Goal: Task Accomplishment & Management: Use online tool/utility

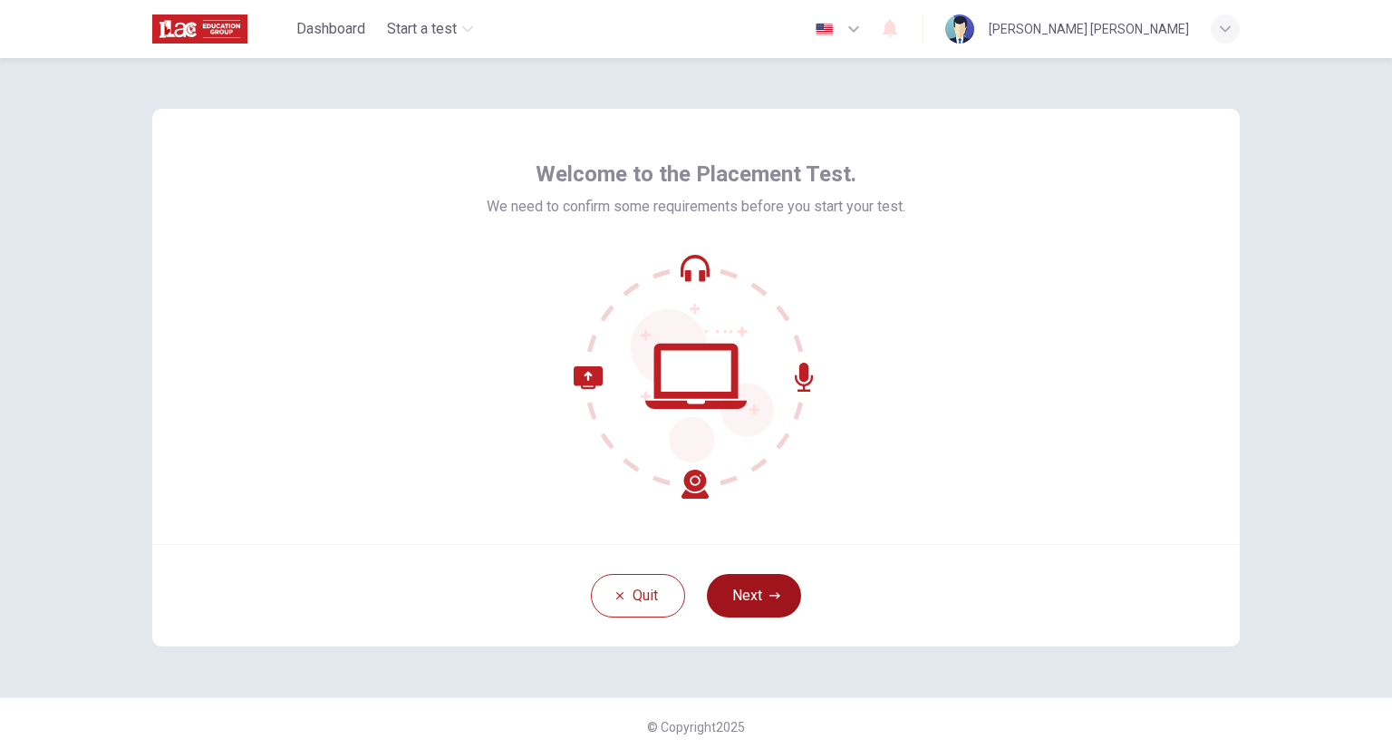
click at [759, 590] on button "Next" at bounding box center [754, 596] width 94 height 44
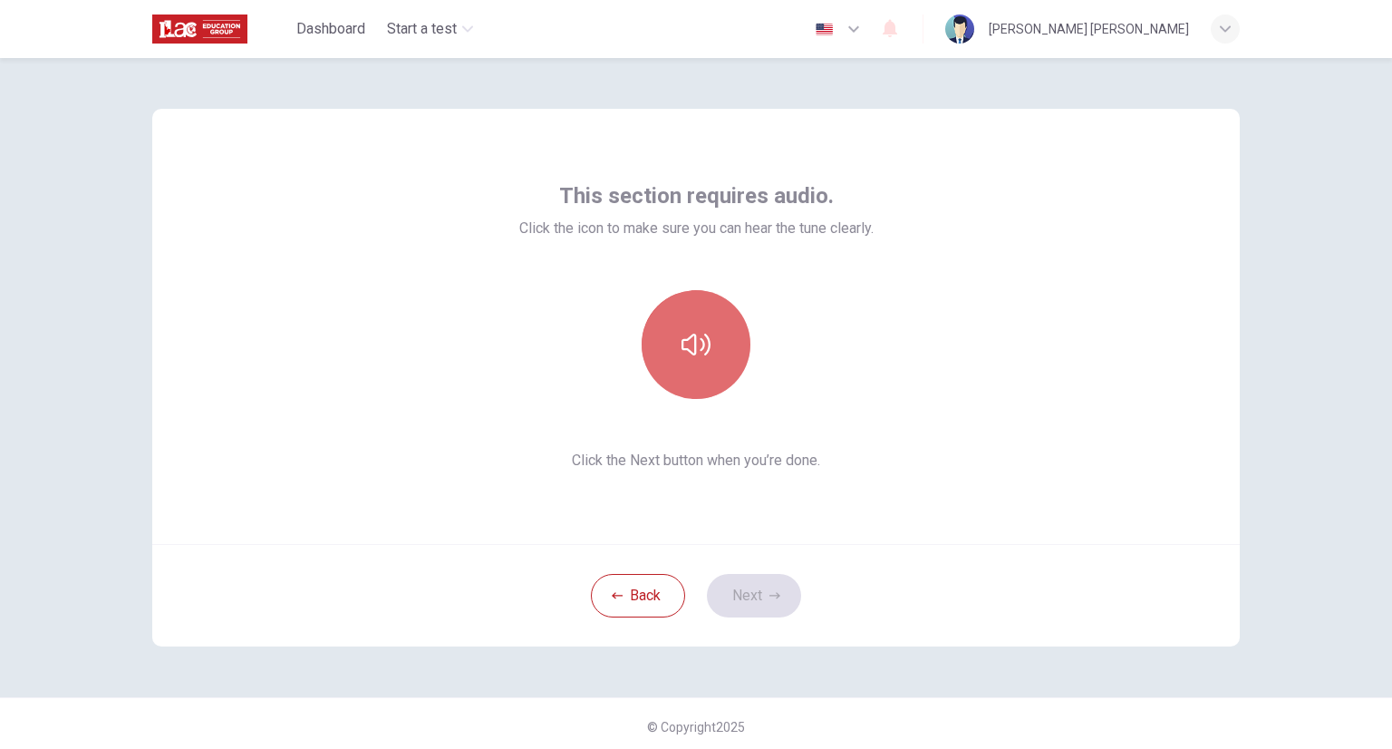
click at [701, 342] on icon "button" at bounding box center [696, 344] width 29 height 29
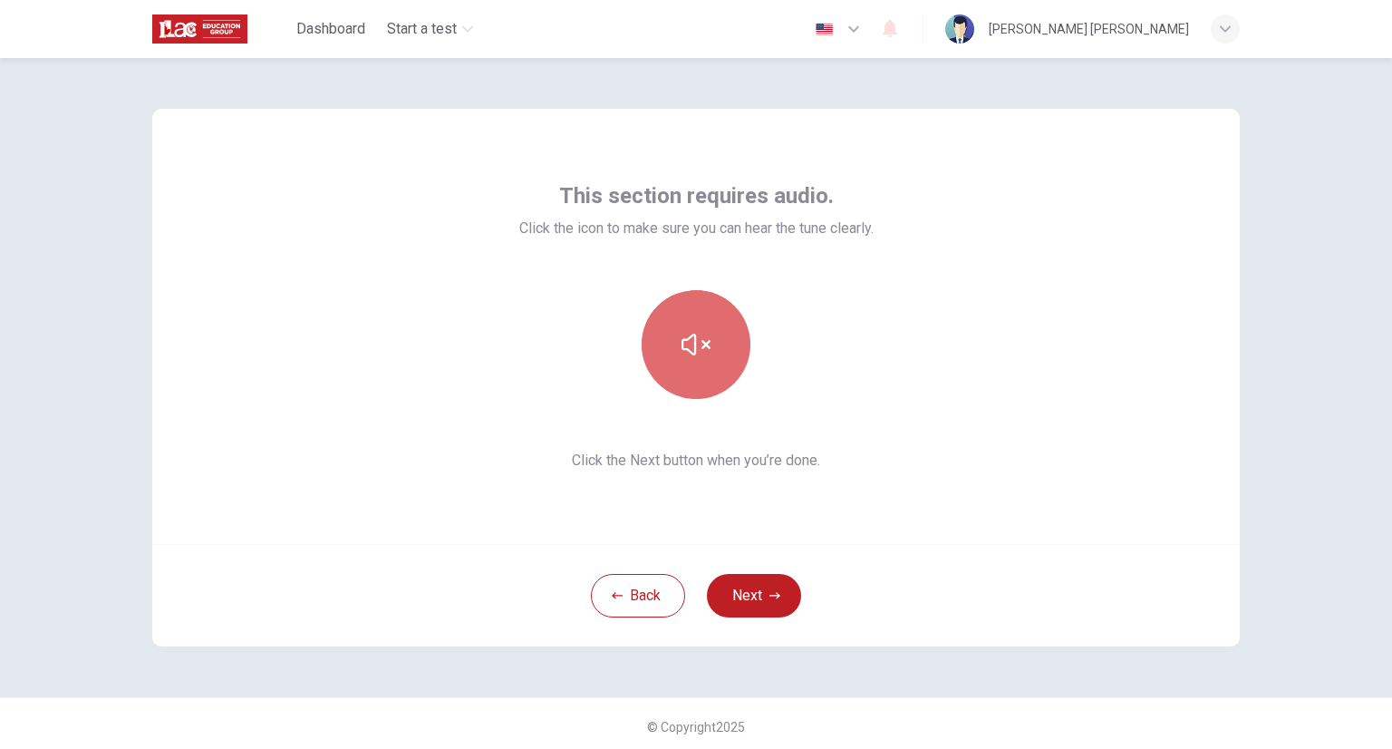
click at [701, 342] on icon "button" at bounding box center [696, 344] width 29 height 29
click at [710, 345] on button "button" at bounding box center [696, 344] width 109 height 109
click at [783, 366] on div at bounding box center [696, 344] width 196 height 109
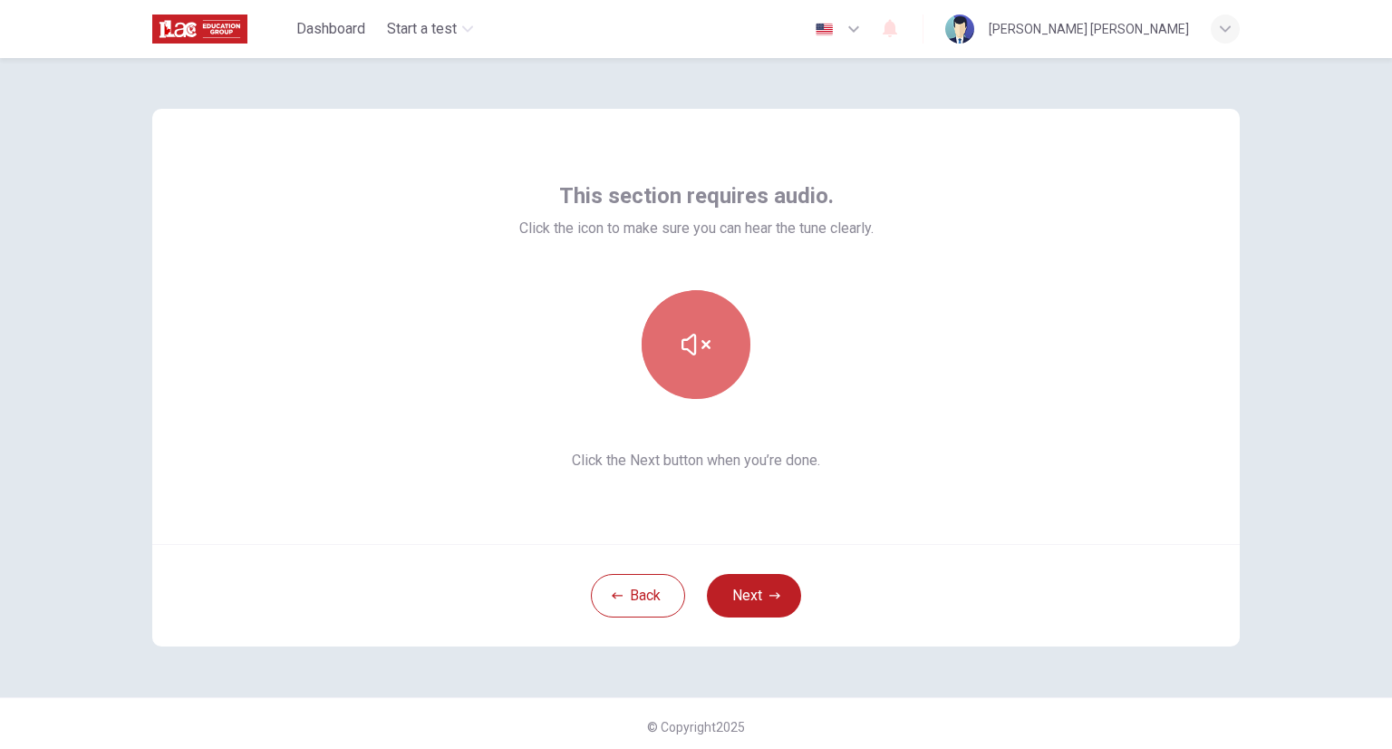
click at [681, 319] on button "button" at bounding box center [696, 344] width 109 height 109
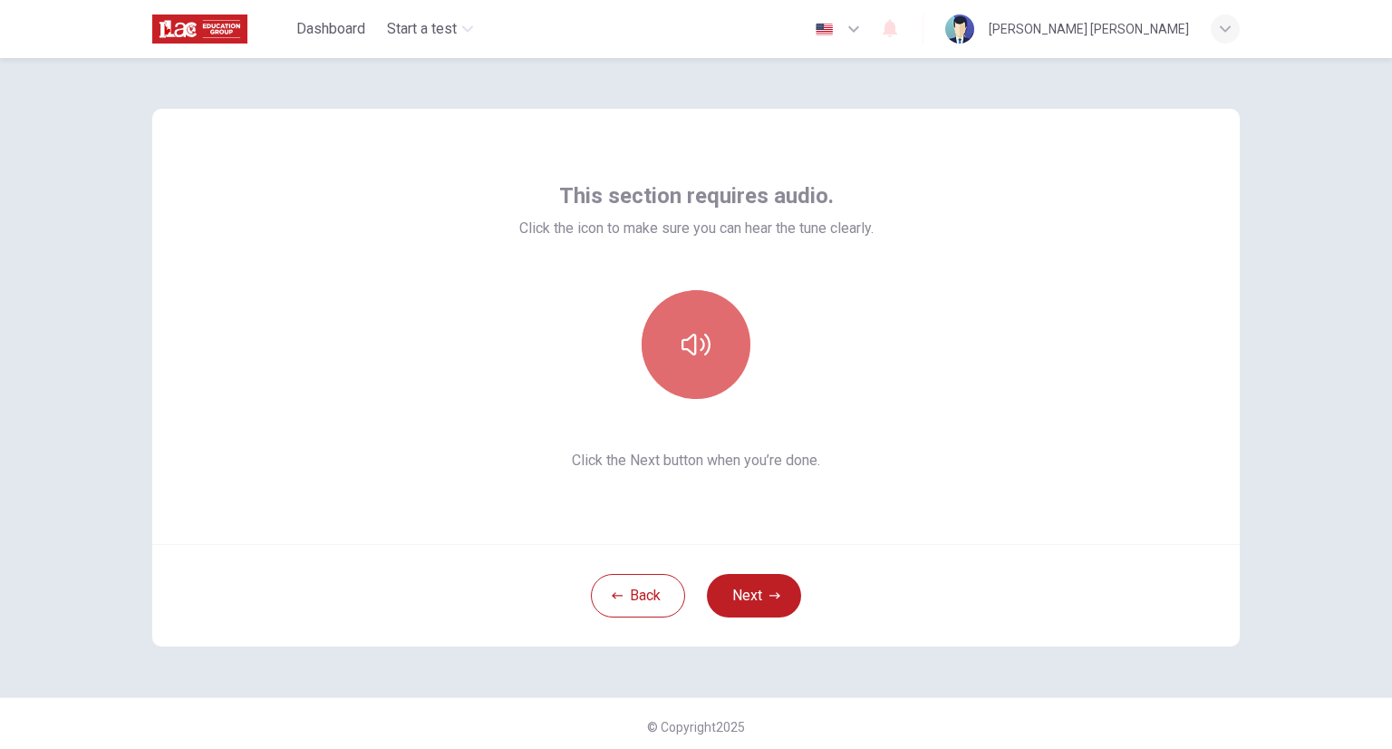
click at [699, 338] on icon "button" at bounding box center [696, 344] width 29 height 29
click at [758, 601] on button "Next" at bounding box center [754, 596] width 94 height 44
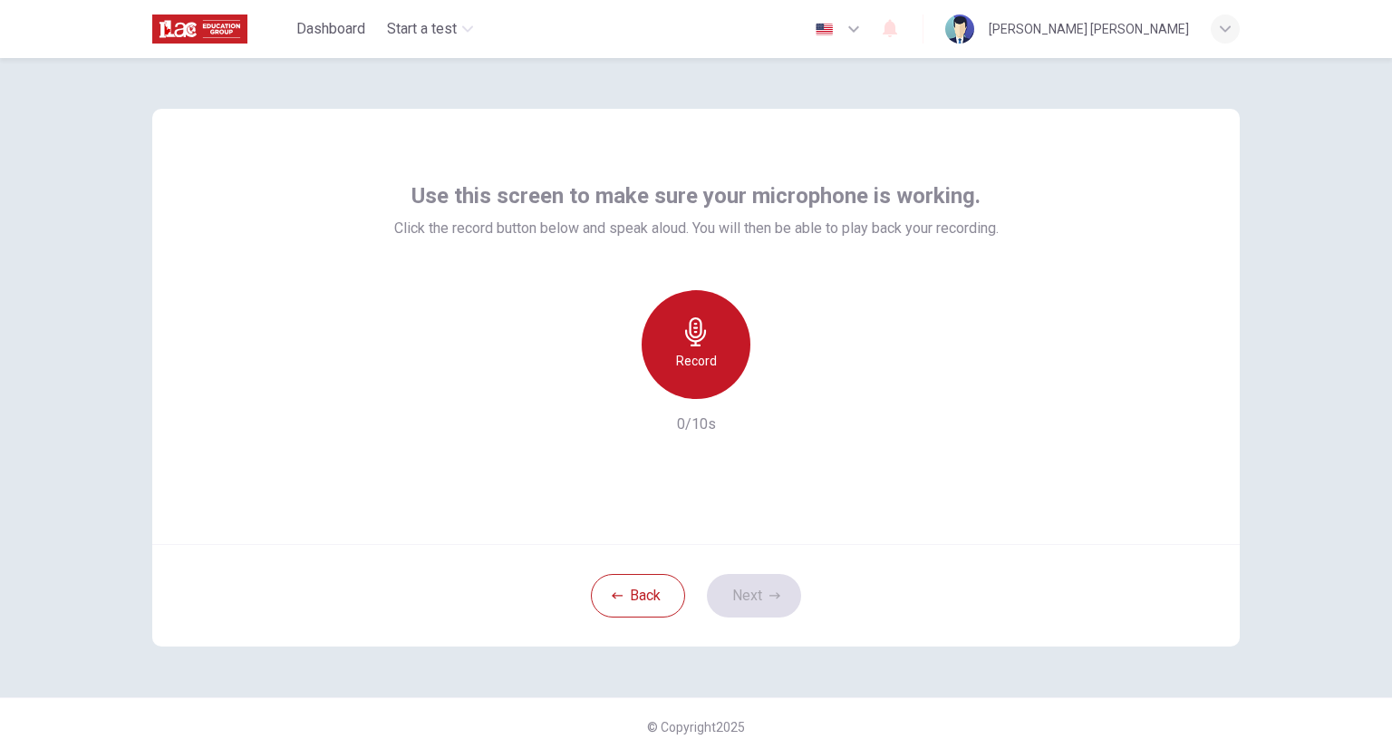
click at [710, 310] on div "Record" at bounding box center [696, 344] width 109 height 109
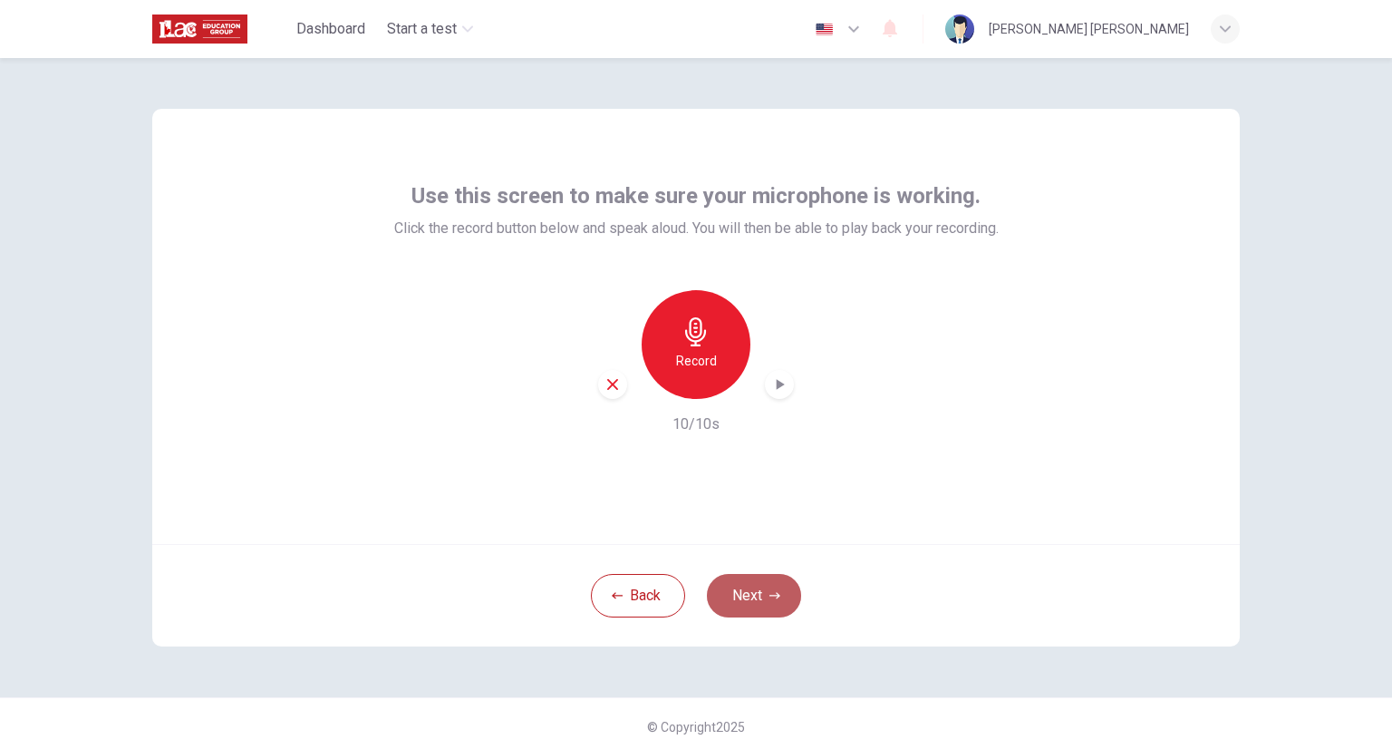
click at [777, 590] on button "Next" at bounding box center [754, 596] width 94 height 44
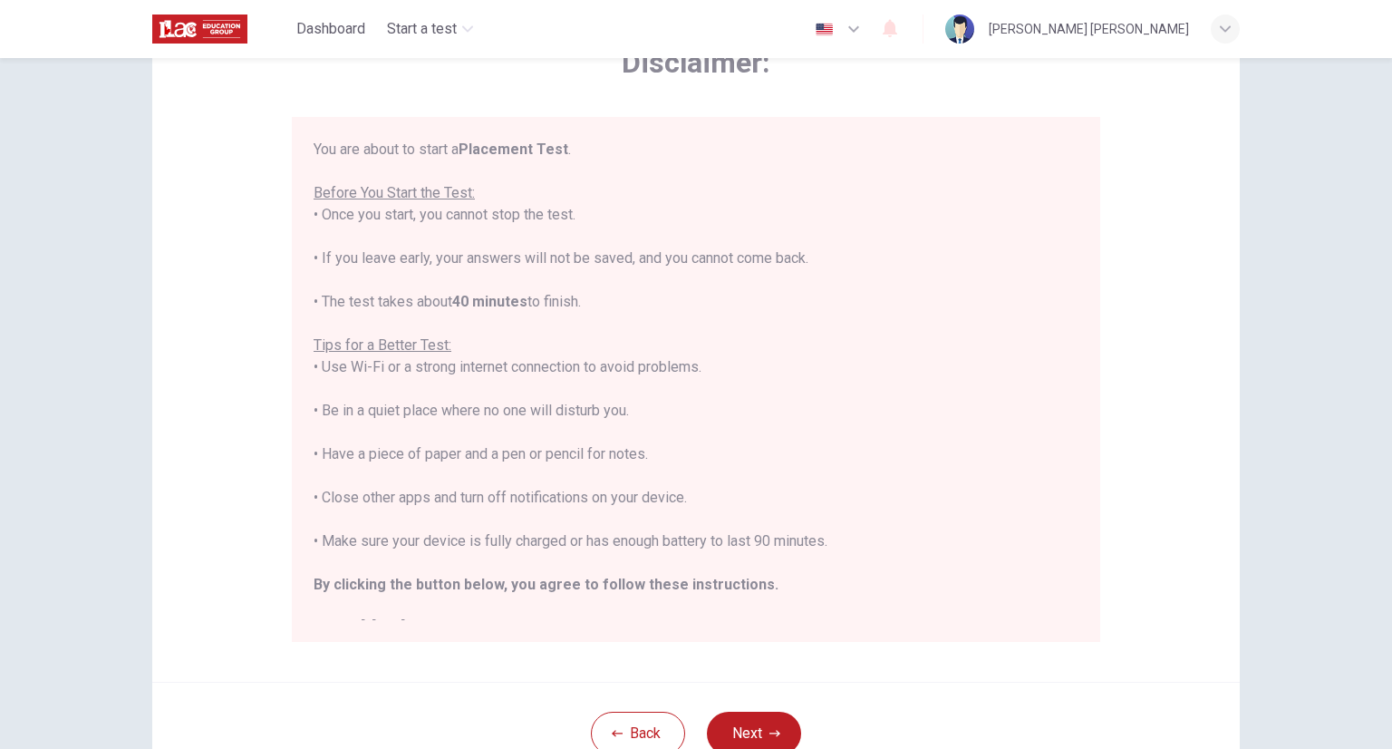
scroll to position [115, 0]
click at [793, 514] on div "You are about to start a Placement Test . Before You Start the Test: • Once you…" at bounding box center [696, 389] width 765 height 500
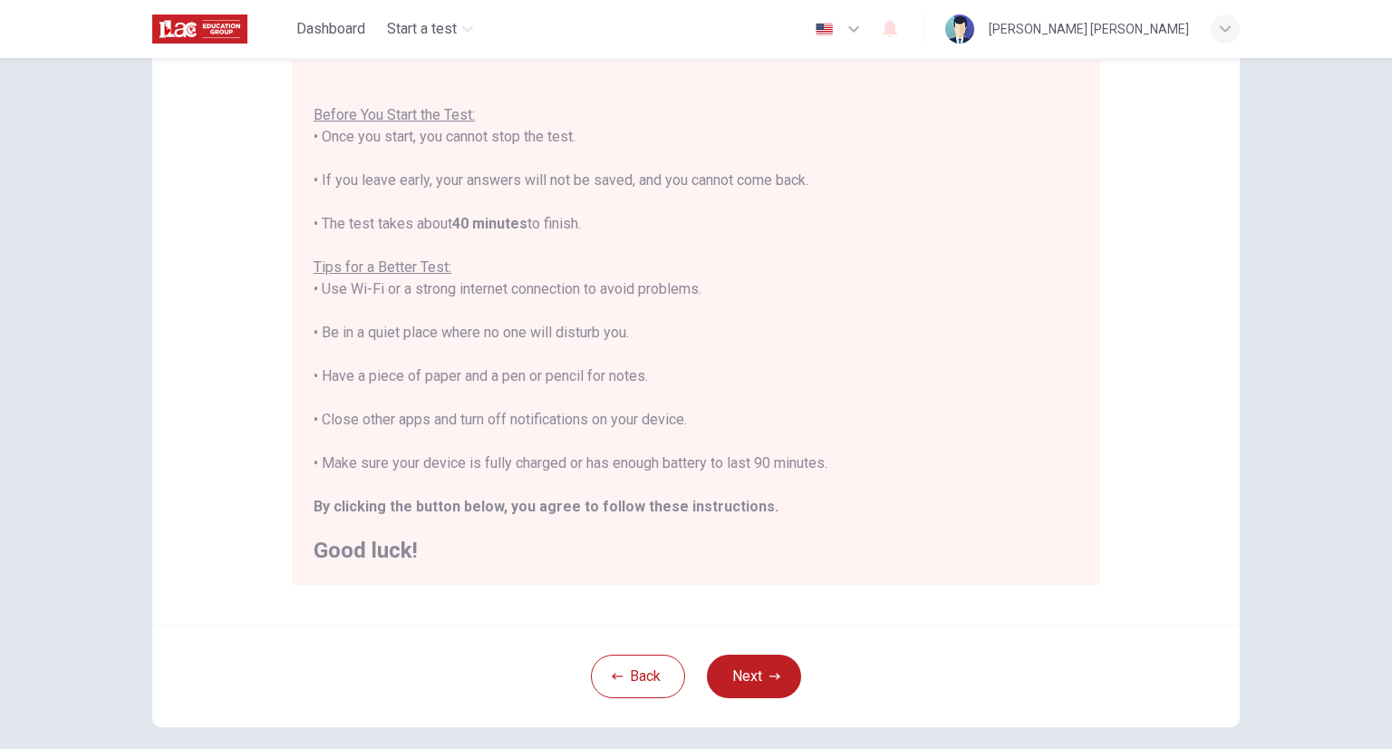
scroll to position [170, 0]
click at [770, 668] on button "Next" at bounding box center [754, 678] width 94 height 44
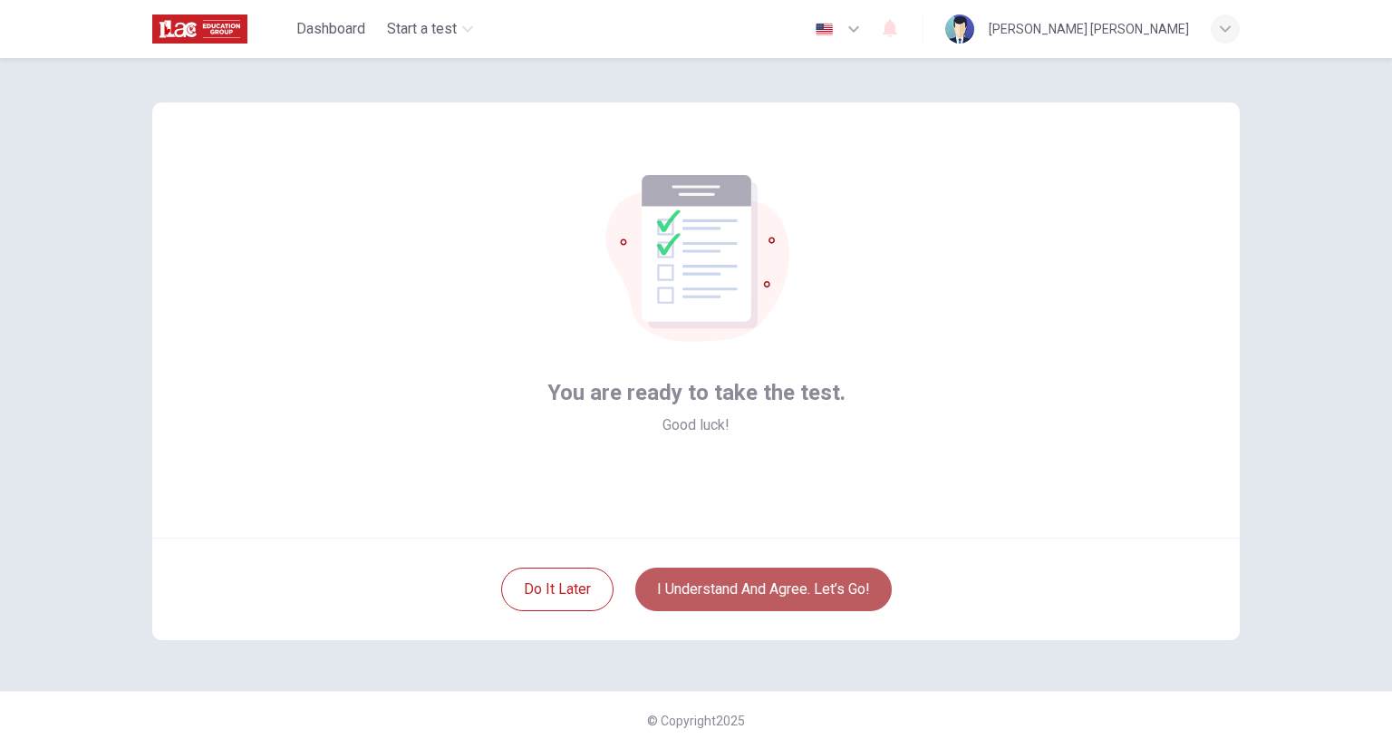
click at [808, 602] on button "I understand and agree. Let’s go!" at bounding box center [763, 589] width 256 height 44
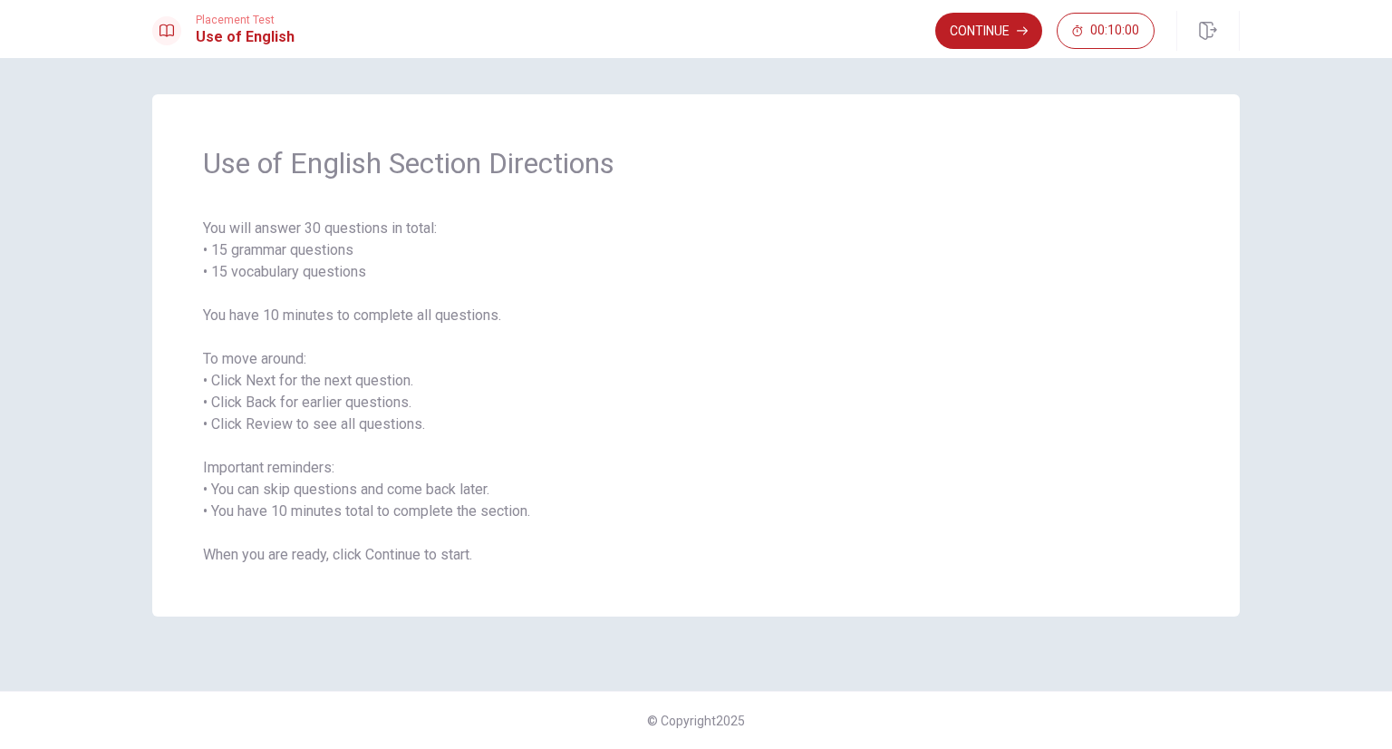
click at [653, 402] on span "You will answer 30 questions in total: • 15 grammar questions • 15 vocabulary q…" at bounding box center [696, 392] width 986 height 348
click at [979, 34] on button "Continue" at bounding box center [988, 31] width 107 height 36
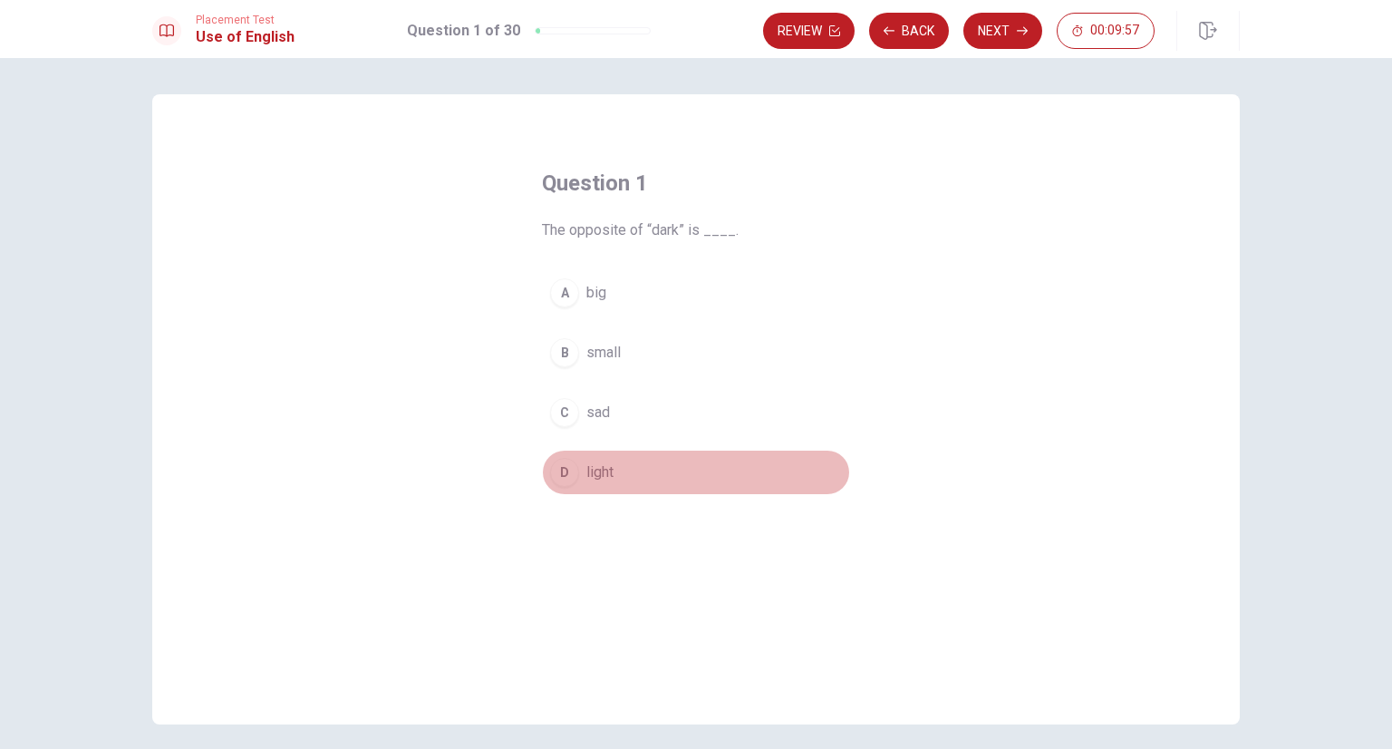
click at [568, 467] on div "D" at bounding box center [564, 472] width 29 height 29
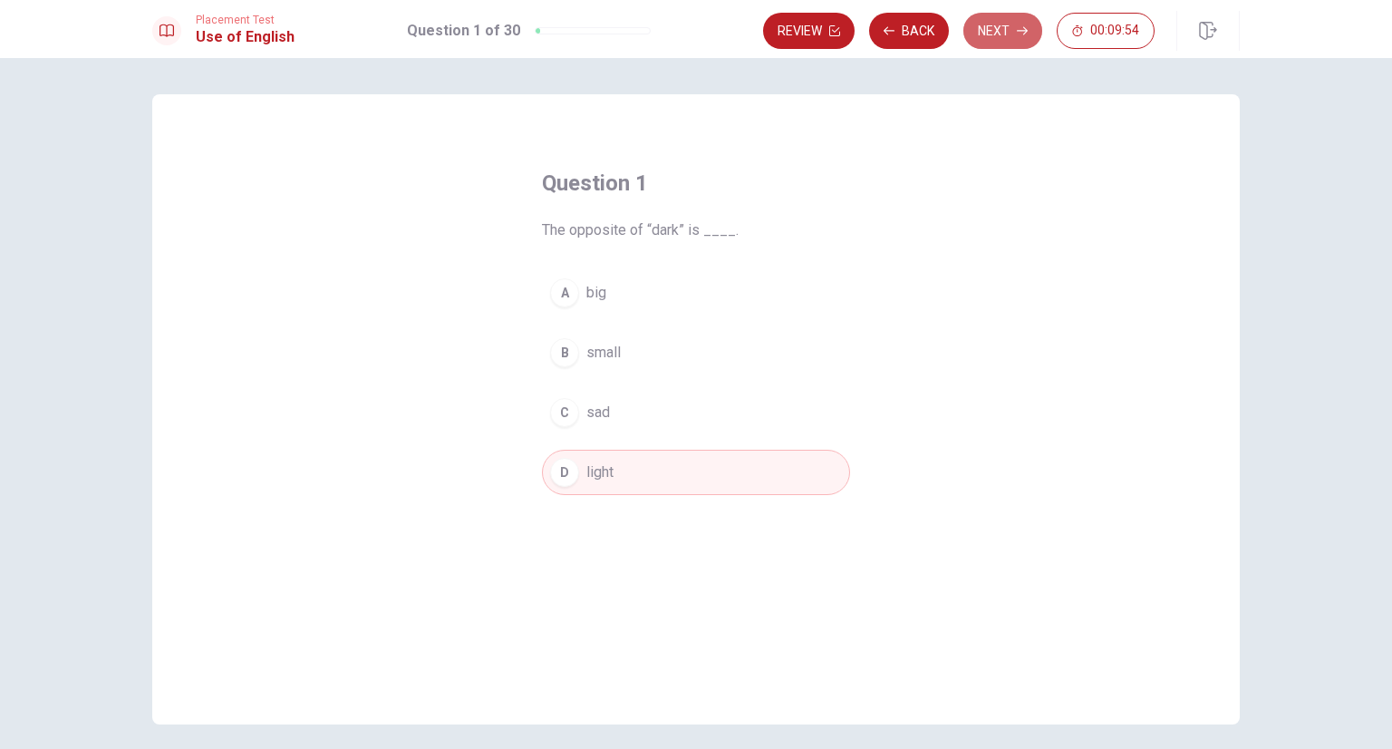
click at [1001, 40] on button "Next" at bounding box center [1002, 31] width 79 height 36
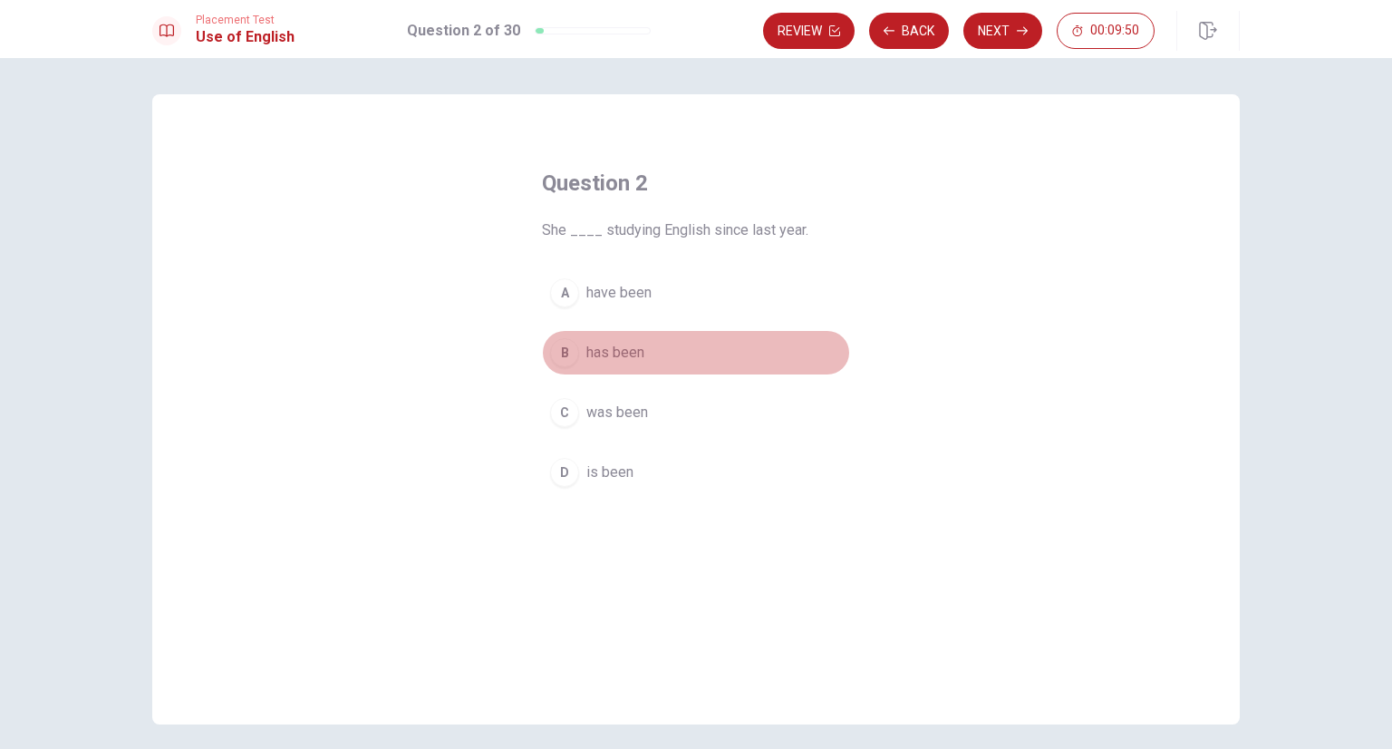
click at [565, 360] on div "B" at bounding box center [564, 352] width 29 height 29
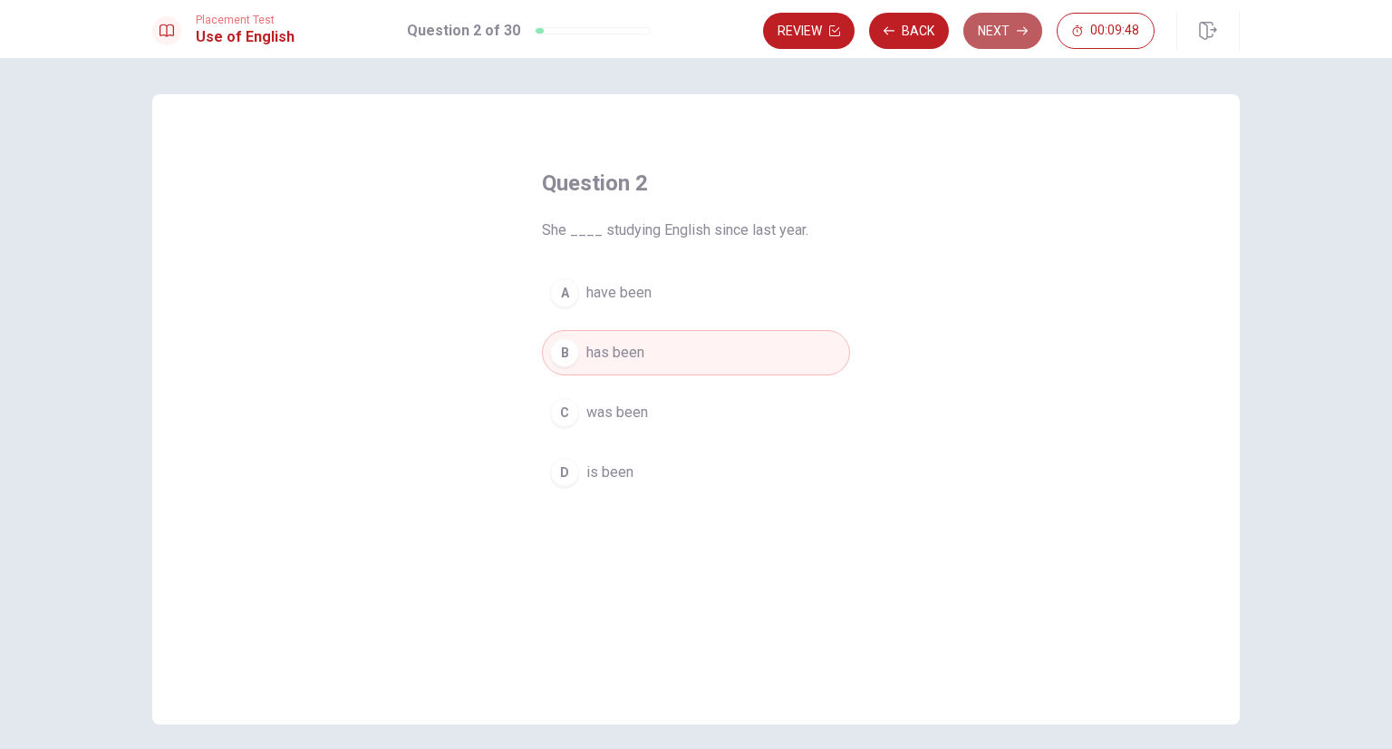
click at [994, 43] on button "Next" at bounding box center [1002, 31] width 79 height 36
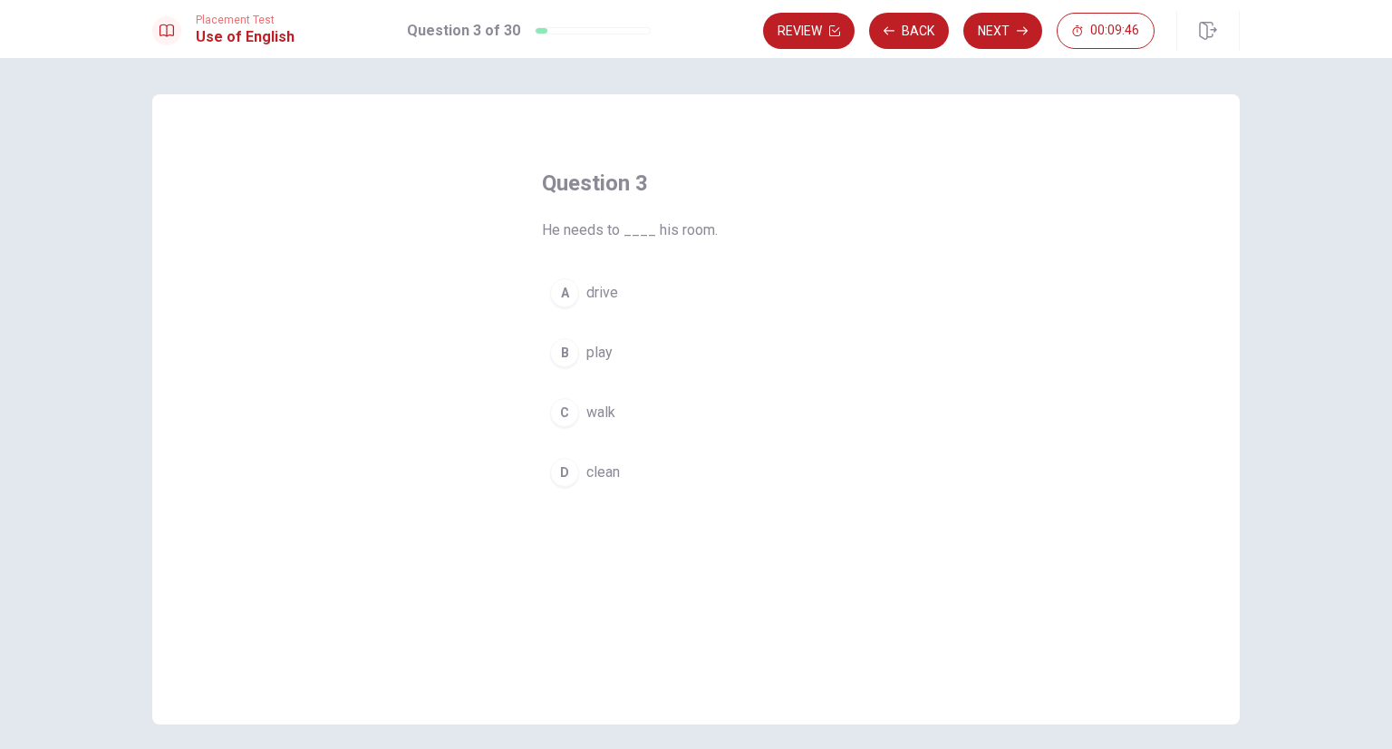
click at [558, 474] on div "D" at bounding box center [564, 472] width 29 height 29
click at [998, 25] on button "Next" at bounding box center [1002, 31] width 79 height 36
click at [563, 414] on div "C" at bounding box center [564, 412] width 29 height 29
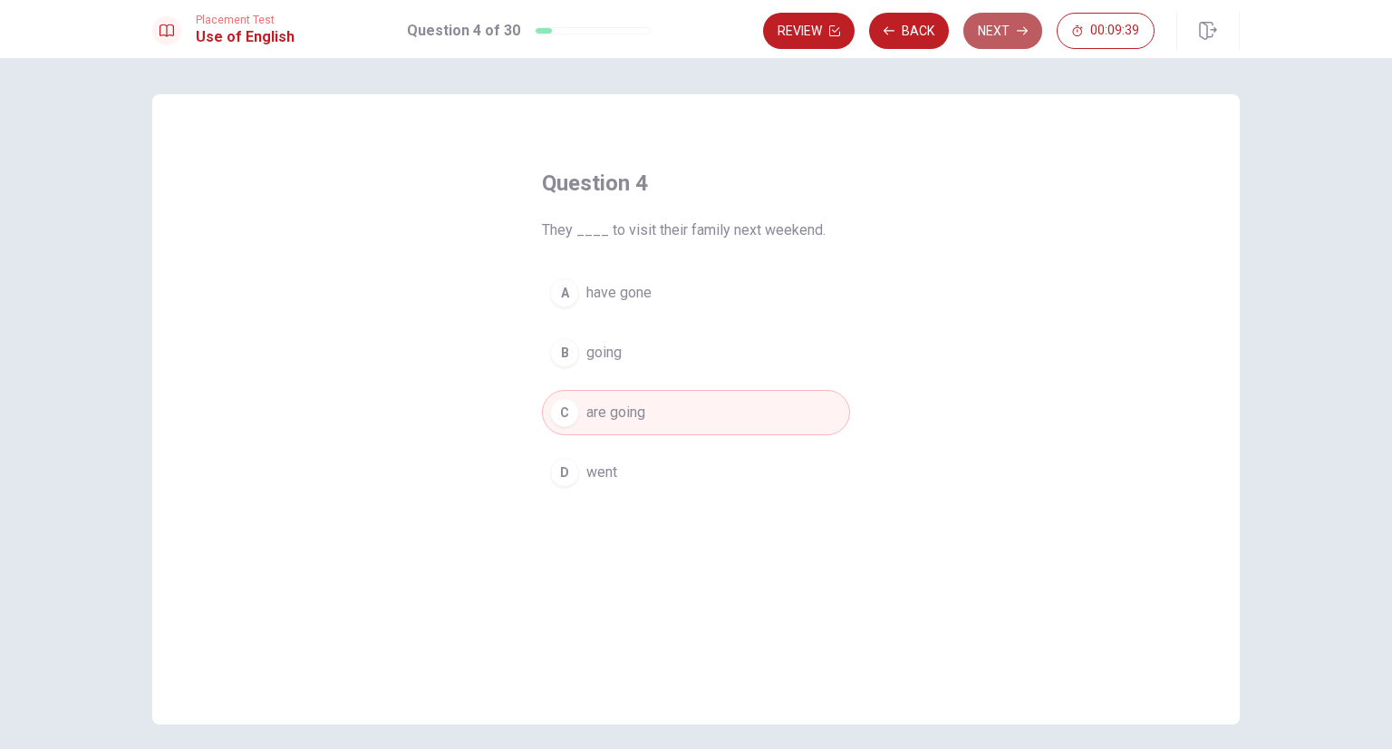
click at [1011, 44] on button "Next" at bounding box center [1002, 31] width 79 height 36
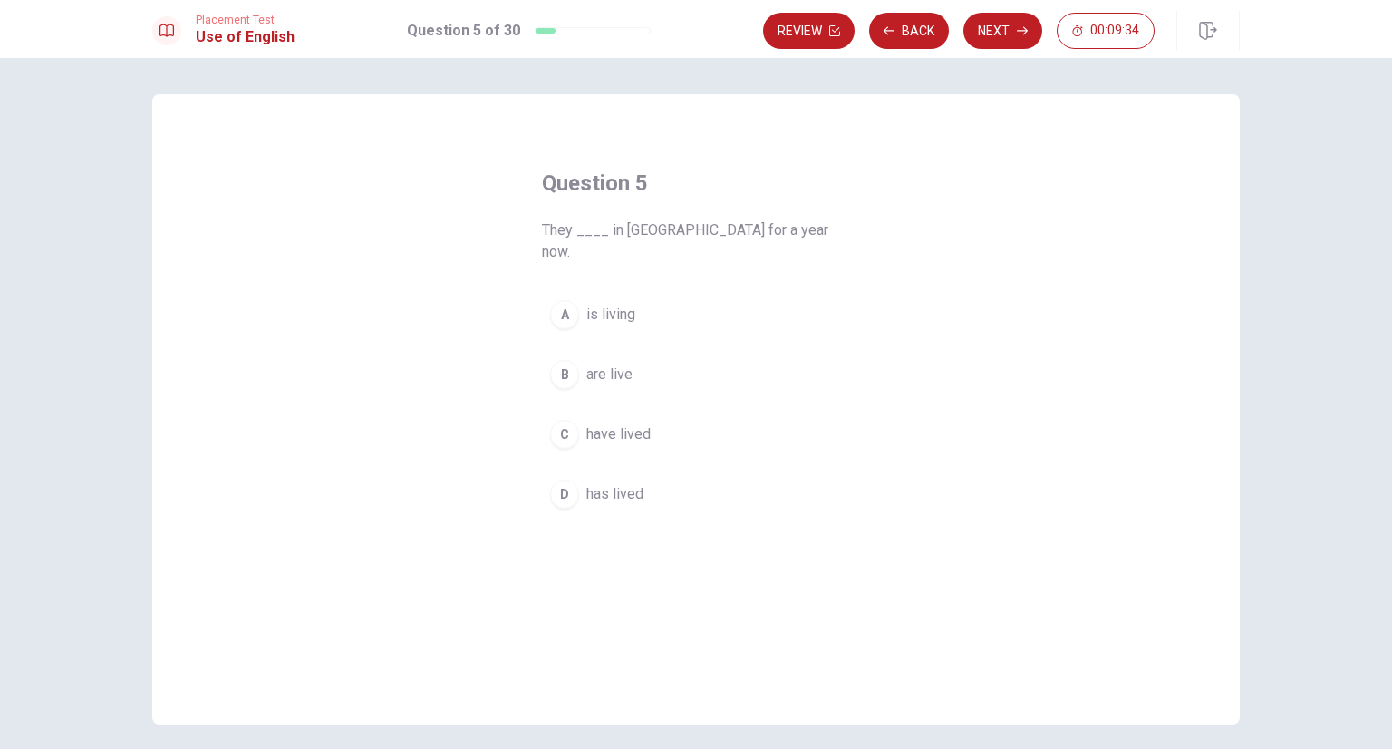
click at [595, 423] on span "have lived" at bounding box center [618, 434] width 64 height 22
click at [983, 40] on button "Next" at bounding box center [1002, 31] width 79 height 36
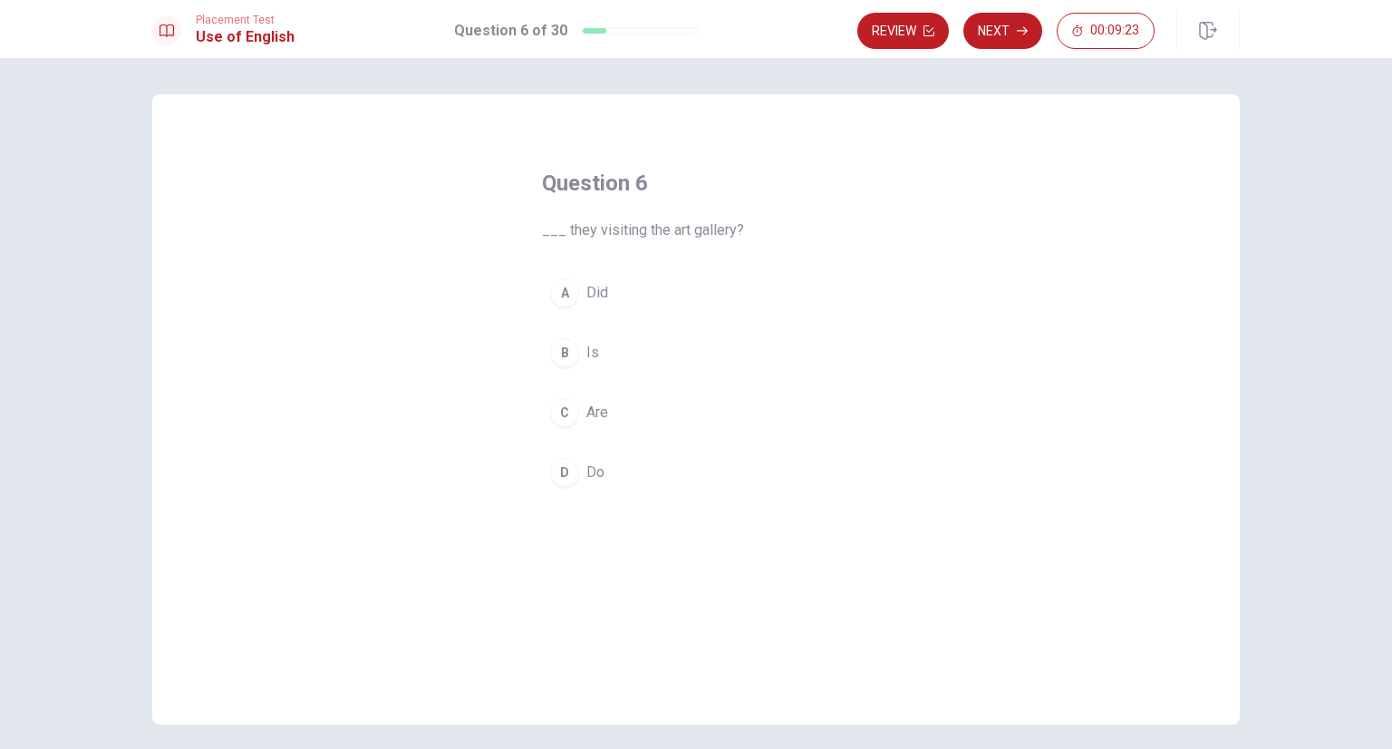
click at [568, 411] on div "C" at bounding box center [564, 412] width 29 height 29
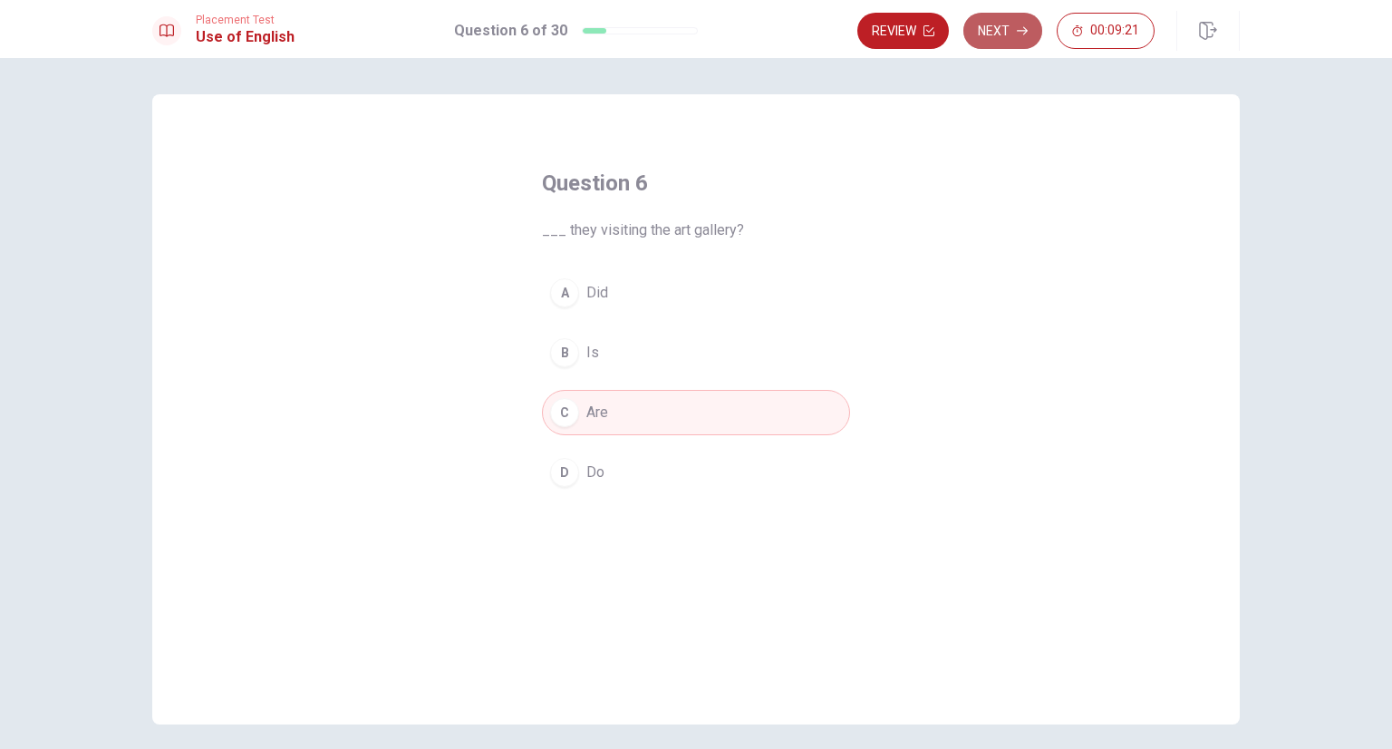
click at [1002, 37] on button "Next" at bounding box center [1002, 31] width 79 height 36
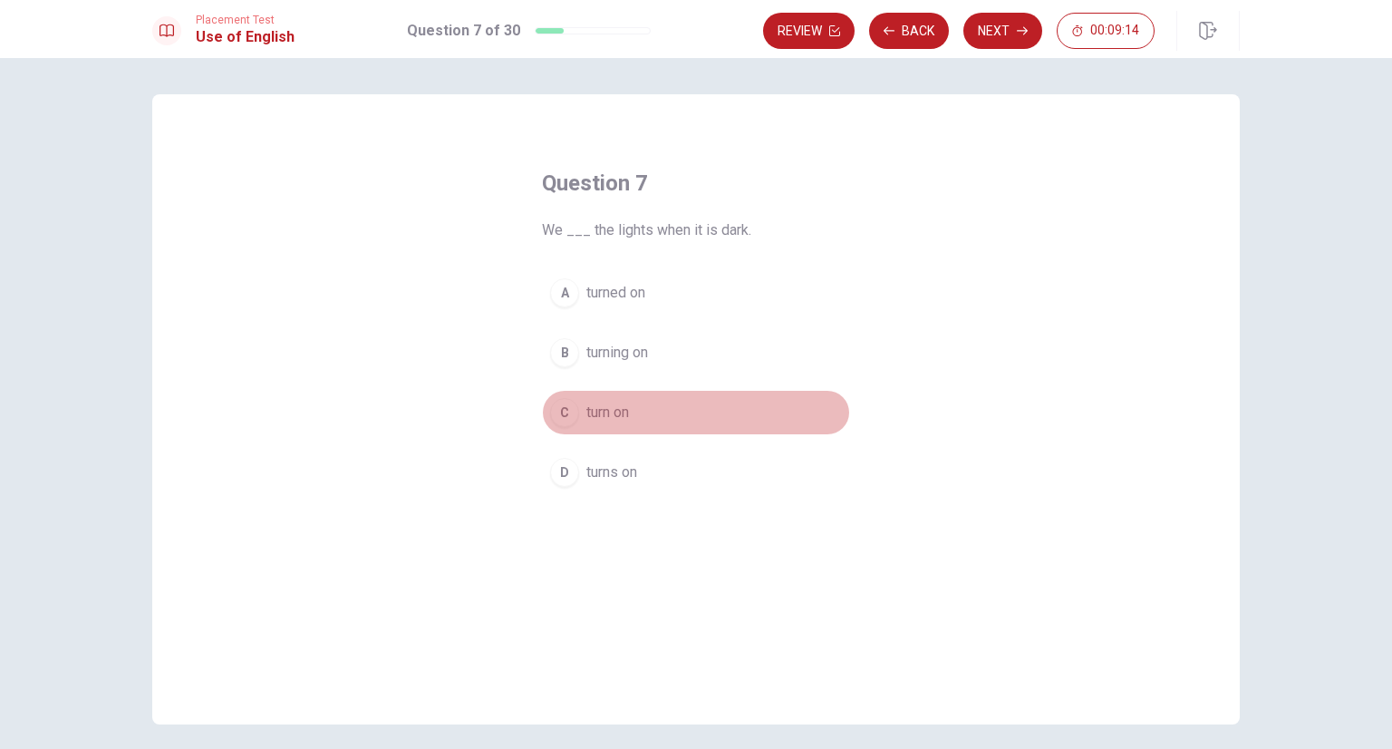
click at [586, 411] on span "turn on" at bounding box center [607, 412] width 43 height 22
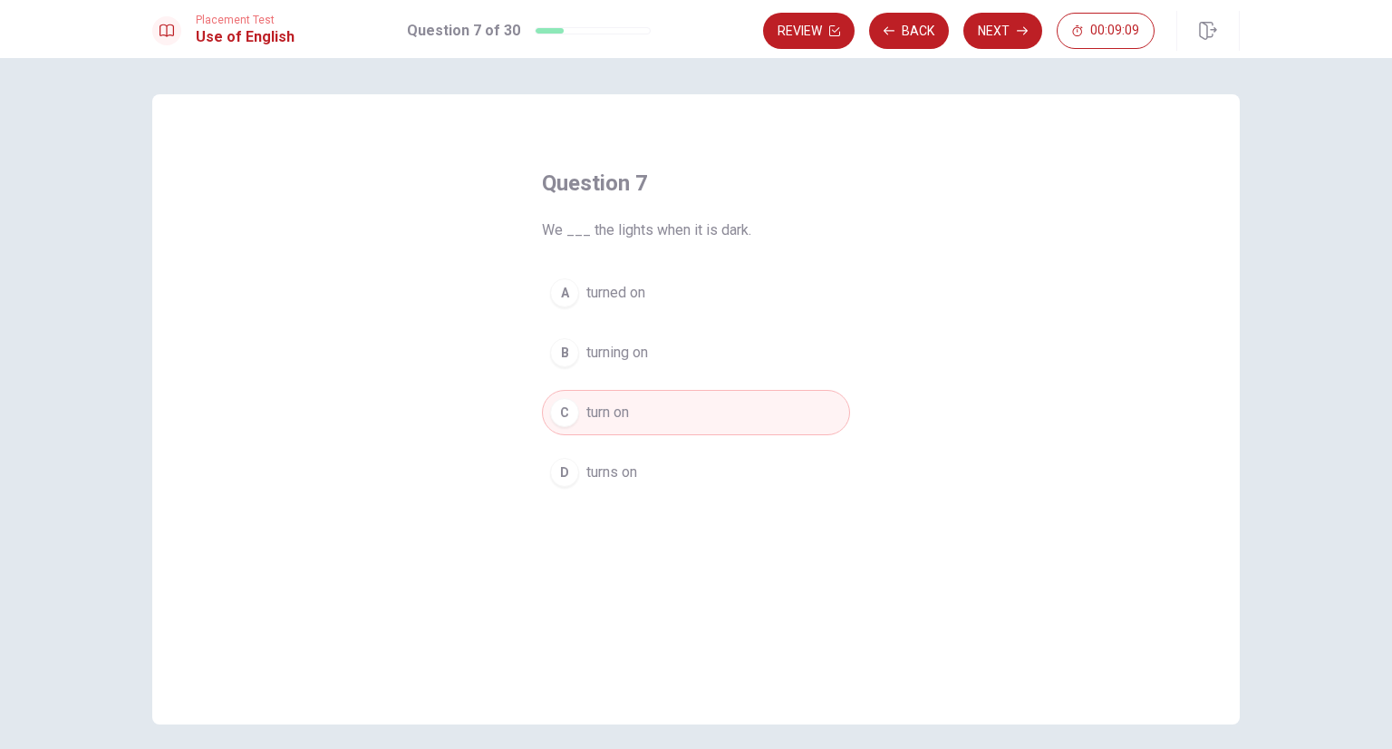
click at [1001, 42] on button "Next" at bounding box center [1002, 31] width 79 height 36
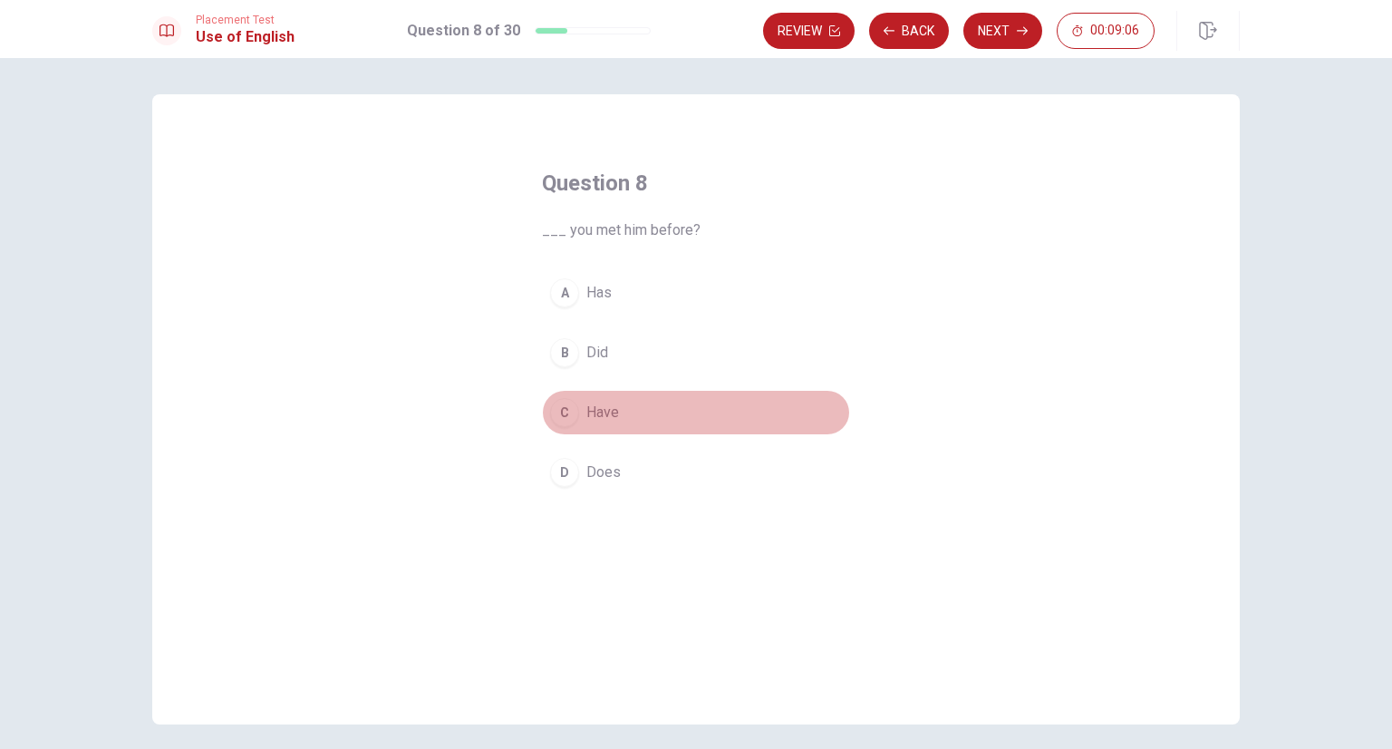
click at [603, 404] on span "Have" at bounding box center [602, 412] width 33 height 22
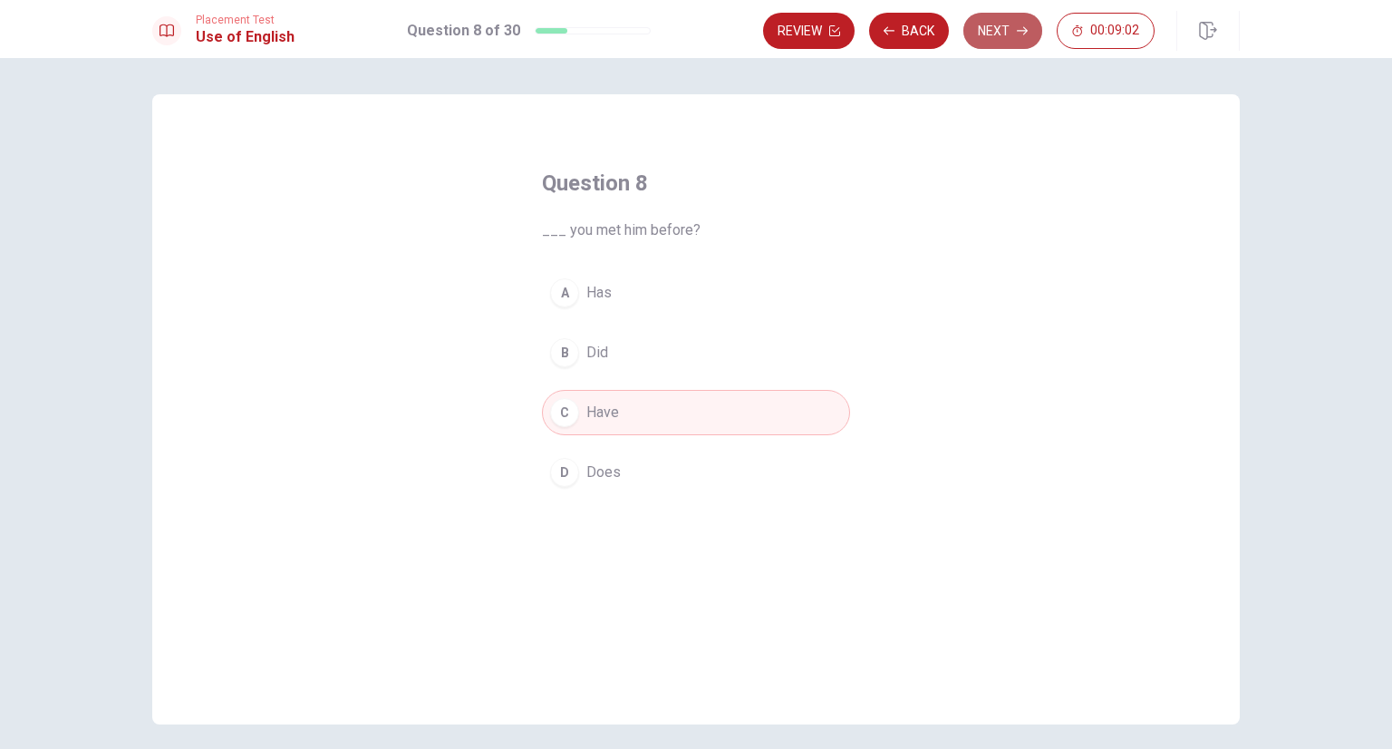
click at [1024, 44] on button "Next" at bounding box center [1002, 31] width 79 height 36
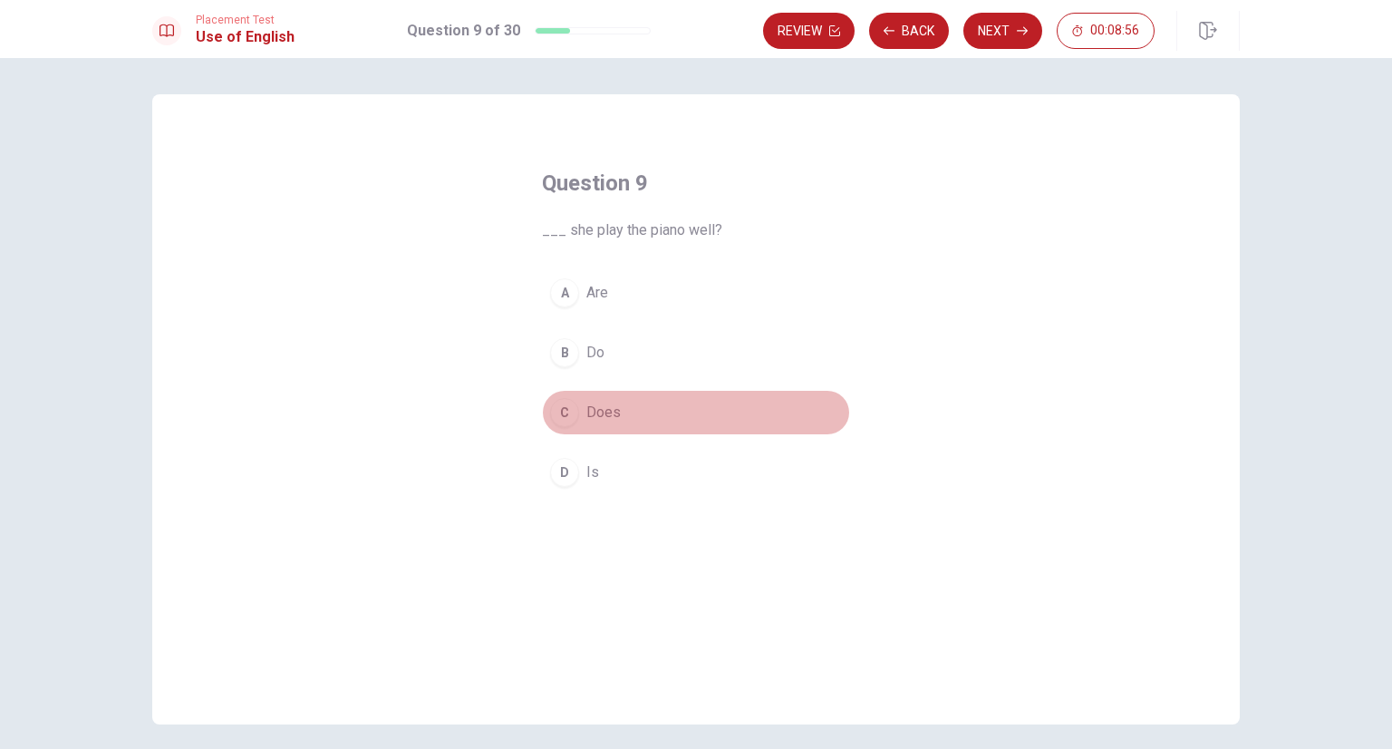
click at [606, 409] on span "Does" at bounding box center [603, 412] width 34 height 22
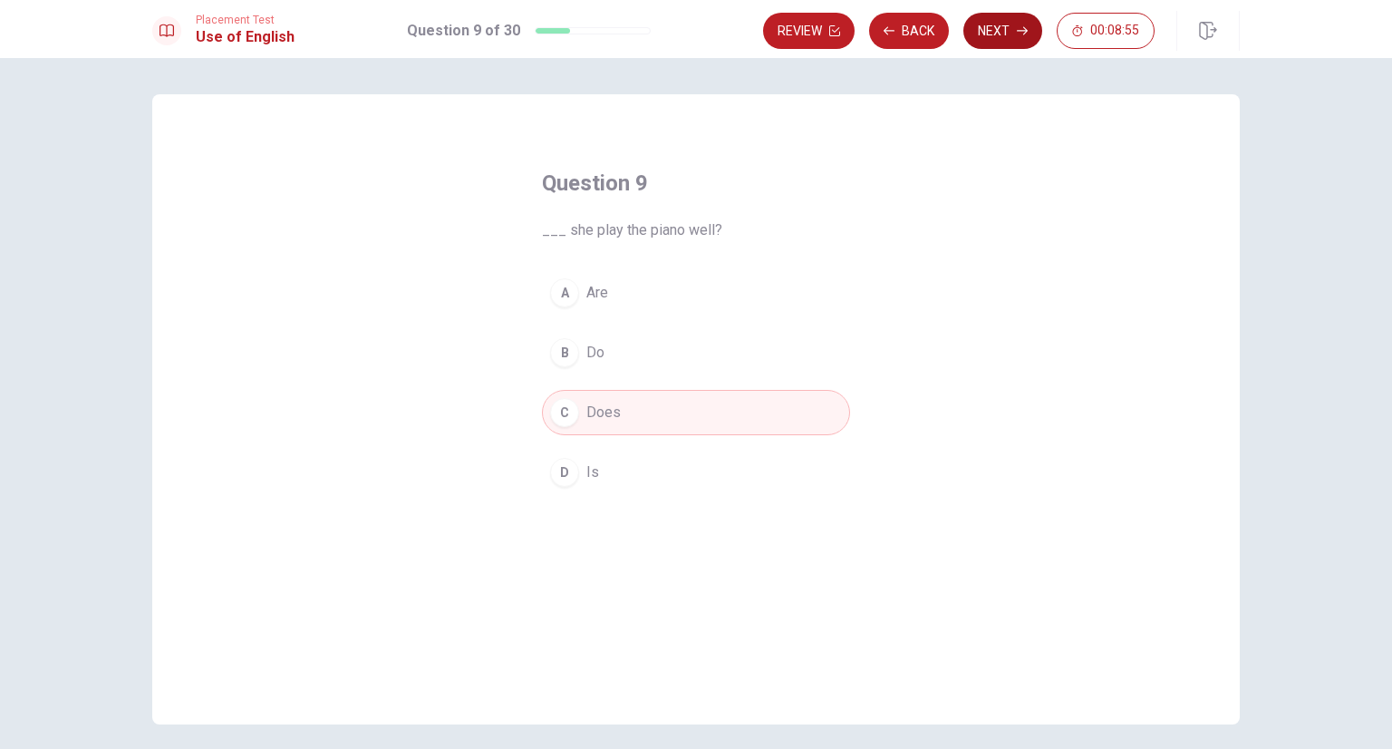
click at [1028, 34] on icon "button" at bounding box center [1022, 30] width 11 height 11
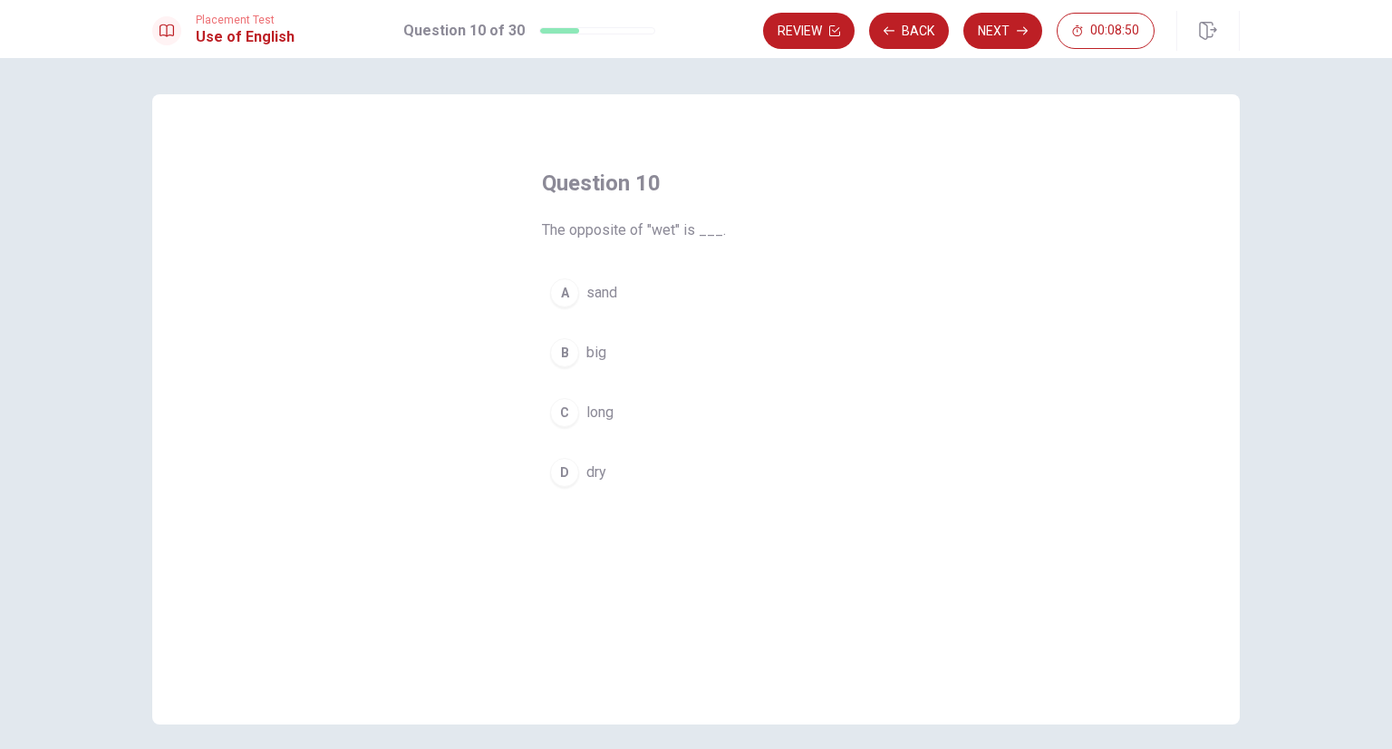
click at [593, 482] on button "D dry" at bounding box center [696, 472] width 308 height 45
click at [1000, 36] on button "Next" at bounding box center [1002, 31] width 79 height 36
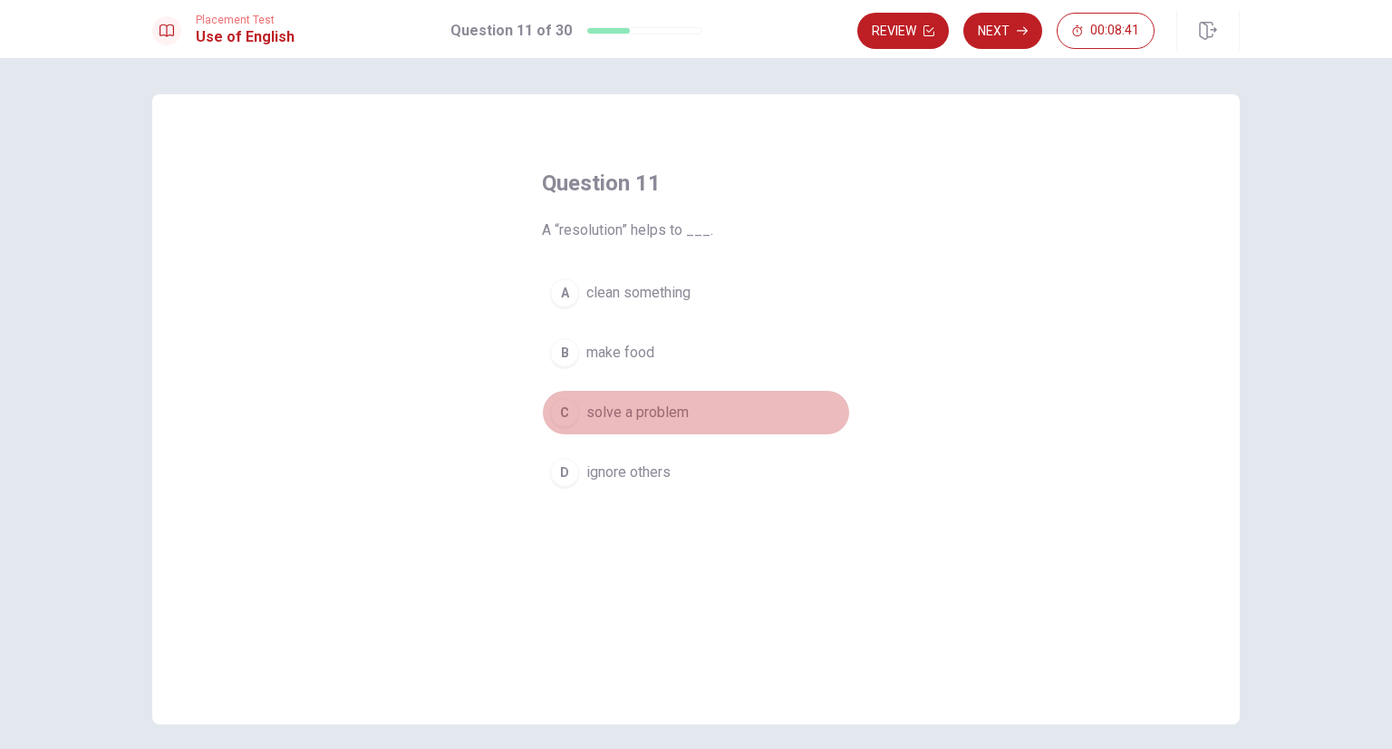
click at [627, 414] on span "solve a problem" at bounding box center [637, 412] width 102 height 22
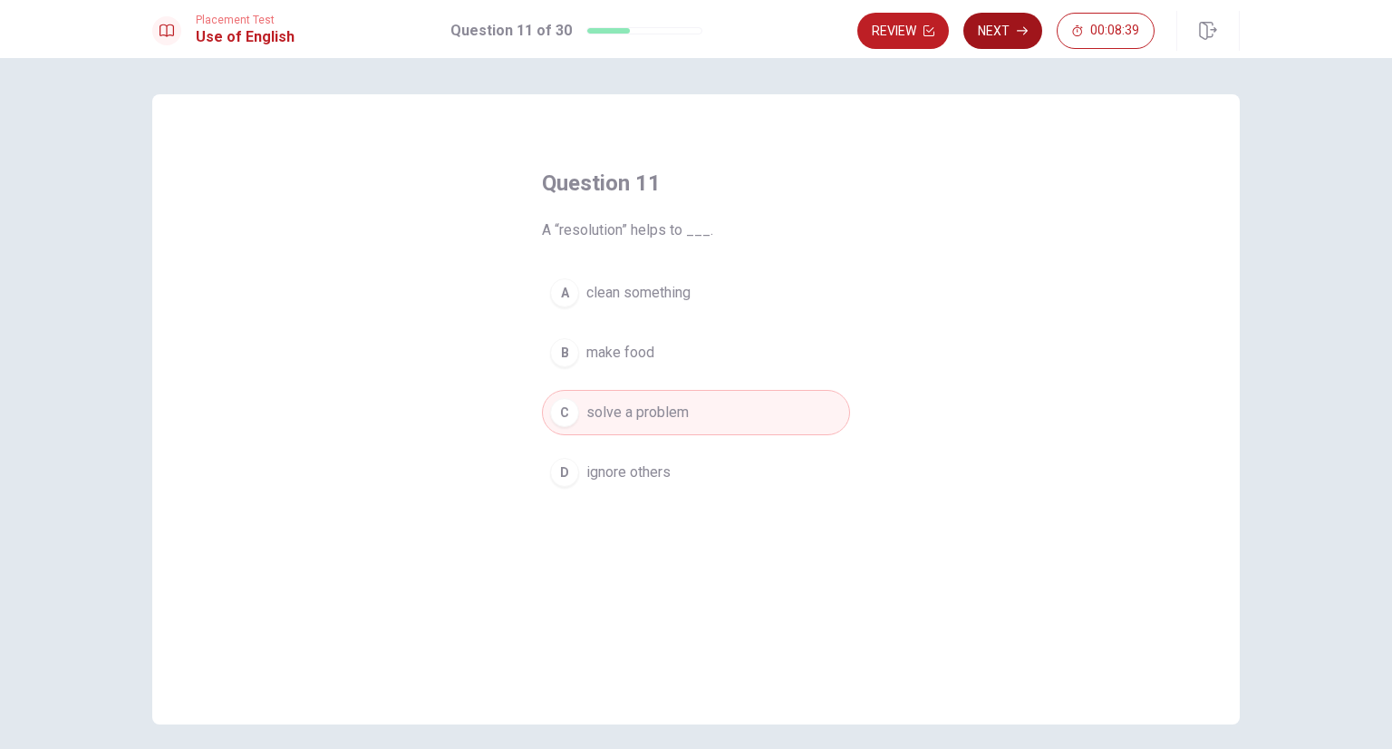
click at [1020, 34] on icon "button" at bounding box center [1022, 30] width 11 height 11
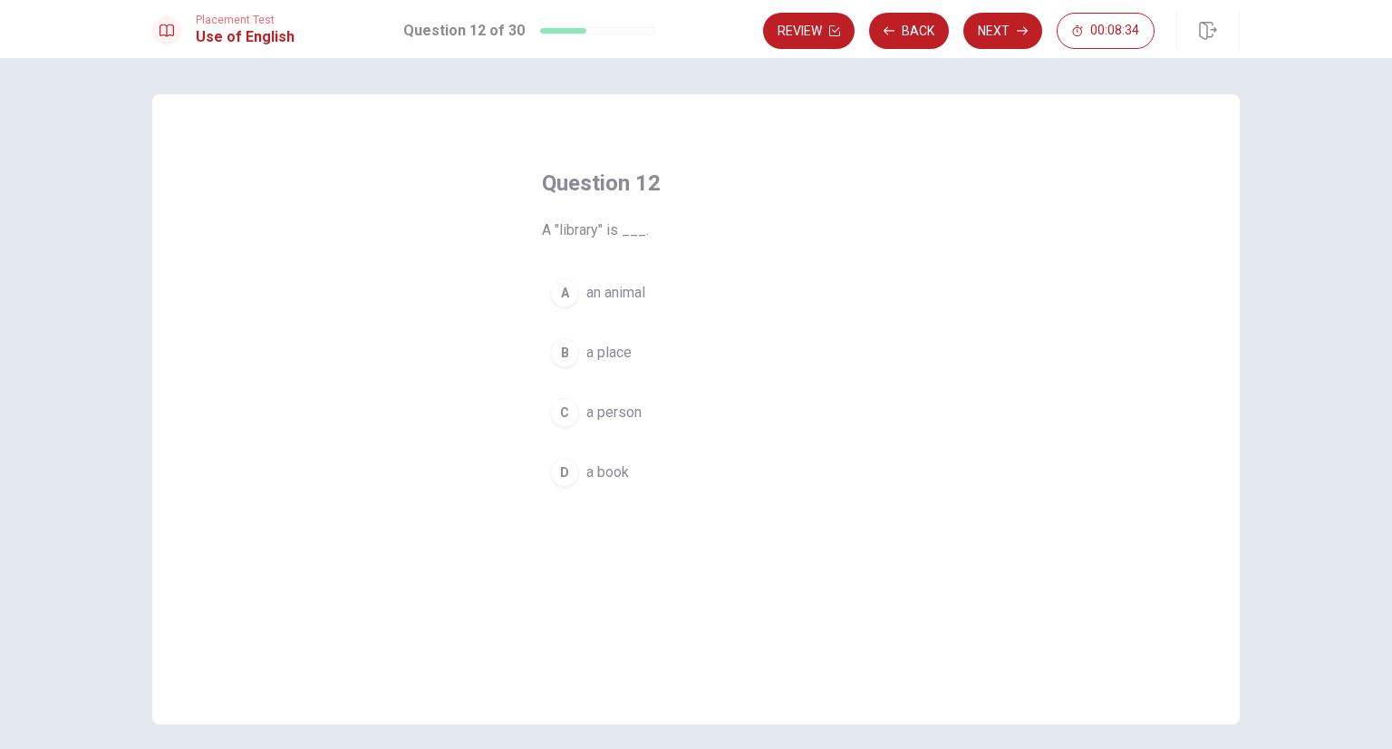
click at [602, 365] on button "B a place" at bounding box center [696, 352] width 308 height 45
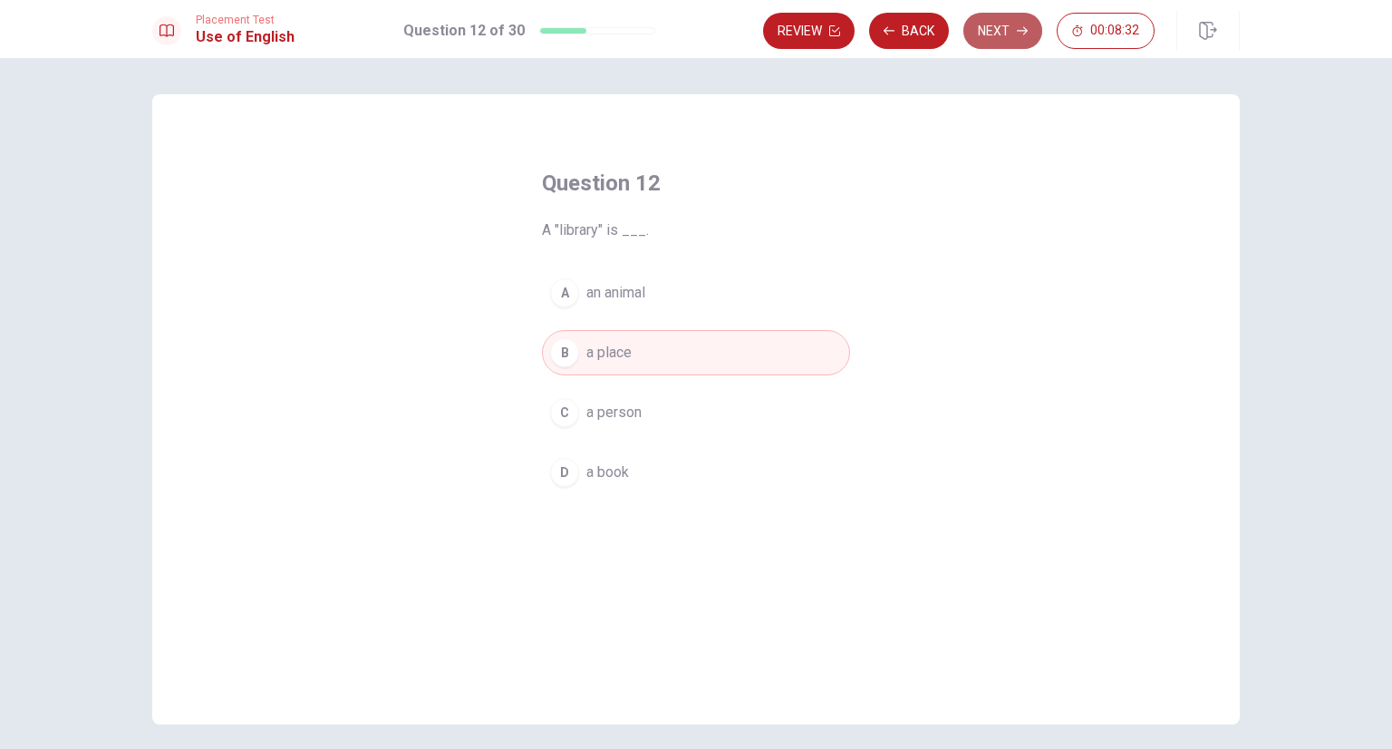
click at [1000, 41] on button "Next" at bounding box center [1002, 31] width 79 height 36
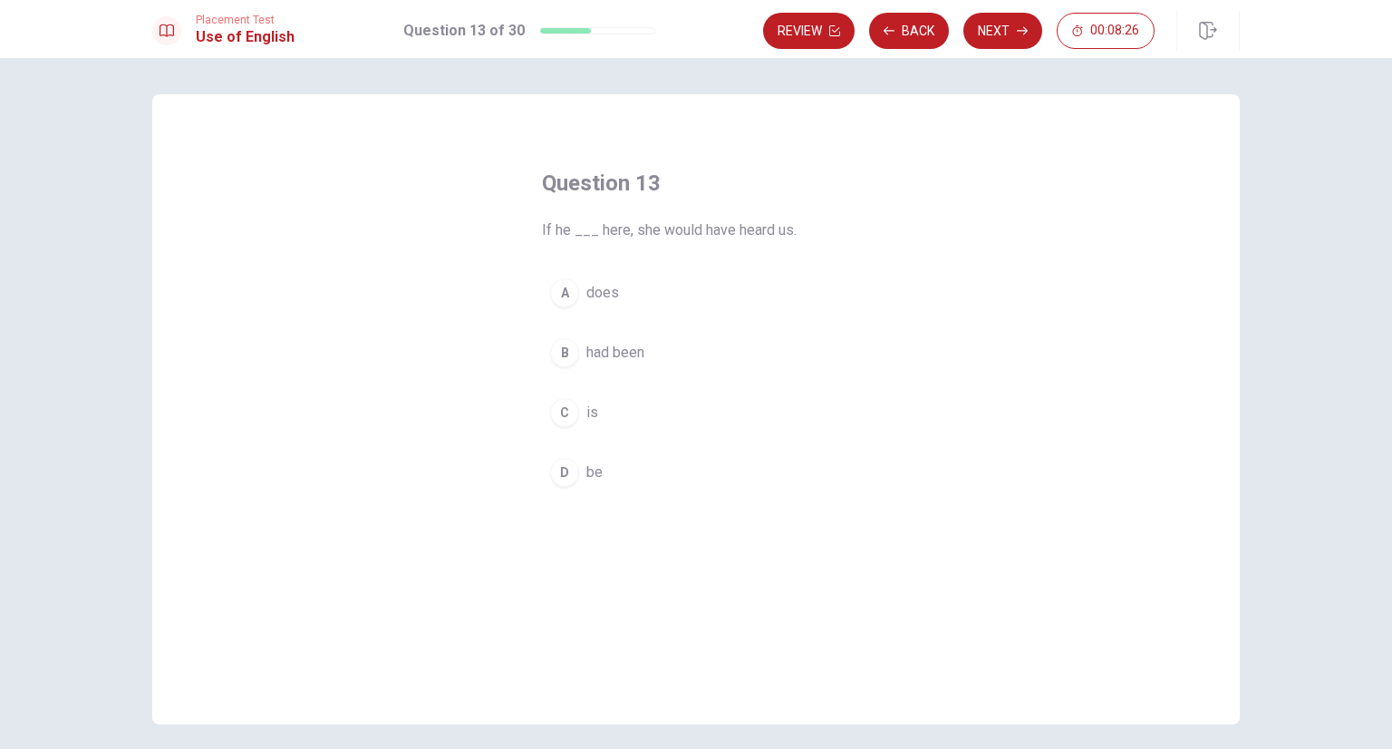
click at [611, 363] on button "B had been" at bounding box center [696, 352] width 308 height 45
click at [624, 411] on button "C is" at bounding box center [696, 412] width 308 height 45
click at [1001, 43] on button "Next" at bounding box center [1002, 31] width 79 height 36
click at [571, 478] on div "D" at bounding box center [564, 472] width 29 height 29
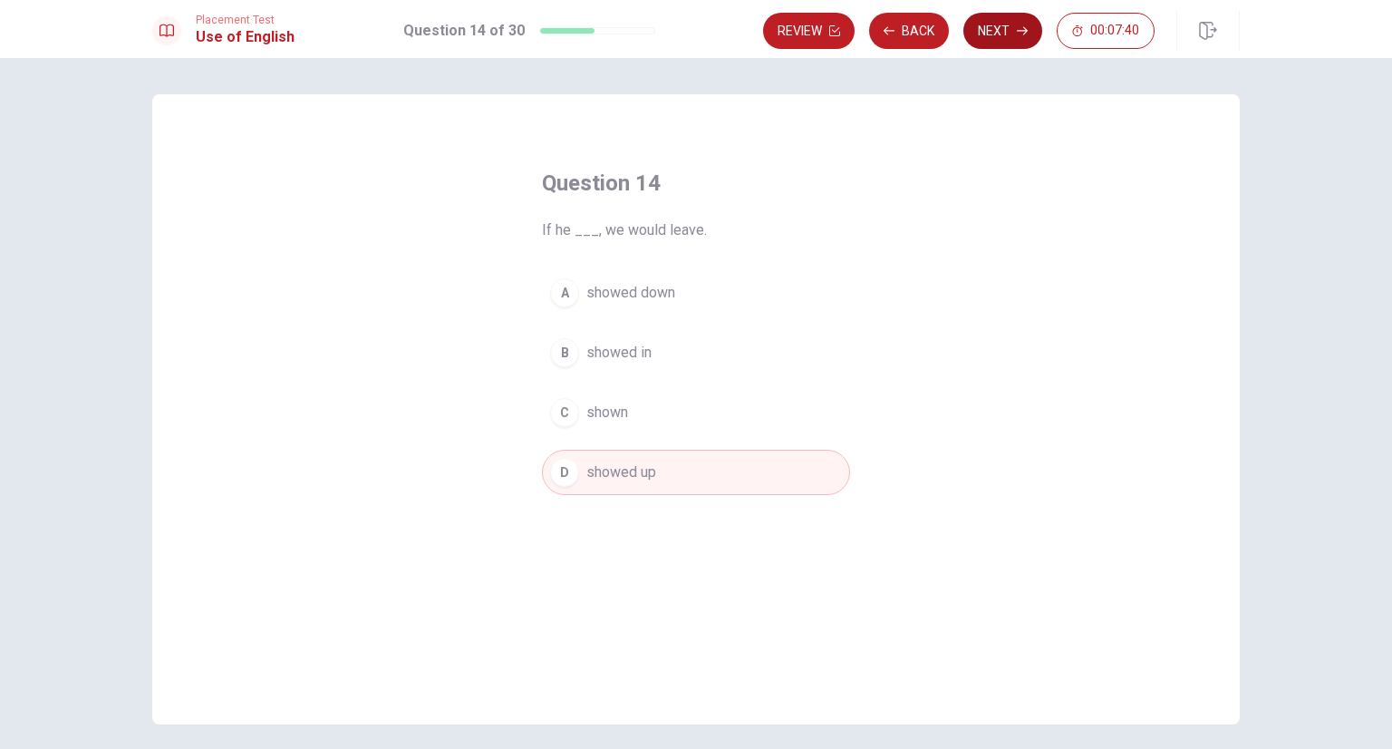
click at [984, 39] on button "Next" at bounding box center [1002, 31] width 79 height 36
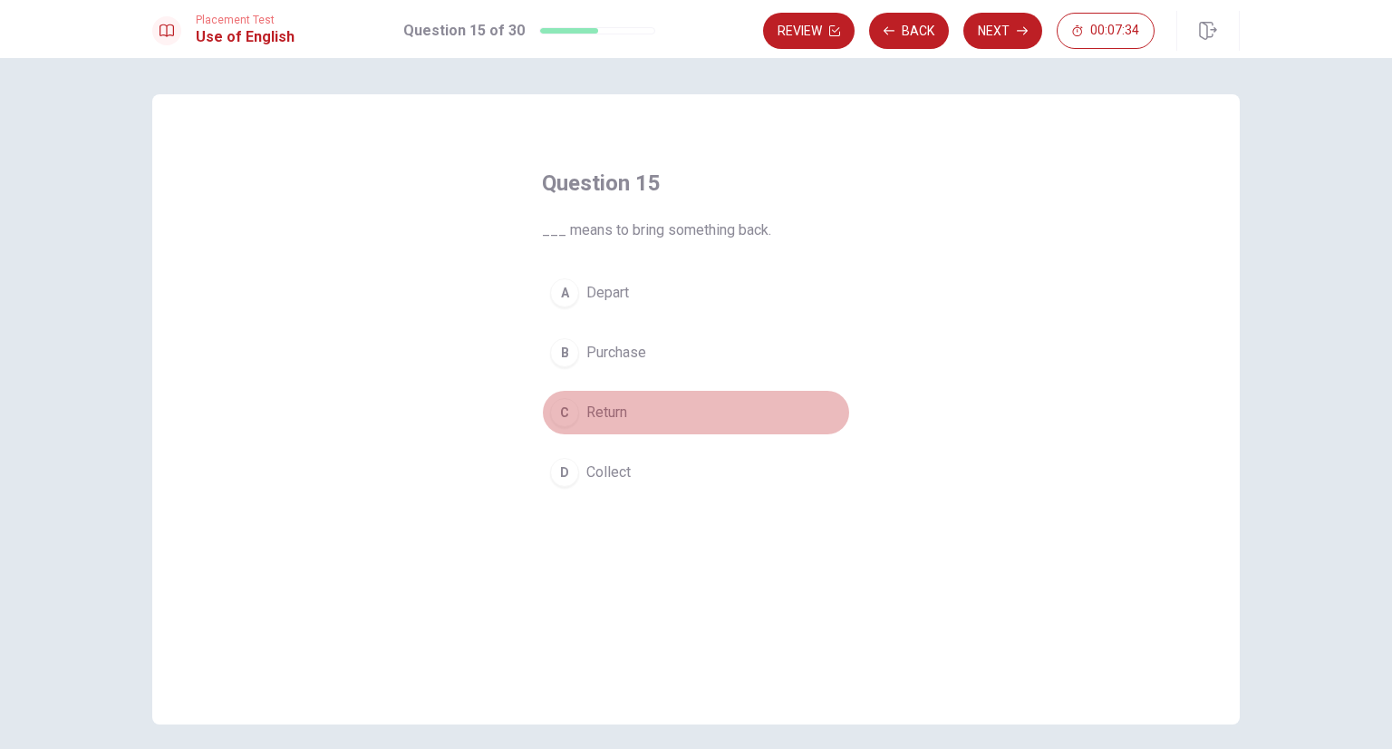
click at [557, 419] on div "C" at bounding box center [564, 412] width 29 height 29
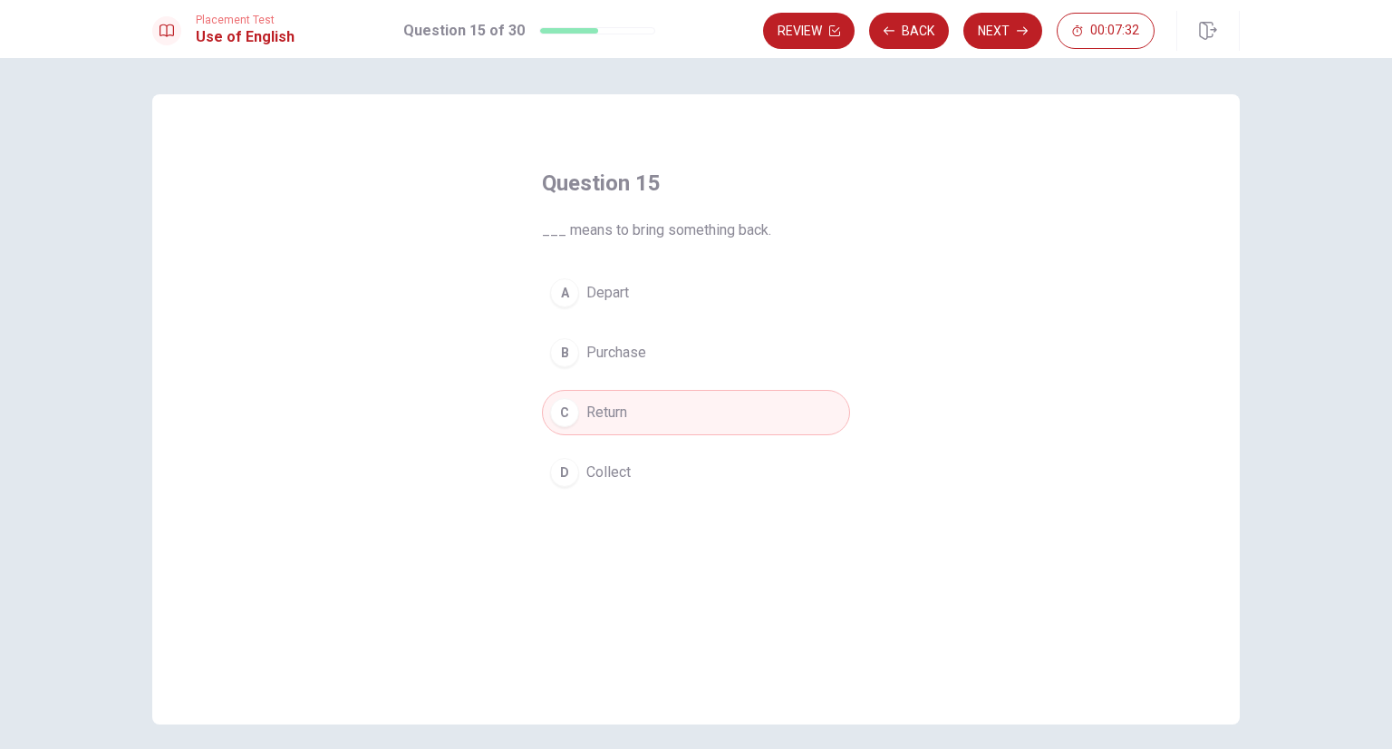
click at [972, 39] on button "Next" at bounding box center [1002, 31] width 79 height 36
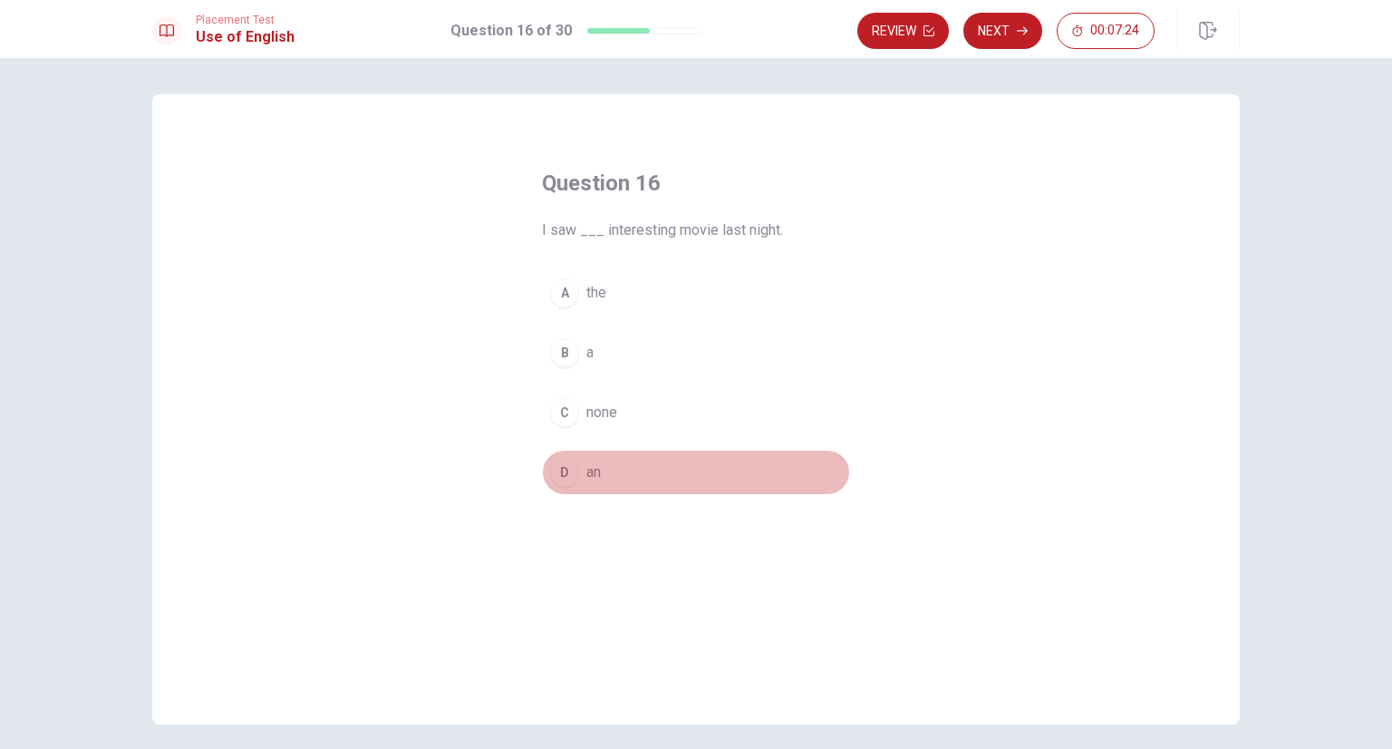
click at [563, 461] on div "D" at bounding box center [564, 472] width 29 height 29
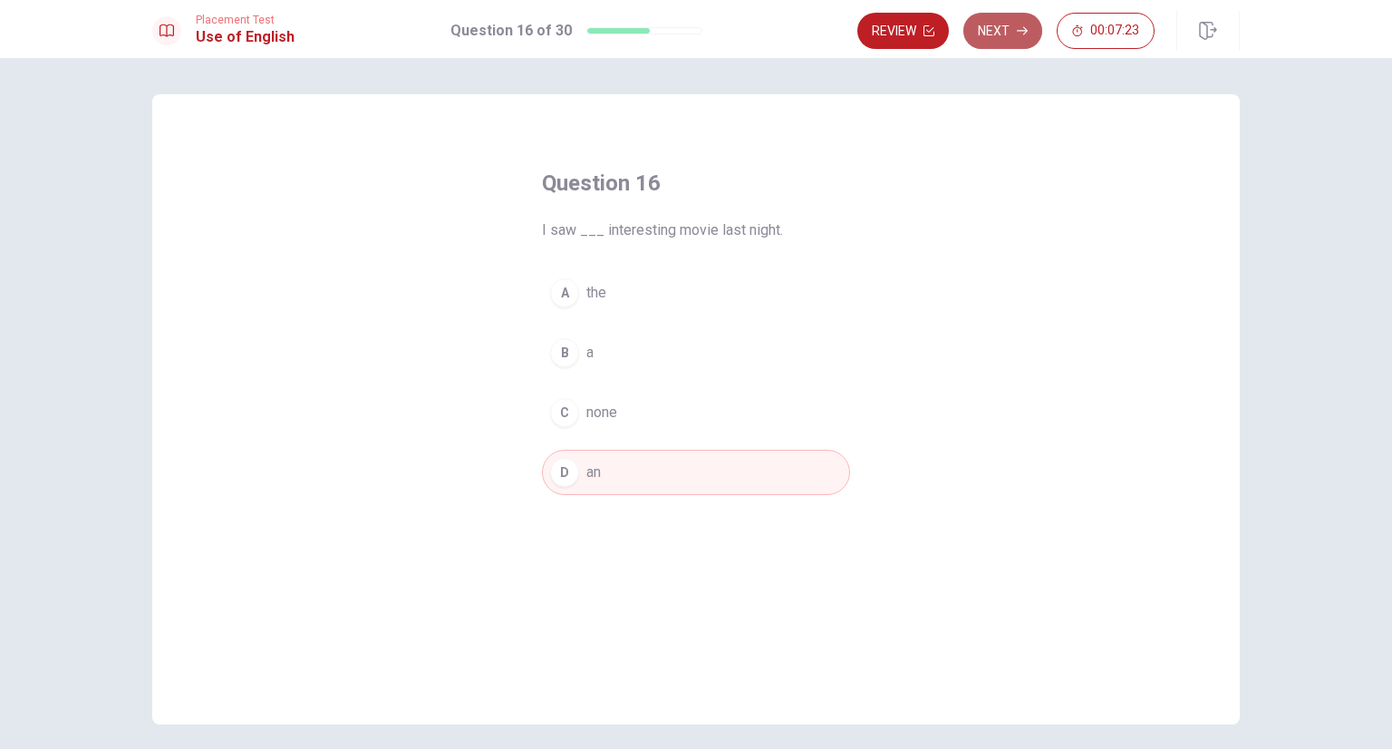
click at [992, 39] on button "Next" at bounding box center [1002, 31] width 79 height 36
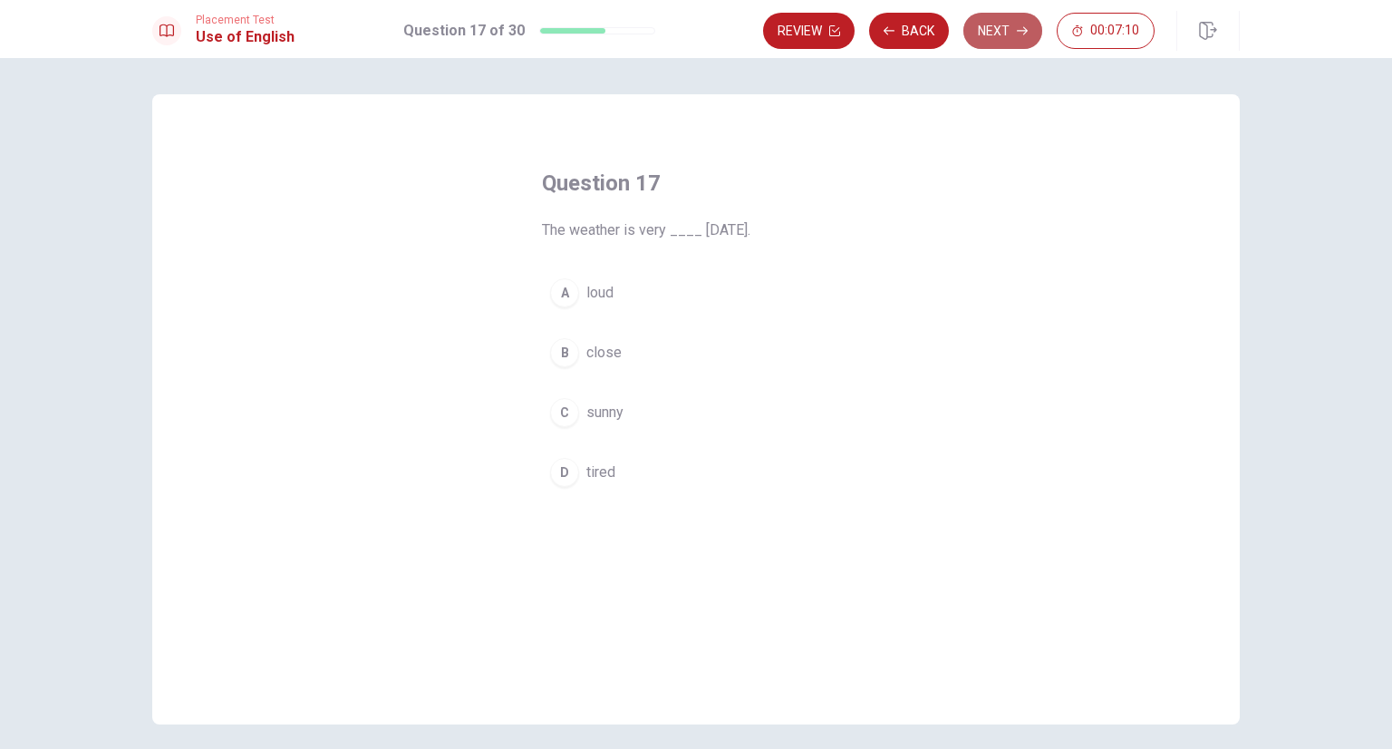
click at [1001, 30] on button "Next" at bounding box center [1002, 31] width 79 height 36
click at [906, 40] on button "Back" at bounding box center [909, 31] width 80 height 36
click at [970, 33] on button "Next" at bounding box center [1002, 31] width 79 height 36
click at [927, 35] on button "Back" at bounding box center [909, 31] width 80 height 36
click at [1022, 34] on icon "button" at bounding box center [1022, 30] width 11 height 11
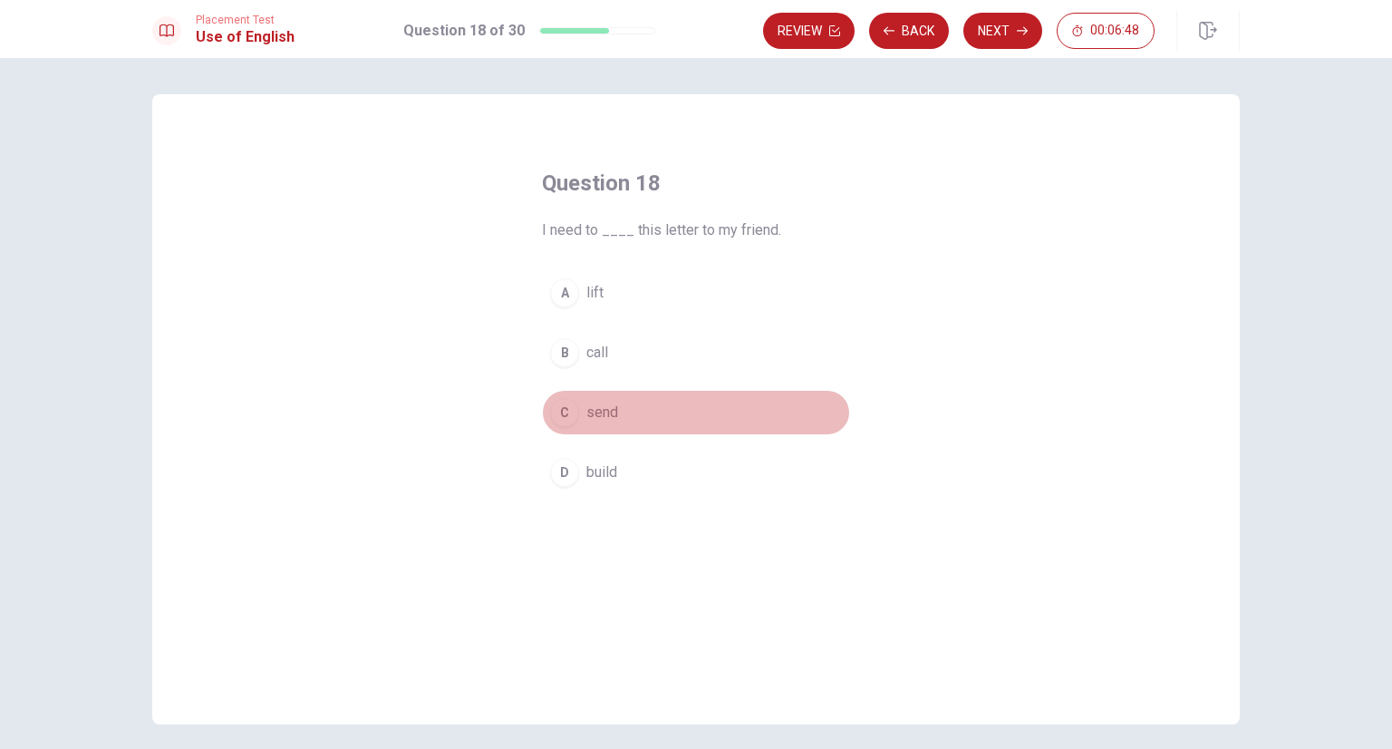
click at [564, 409] on div "C" at bounding box center [564, 412] width 29 height 29
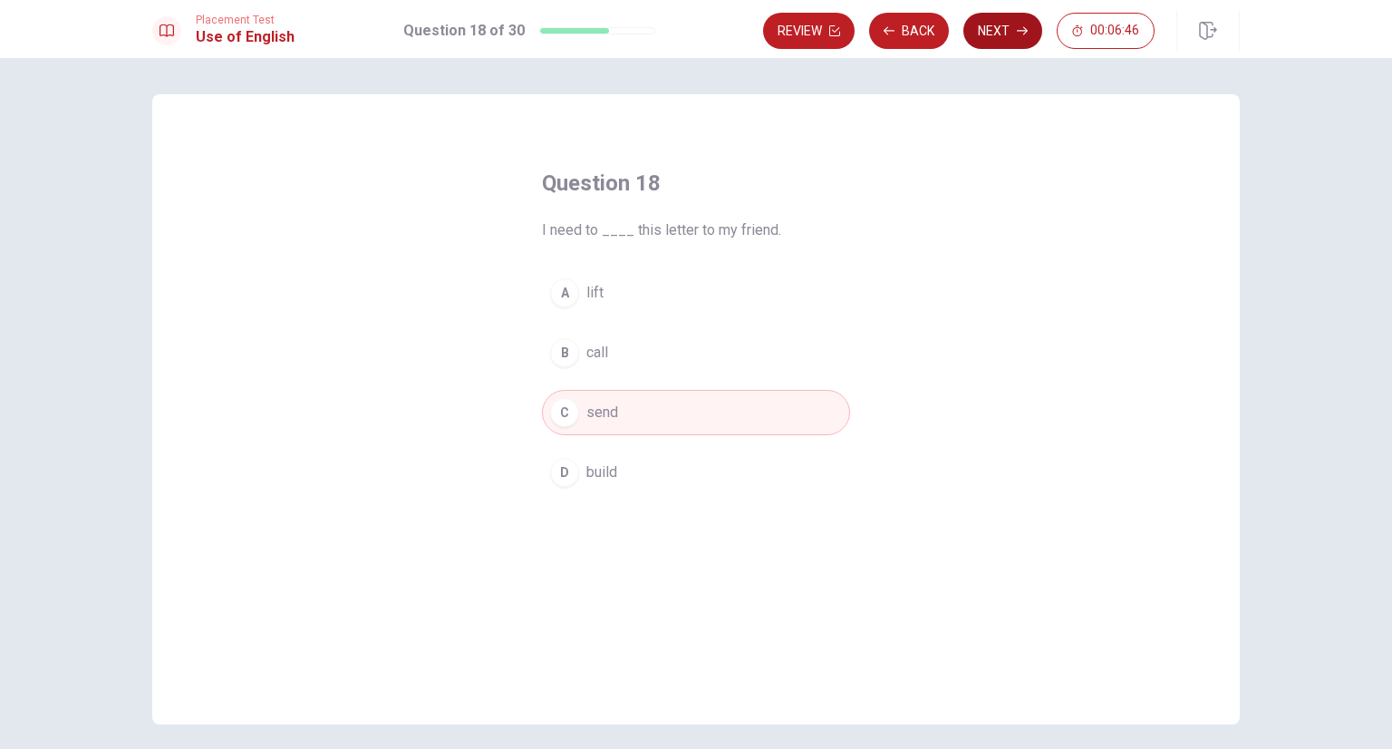
click at [986, 31] on button "Next" at bounding box center [1002, 31] width 79 height 36
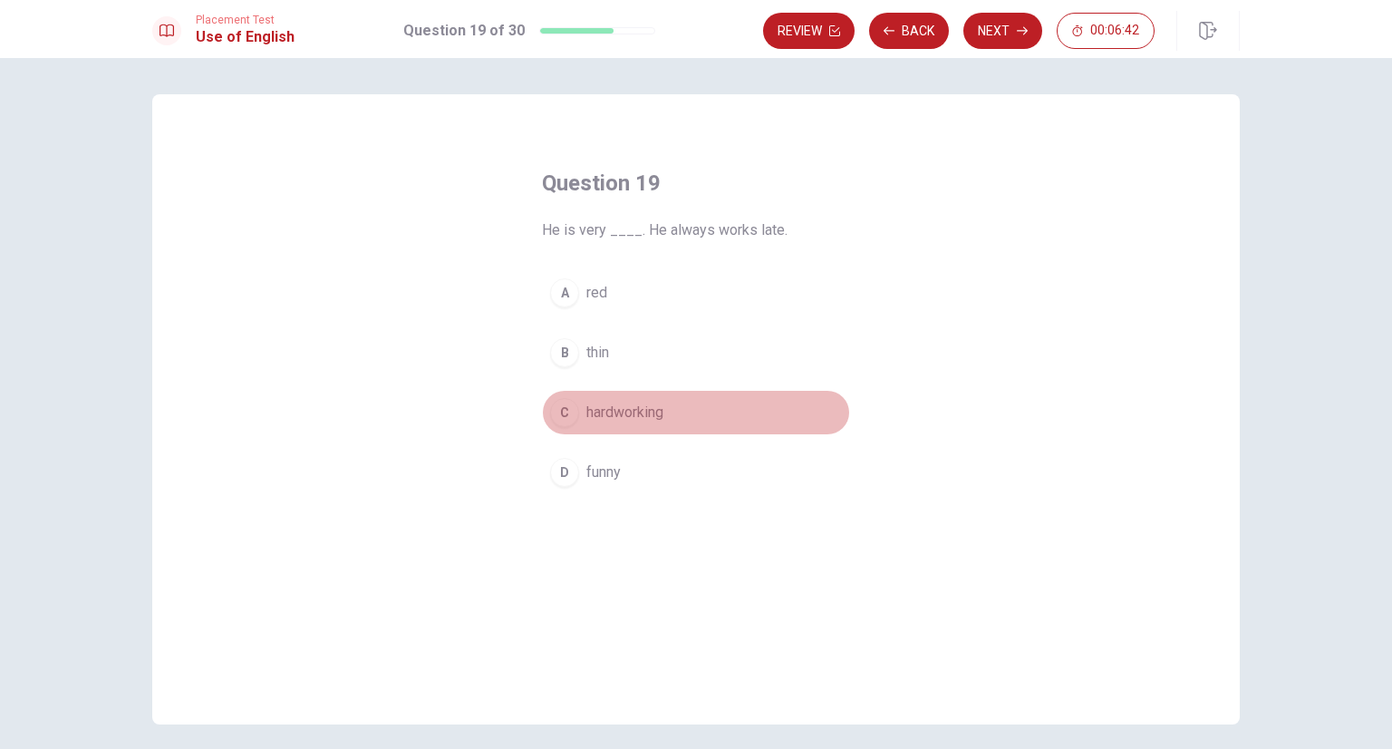
click at [656, 412] on span "hardworking" at bounding box center [624, 412] width 77 height 22
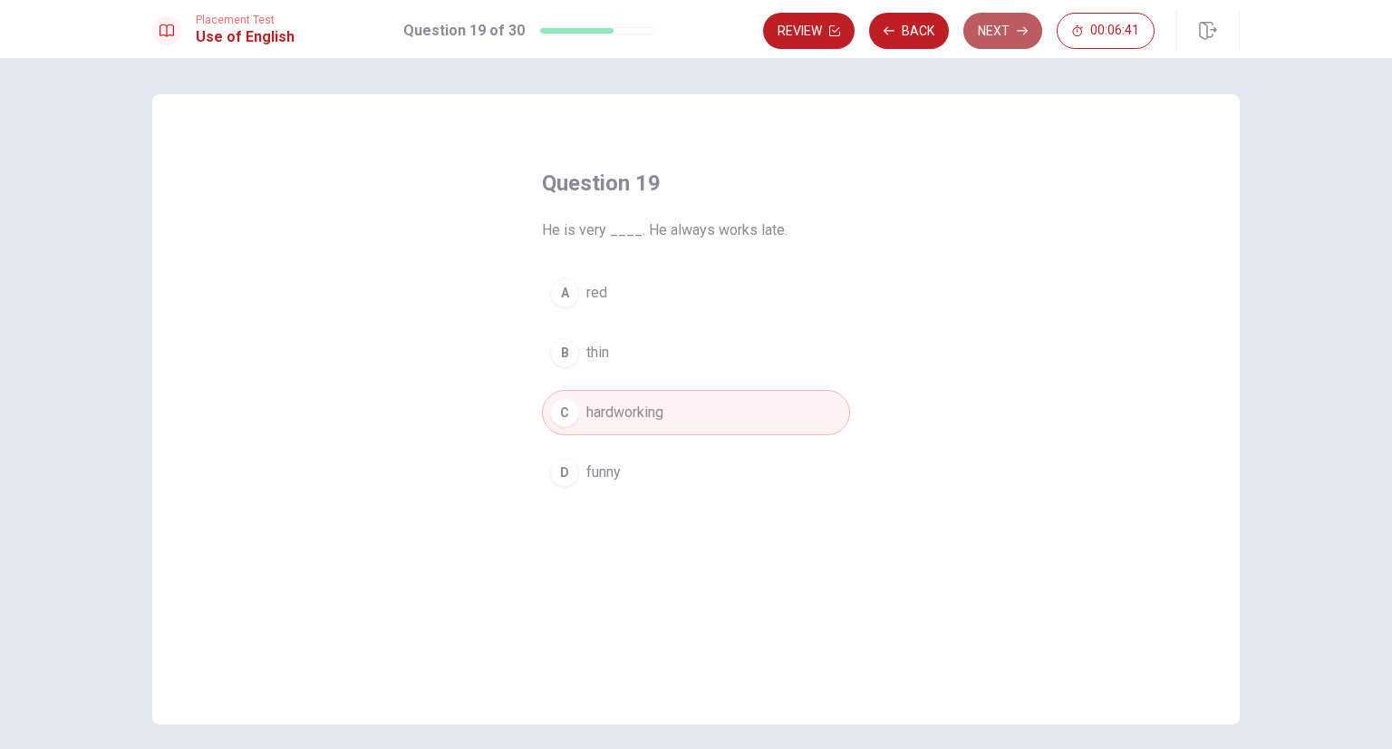
click at [1001, 43] on button "Next" at bounding box center [1002, 31] width 79 height 36
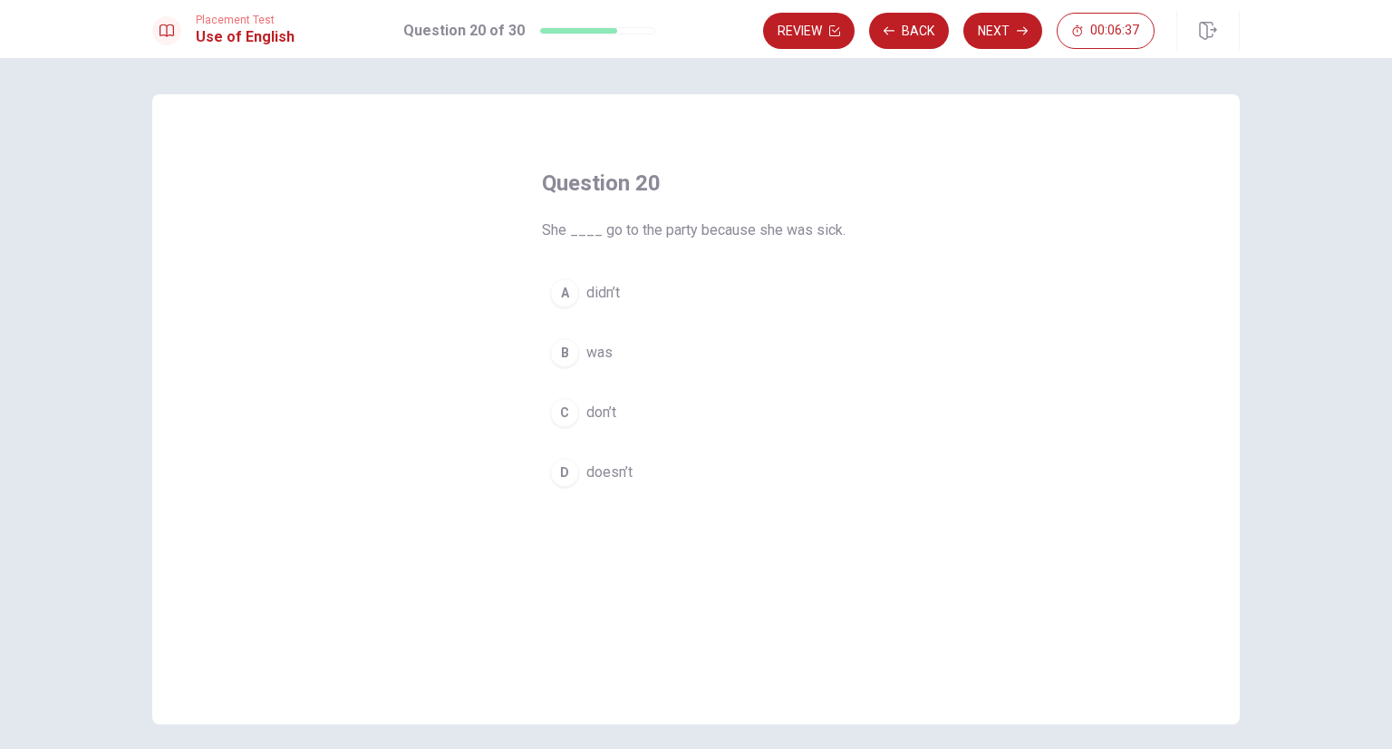
click at [613, 291] on span "didn’t" at bounding box center [603, 293] width 34 height 22
click at [982, 35] on button "Next" at bounding box center [1002, 31] width 79 height 36
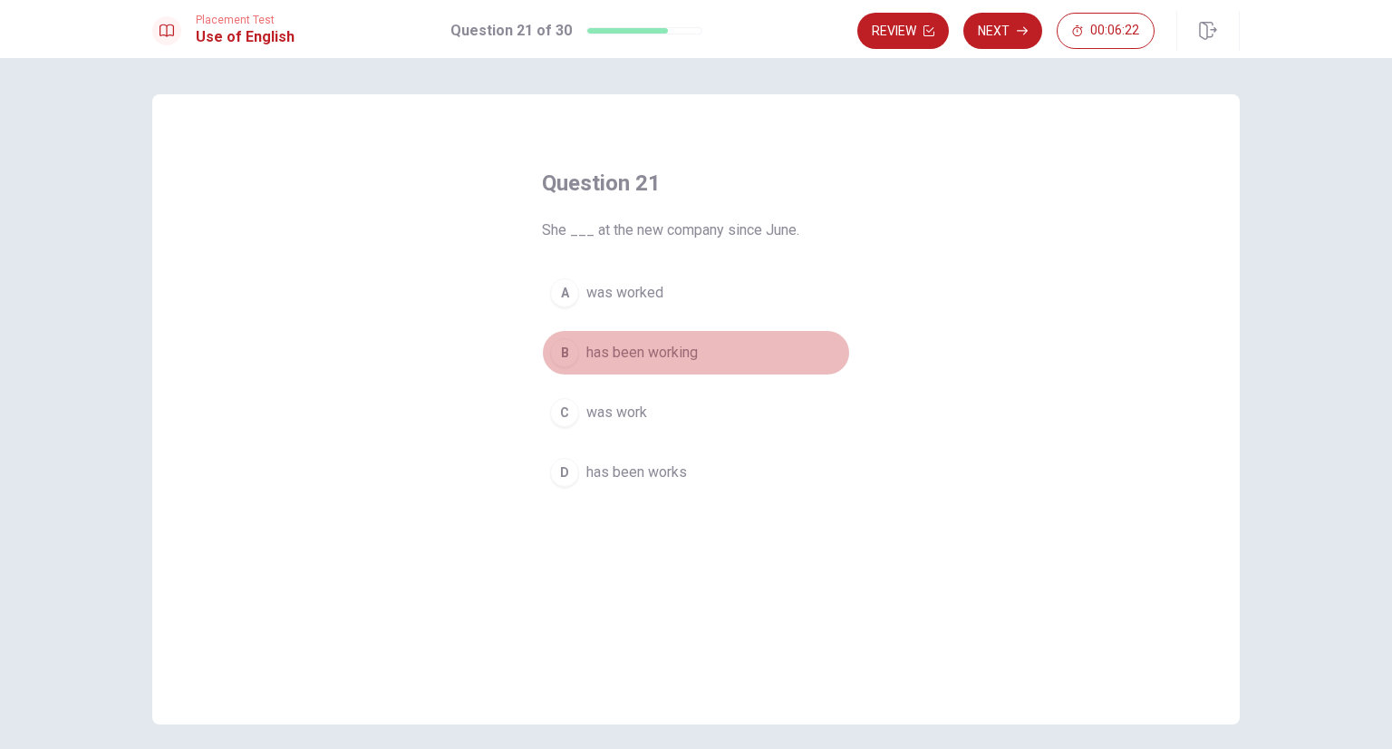
click at [672, 365] on button "B has been working" at bounding box center [696, 352] width 308 height 45
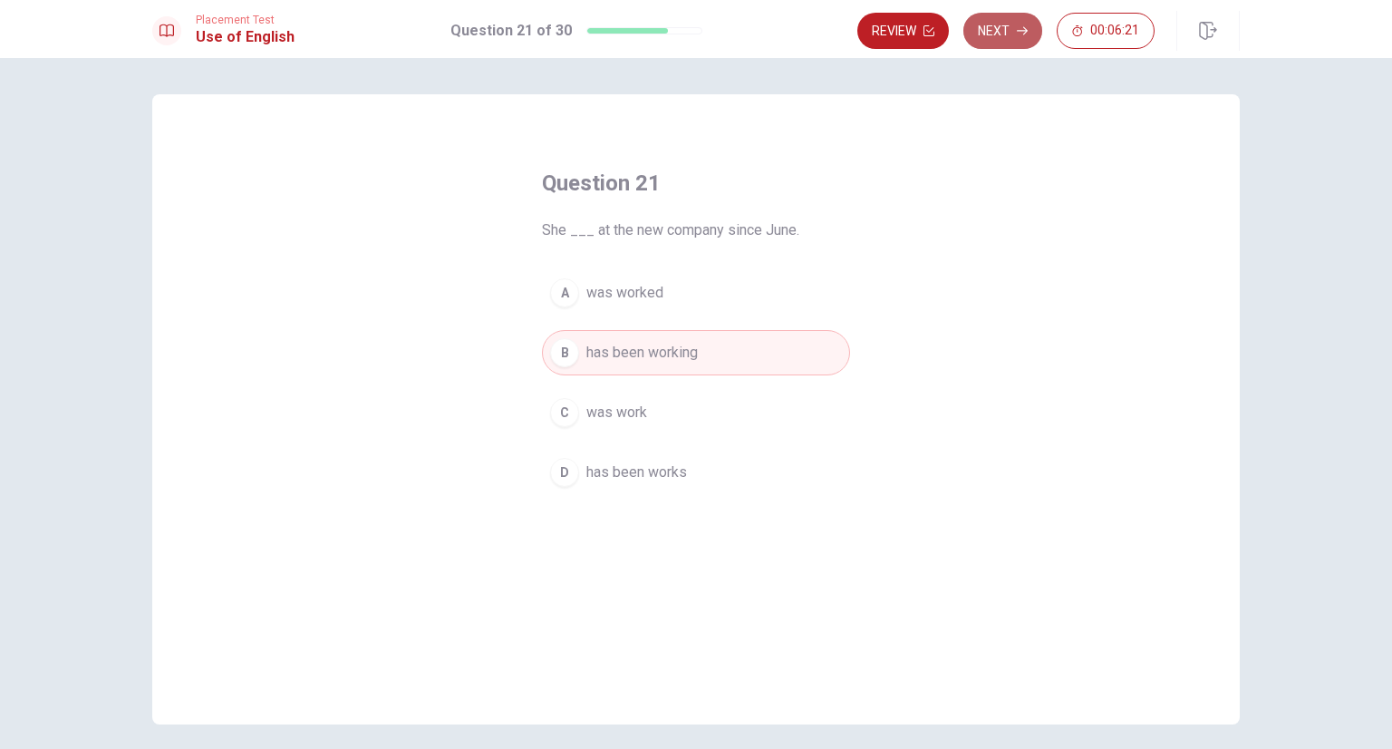
click at [990, 37] on button "Next" at bounding box center [1002, 31] width 79 height 36
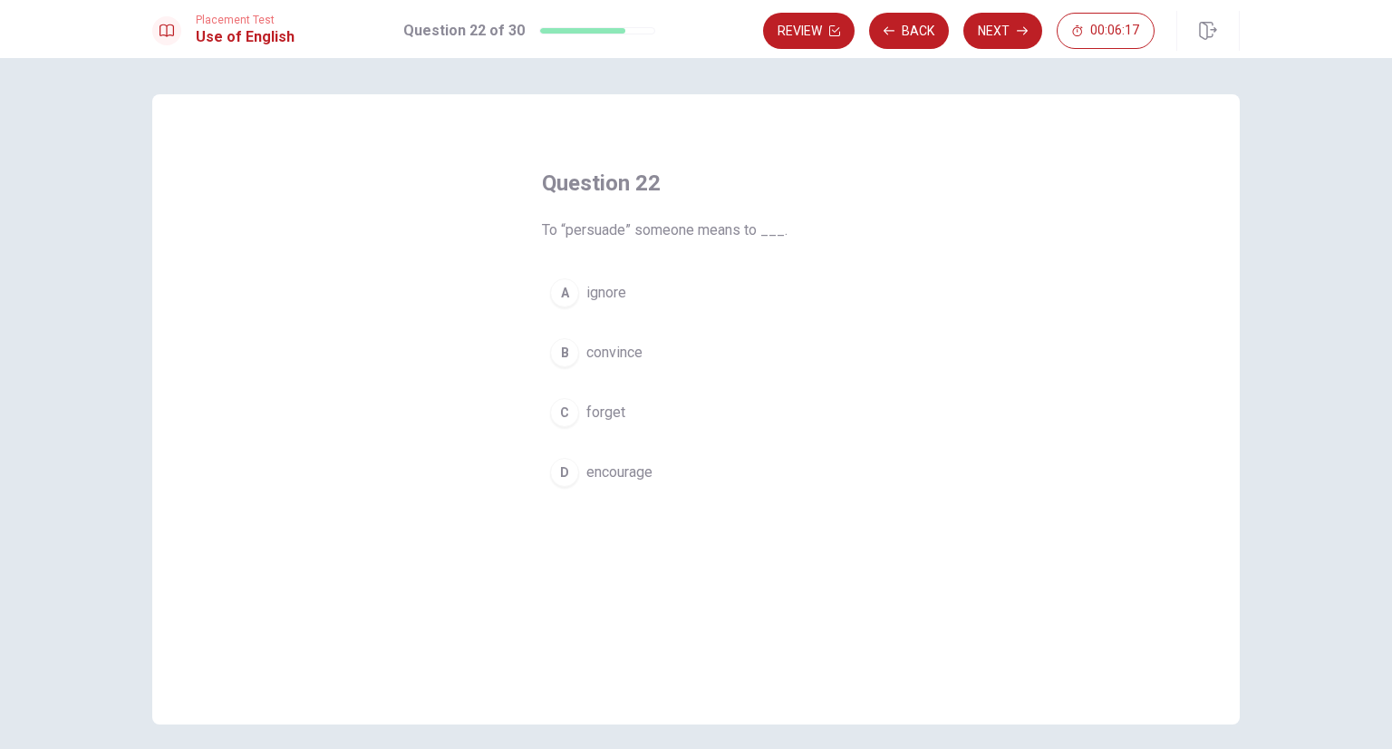
click at [617, 353] on span "convince" at bounding box center [614, 353] width 56 height 22
click at [1001, 34] on button "Next" at bounding box center [1002, 31] width 79 height 36
click at [605, 364] on button "B a guess" at bounding box center [696, 352] width 308 height 45
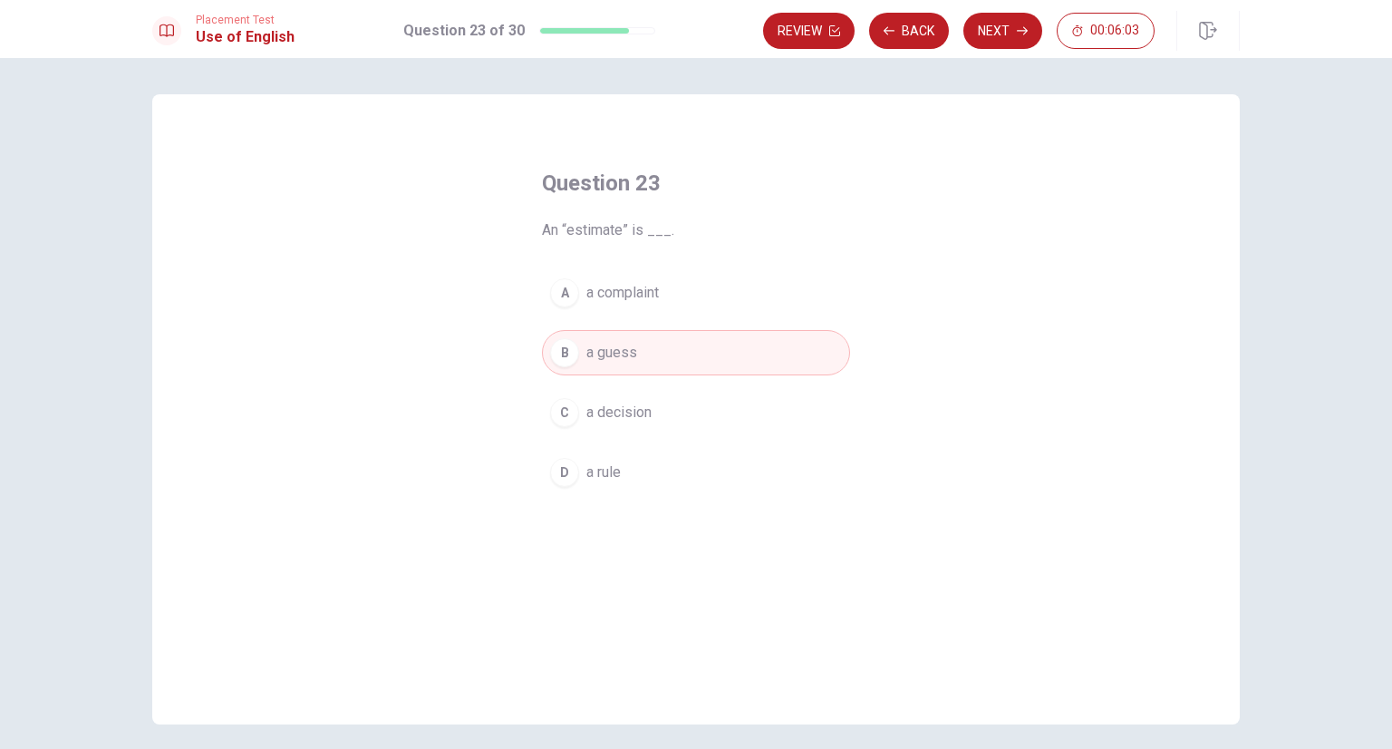
click at [981, 49] on div "Review Back Next 00:06:03" at bounding box center [1001, 31] width 477 height 40
click at [1003, 31] on button "Next" at bounding box center [1002, 31] width 79 height 36
click at [616, 355] on span "permanent" at bounding box center [619, 353] width 67 height 22
click at [983, 42] on button "Next" at bounding box center [1002, 31] width 79 height 36
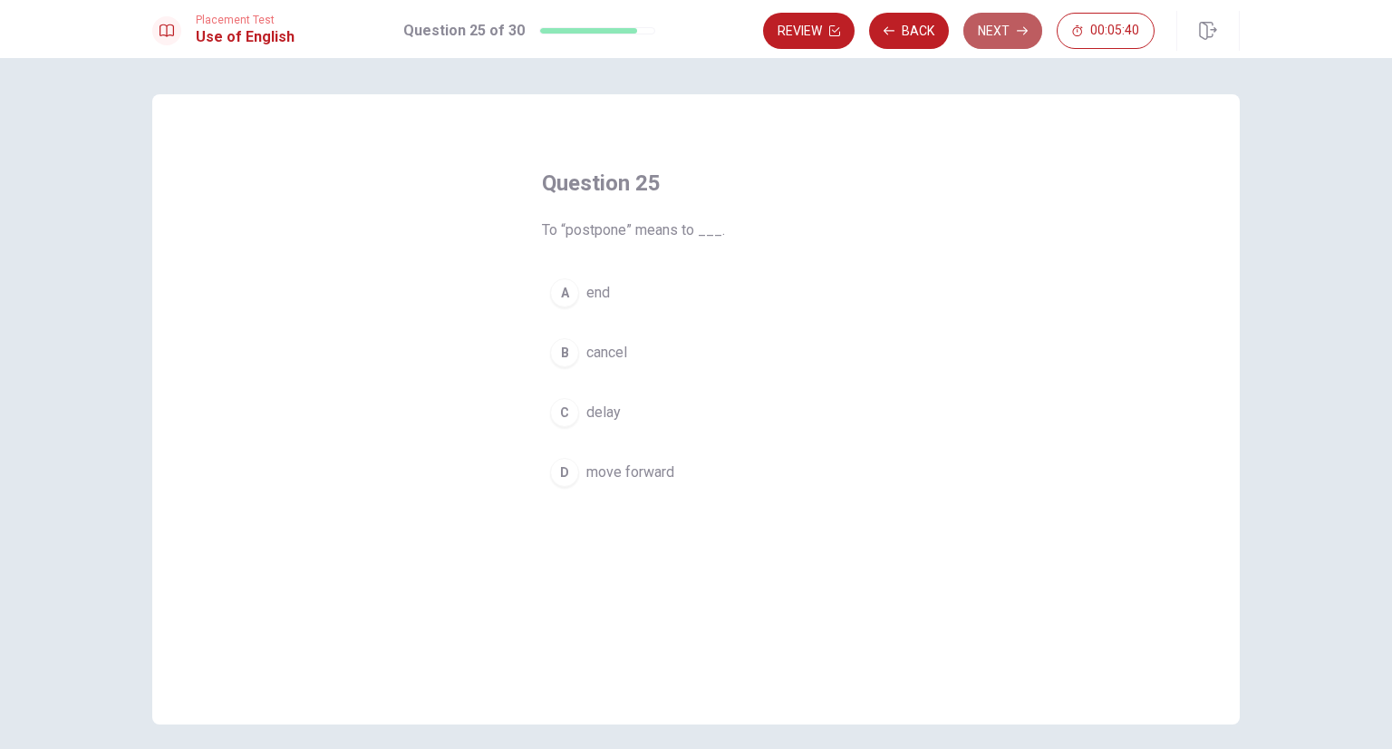
click at [972, 24] on button "Next" at bounding box center [1002, 31] width 79 height 36
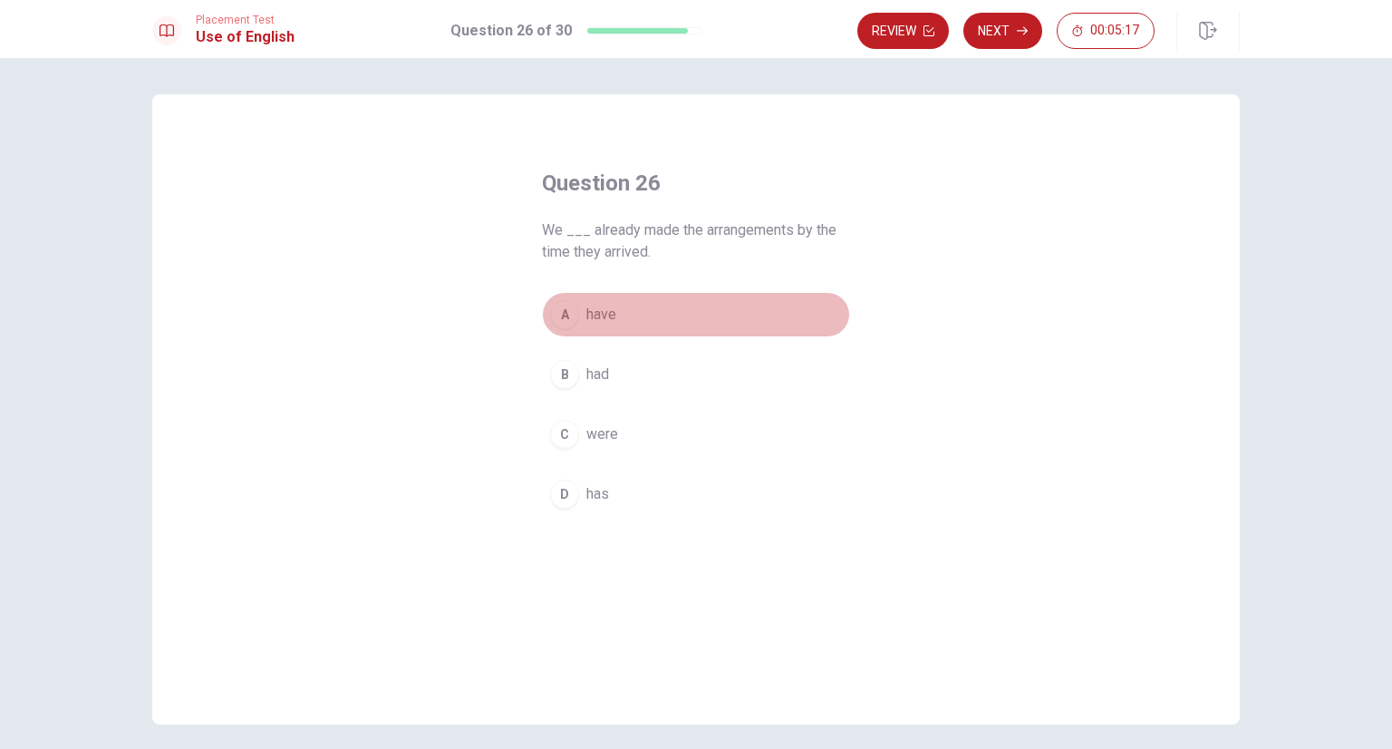
click at [647, 317] on button "A have" at bounding box center [696, 314] width 308 height 45
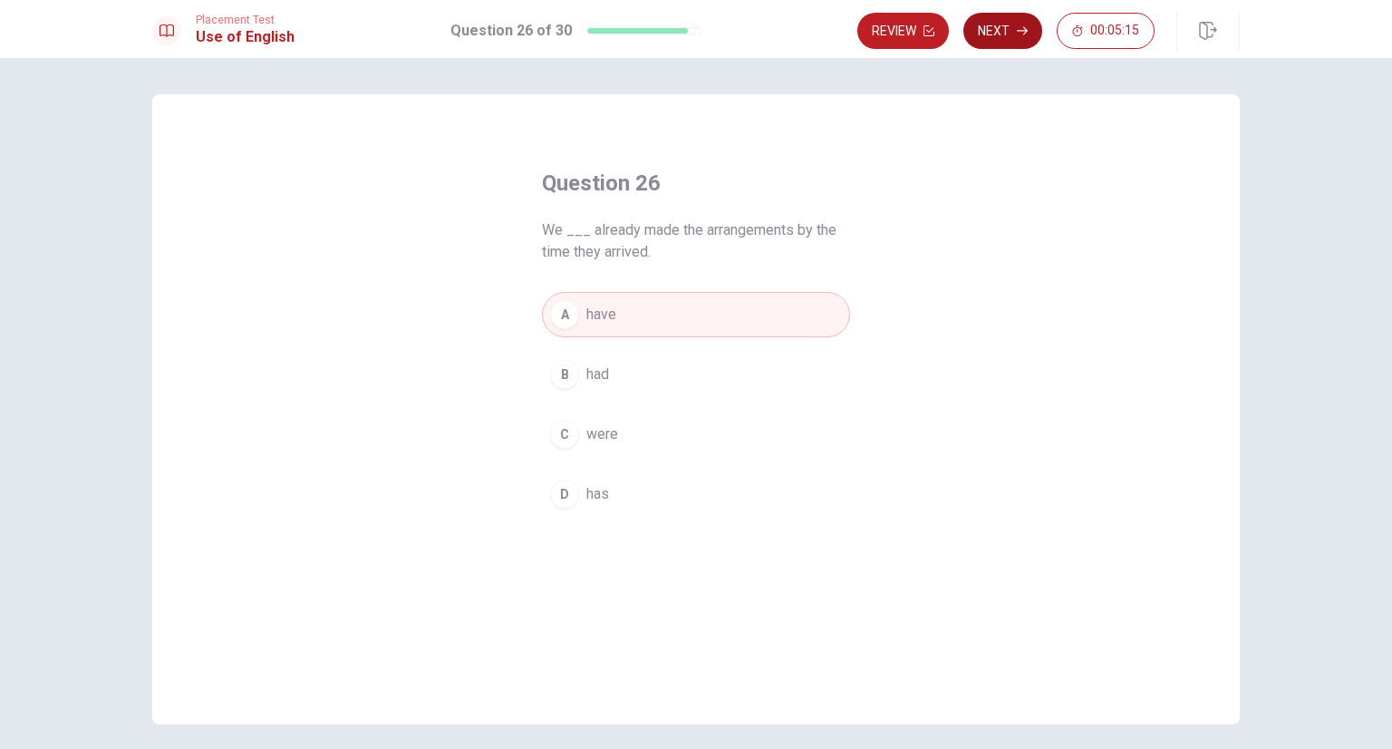
click at [1012, 37] on button "Next" at bounding box center [1002, 31] width 79 height 36
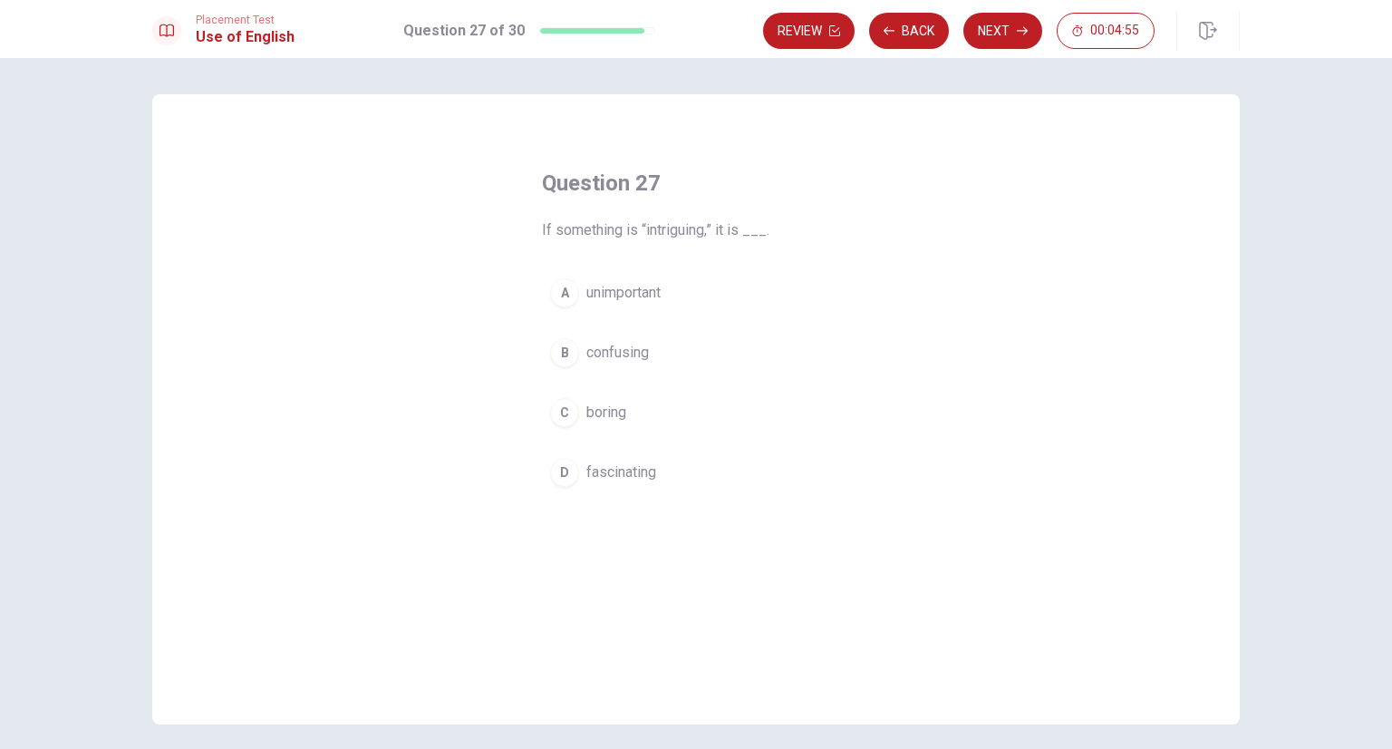
click at [613, 482] on button "D fascinating" at bounding box center [696, 472] width 308 height 45
click at [1006, 40] on button "Next" at bounding box center [1002, 31] width 79 height 36
drag, startPoint x: 624, startPoint y: 298, endPoint x: 636, endPoint y: 295, distance: 13.0
click at [627, 298] on span "change" at bounding box center [608, 293] width 45 height 22
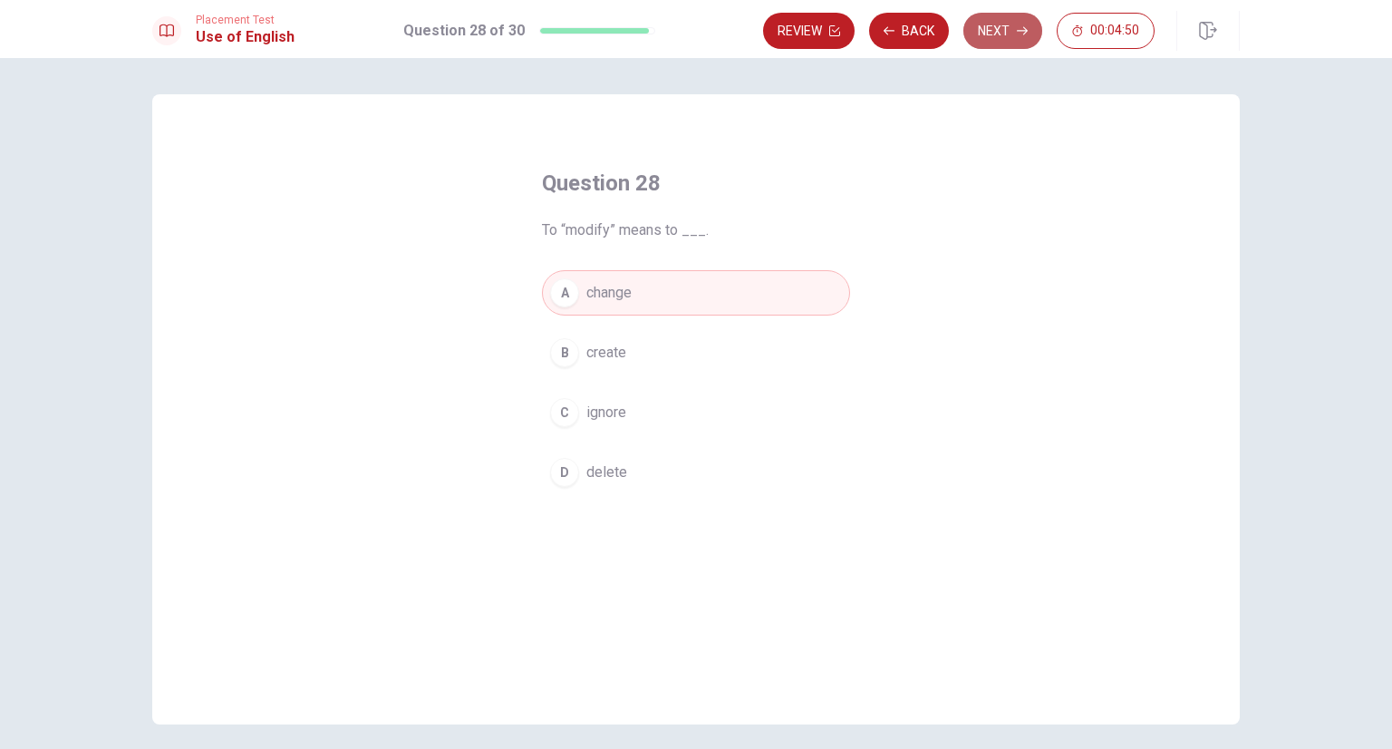
click at [1019, 36] on button "Next" at bounding box center [1002, 31] width 79 height 36
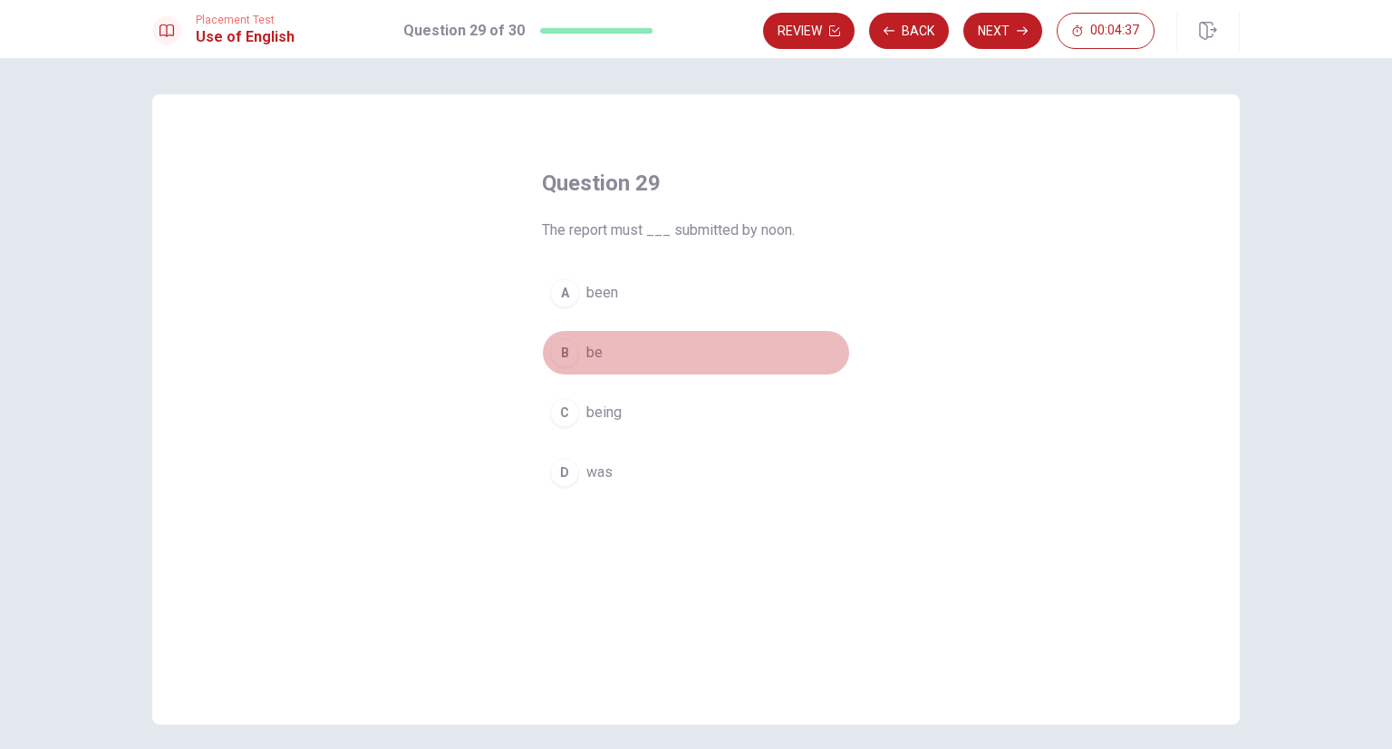
click at [591, 345] on span "be" at bounding box center [594, 353] width 16 height 22
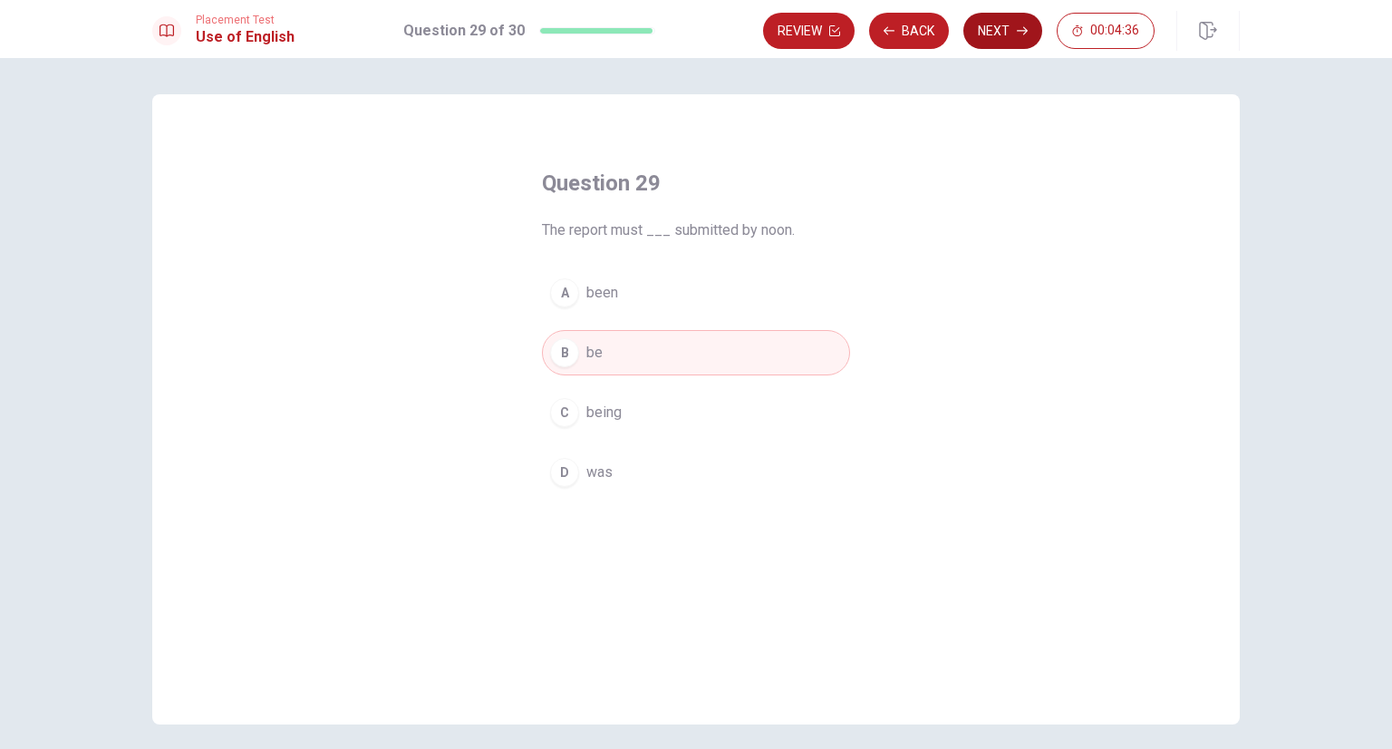
click at [1004, 42] on button "Next" at bounding box center [1002, 31] width 79 height 36
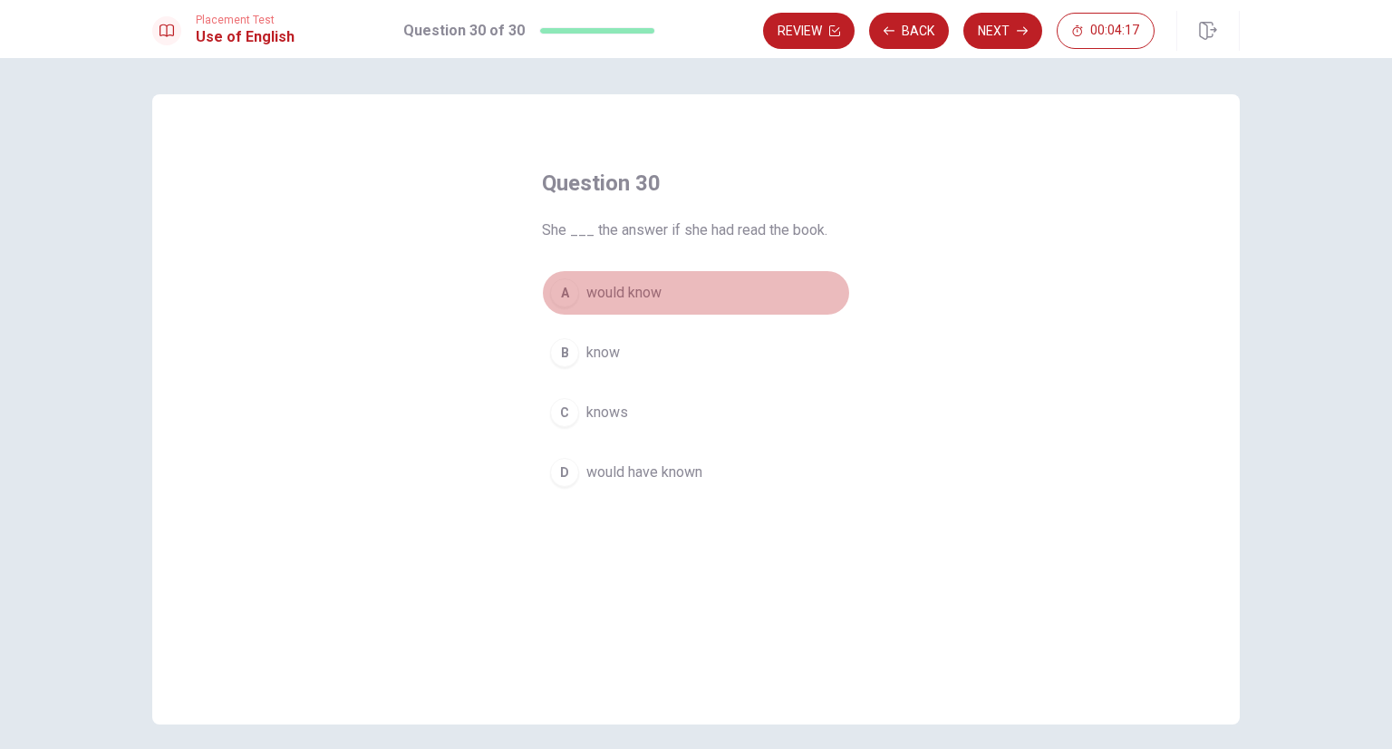
click at [667, 295] on button "A would know" at bounding box center [696, 292] width 308 height 45
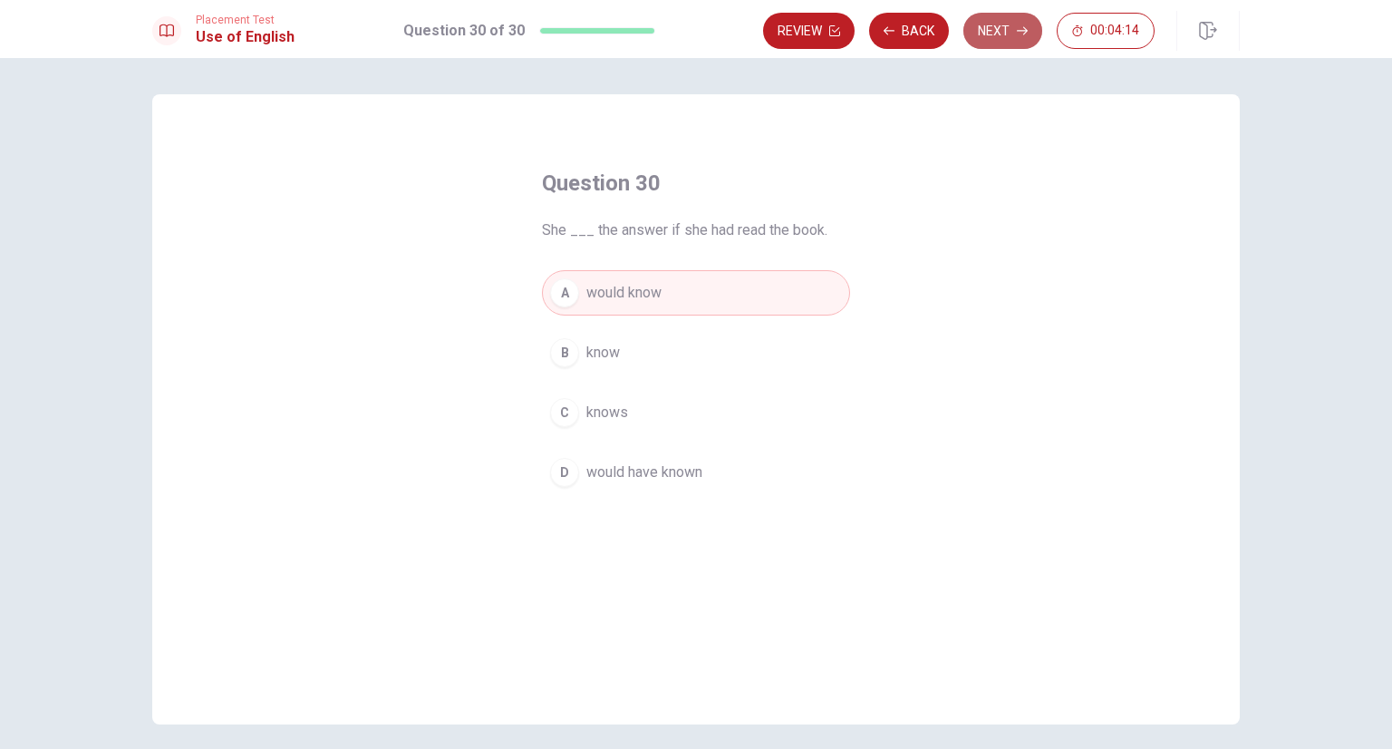
click at [986, 34] on button "Next" at bounding box center [1002, 31] width 79 height 36
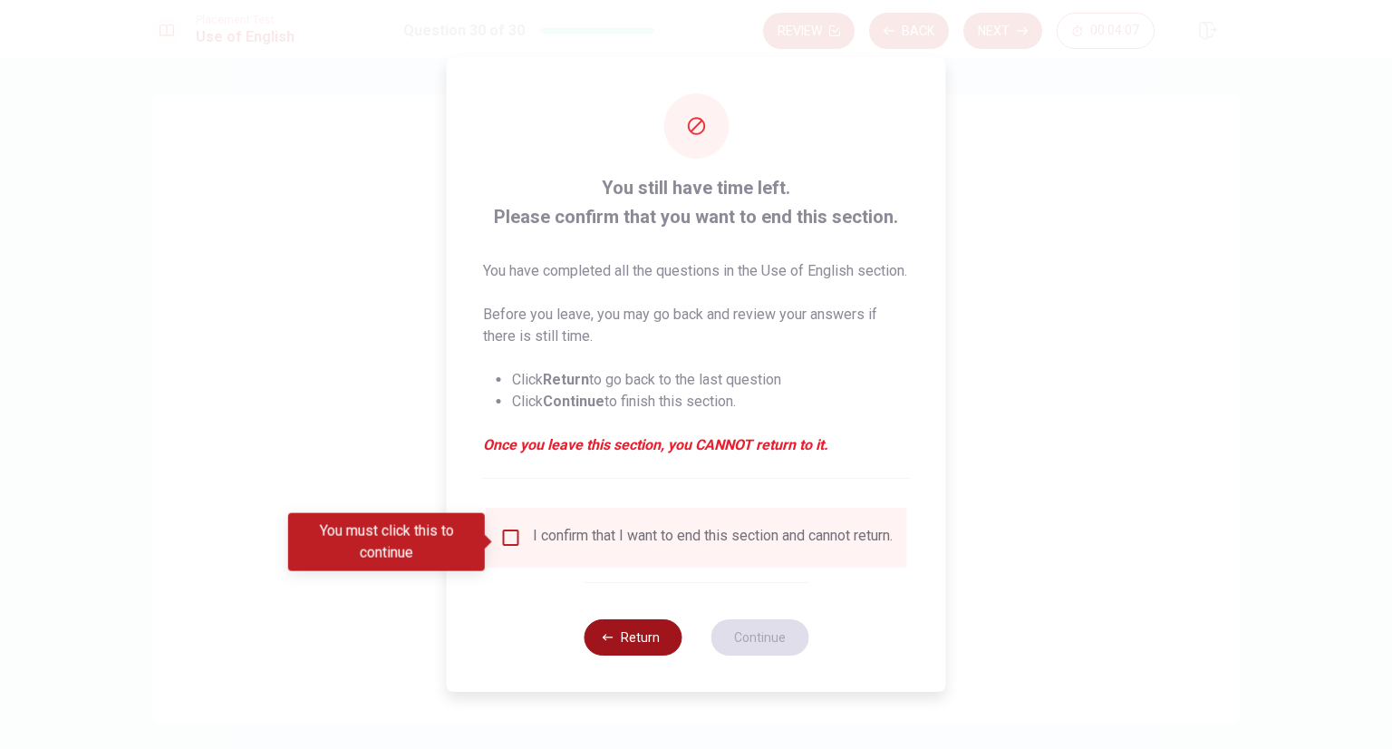
click at [649, 644] on button "Return" at bounding box center [633, 637] width 98 height 36
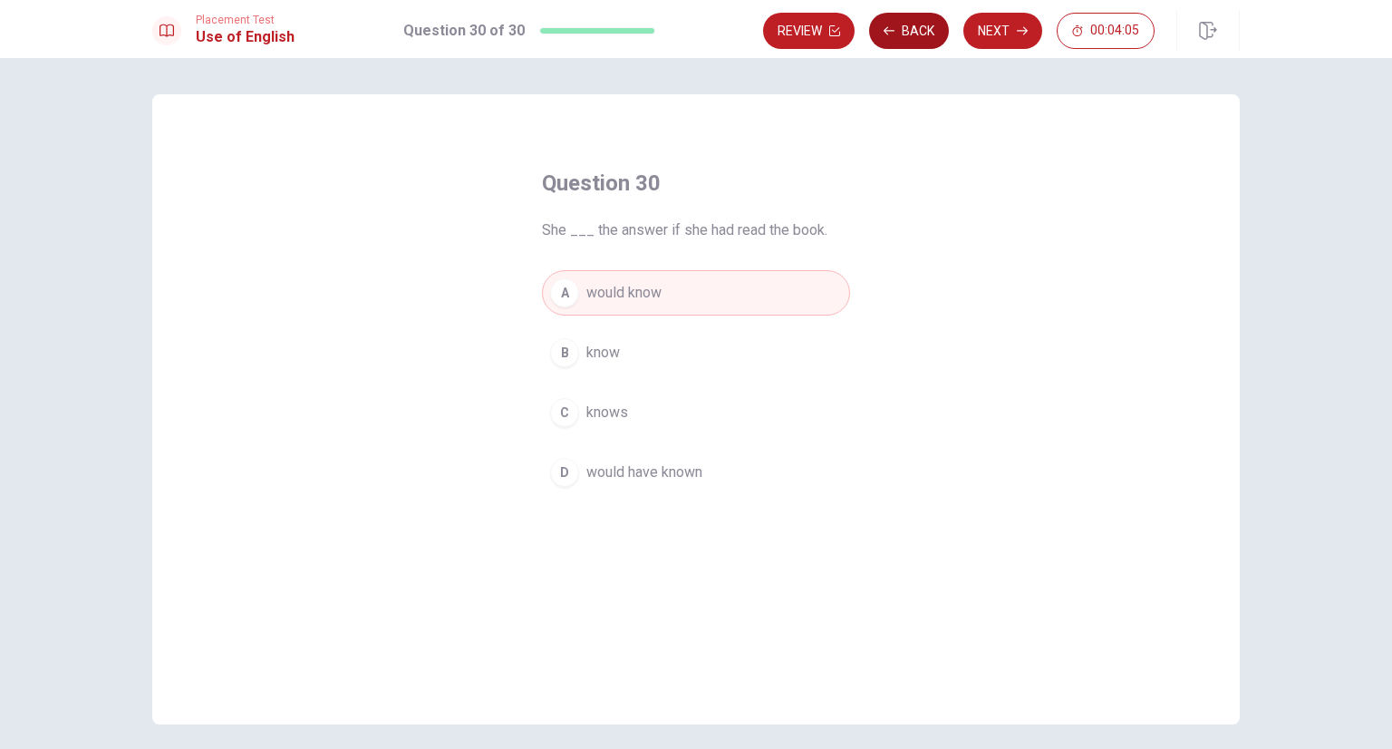
click at [911, 42] on button "Back" at bounding box center [909, 31] width 80 height 36
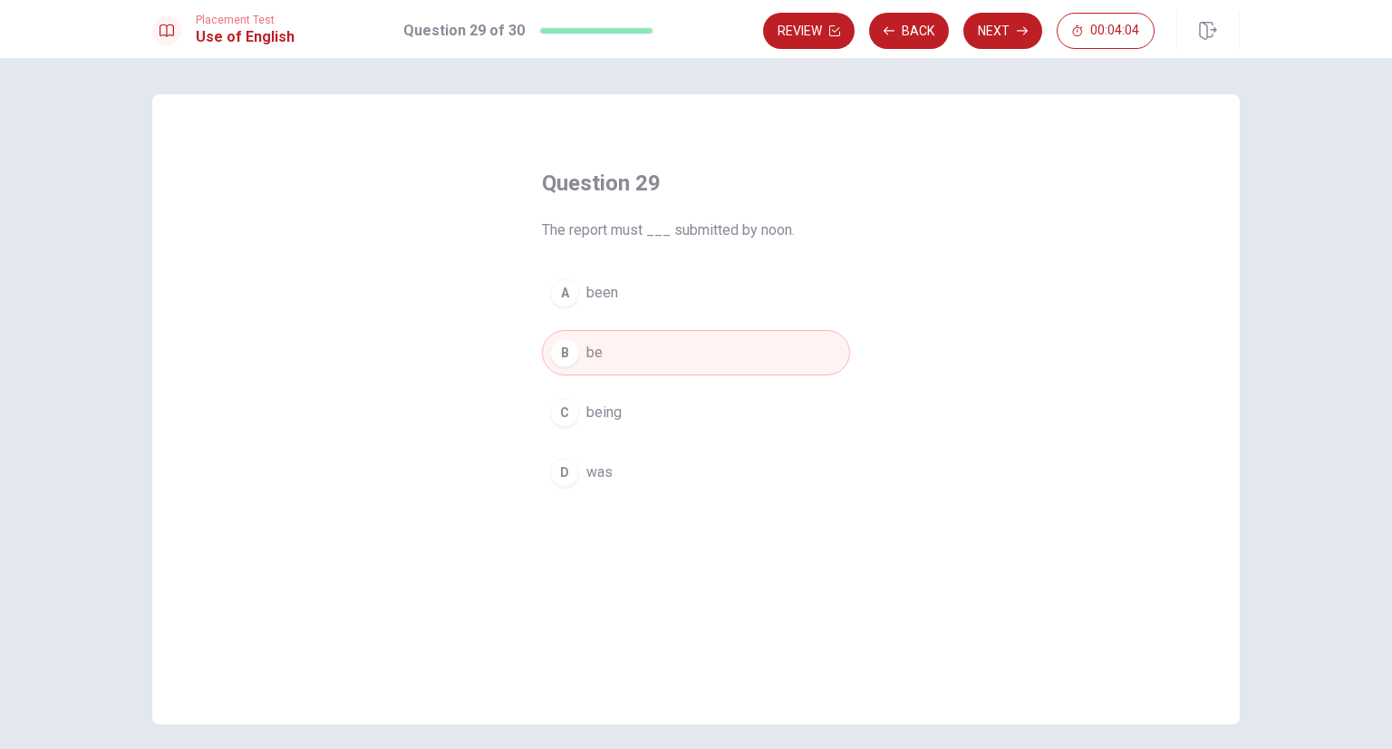
click at [514, 32] on h1 "Question 29 of 30" at bounding box center [463, 31] width 121 height 22
click at [914, 34] on button "Back" at bounding box center [909, 31] width 80 height 36
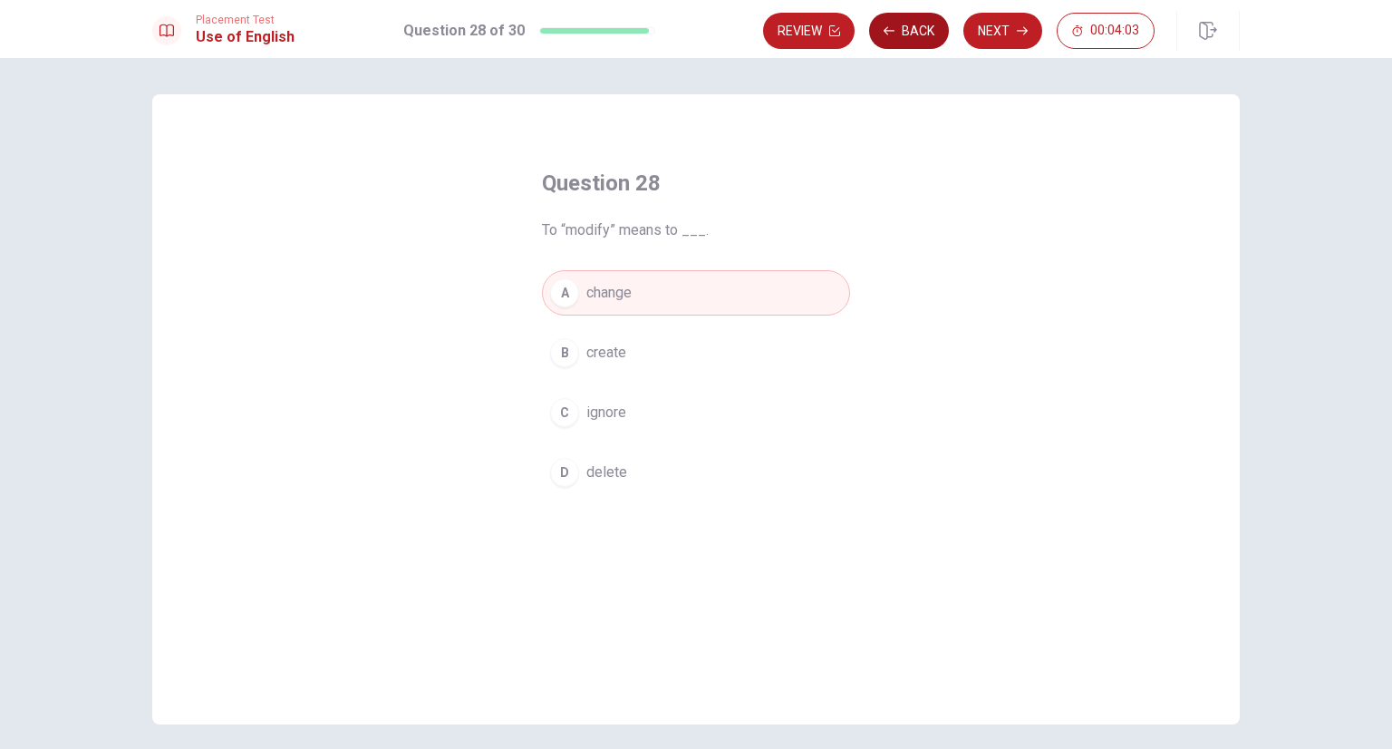
click at [914, 34] on button "Back" at bounding box center [909, 31] width 80 height 36
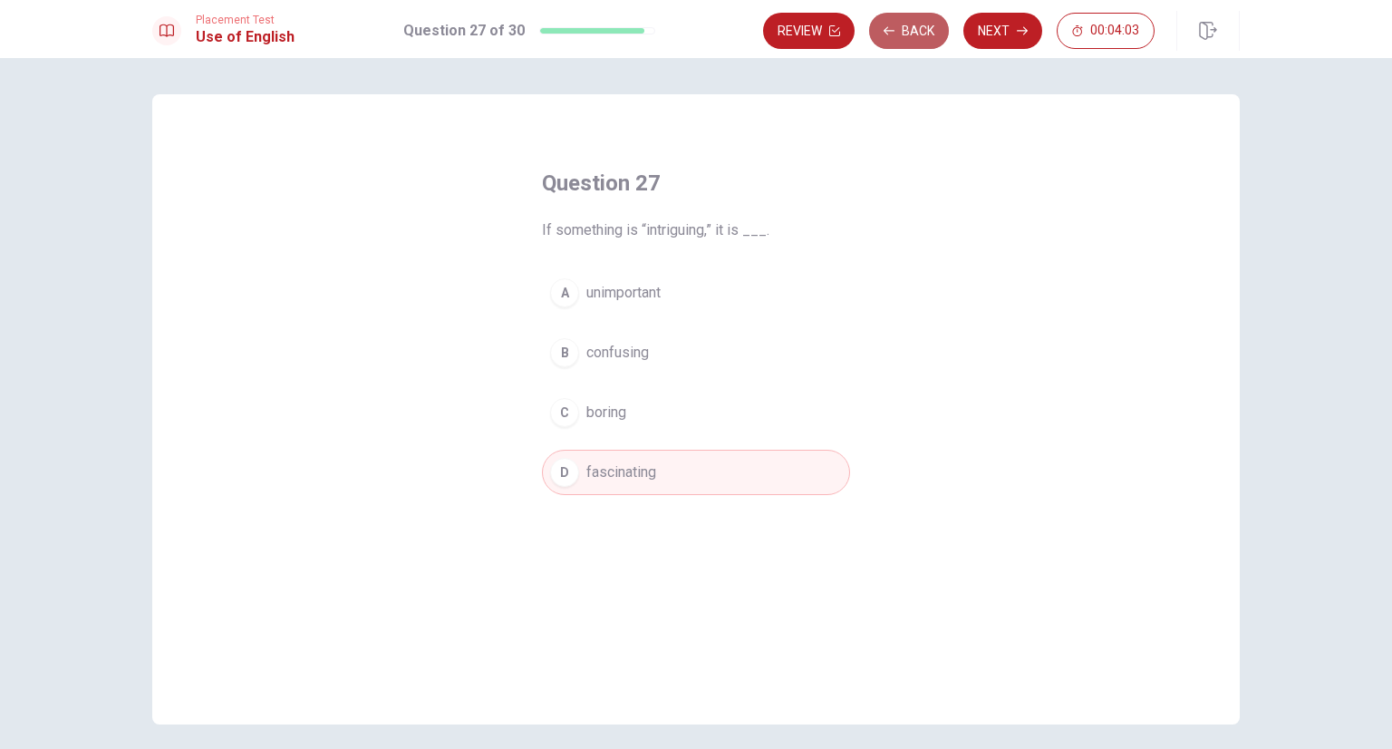
click at [913, 34] on button "Back" at bounding box center [909, 31] width 80 height 36
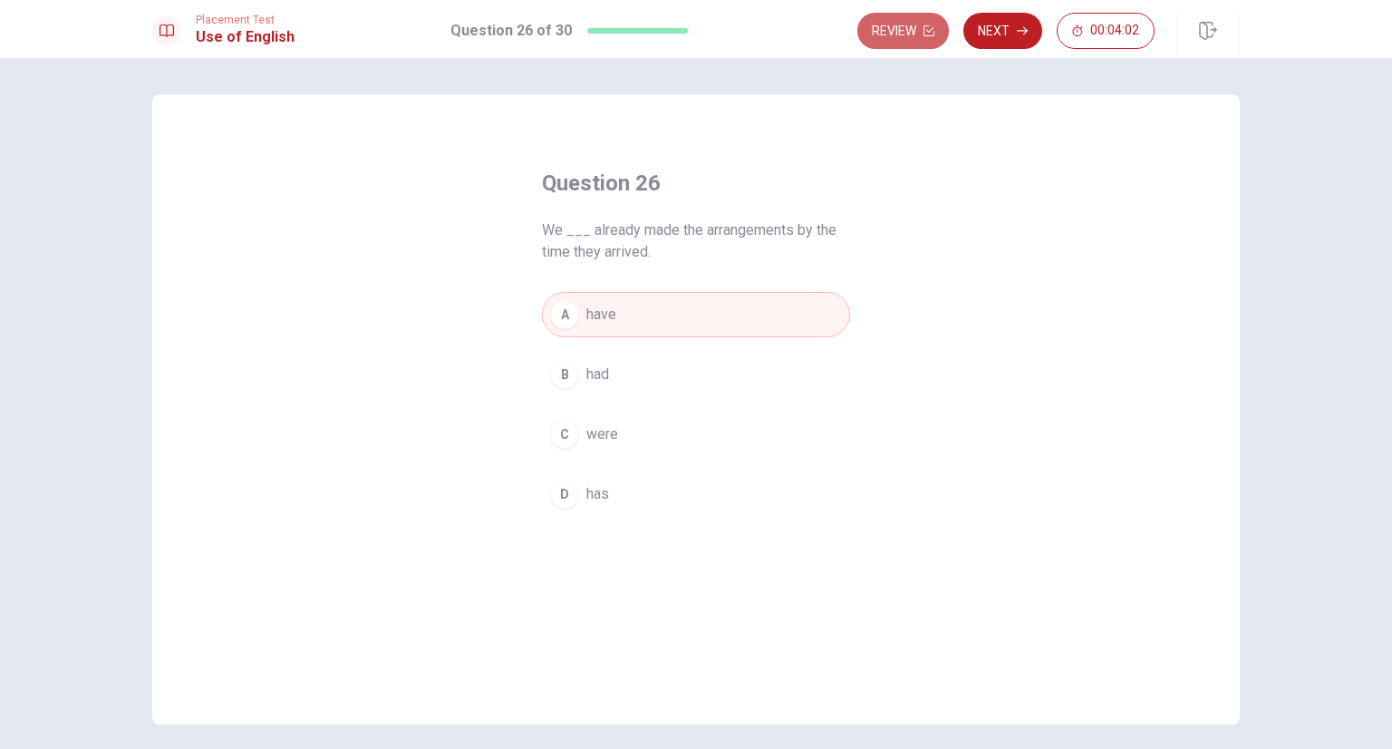
click at [913, 34] on button "Review" at bounding box center [903, 31] width 92 height 36
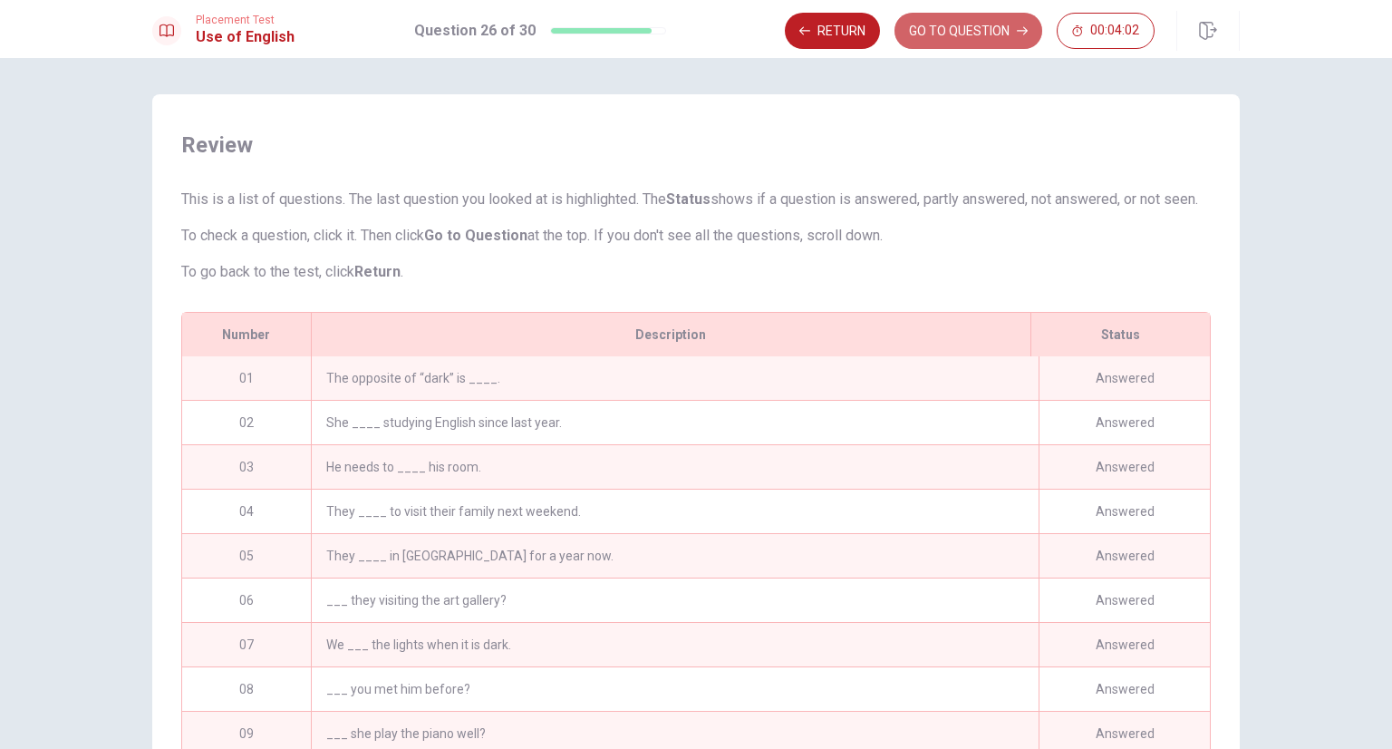
click at [913, 34] on button "GO TO QUESTION" at bounding box center [969, 31] width 148 height 36
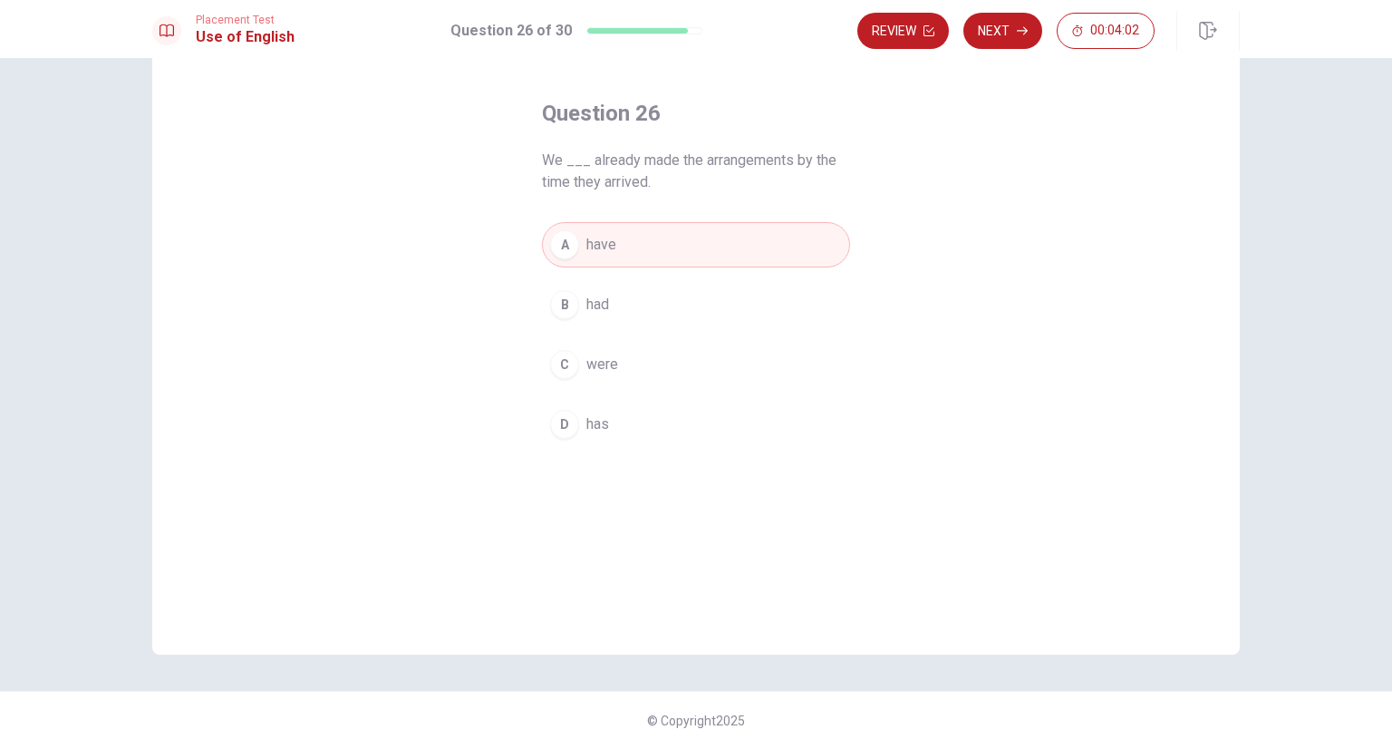
click at [913, 34] on button "Review" at bounding box center [903, 31] width 92 height 36
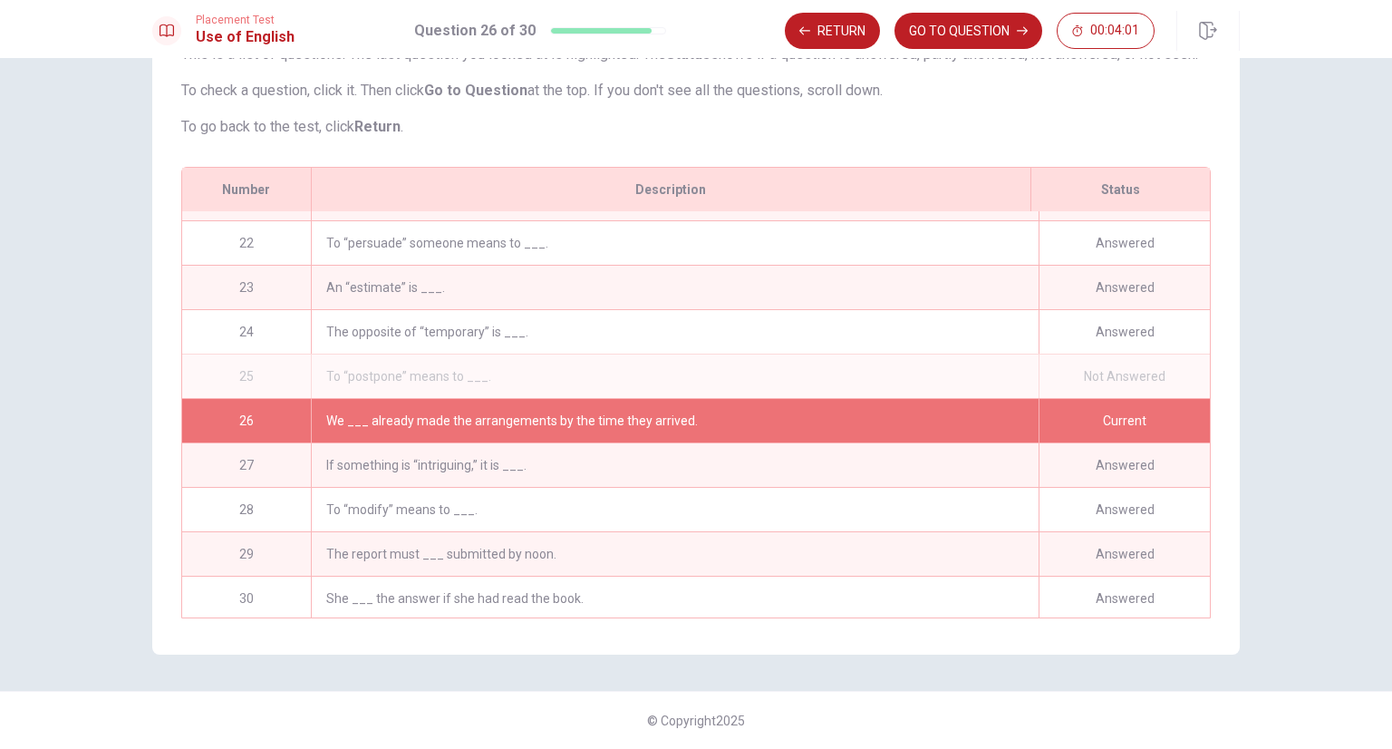
scroll to position [929, 0]
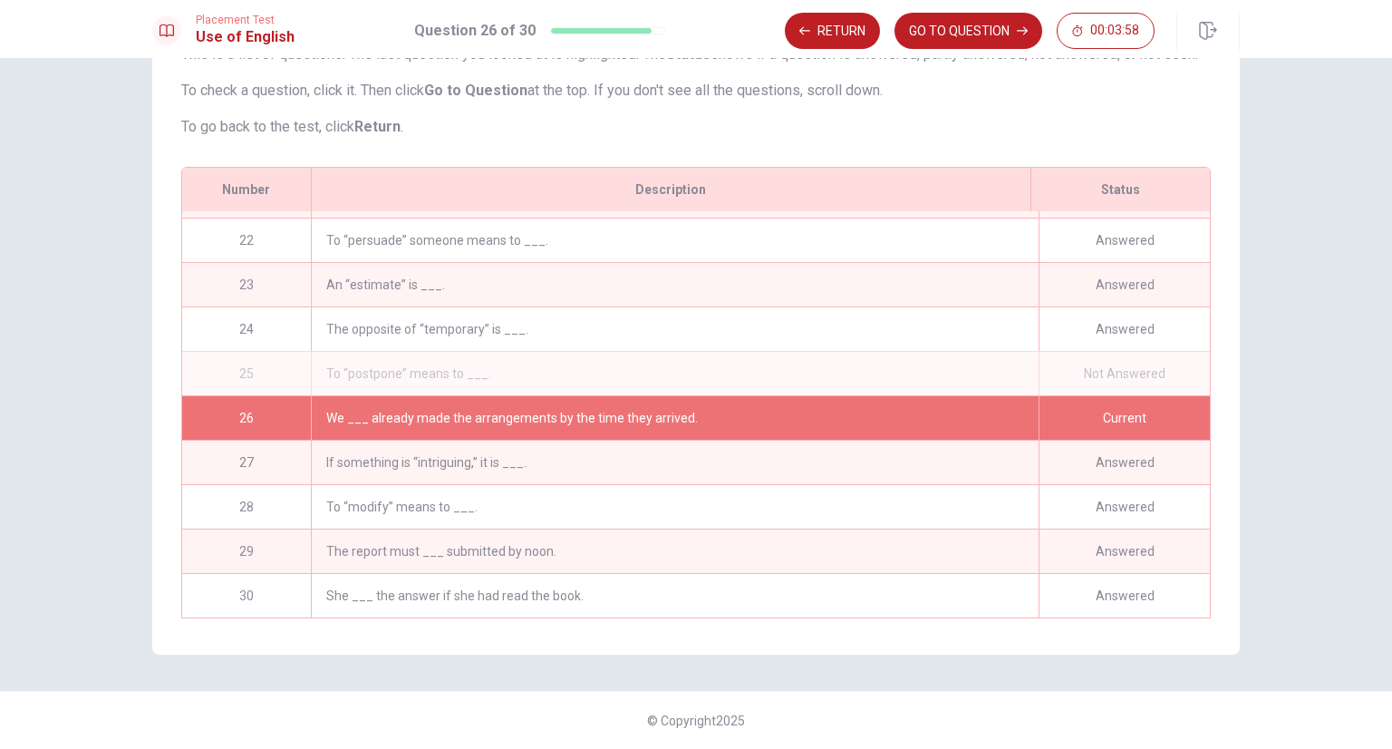
click at [467, 358] on div "To “postpone” means to ___." at bounding box center [675, 374] width 728 height 44
drag, startPoint x: 374, startPoint y: 353, endPoint x: 358, endPoint y: 357, distance: 16.9
click at [373, 353] on div "To “postpone” means to ___." at bounding box center [675, 374] width 728 height 44
drag, startPoint x: 261, startPoint y: 363, endPoint x: 556, endPoint y: 382, distance: 295.1
click at [261, 363] on div "25" at bounding box center [246, 374] width 129 height 44
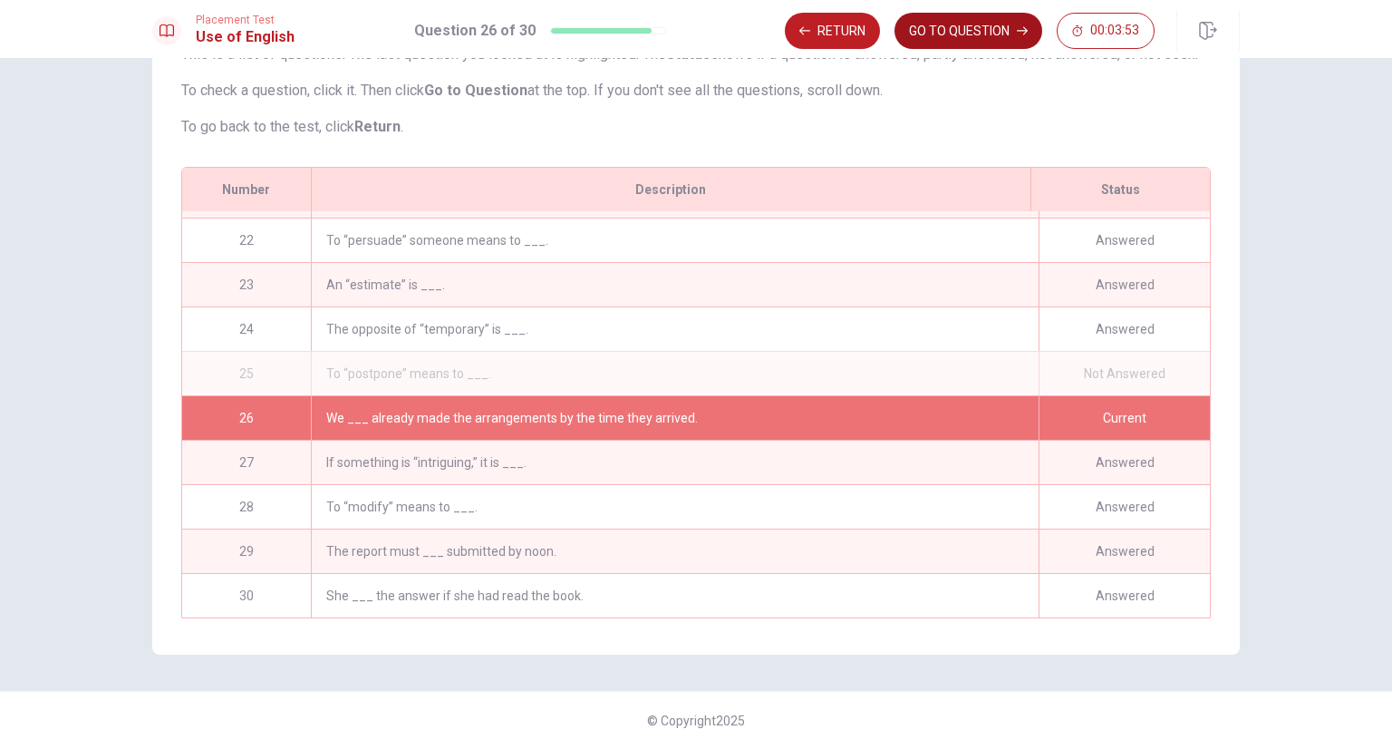
click at [967, 31] on button "GO TO QUESTION" at bounding box center [969, 31] width 148 height 36
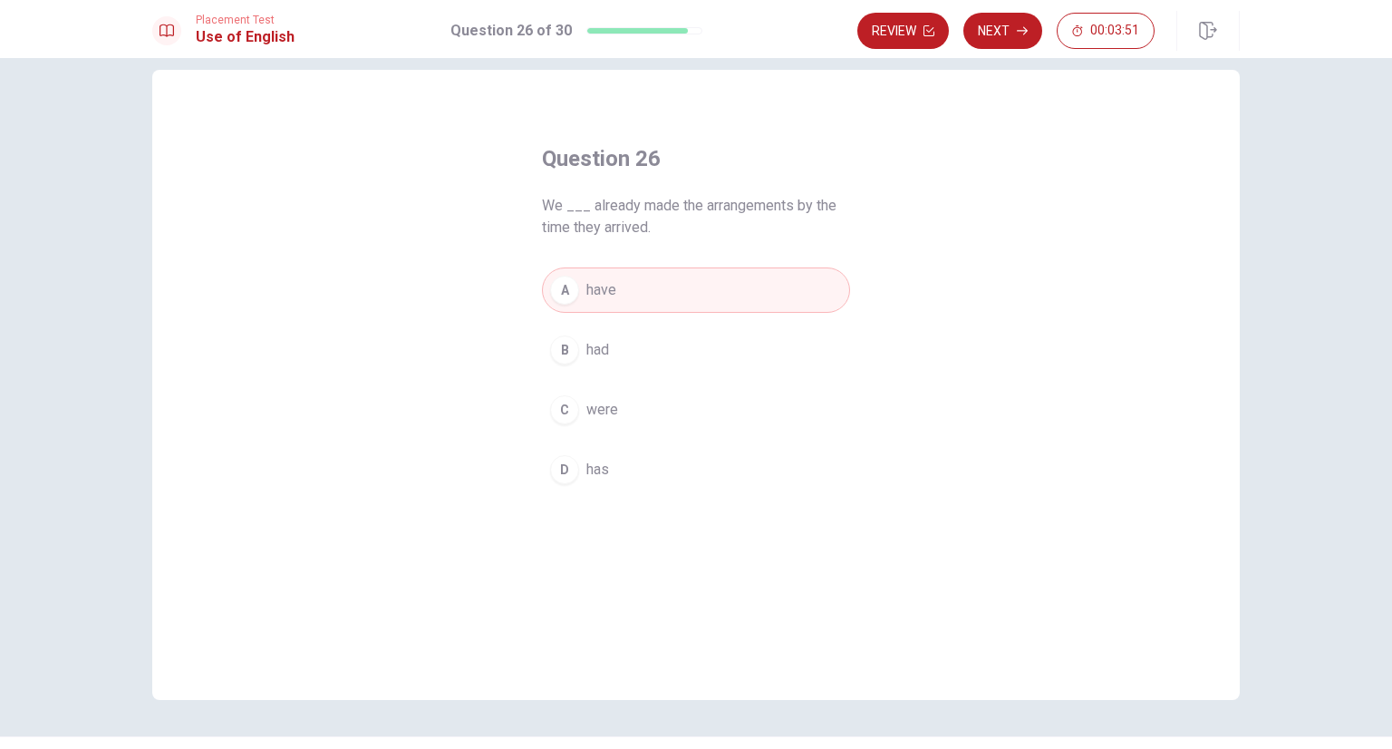
scroll to position [0, 0]
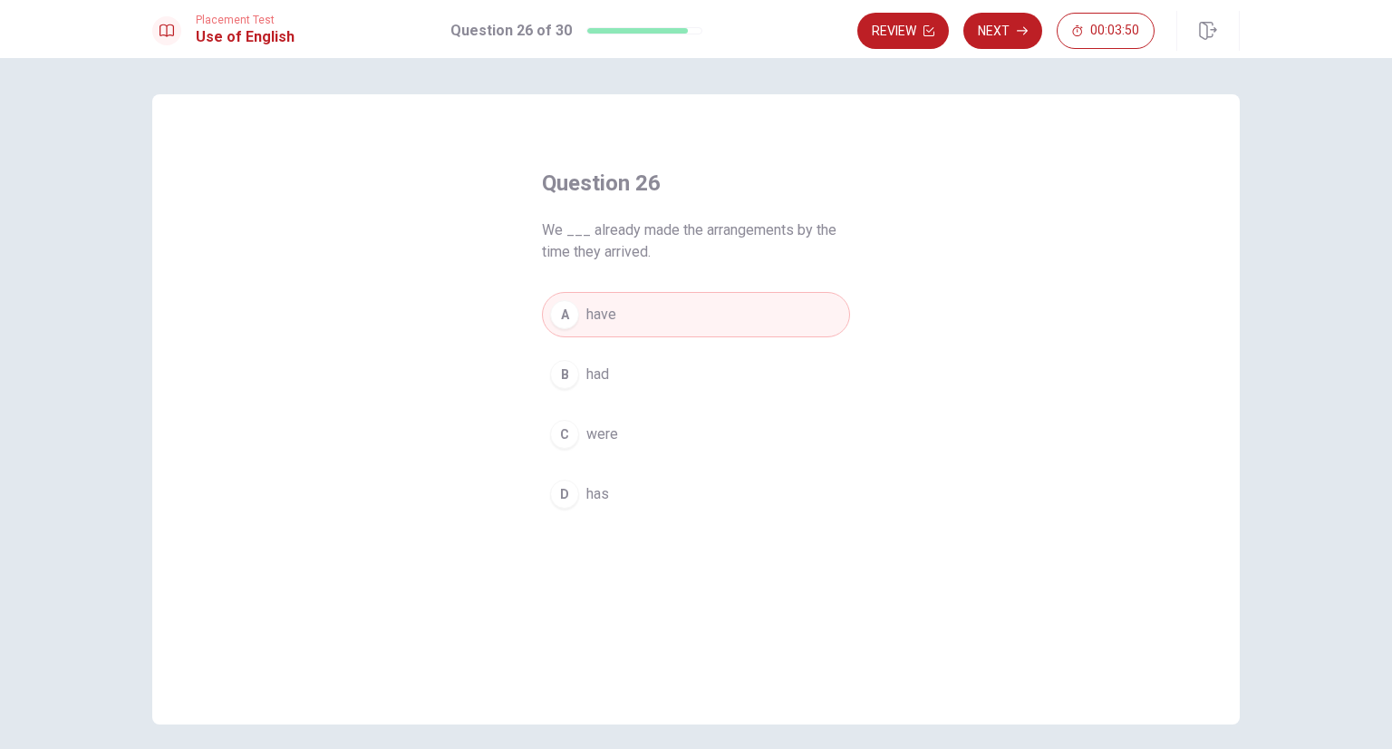
click at [1013, 35] on button "Next" at bounding box center [1002, 31] width 79 height 36
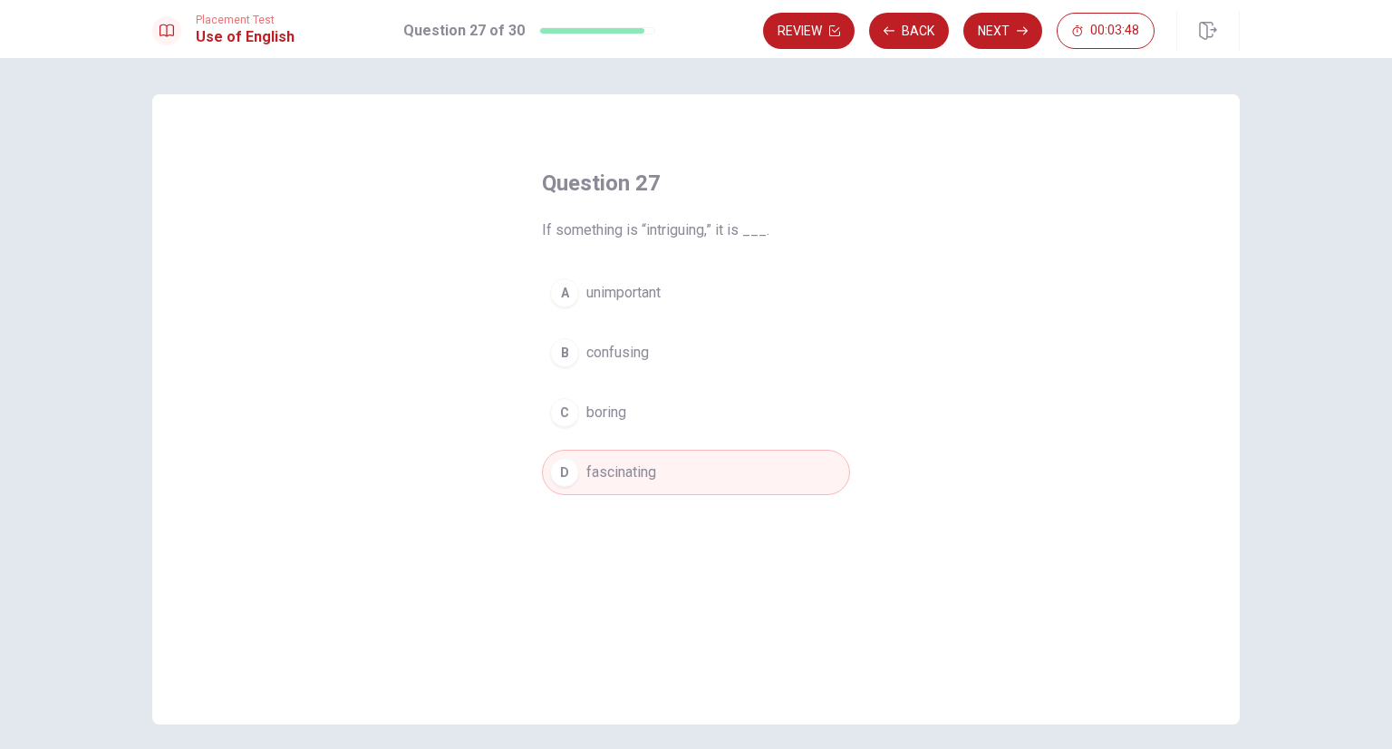
click at [931, 34] on button "Back" at bounding box center [909, 31] width 80 height 36
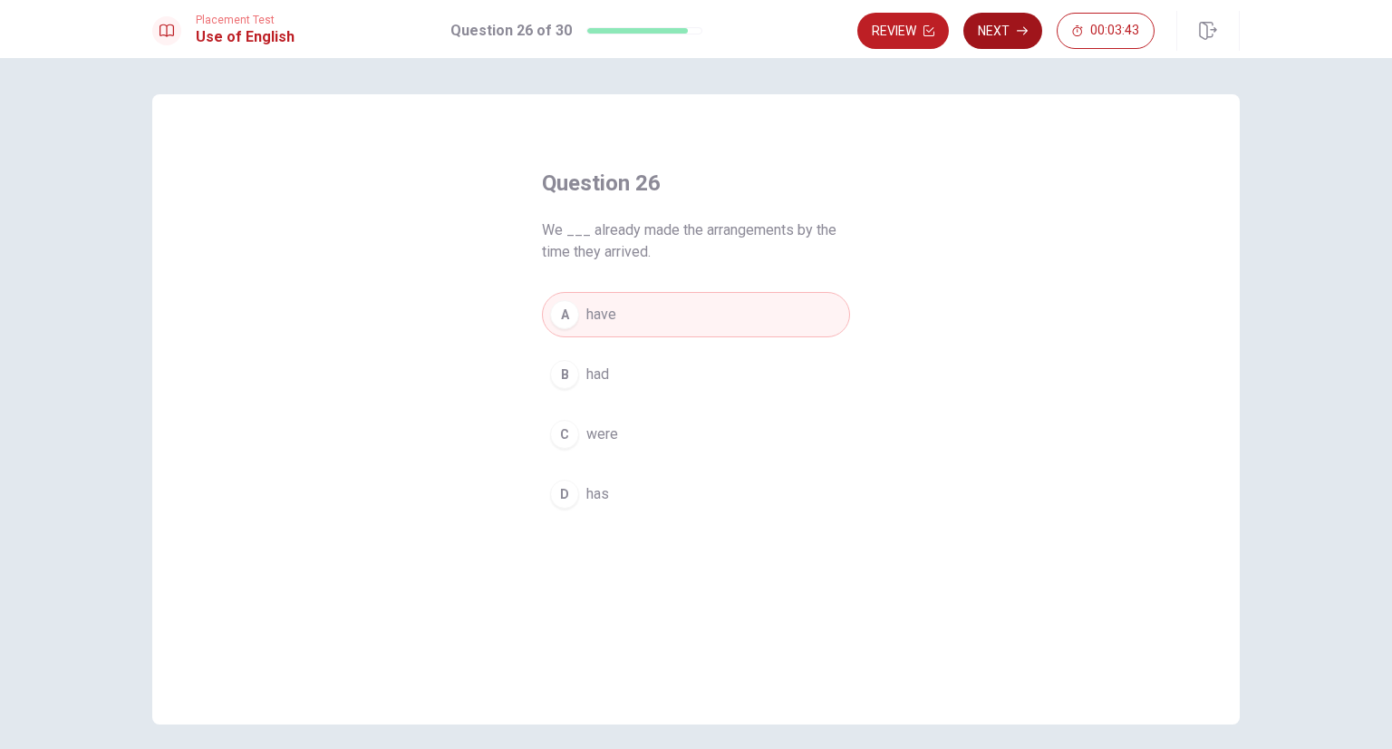
click at [1022, 43] on button "Next" at bounding box center [1002, 31] width 79 height 36
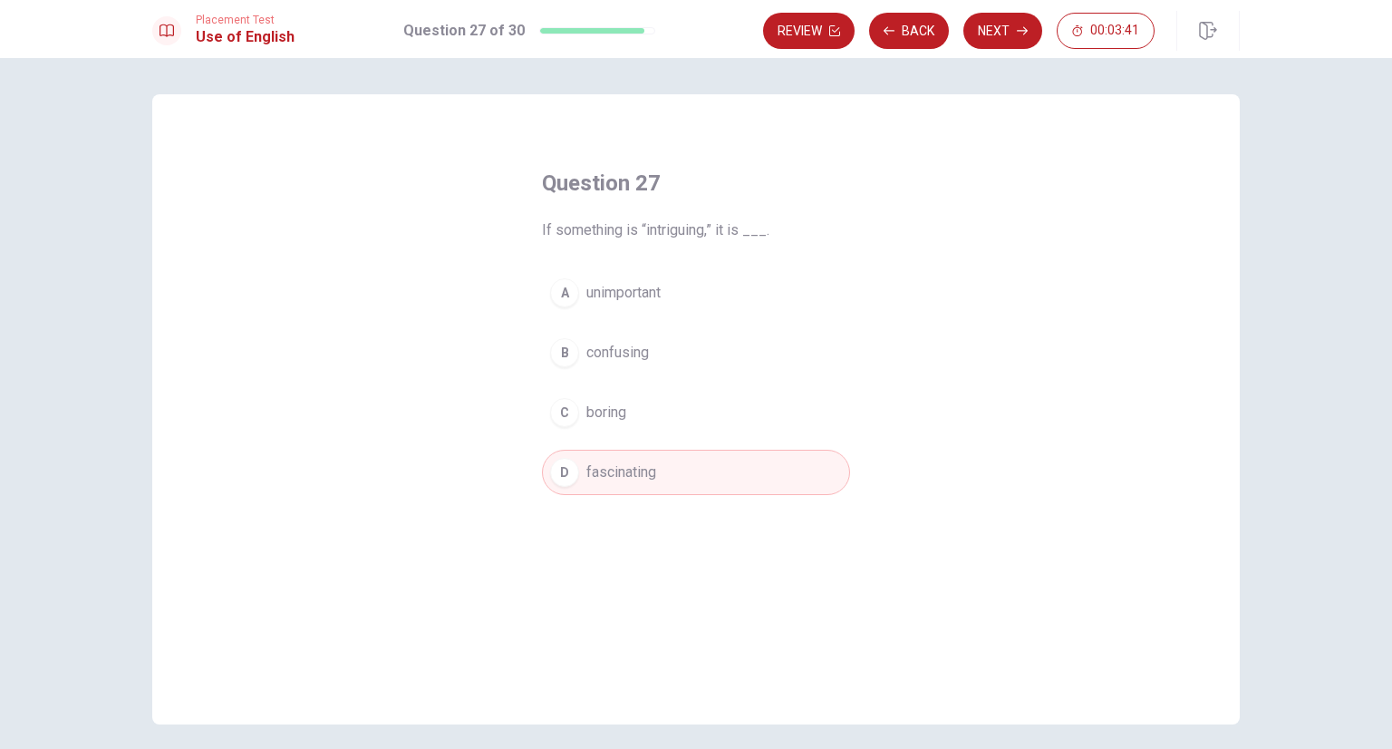
click at [1000, 34] on button "Next" at bounding box center [1002, 31] width 79 height 36
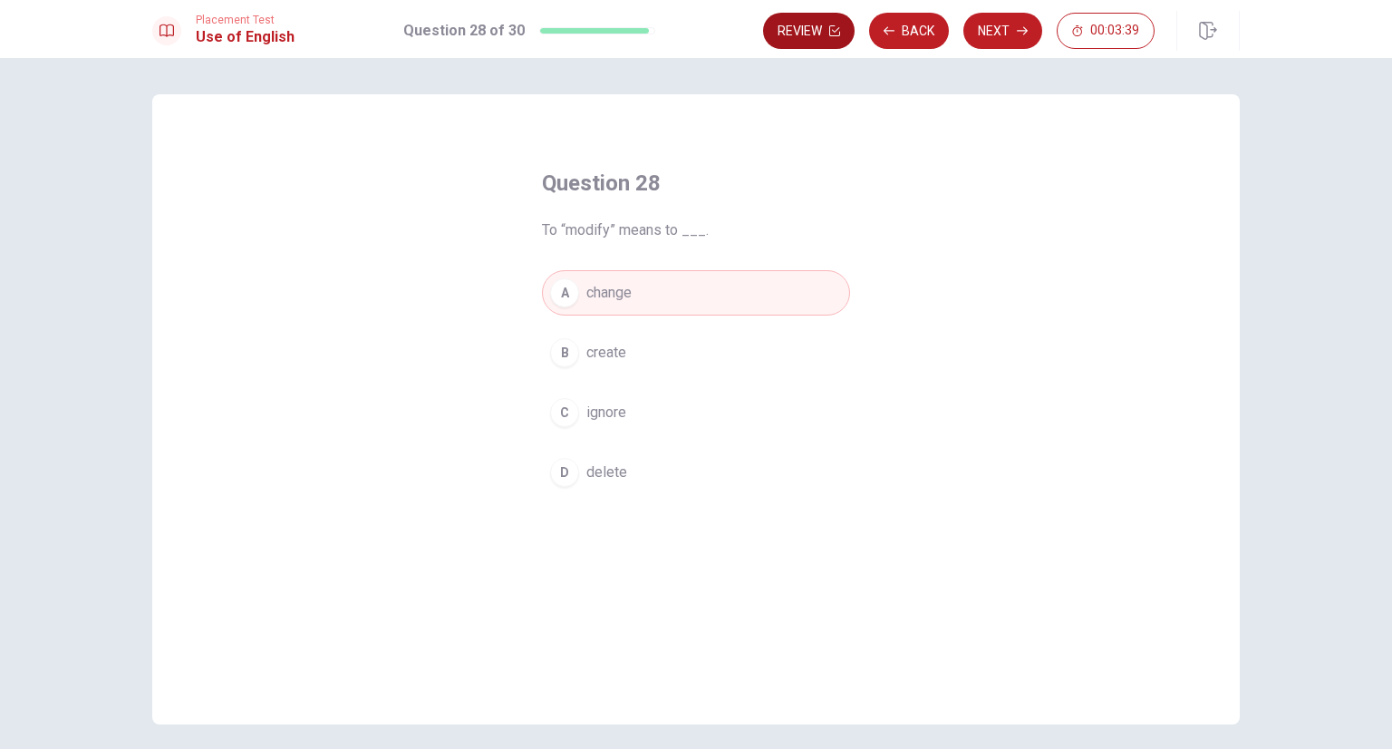
click at [838, 34] on icon "button" at bounding box center [834, 30] width 11 height 11
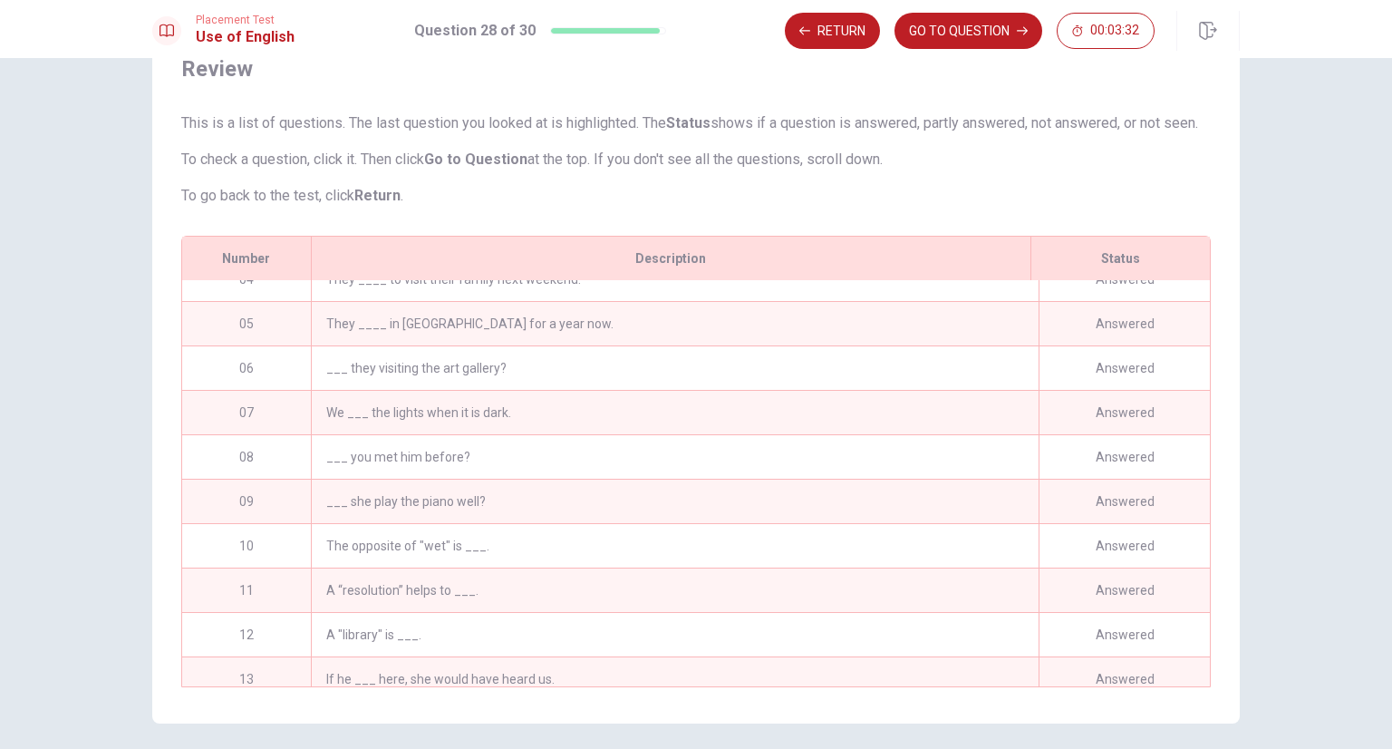
scroll to position [113, 0]
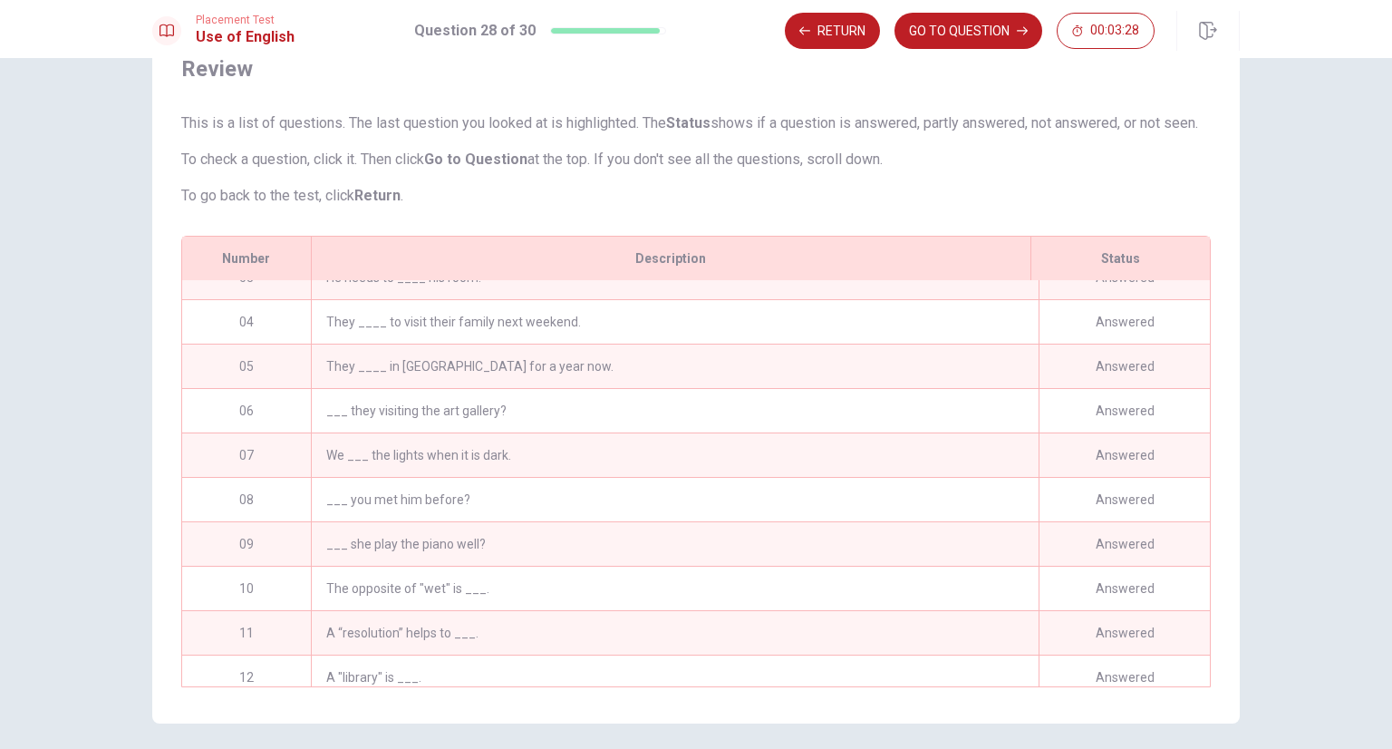
click at [381, 542] on div "___ she play the piano well?" at bounding box center [675, 544] width 728 height 44
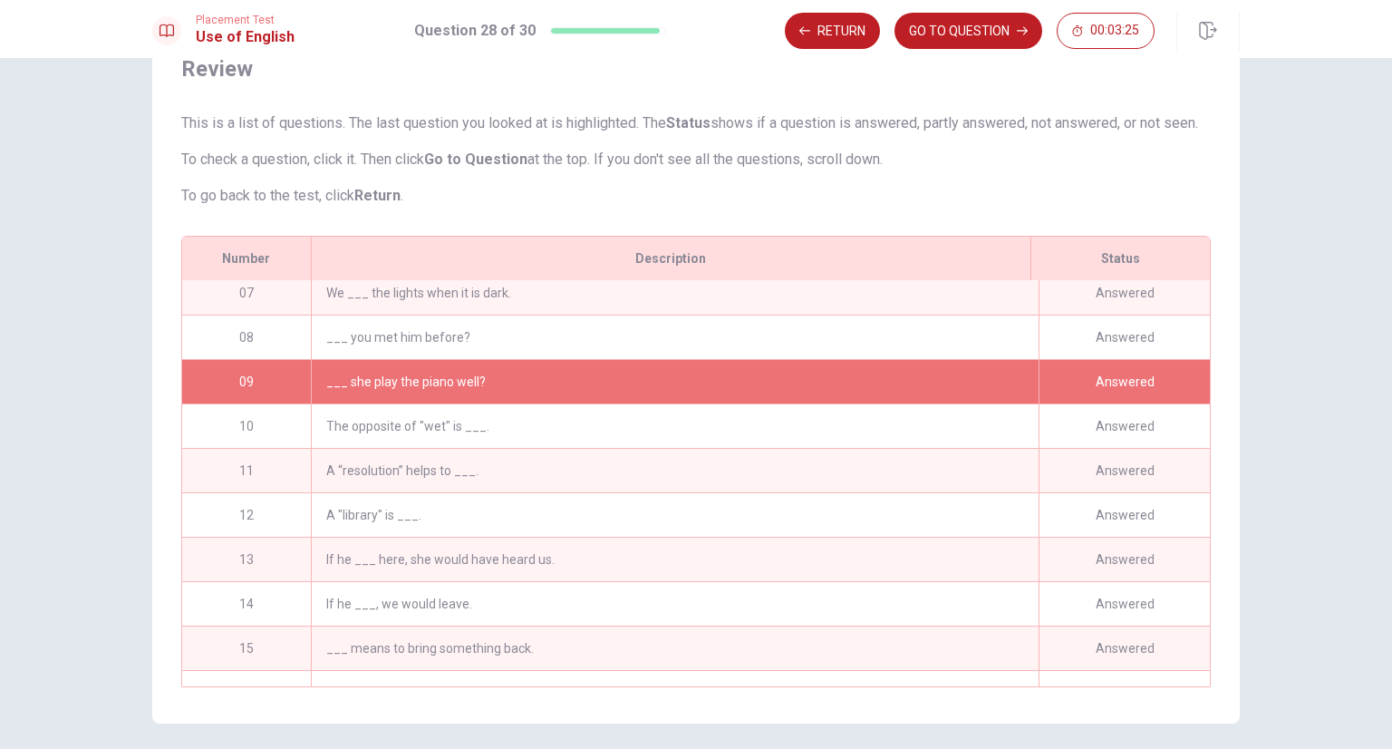
scroll to position [385, 0]
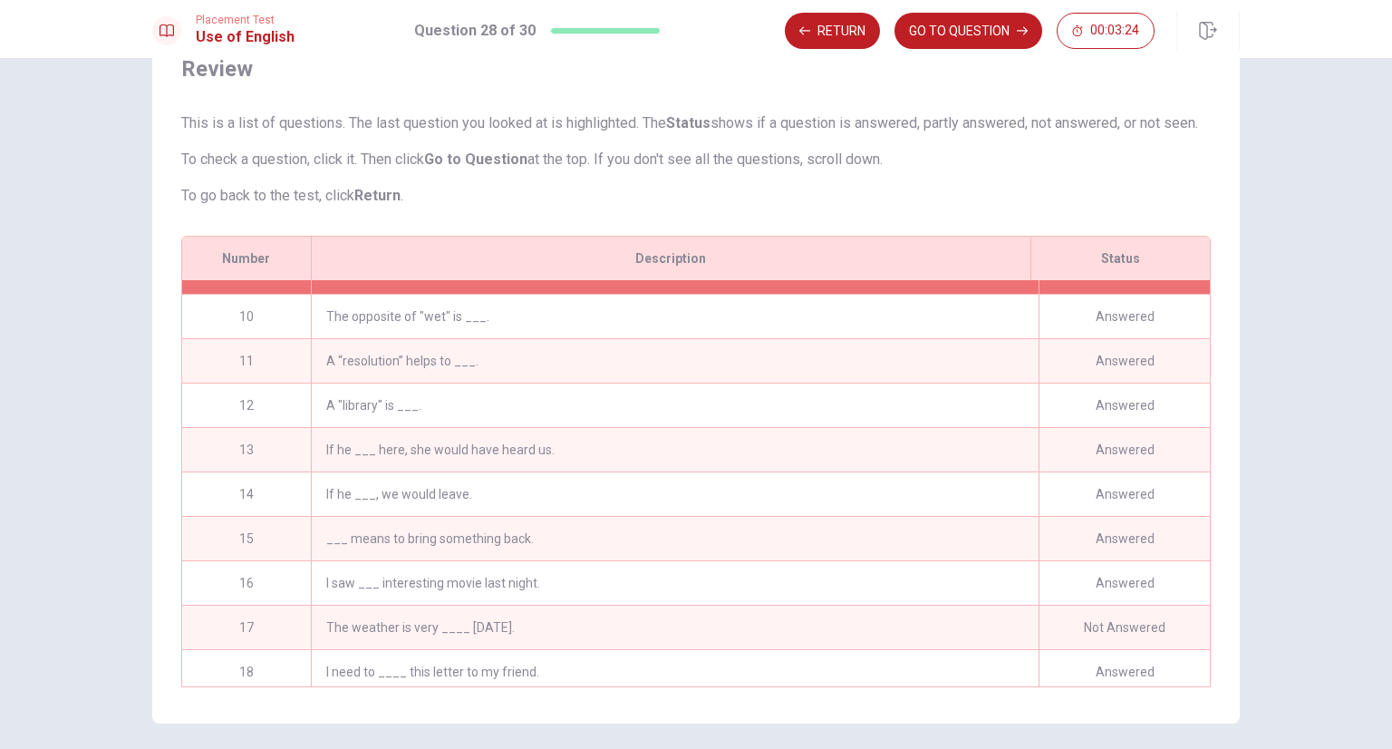
click at [348, 471] on div "If he ___ here, she would have heard us." at bounding box center [675, 450] width 728 height 44
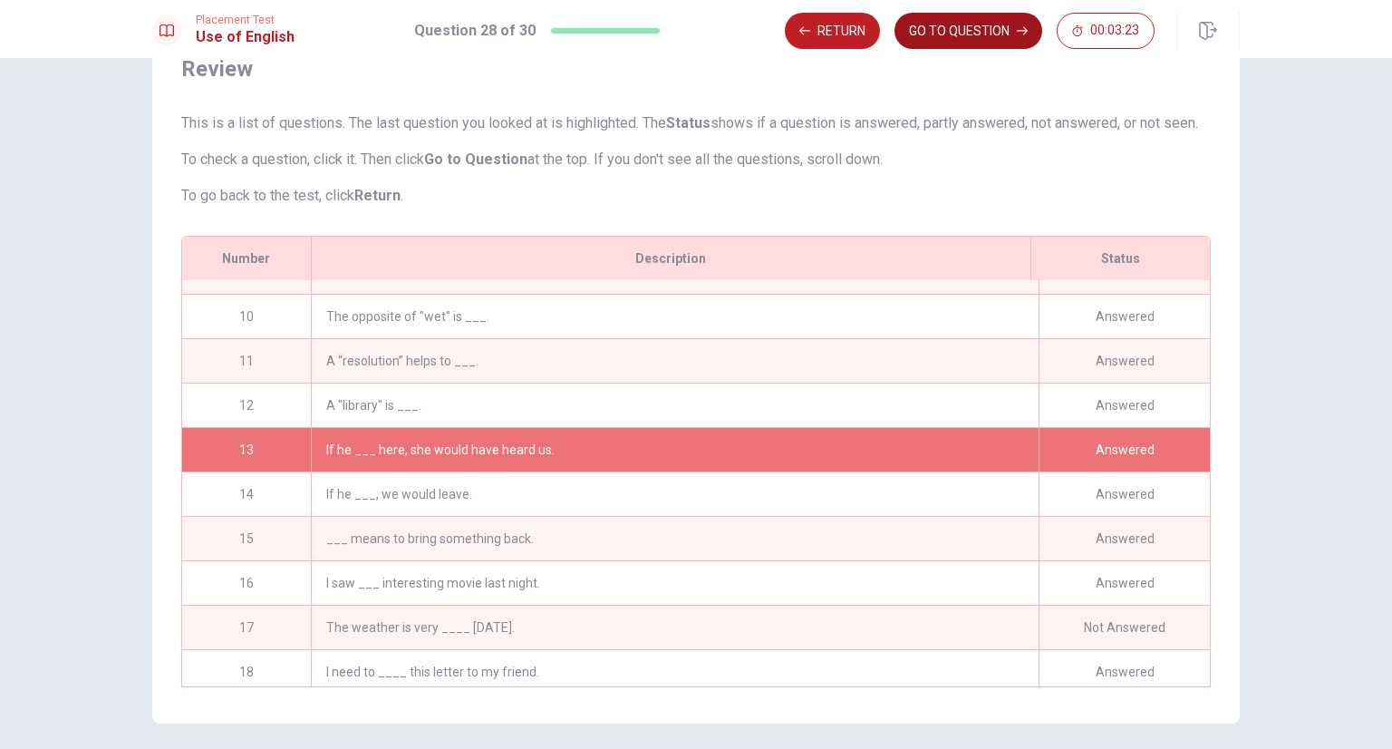
click at [970, 34] on button "GO TO QUESTION" at bounding box center [969, 31] width 148 height 36
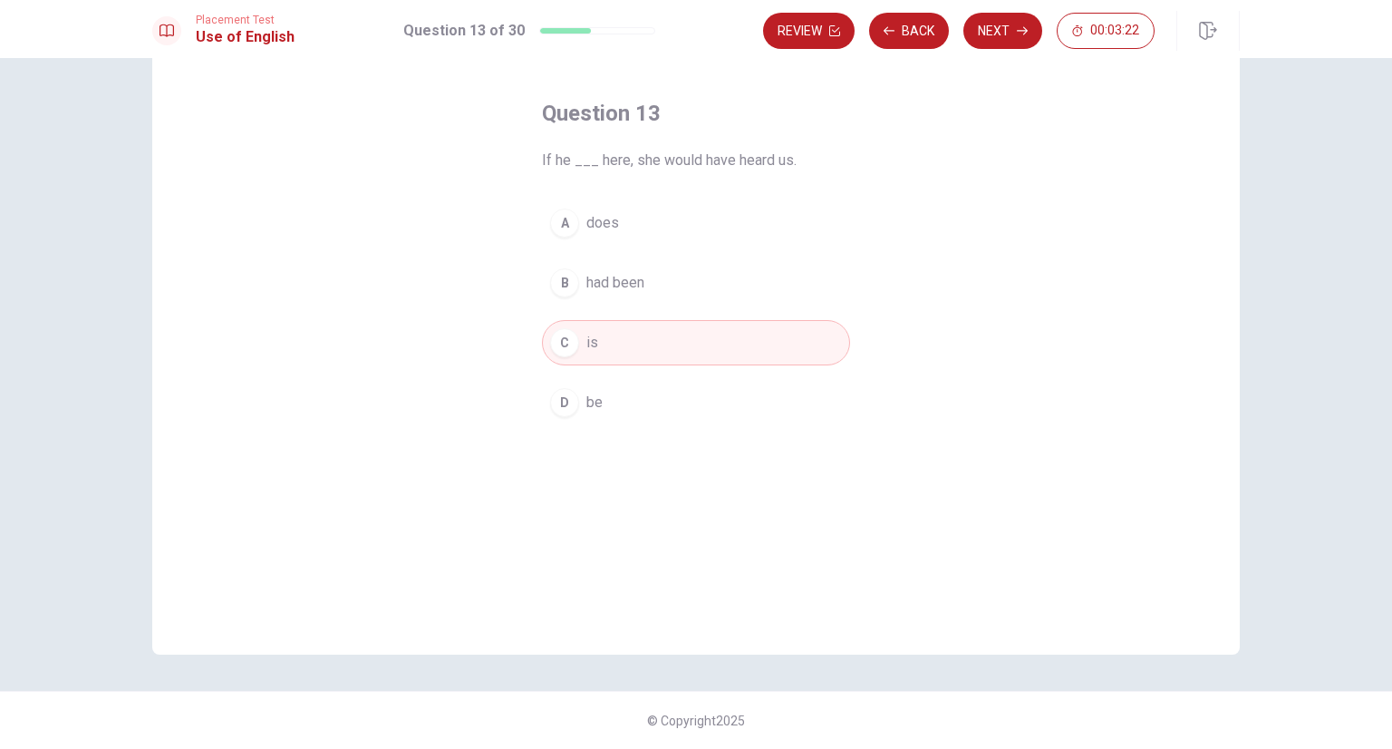
scroll to position [0, 0]
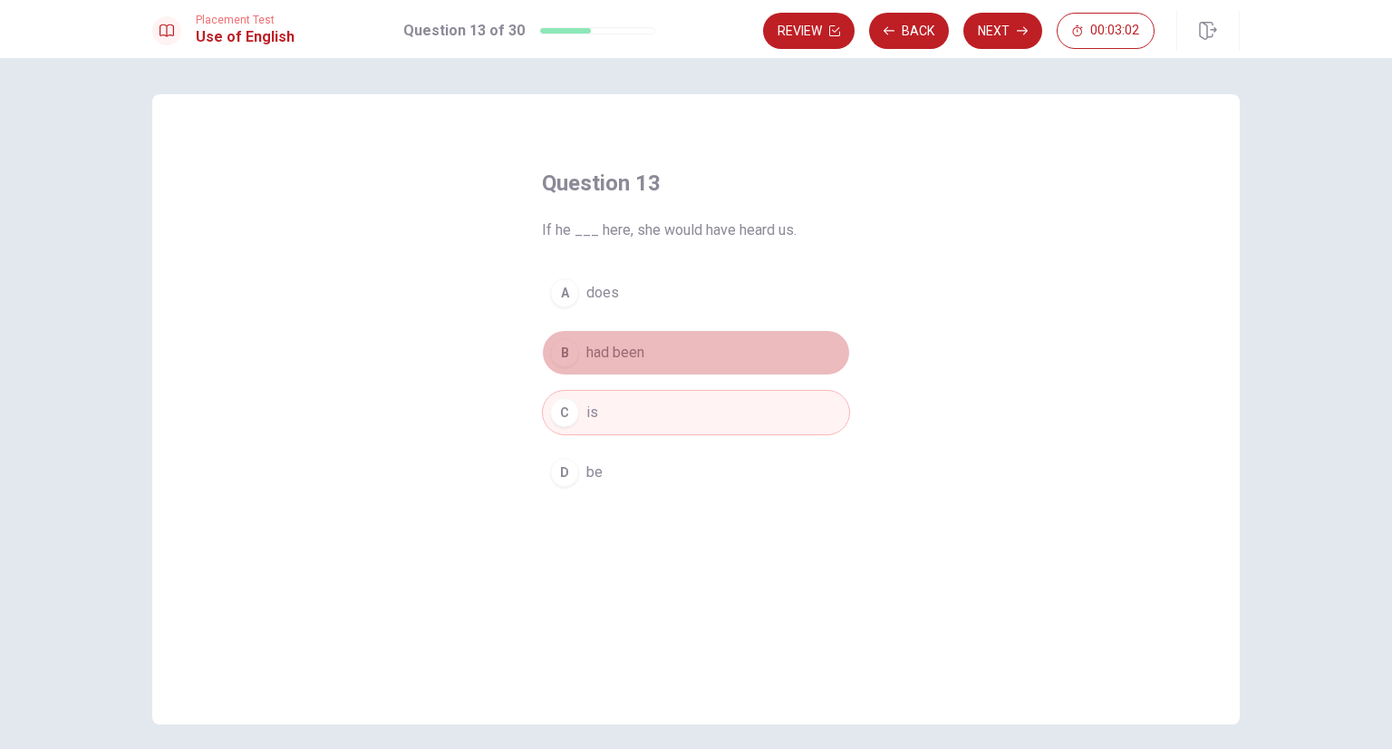
click at [643, 353] on button "B had been" at bounding box center [696, 352] width 308 height 45
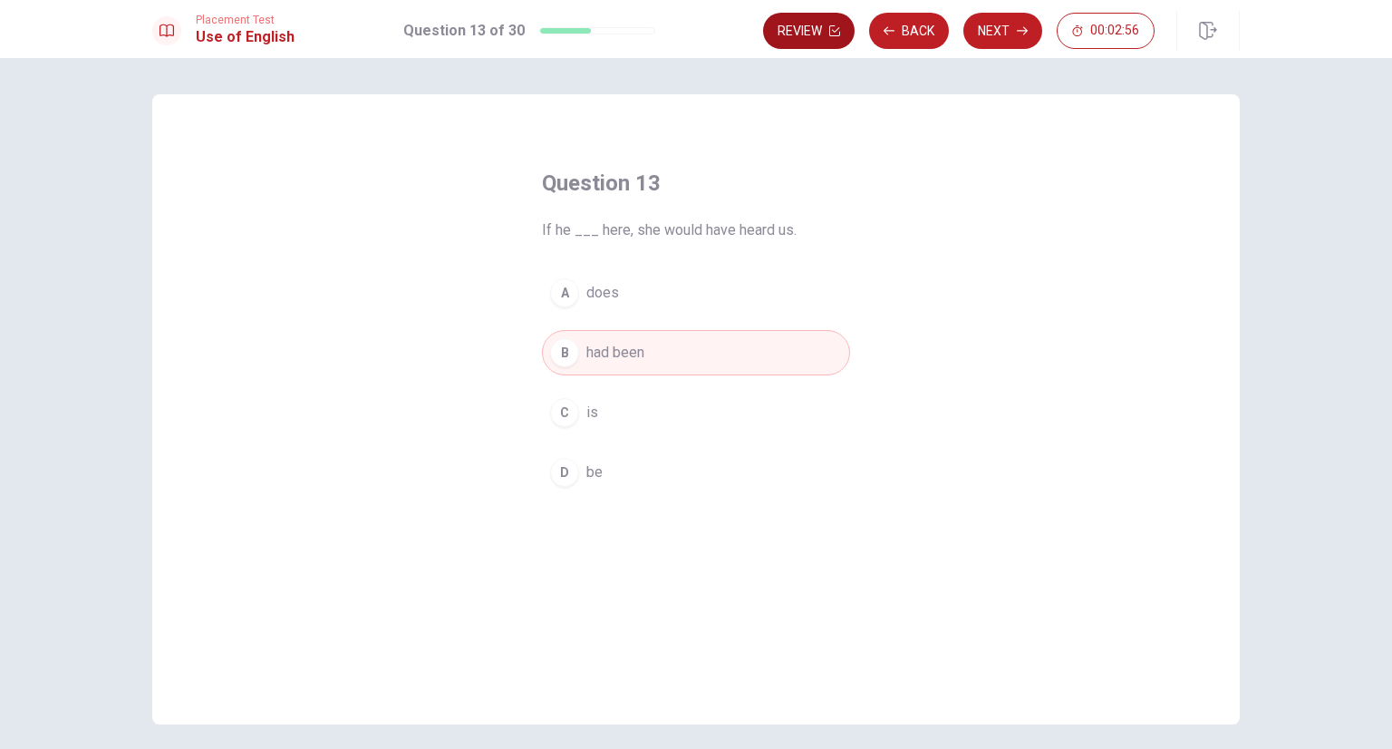
click at [837, 40] on button "Review" at bounding box center [809, 31] width 92 height 36
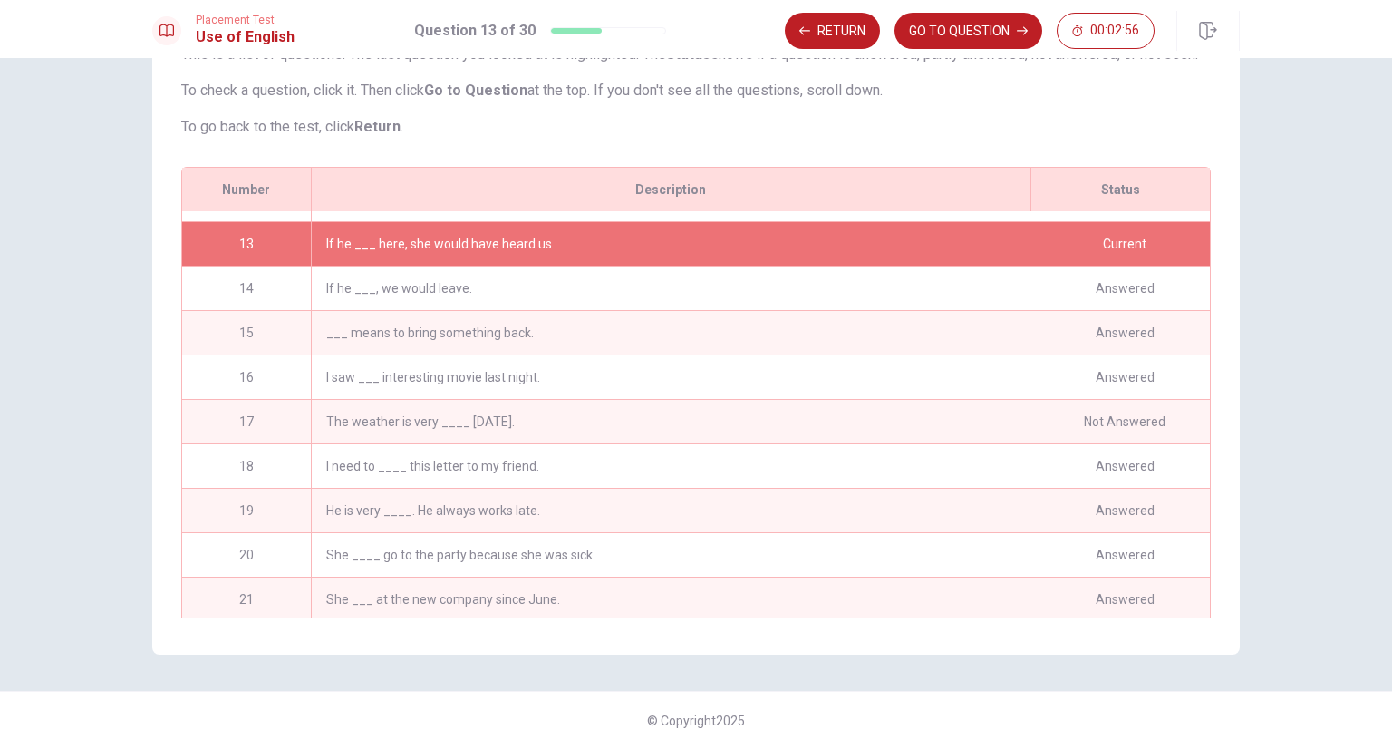
scroll to position [529, 0]
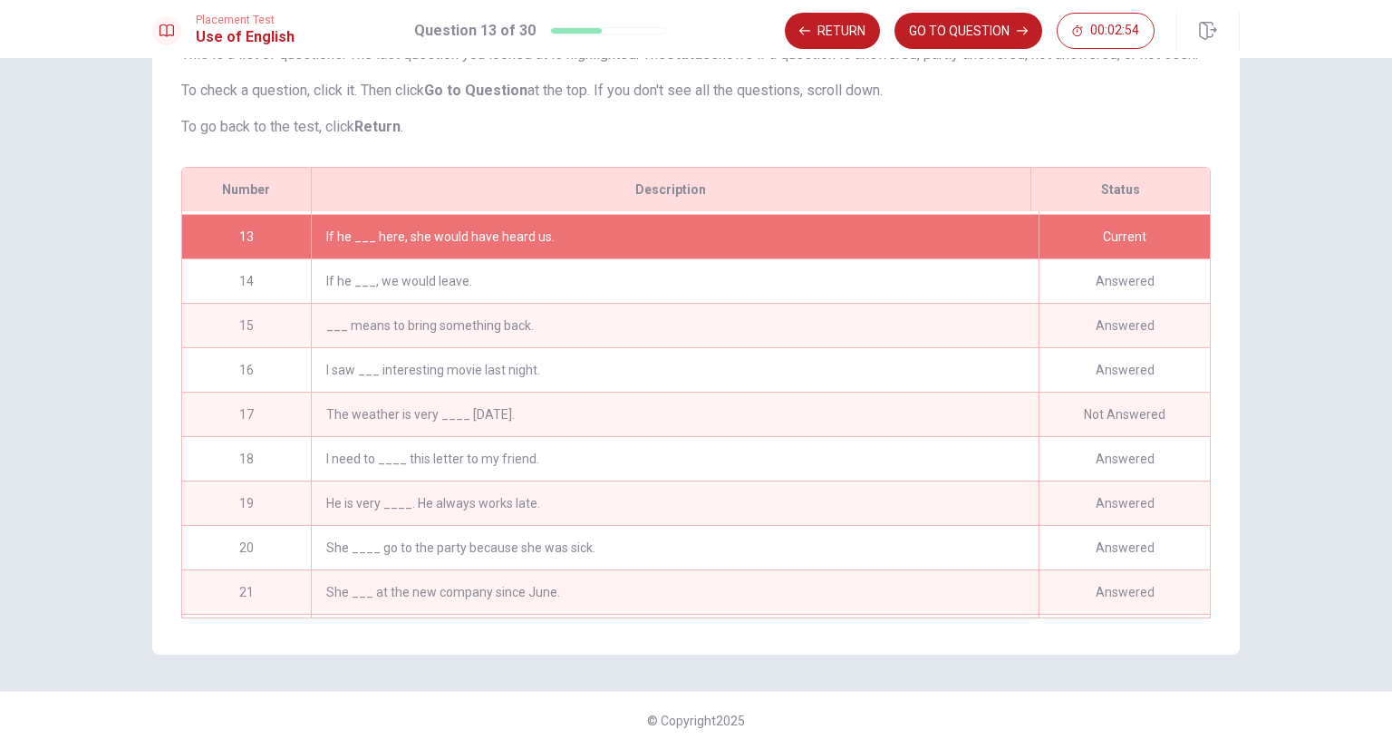
click at [343, 403] on div "The weather is very ____ [DATE]." at bounding box center [675, 414] width 728 height 44
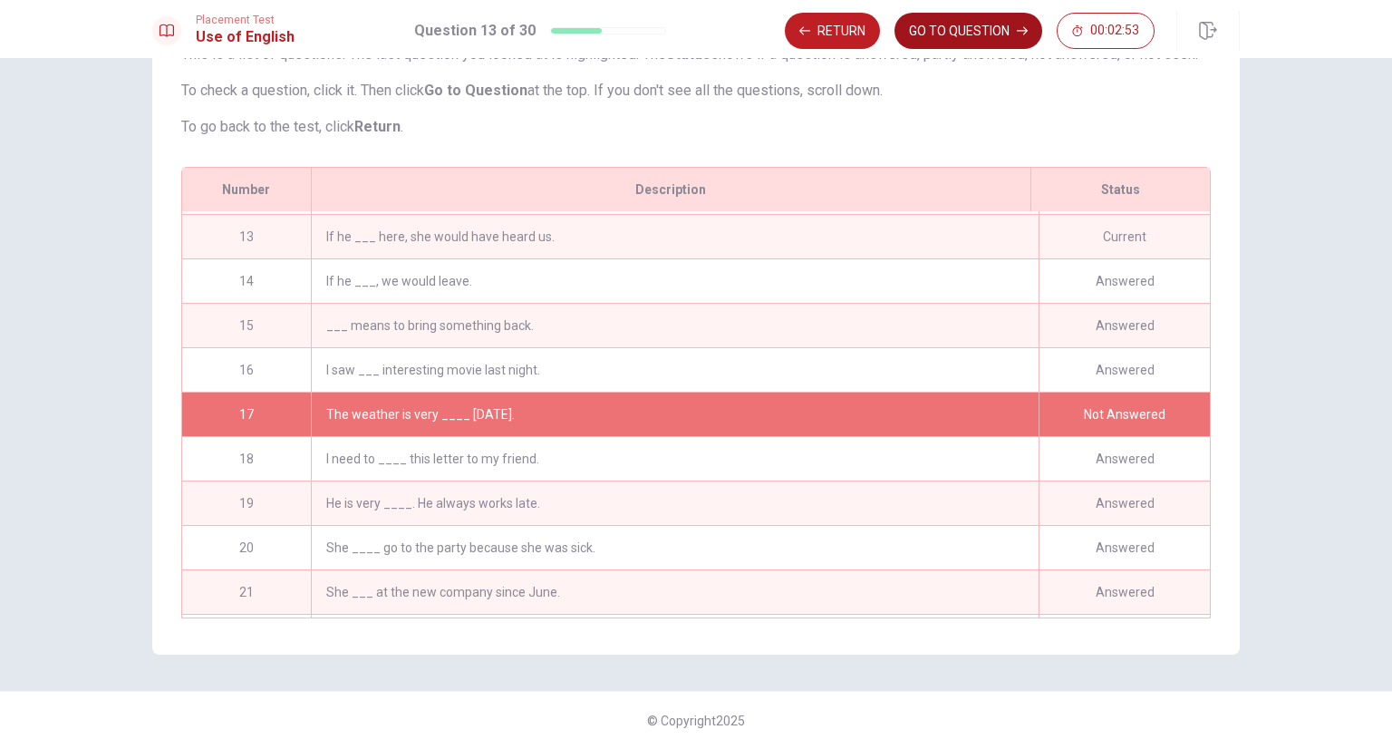
click at [933, 44] on button "GO TO QUESTION" at bounding box center [969, 31] width 148 height 36
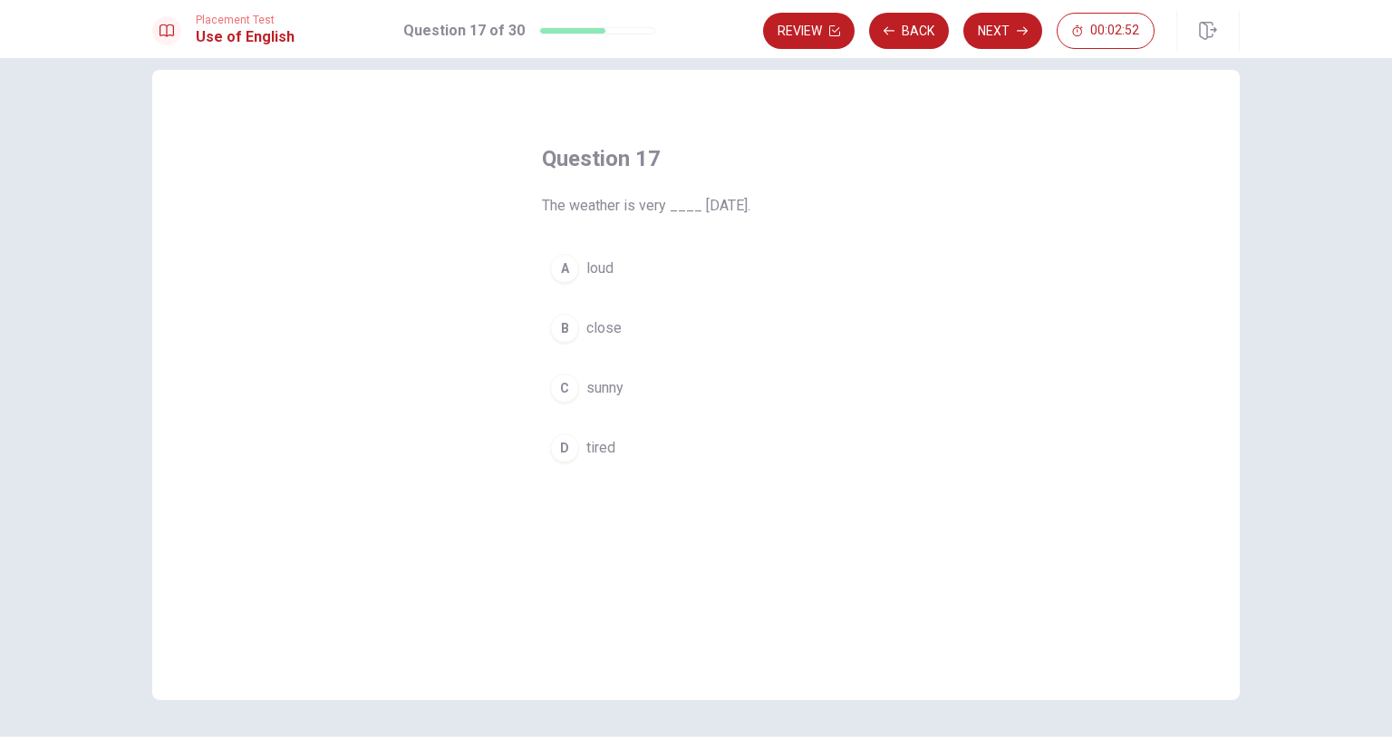
scroll to position [0, 0]
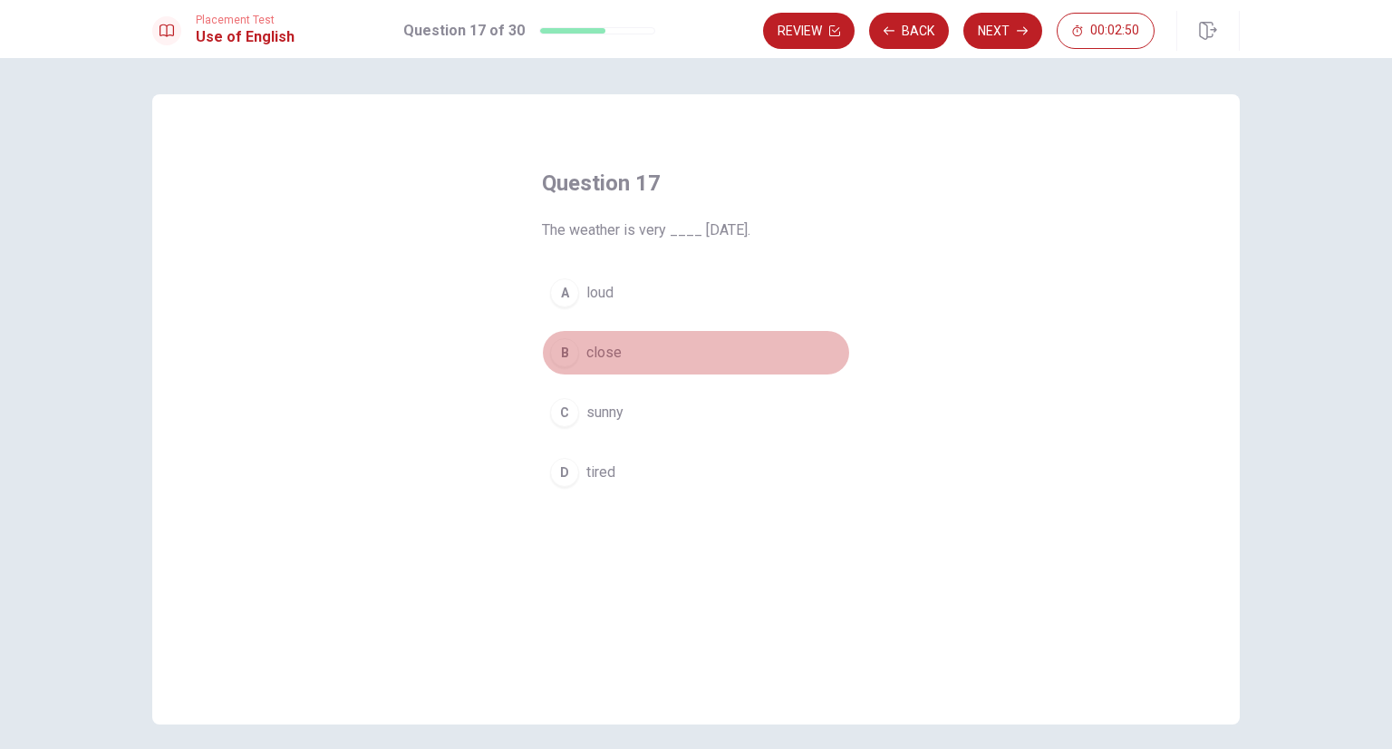
click at [558, 351] on div "B" at bounding box center [564, 352] width 29 height 29
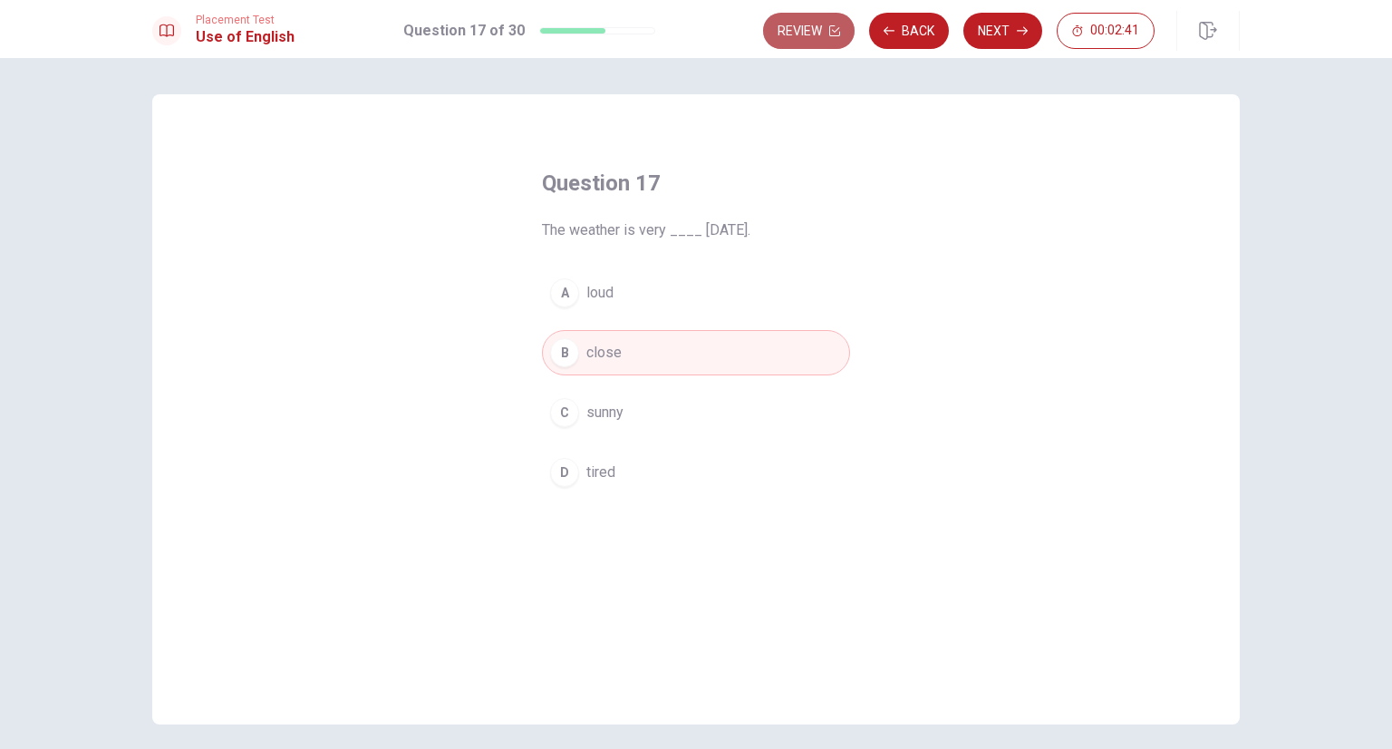
click at [831, 34] on icon "button" at bounding box center [834, 30] width 11 height 11
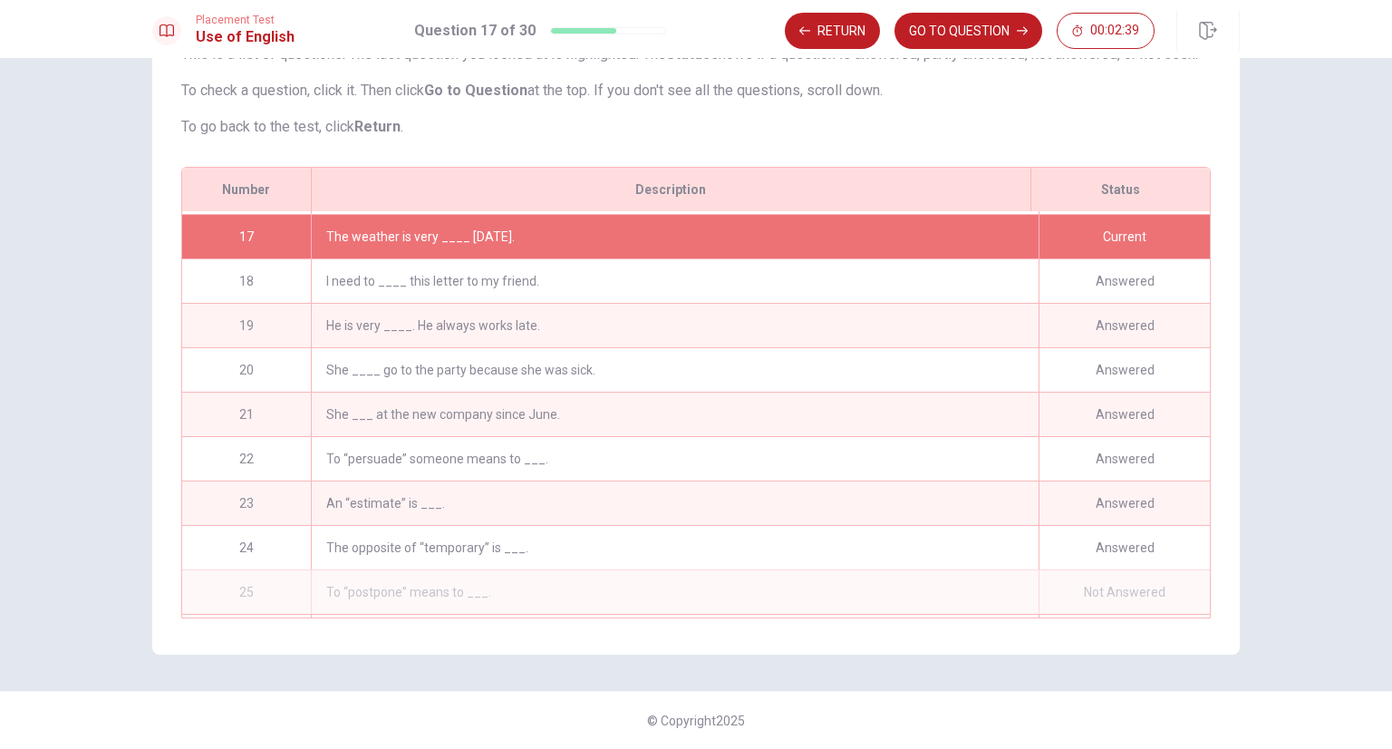
scroll to position [798, 0]
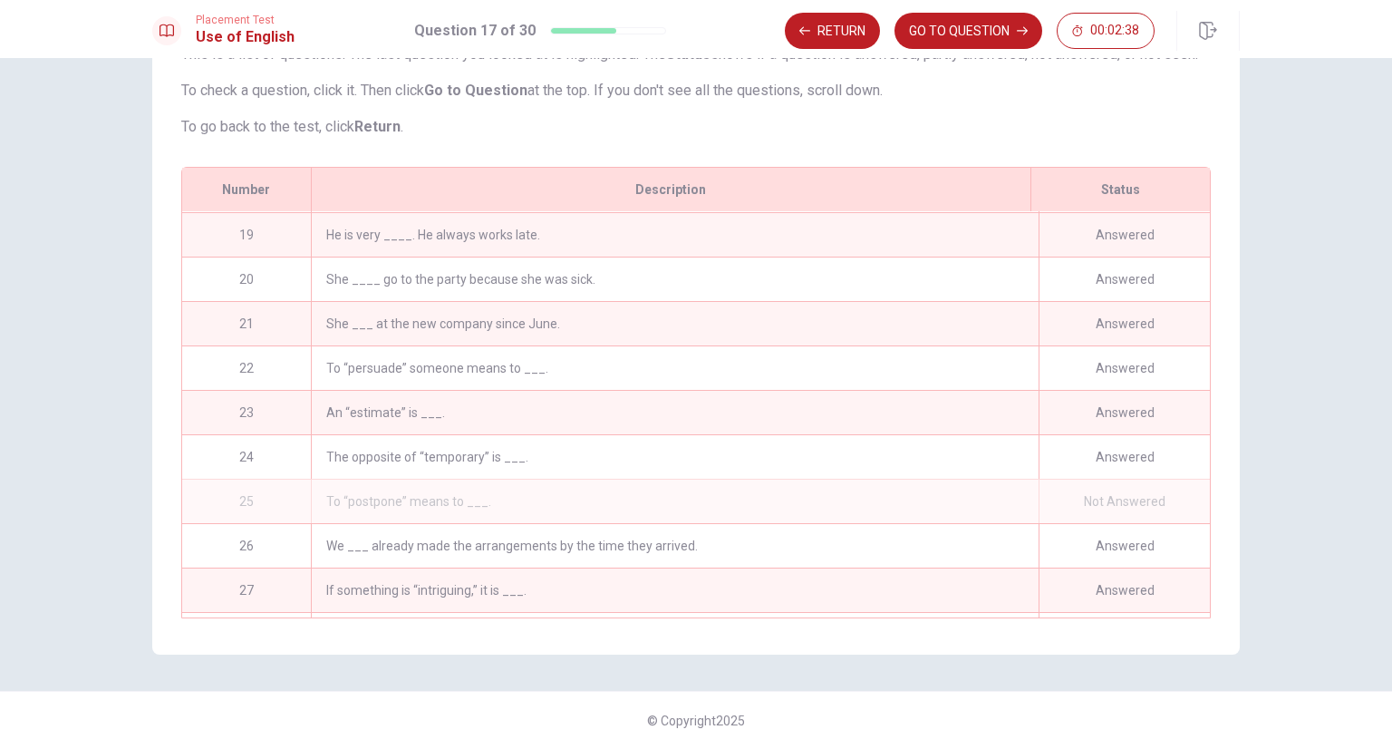
click at [368, 488] on div "To “postpone” means to ___." at bounding box center [675, 501] width 728 height 44
click at [256, 495] on div "25" at bounding box center [246, 501] width 129 height 44
click at [1106, 496] on div "Not Answered" at bounding box center [1124, 501] width 171 height 44
click at [262, 534] on div "26" at bounding box center [246, 546] width 129 height 44
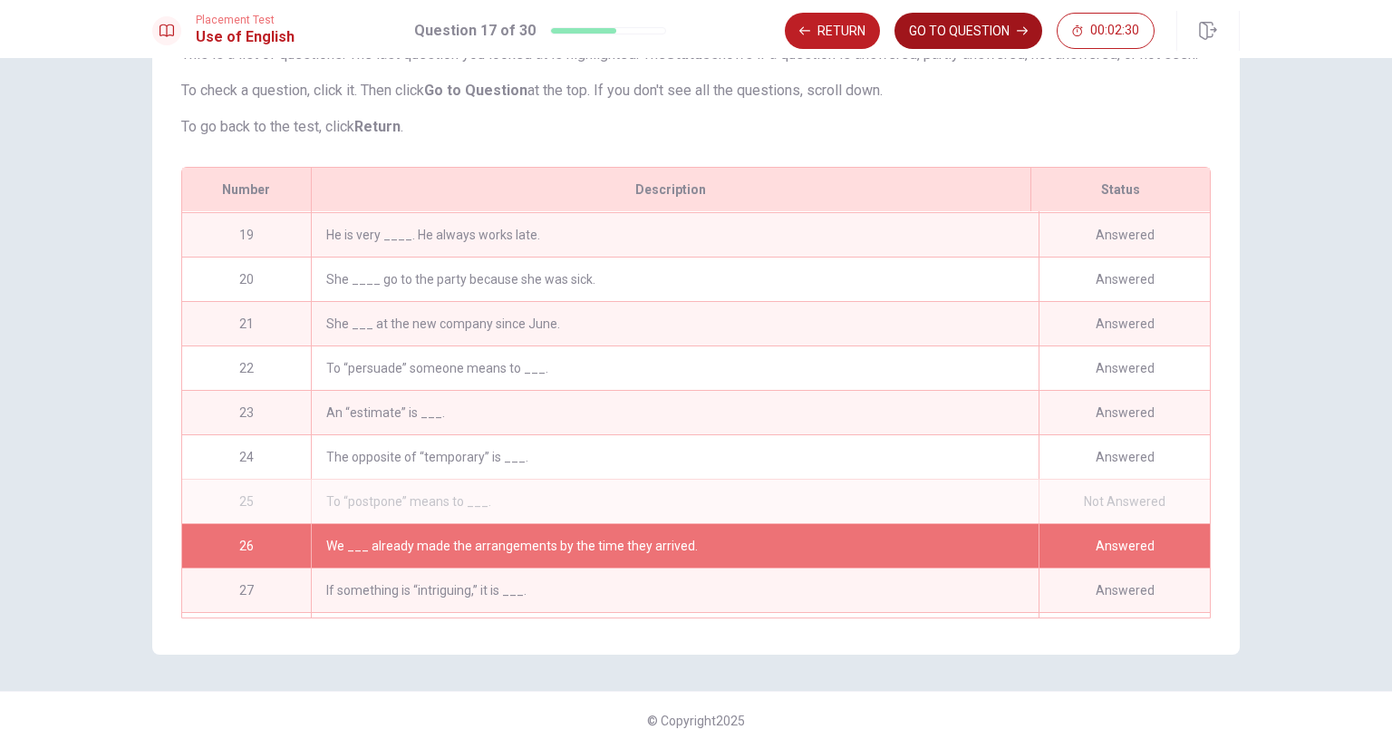
click at [949, 44] on button "GO TO QUESTION" at bounding box center [969, 31] width 148 height 36
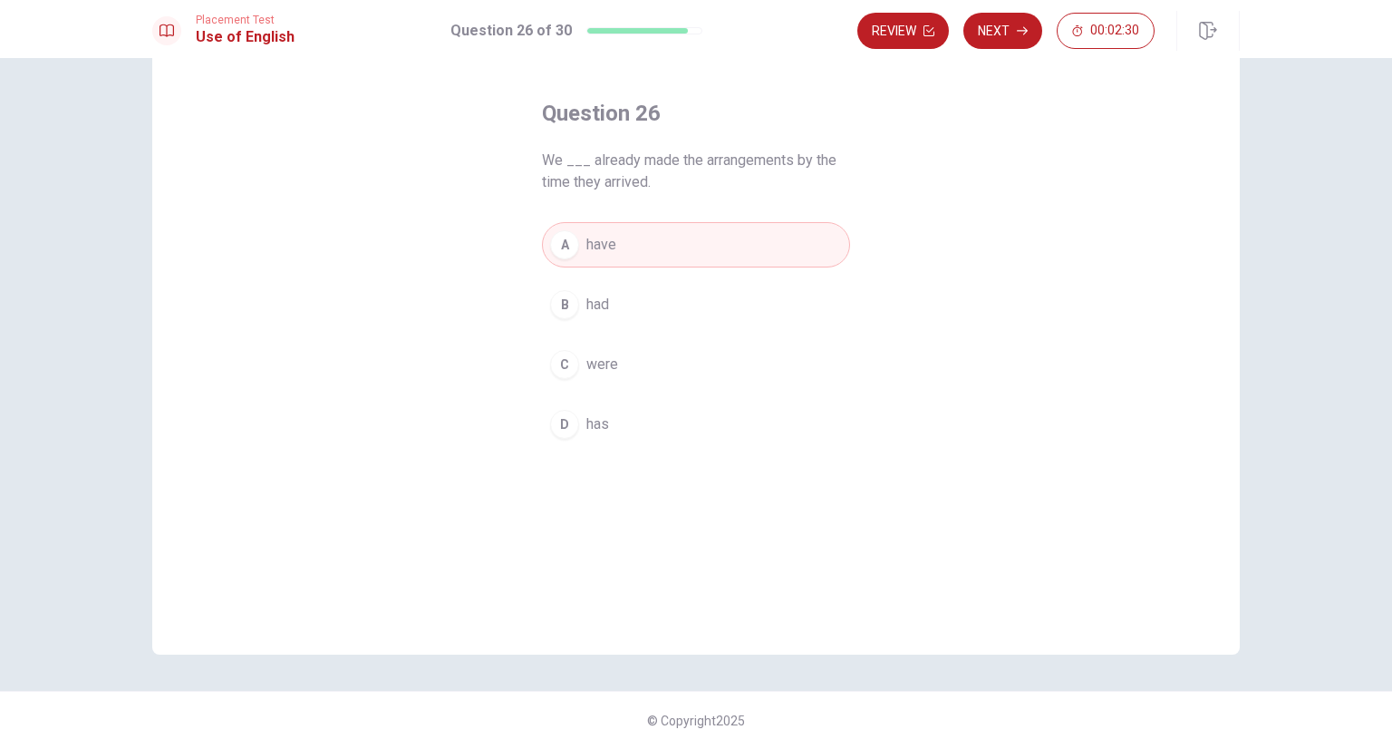
scroll to position [70, 0]
click at [998, 34] on button "Next" at bounding box center [1002, 31] width 79 height 36
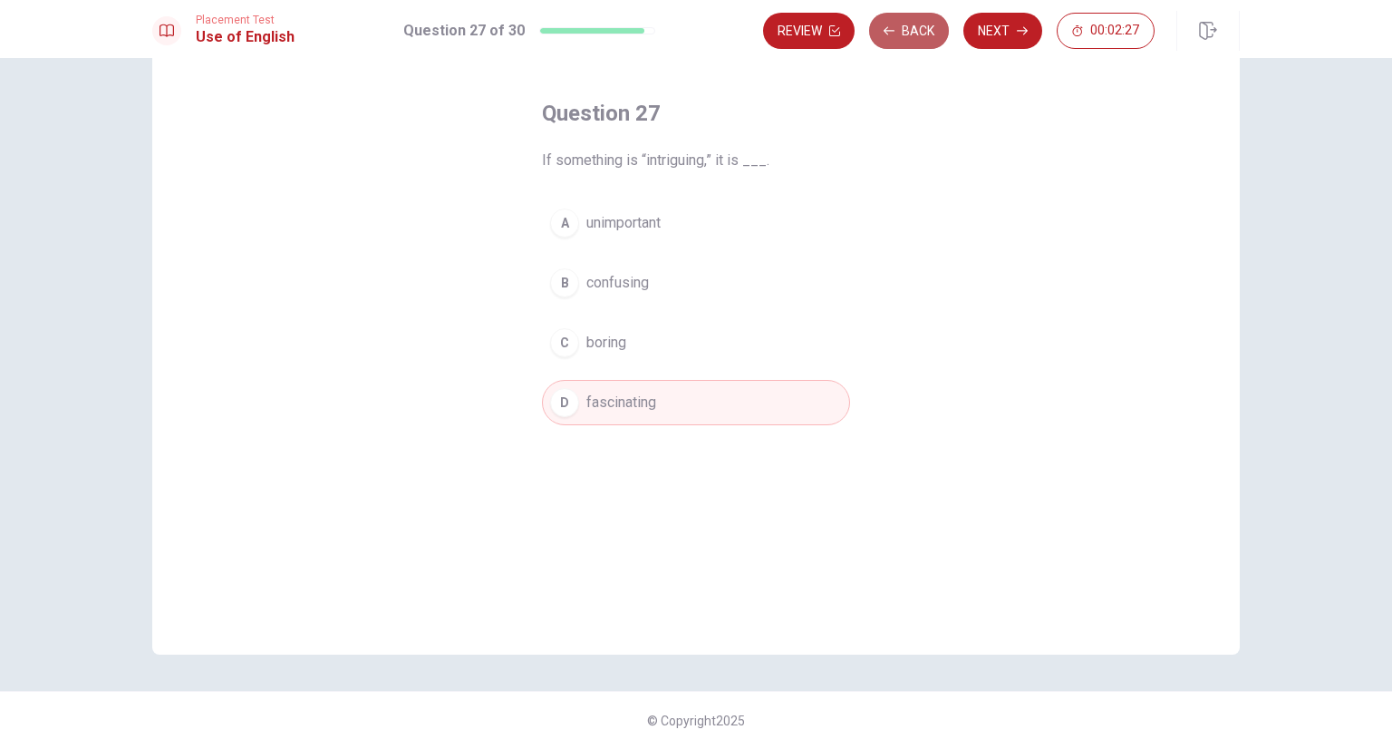
click at [902, 35] on button "Back" at bounding box center [909, 31] width 80 height 36
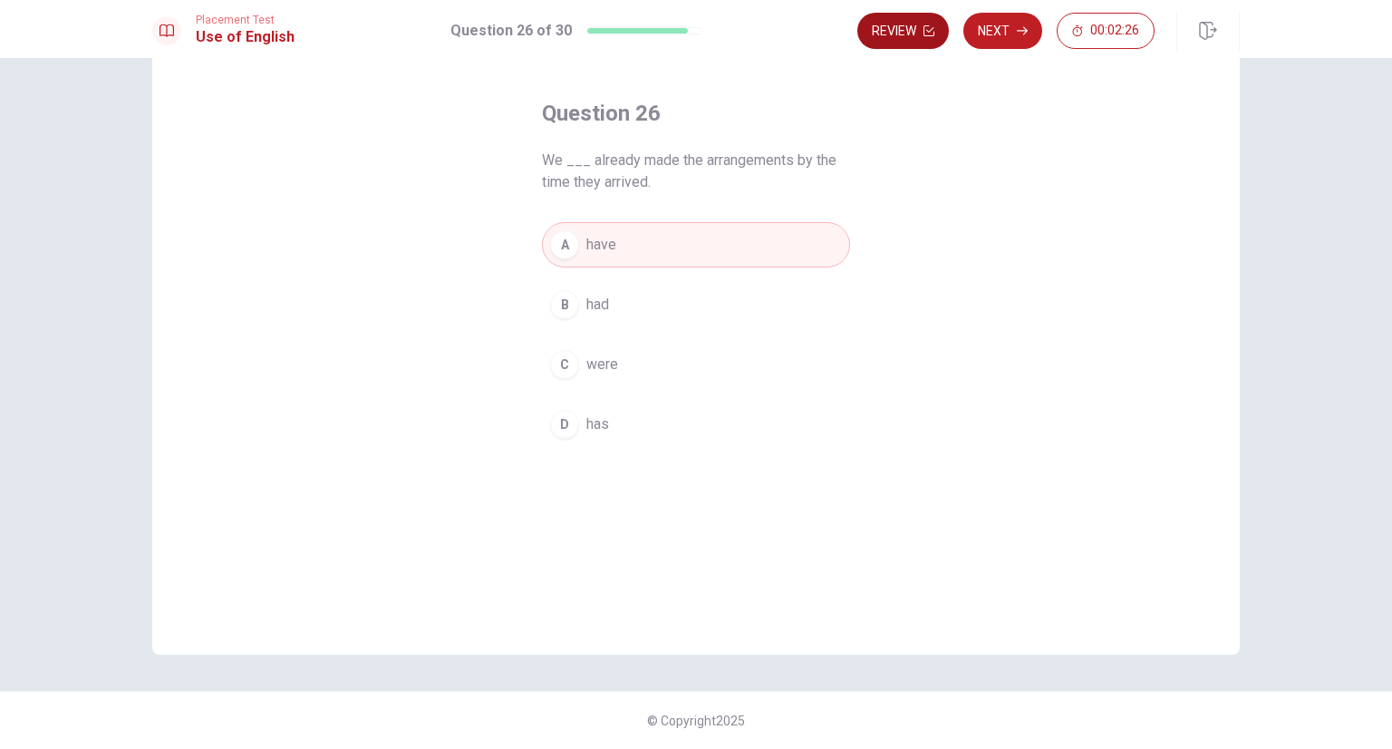
click at [885, 36] on button "Review" at bounding box center [903, 31] width 92 height 36
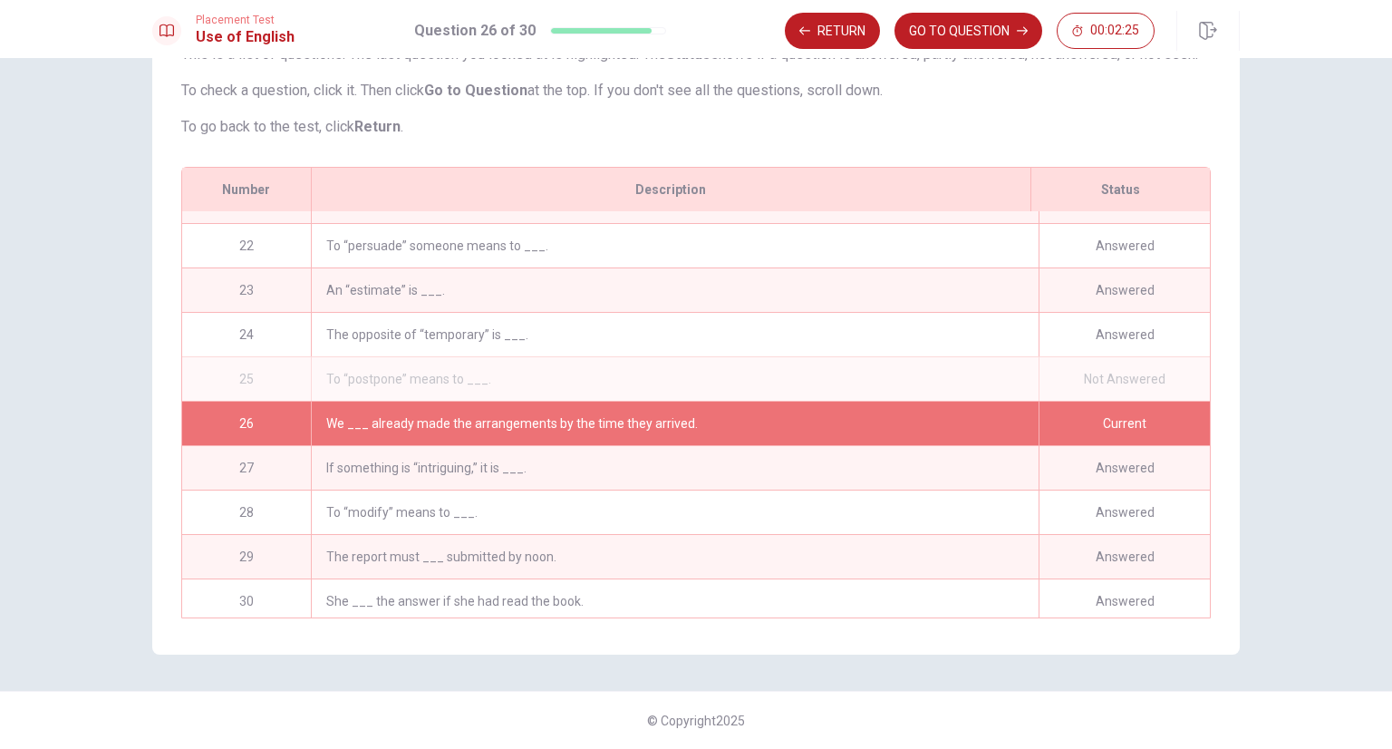
scroll to position [929, 0]
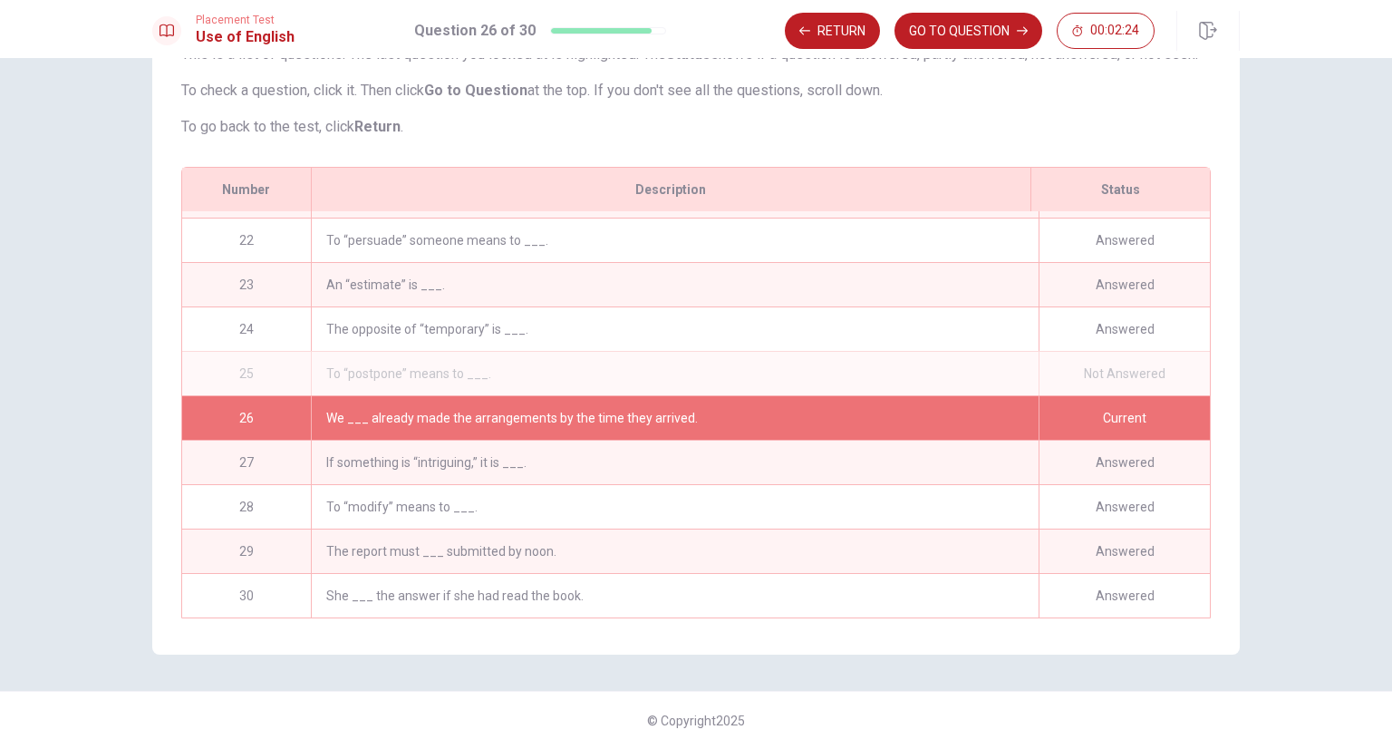
click at [391, 328] on div "The opposite of “temporary” is ___." at bounding box center [675, 329] width 728 height 44
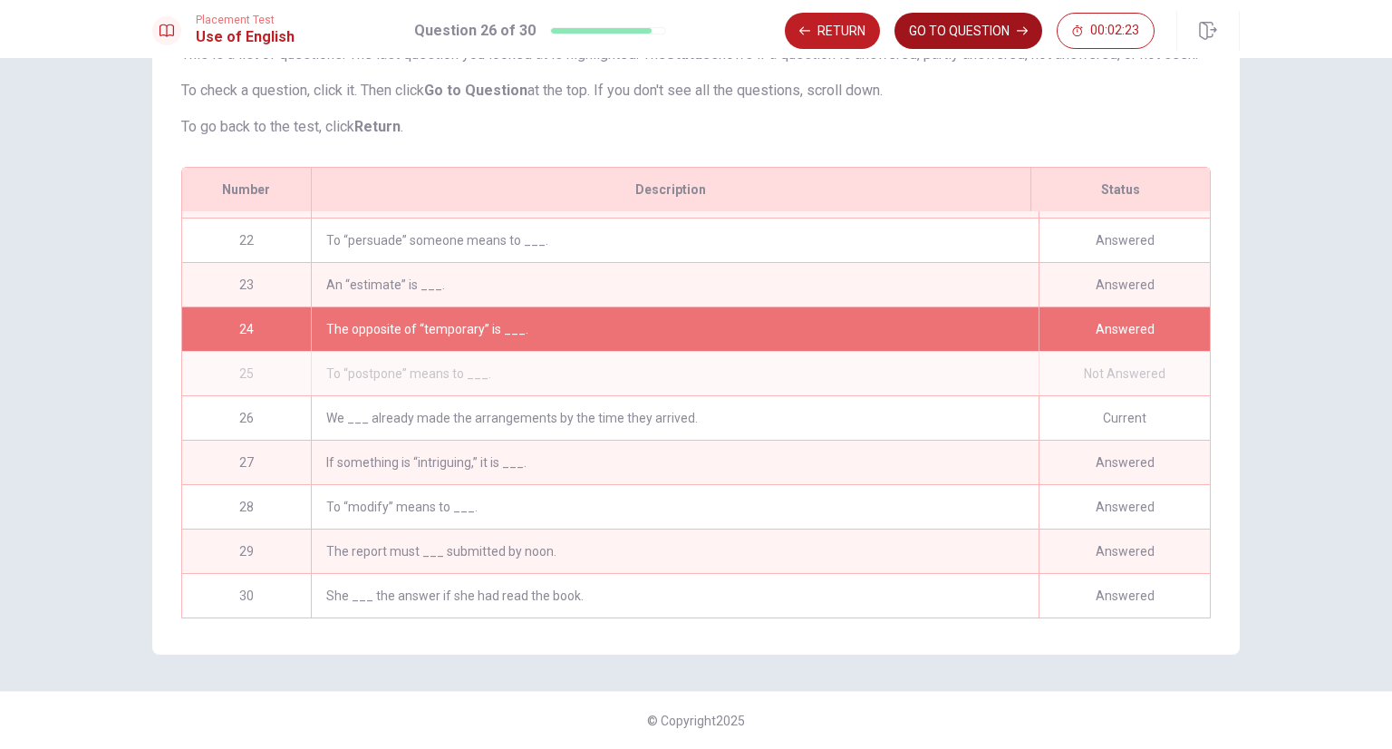
click at [964, 44] on button "GO TO QUESTION" at bounding box center [969, 31] width 148 height 36
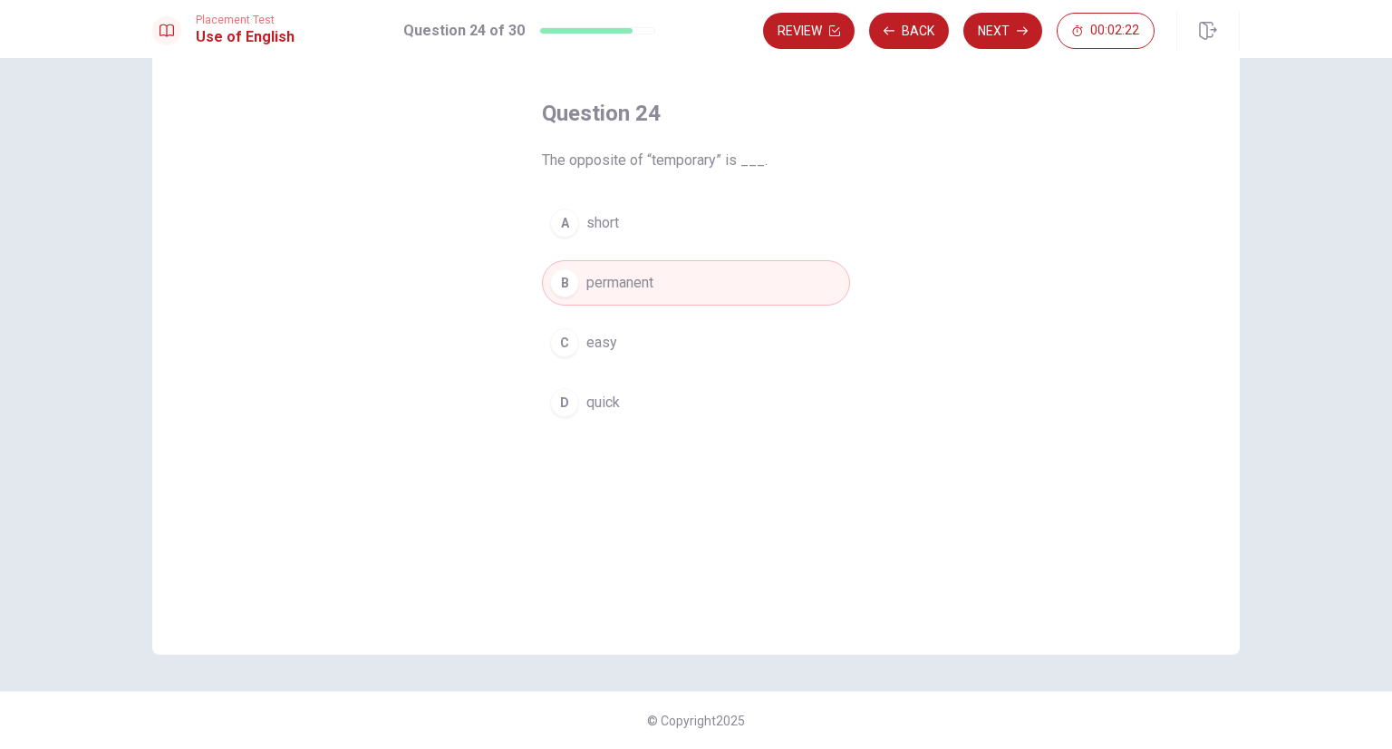
scroll to position [70, 0]
click at [986, 35] on button "Next" at bounding box center [1002, 31] width 79 height 36
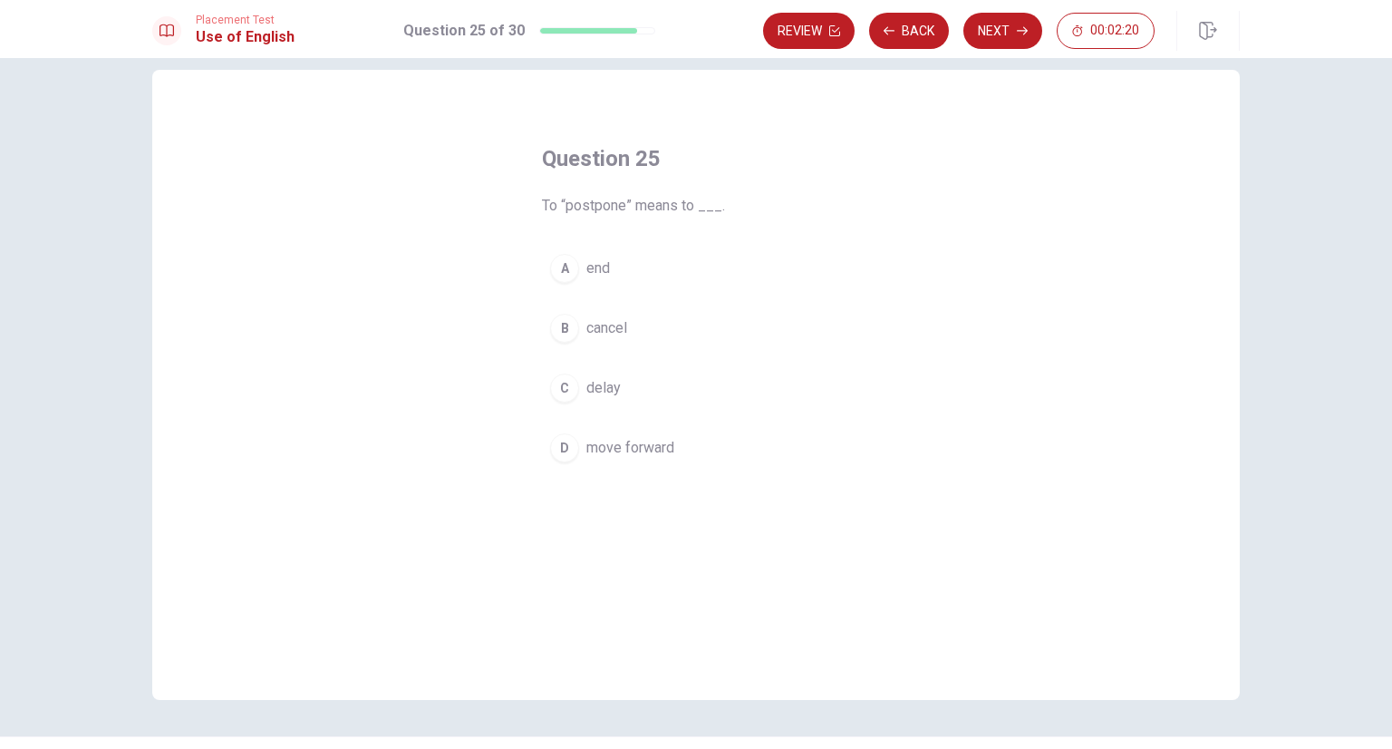
scroll to position [0, 0]
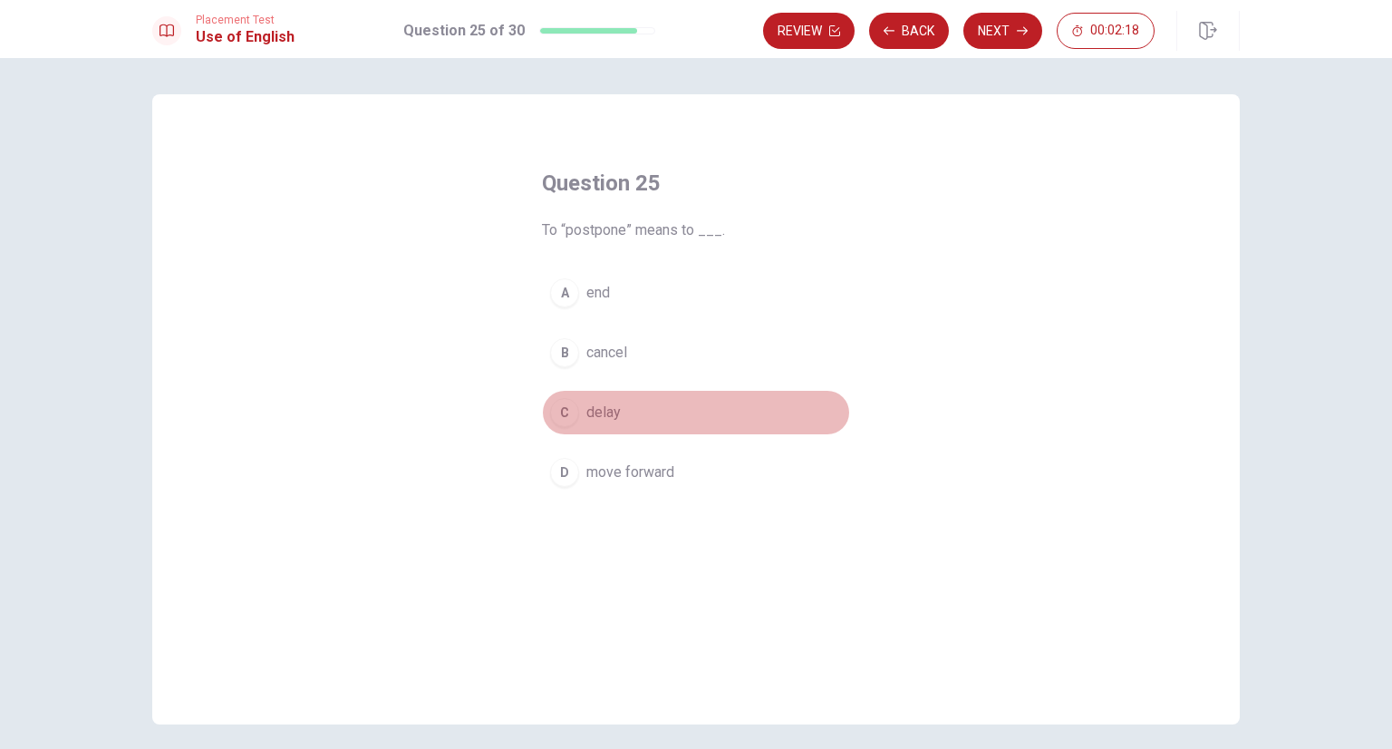
click at [573, 422] on button "C delay" at bounding box center [696, 412] width 308 height 45
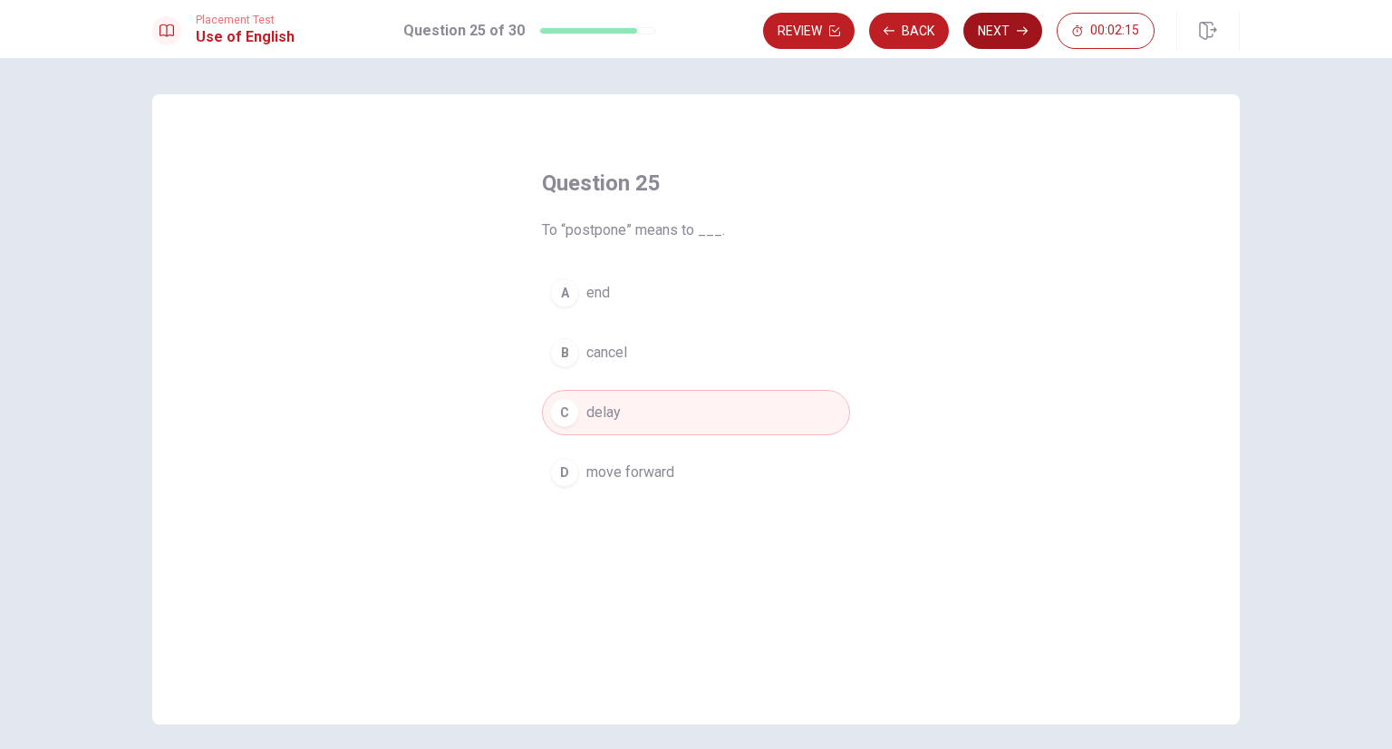
click at [987, 43] on button "Next" at bounding box center [1002, 31] width 79 height 36
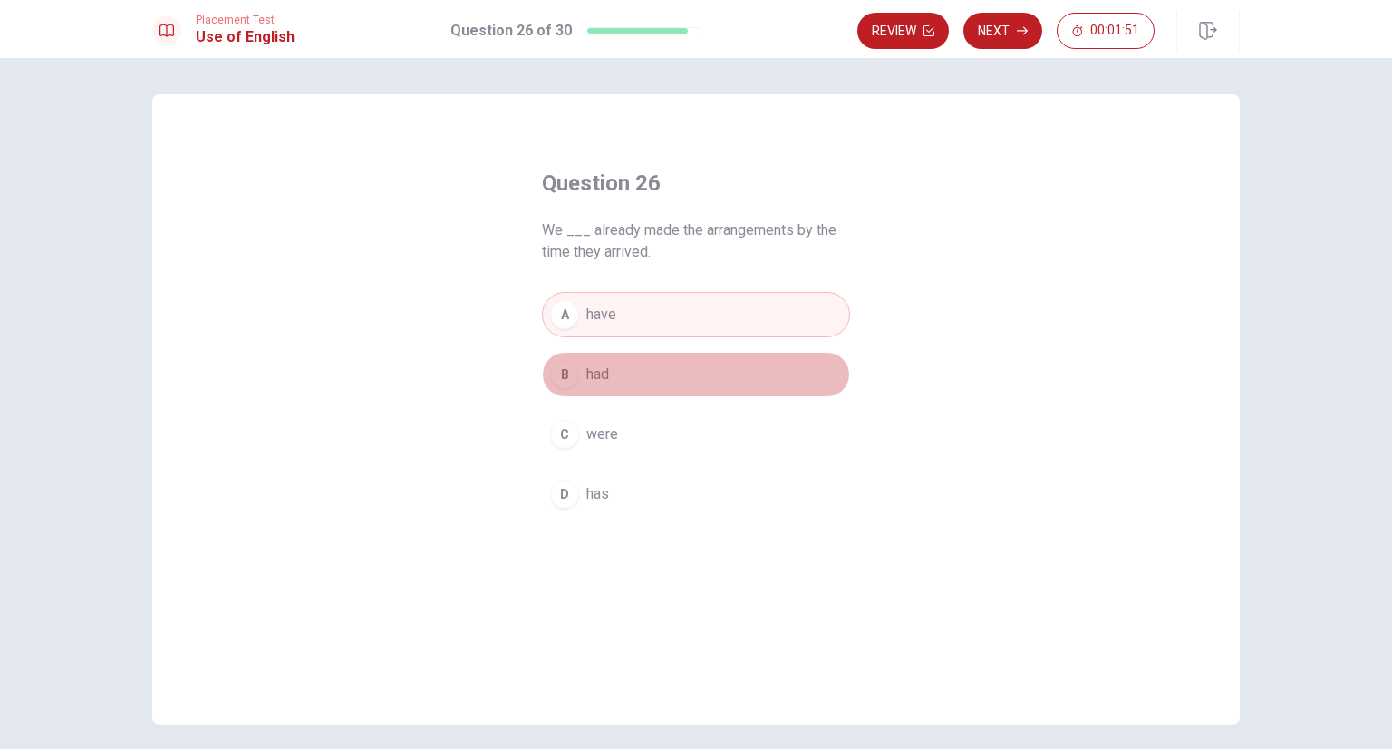
click at [710, 365] on button "B had" at bounding box center [696, 374] width 308 height 45
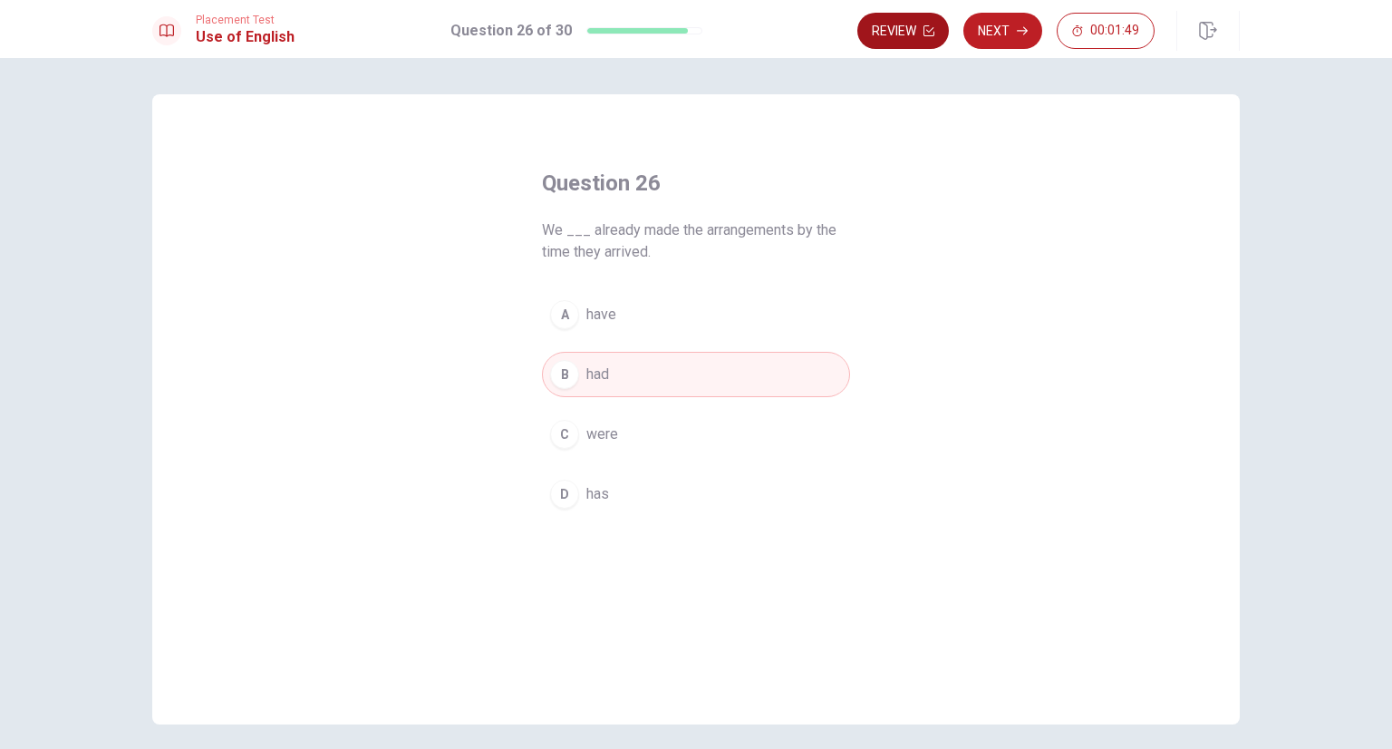
click at [932, 37] on button "Review" at bounding box center [903, 31] width 92 height 36
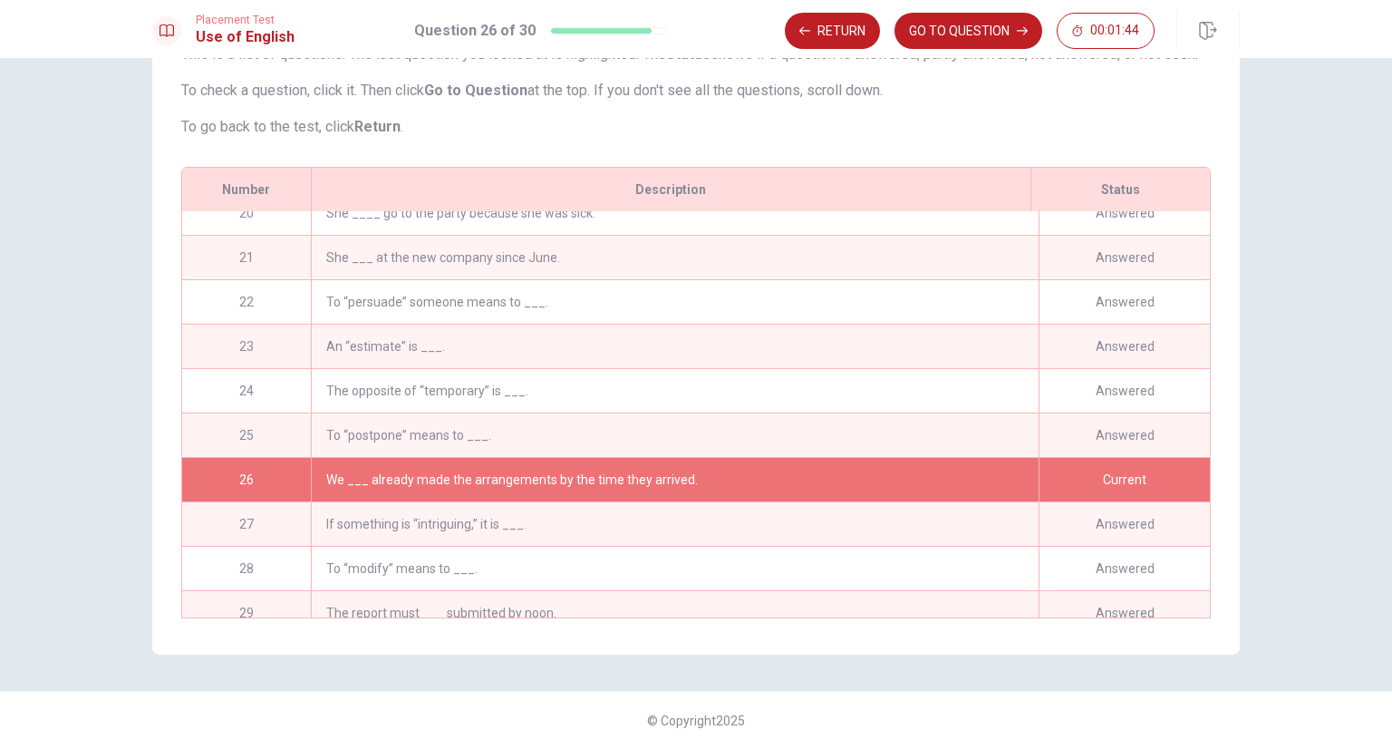
scroll to position [929, 0]
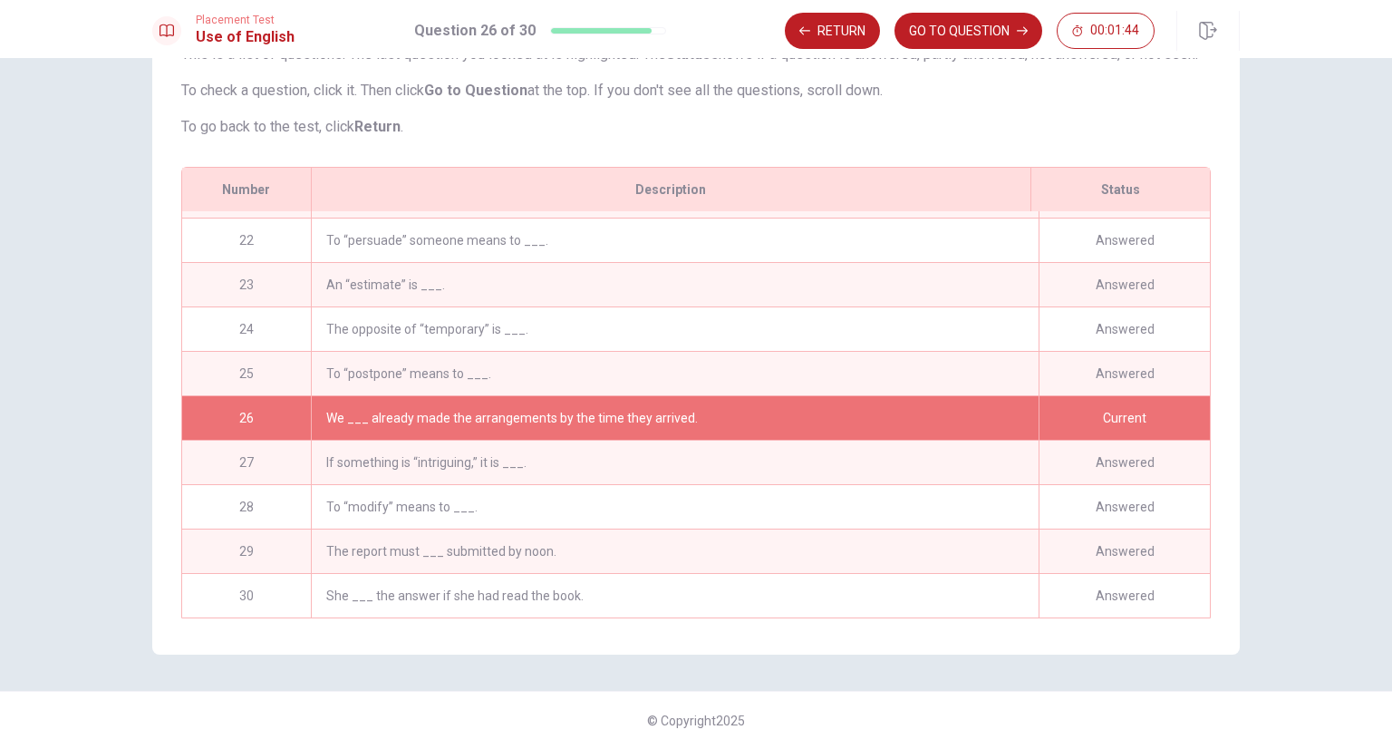
click at [624, 574] on div "She ___ the answer if she had read the book." at bounding box center [675, 596] width 728 height 44
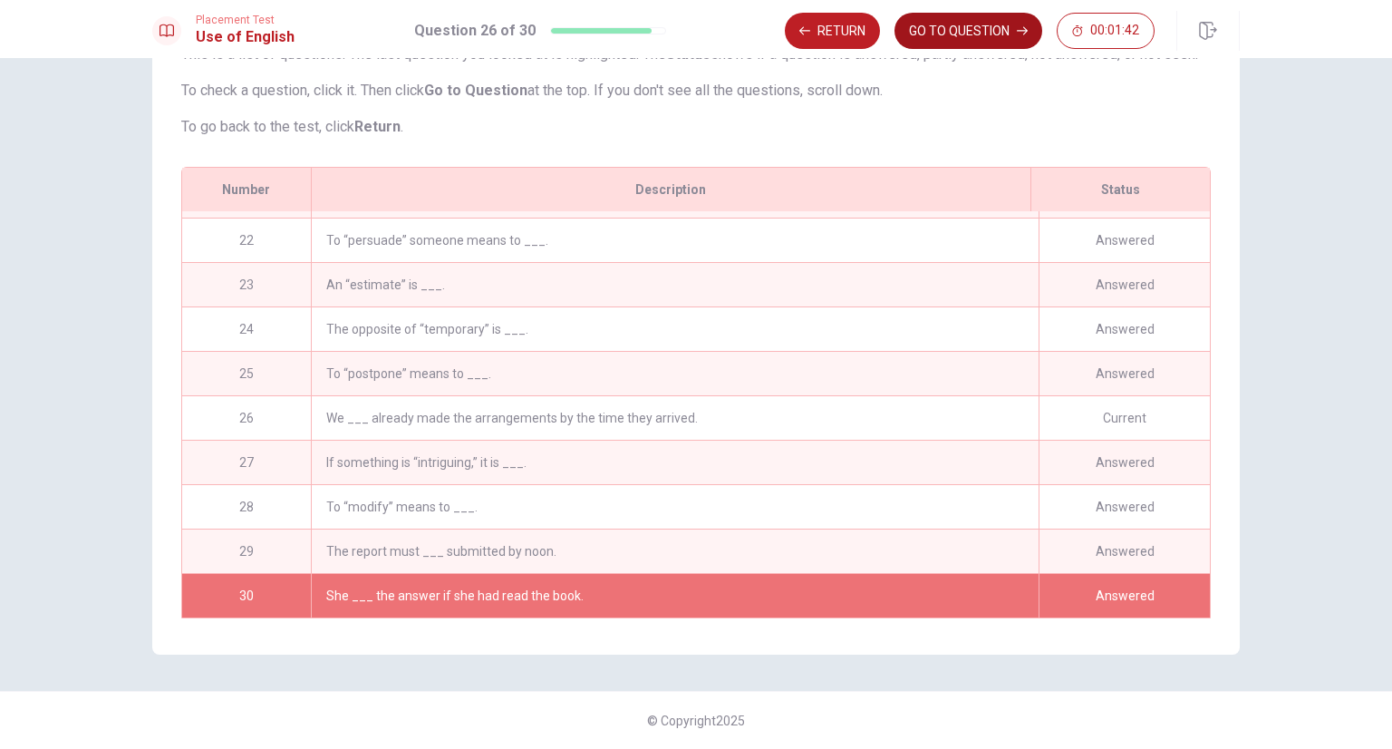
click at [975, 44] on button "GO TO QUESTION" at bounding box center [969, 31] width 148 height 36
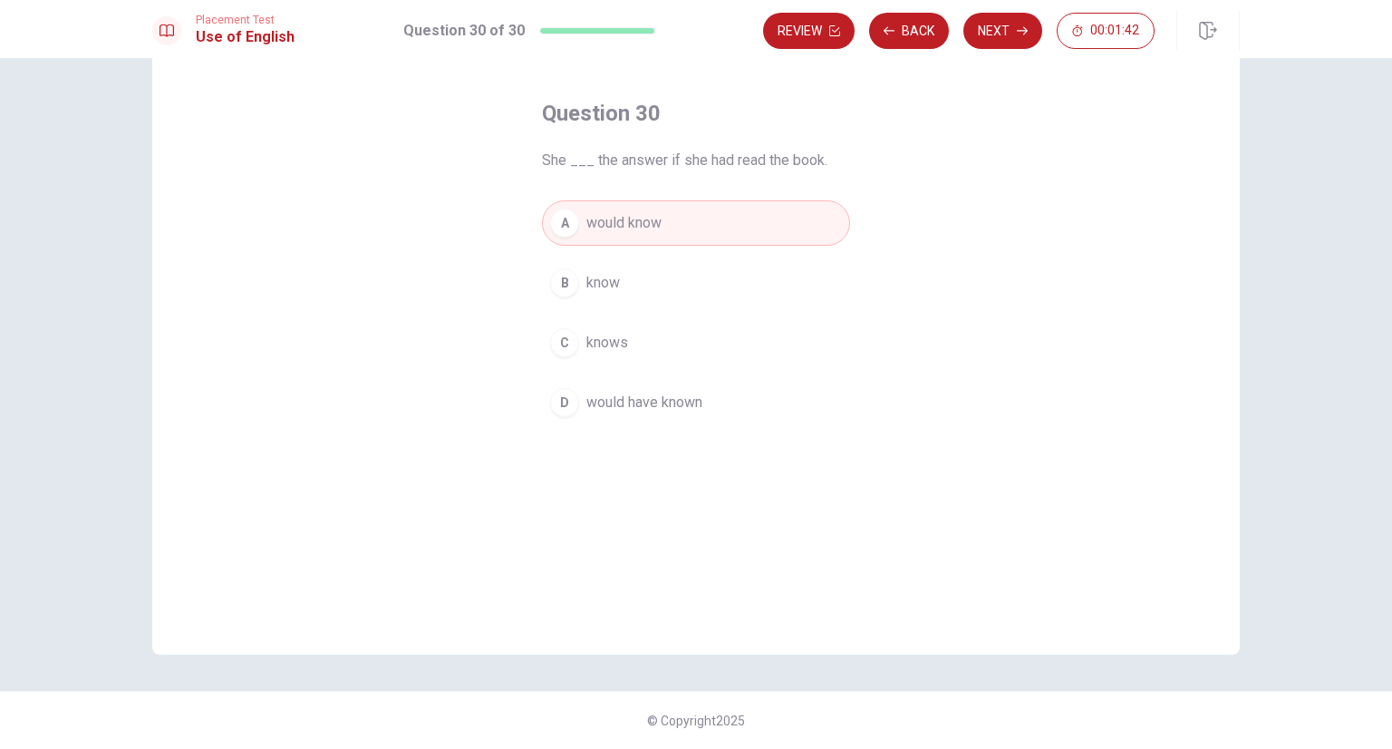
scroll to position [70, 0]
click at [836, 30] on icon "button" at bounding box center [834, 30] width 11 height 11
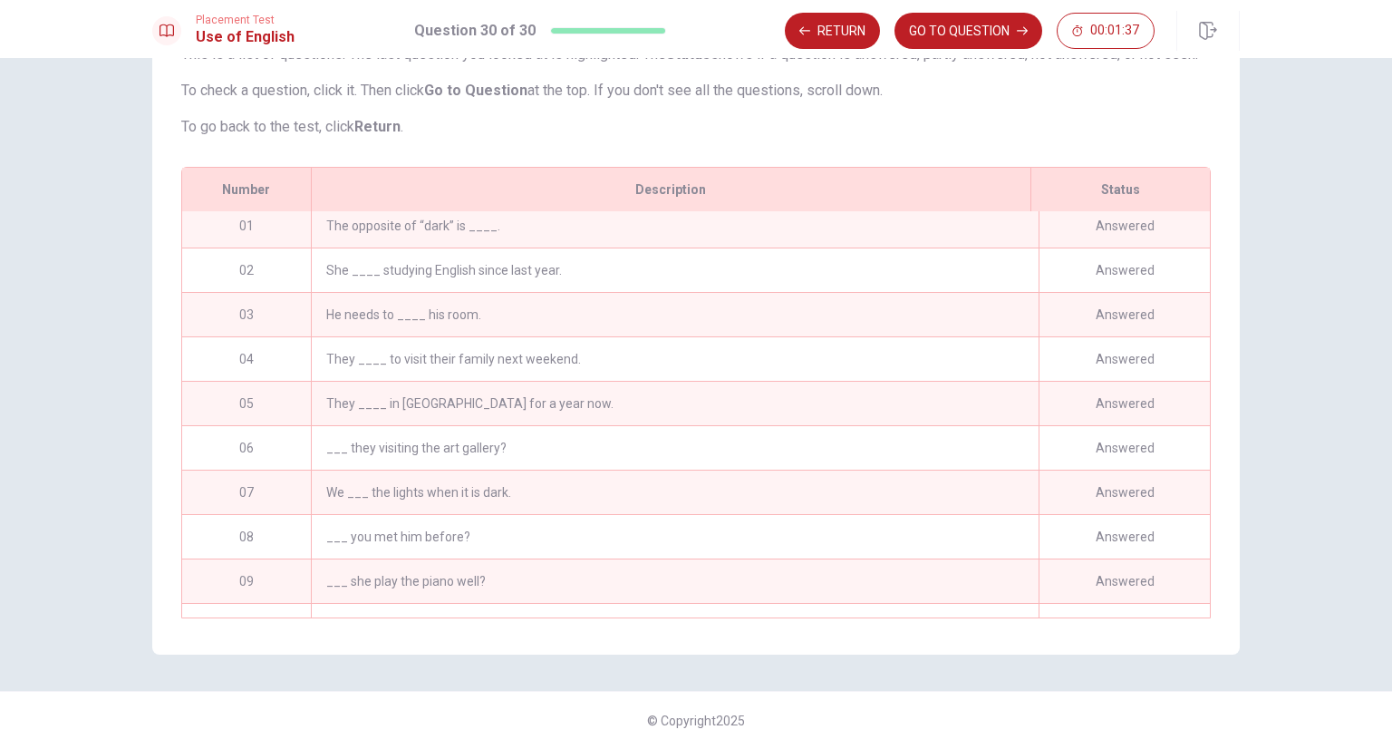
scroll to position [0, 0]
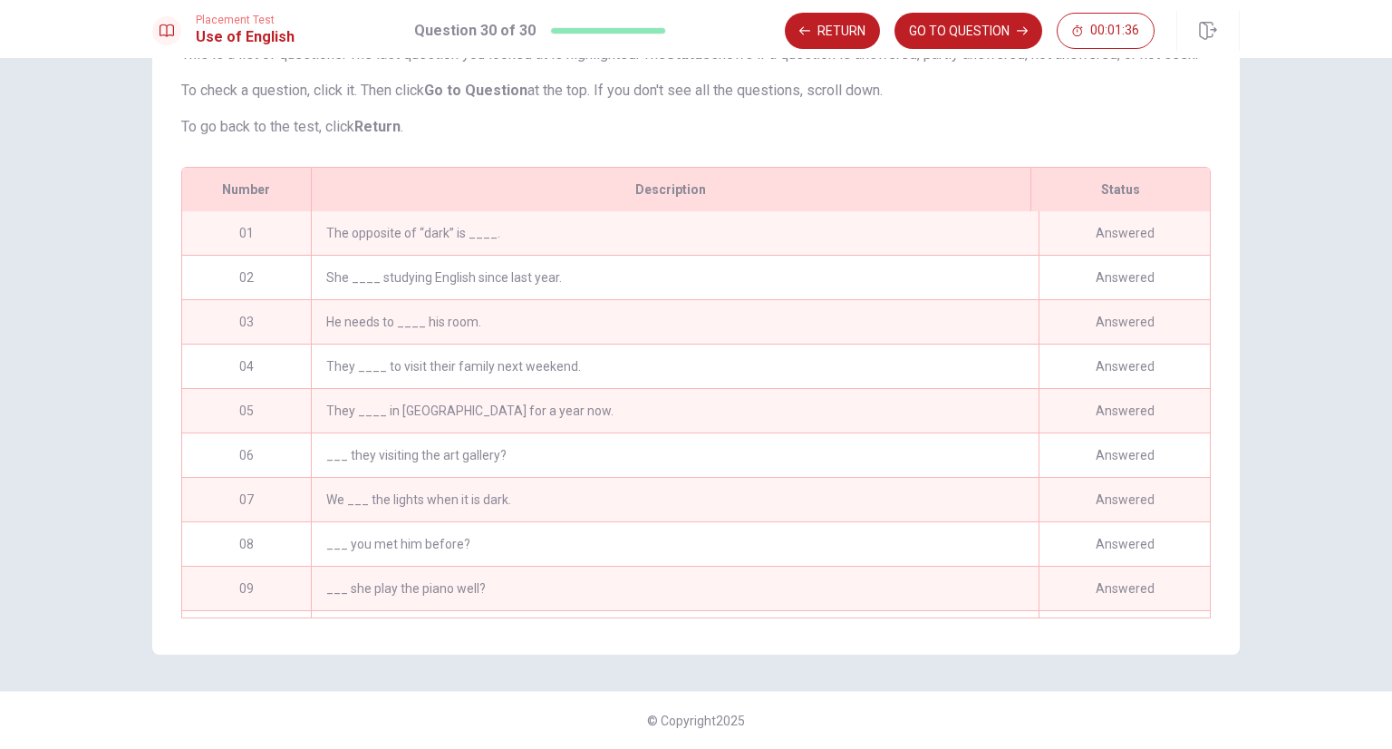
click at [616, 233] on div "The opposite of “dark” is ____." at bounding box center [675, 233] width 728 height 44
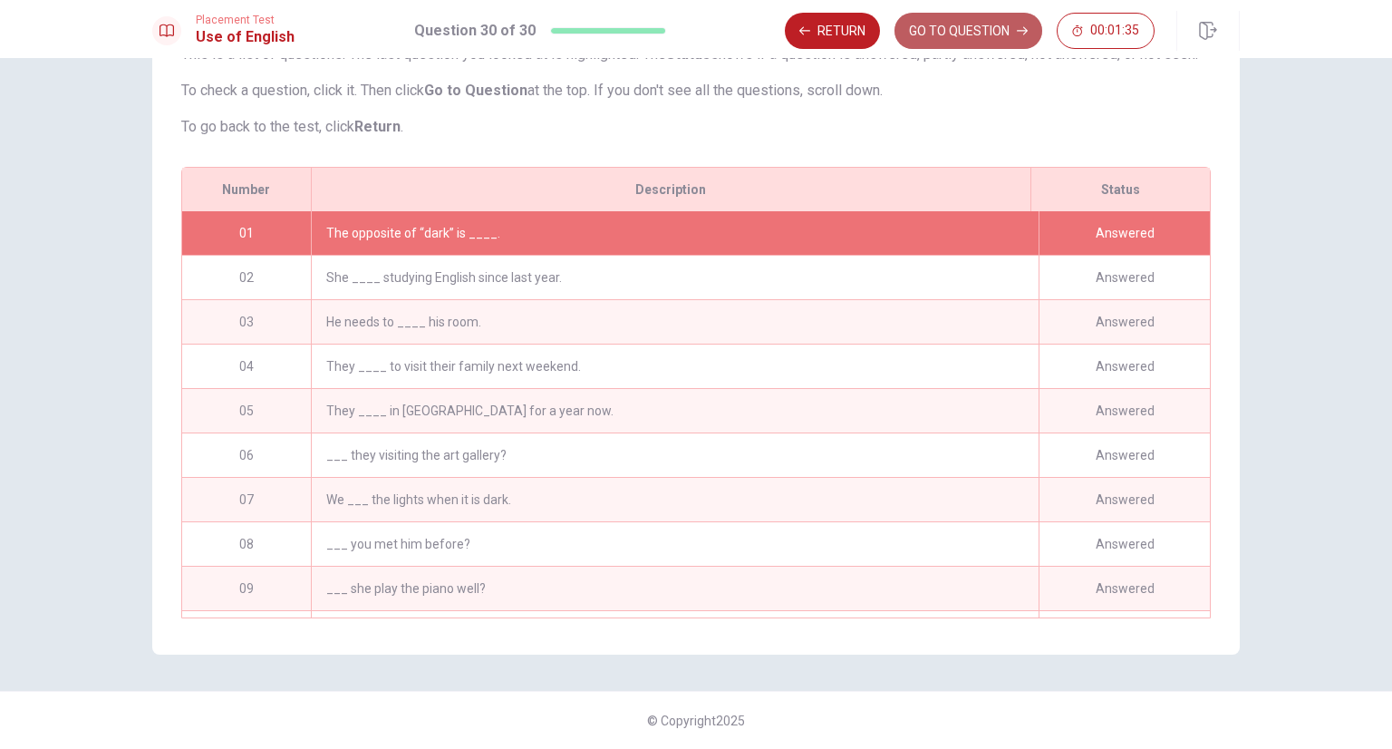
click at [972, 42] on button "GO TO QUESTION" at bounding box center [969, 31] width 148 height 36
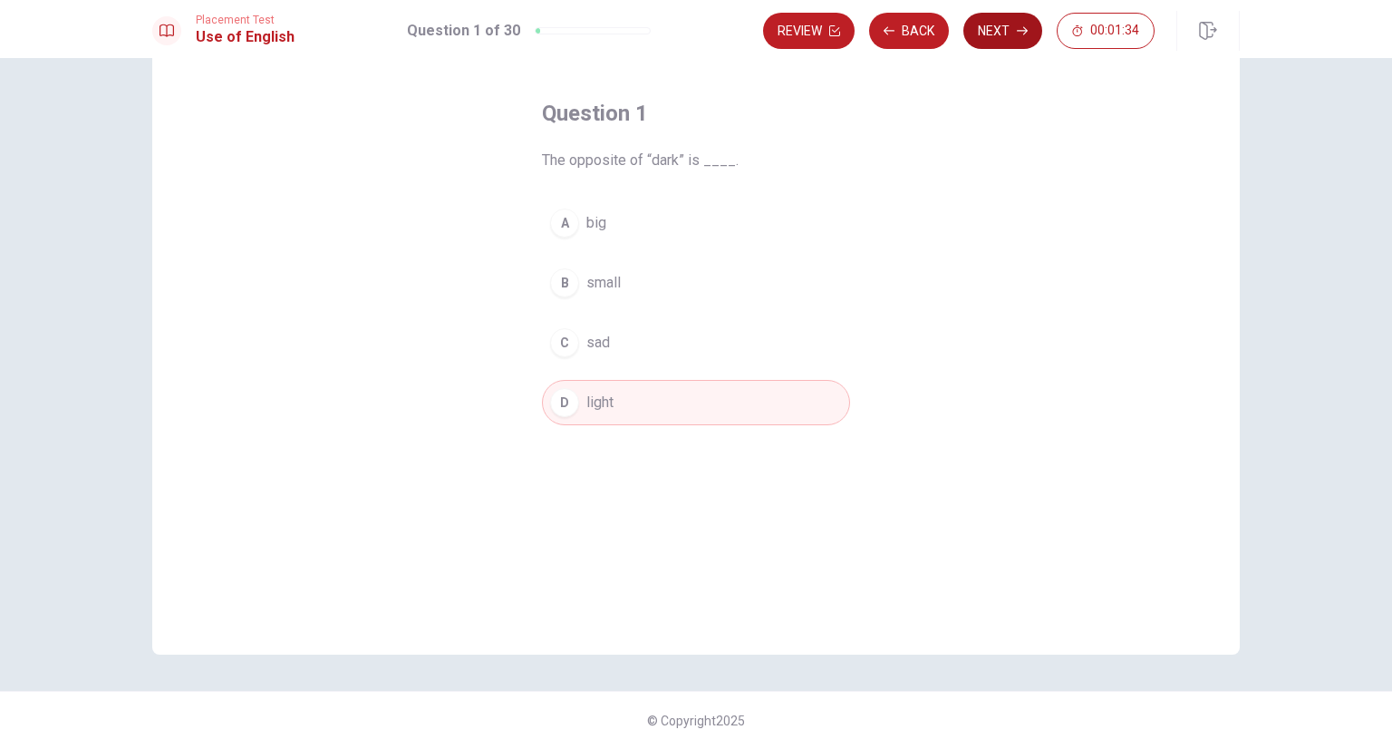
click at [1001, 44] on button "Next" at bounding box center [1002, 31] width 79 height 36
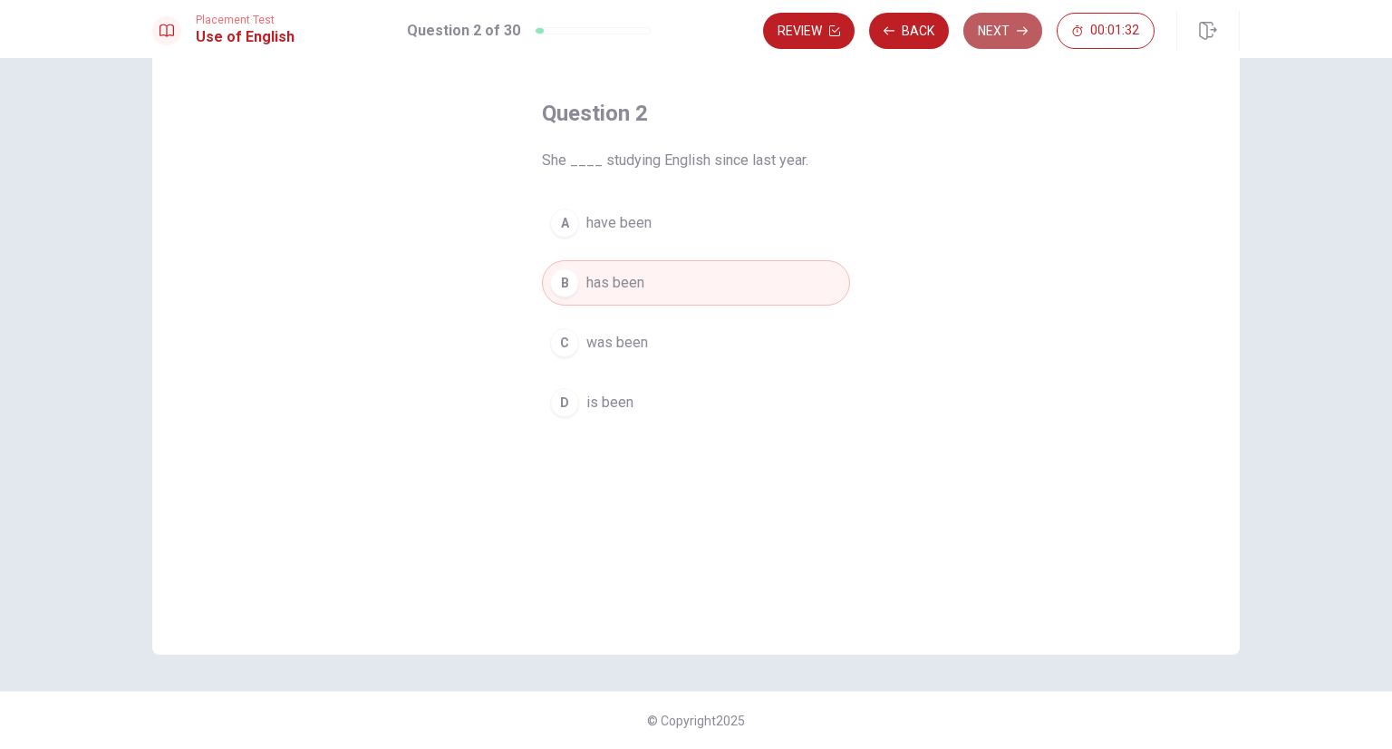
click at [1001, 44] on button "Next" at bounding box center [1002, 31] width 79 height 36
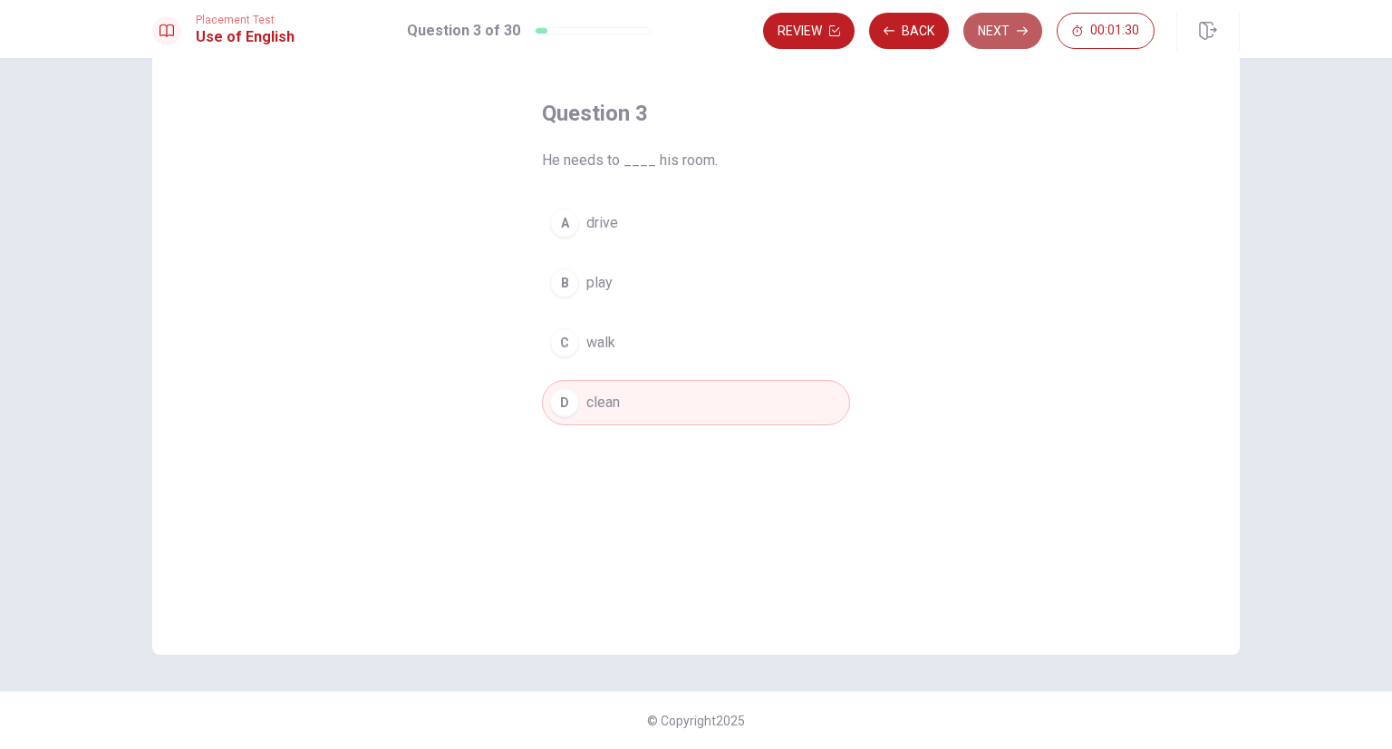
click at [1001, 44] on button "Next" at bounding box center [1002, 31] width 79 height 36
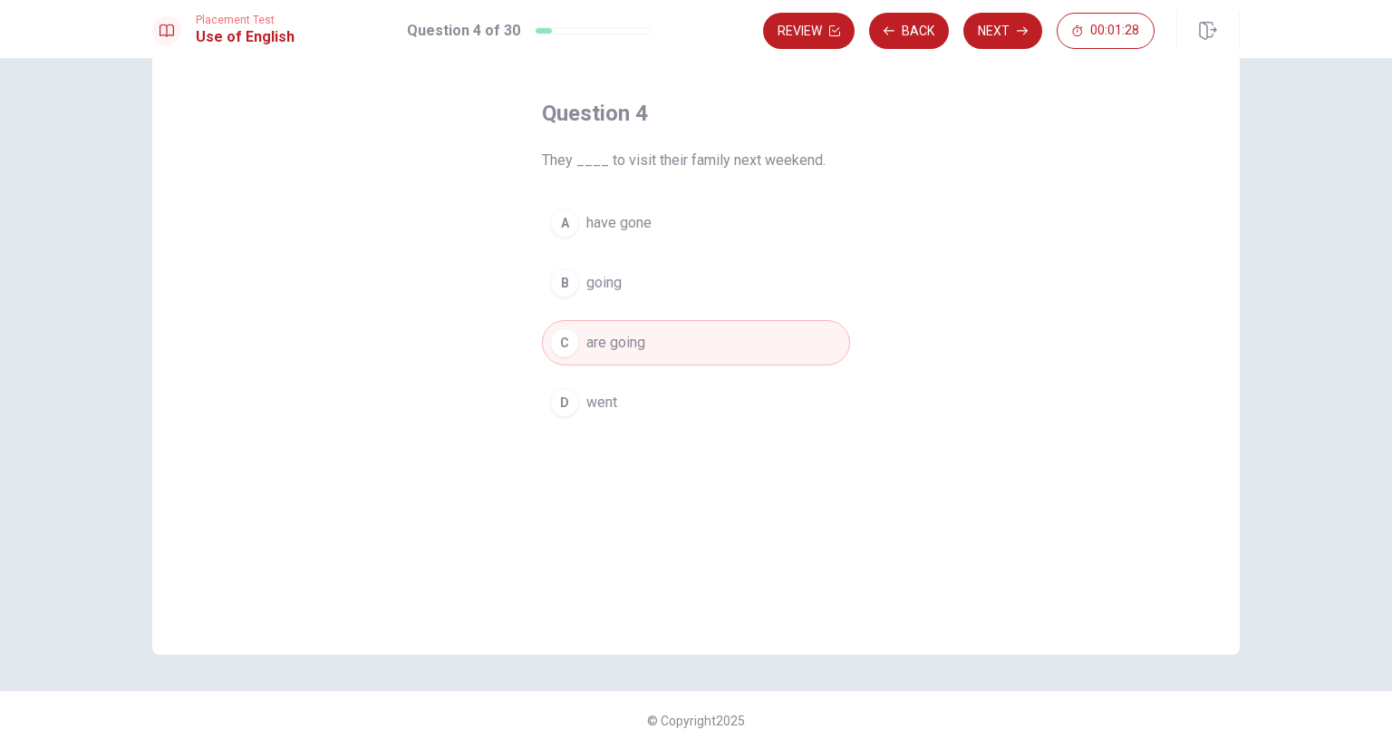
scroll to position [0, 0]
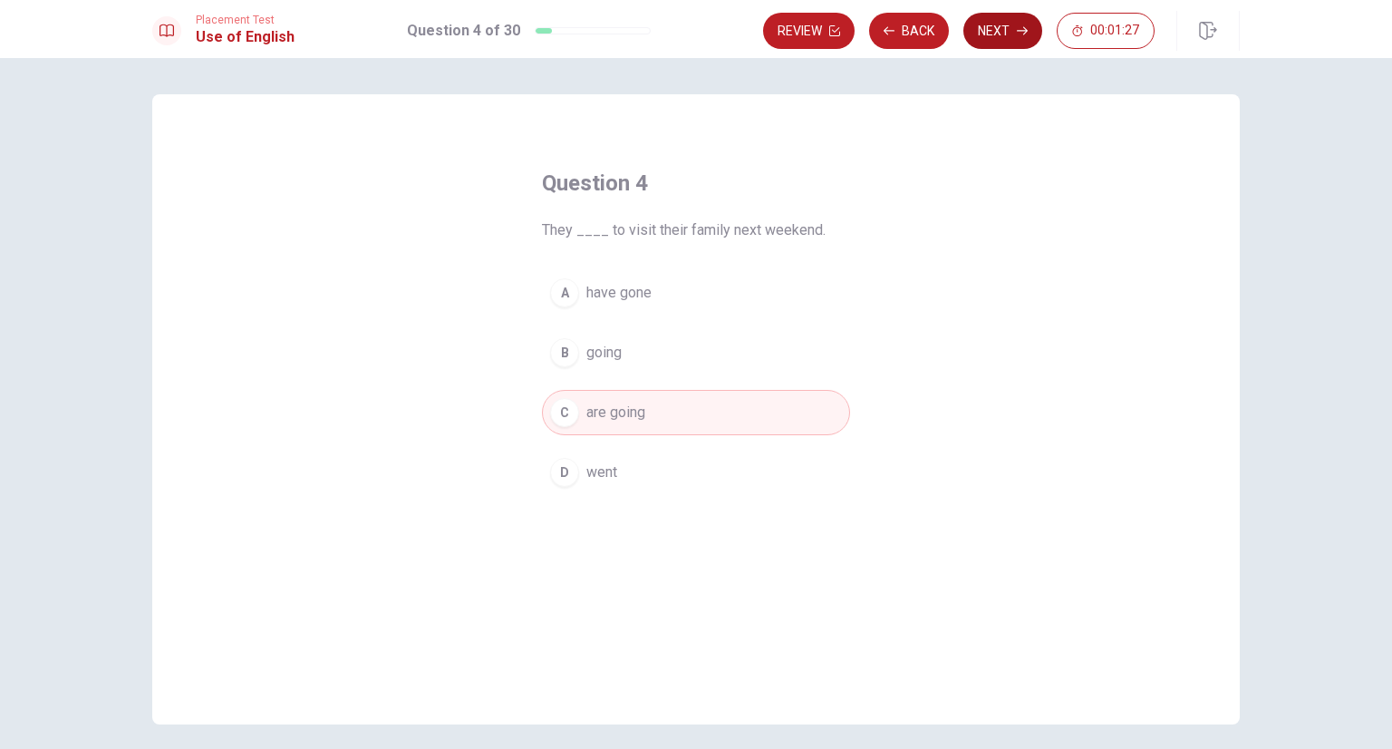
click at [1013, 41] on button "Next" at bounding box center [1002, 31] width 79 height 36
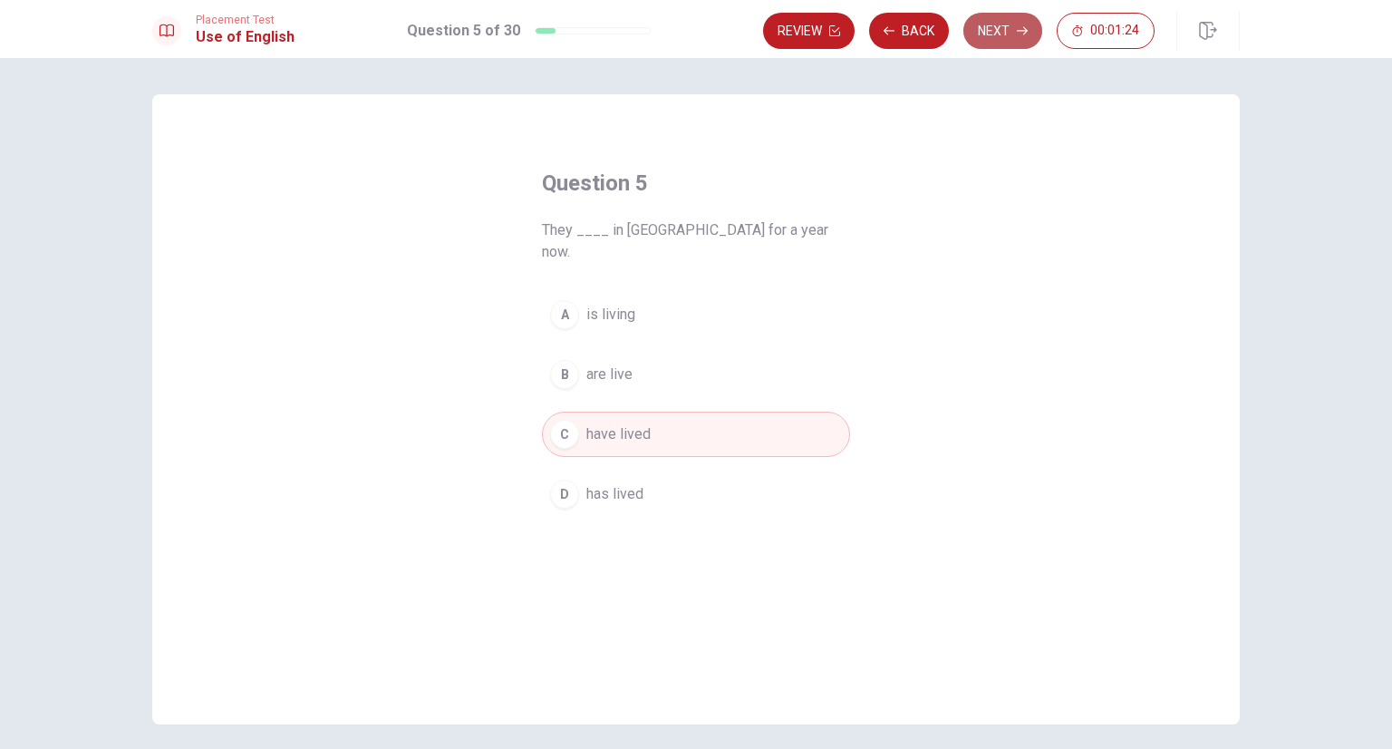
click at [1013, 41] on button "Next" at bounding box center [1002, 31] width 79 height 36
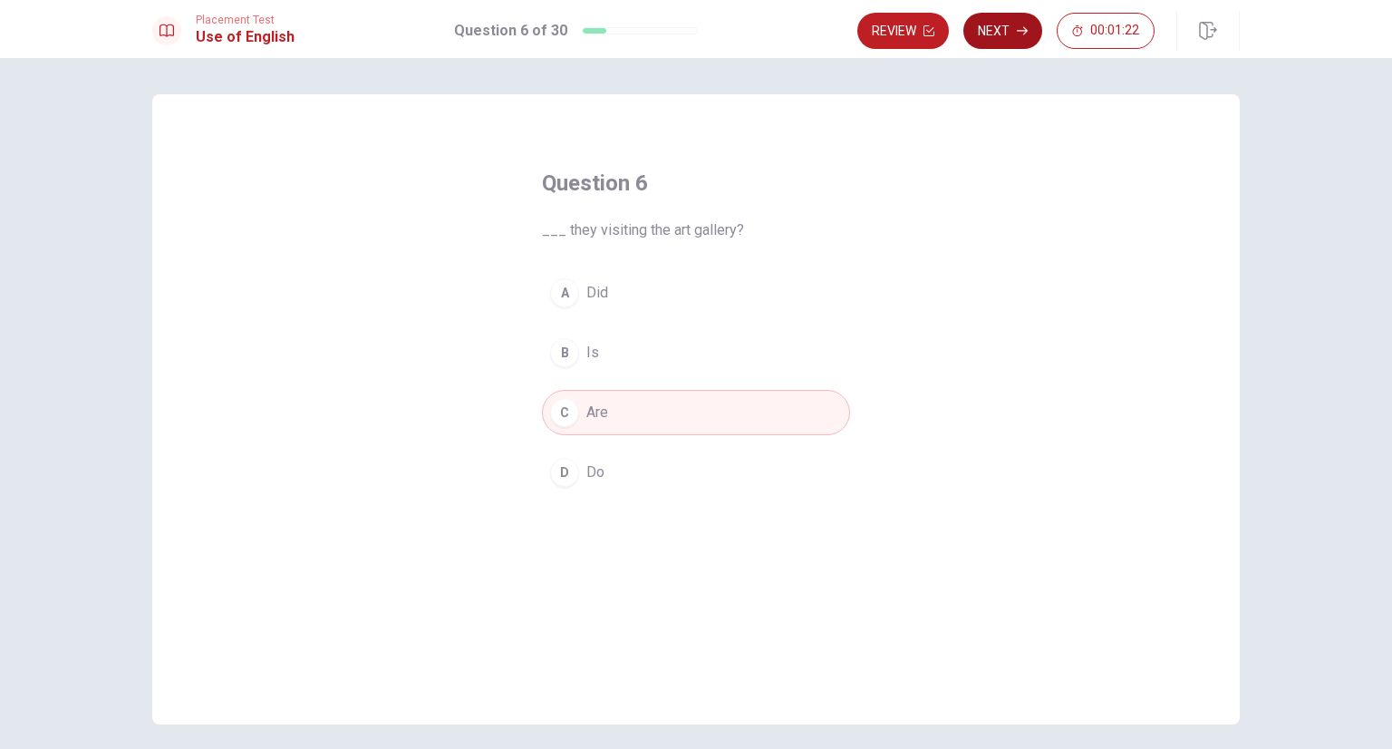
click at [1013, 41] on button "Next" at bounding box center [1002, 31] width 79 height 36
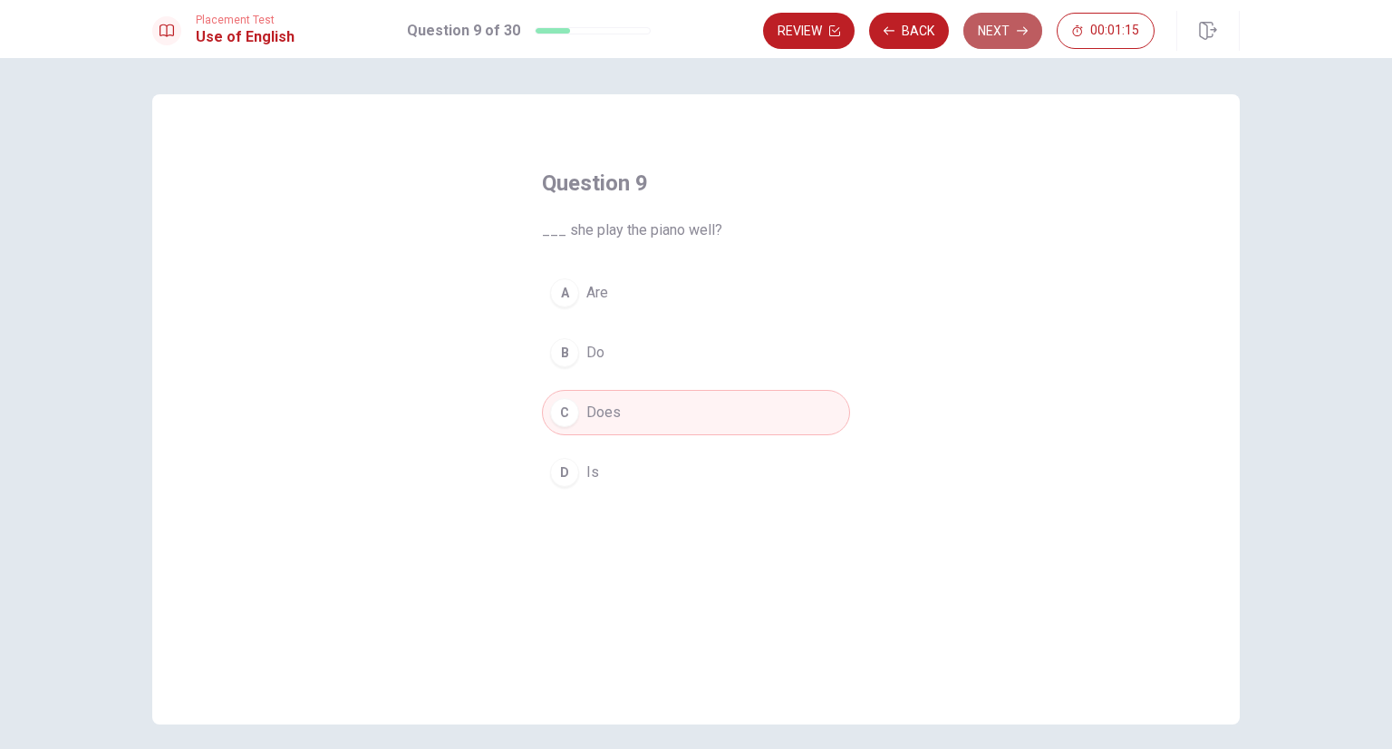
click at [1013, 41] on button "Next" at bounding box center [1002, 31] width 79 height 36
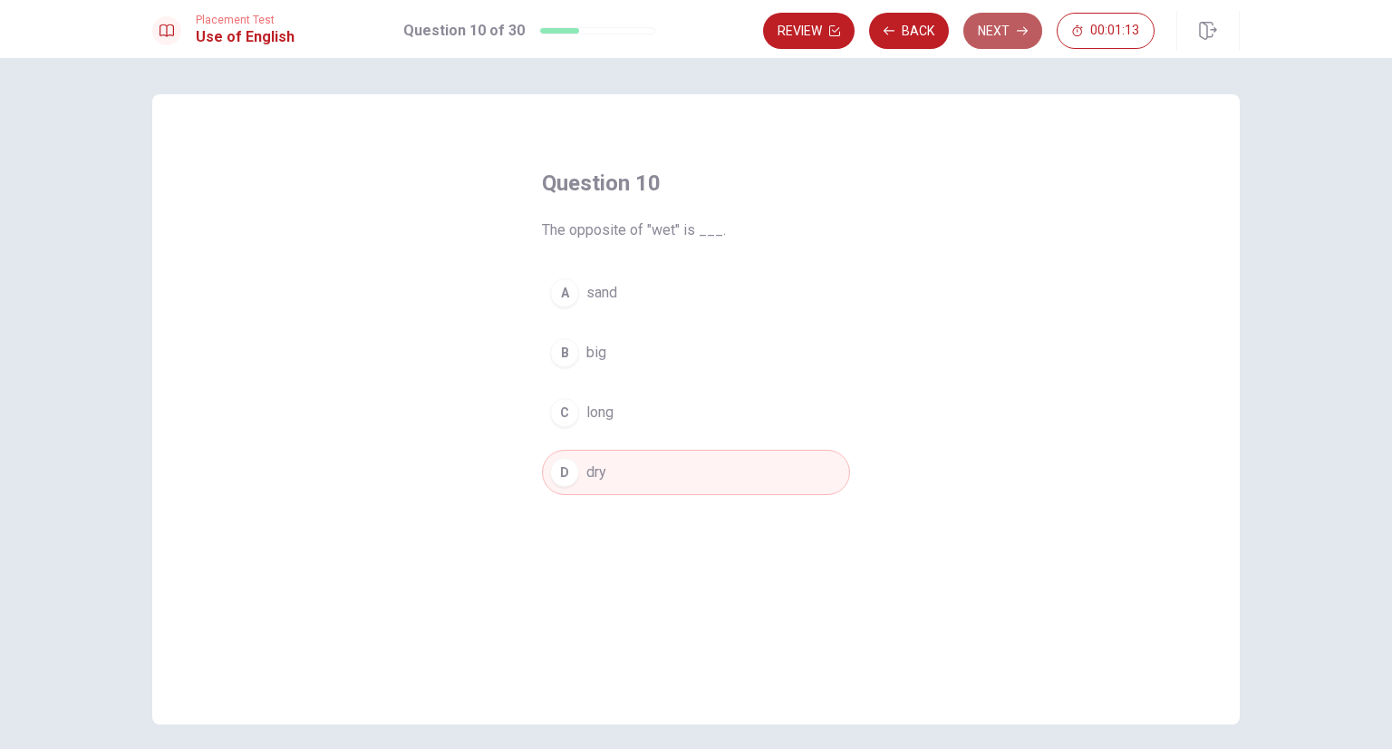
click at [1013, 41] on button "Next" at bounding box center [1002, 31] width 79 height 36
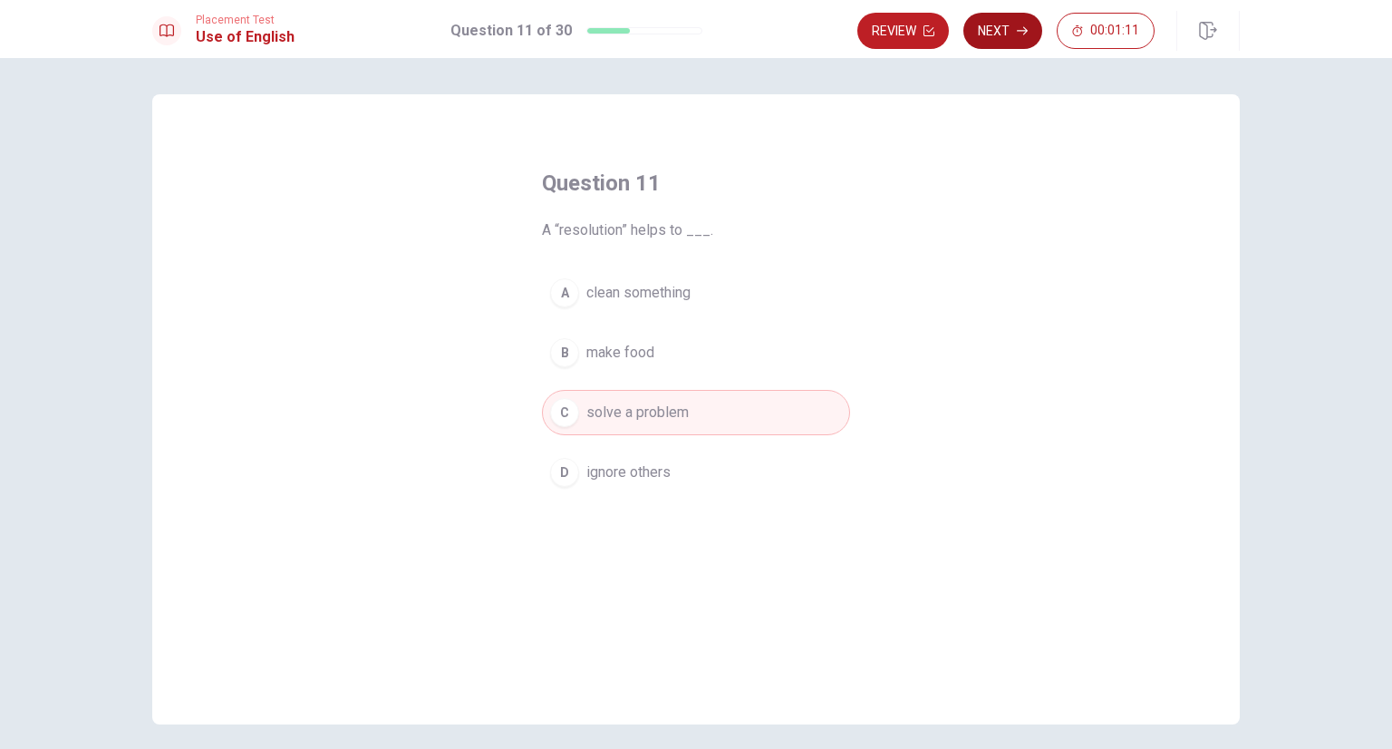
click at [1013, 41] on button "Next" at bounding box center [1002, 31] width 79 height 36
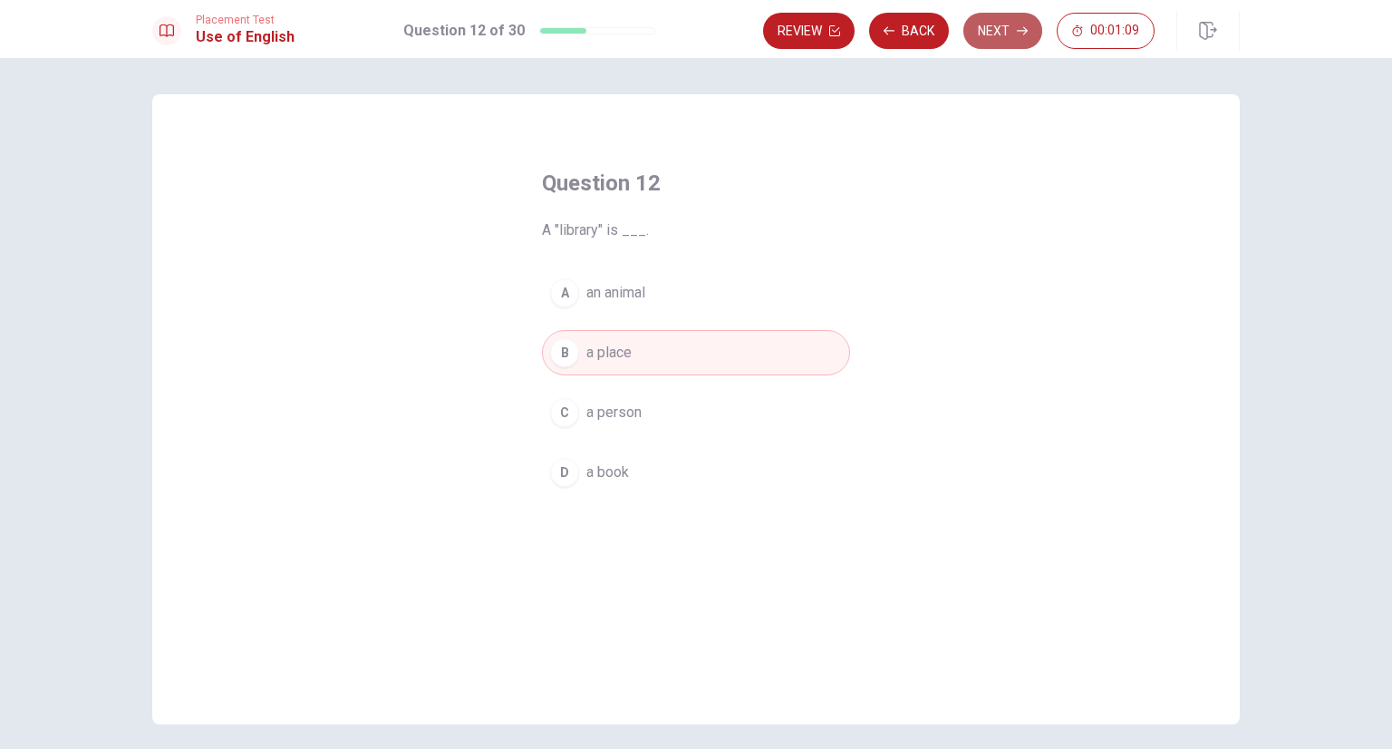
click at [1013, 41] on button "Next" at bounding box center [1002, 31] width 79 height 36
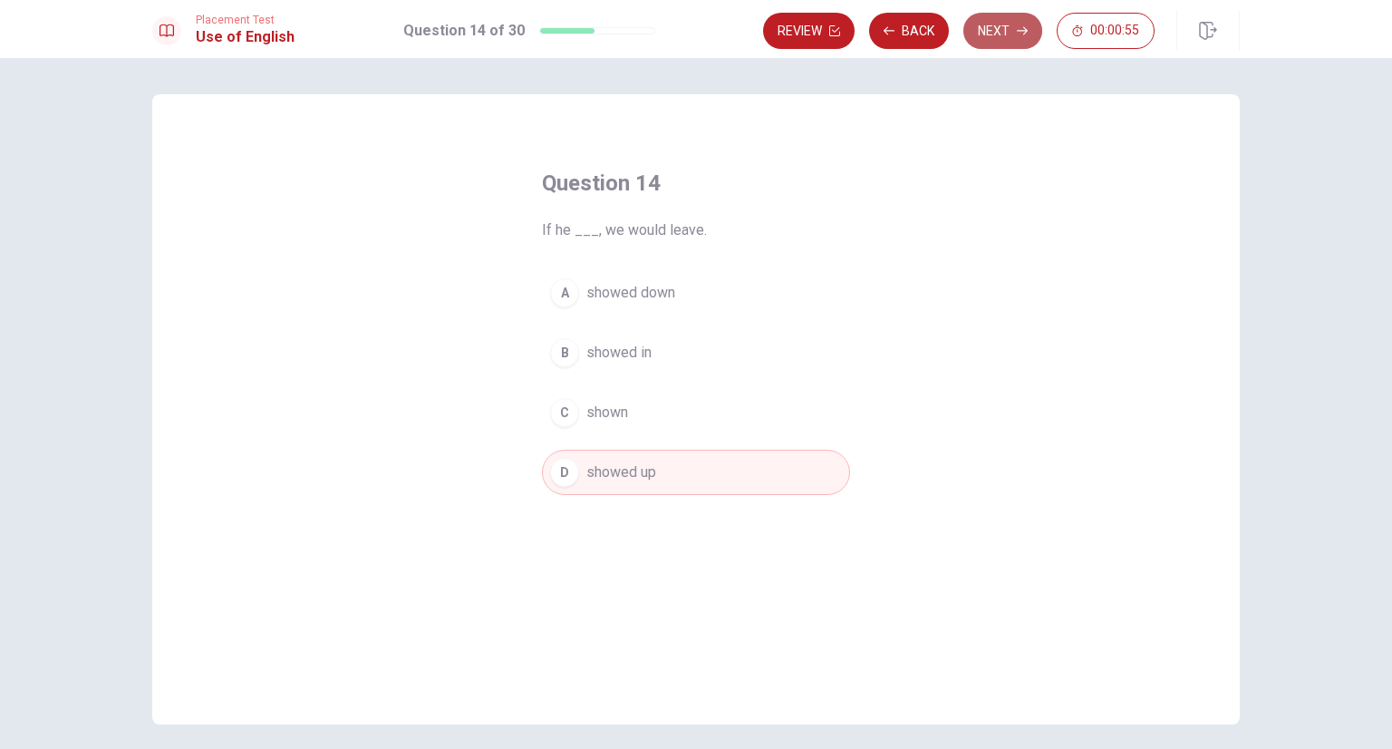
click at [1013, 41] on button "Next" at bounding box center [1002, 31] width 79 height 36
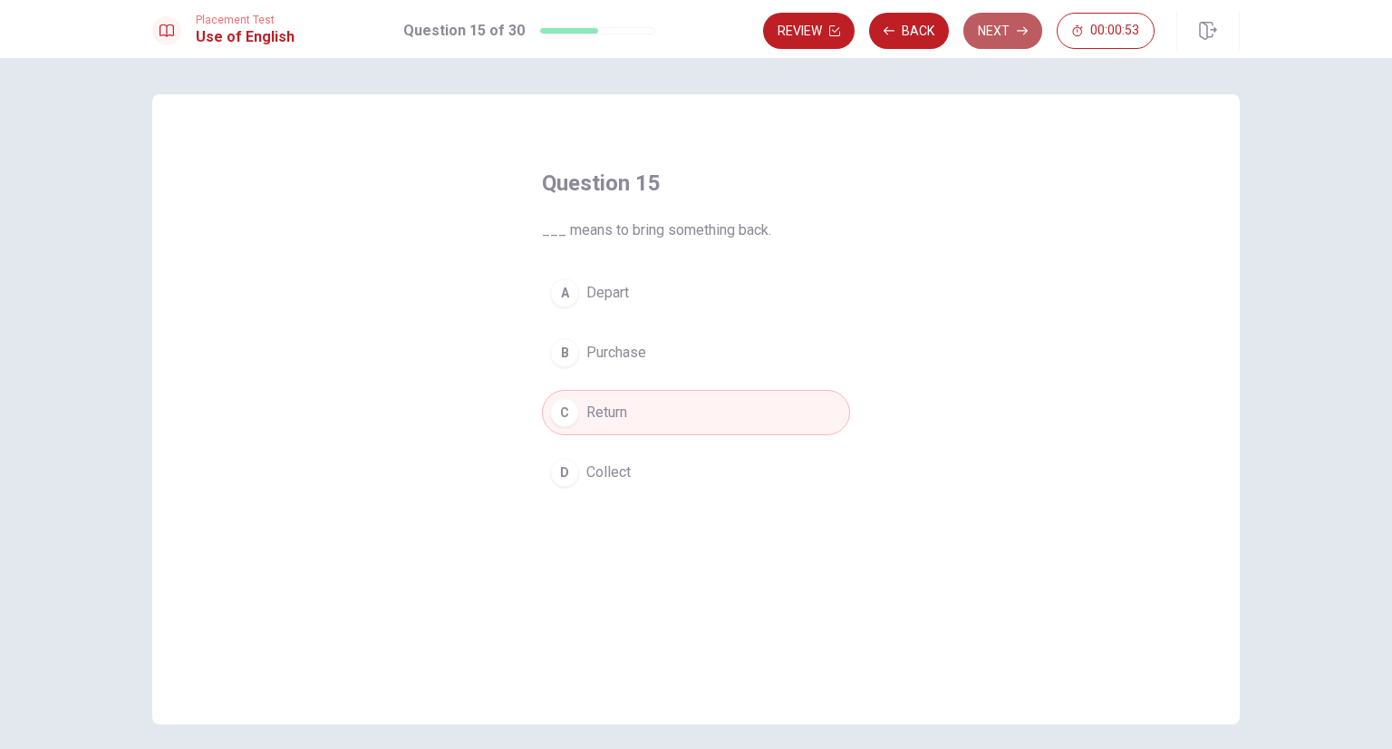
click at [1013, 41] on button "Next" at bounding box center [1002, 31] width 79 height 36
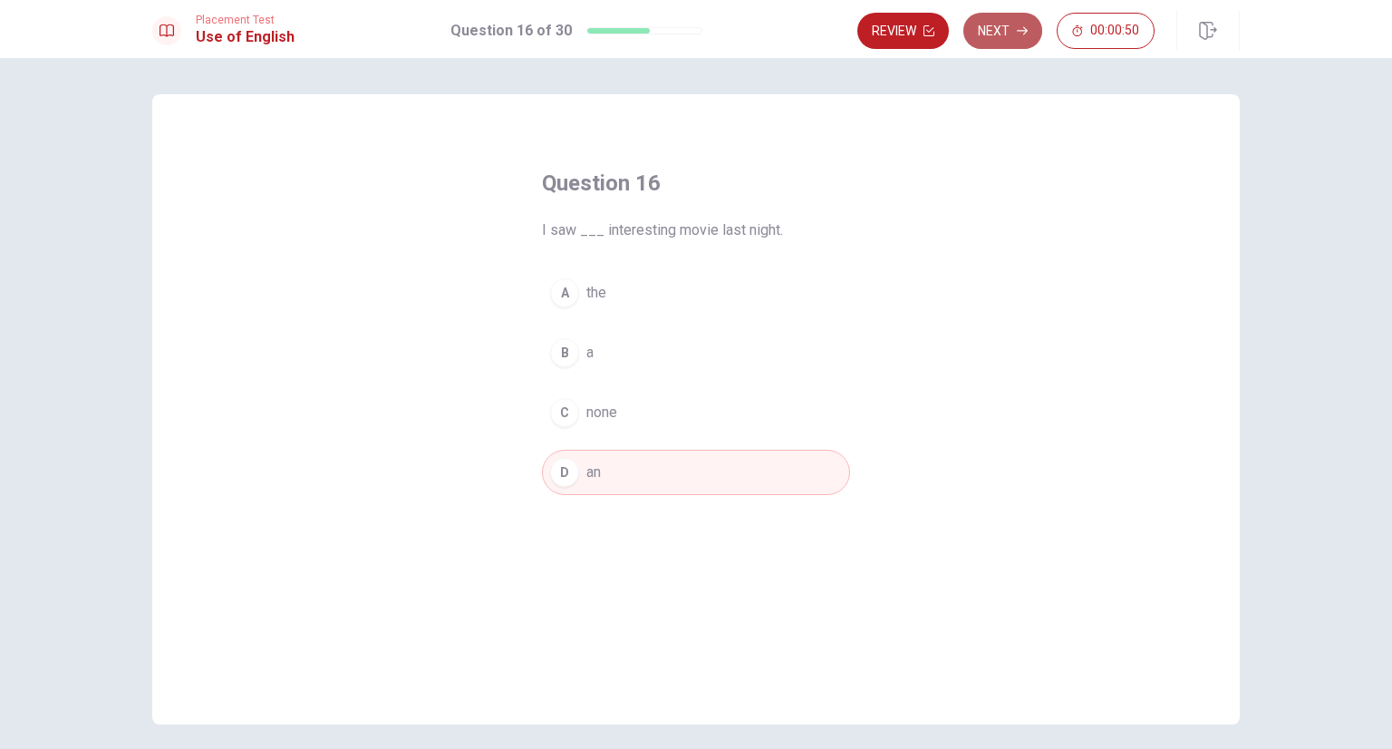
click at [1013, 41] on button "Next" at bounding box center [1002, 31] width 79 height 36
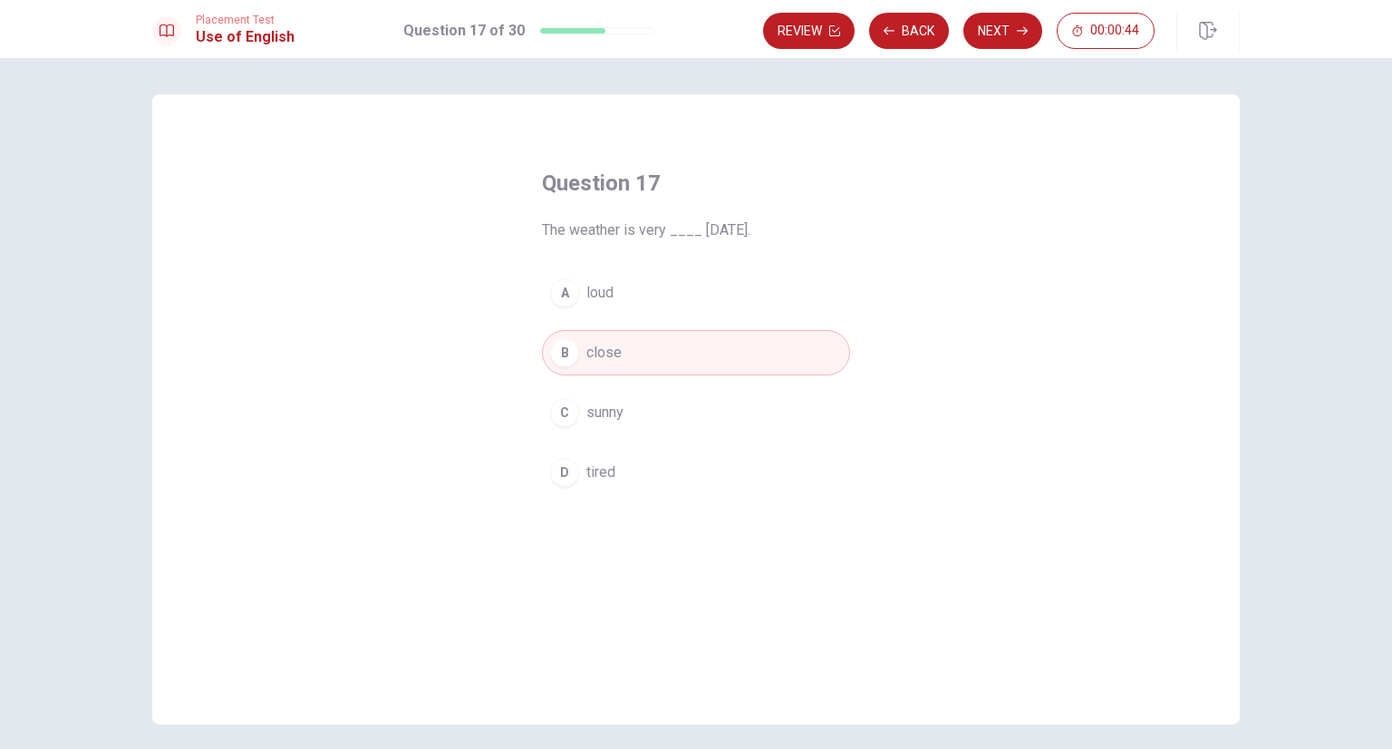
click at [634, 422] on button "C sunny" at bounding box center [696, 412] width 308 height 45
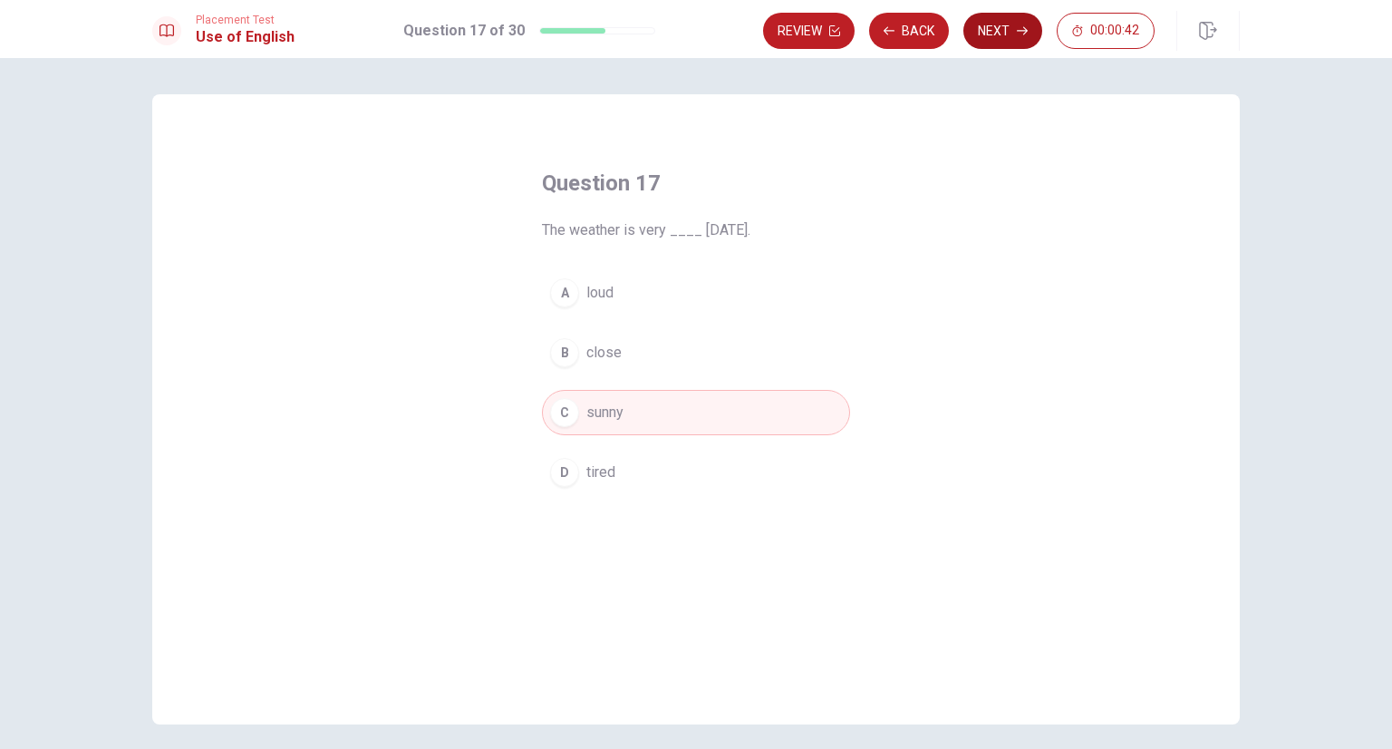
click at [989, 40] on button "Next" at bounding box center [1002, 31] width 79 height 36
click at [986, 34] on button "Next" at bounding box center [1002, 31] width 79 height 36
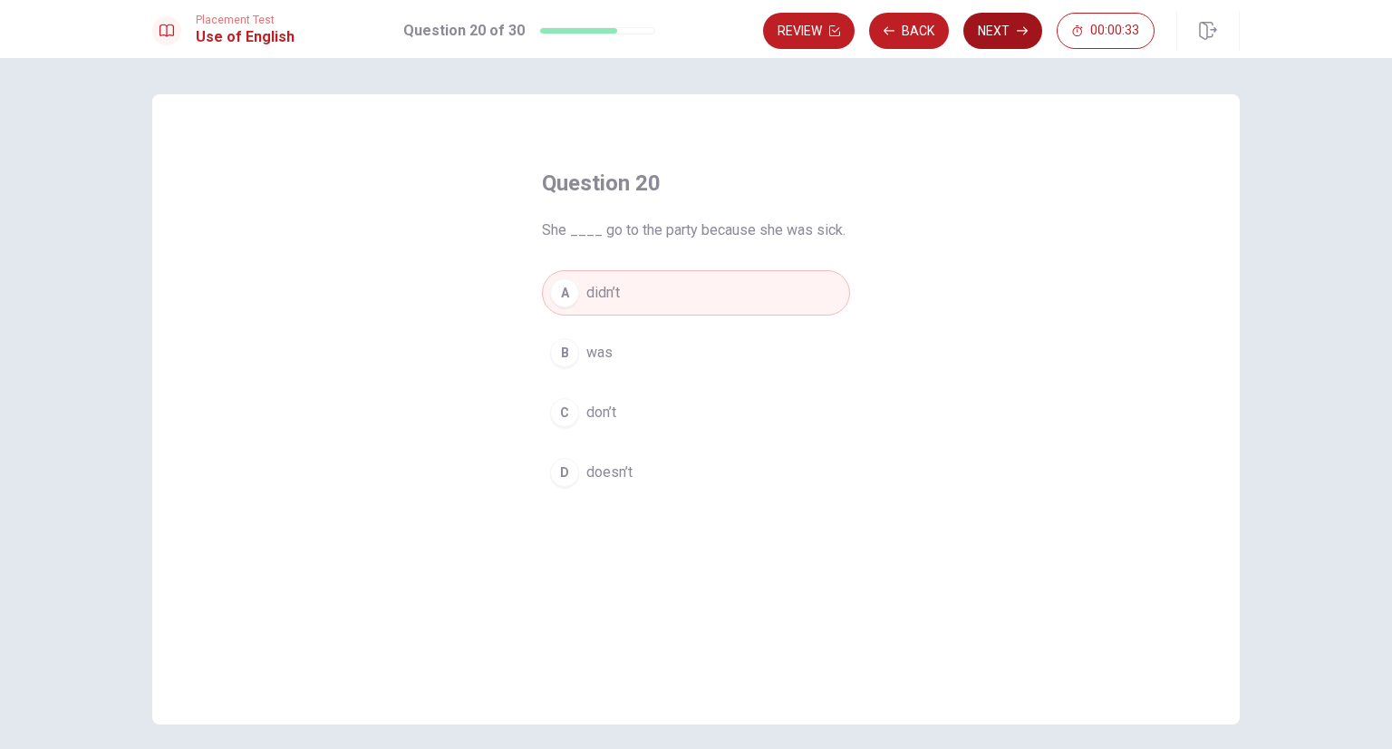
click at [985, 34] on button "Next" at bounding box center [1002, 31] width 79 height 36
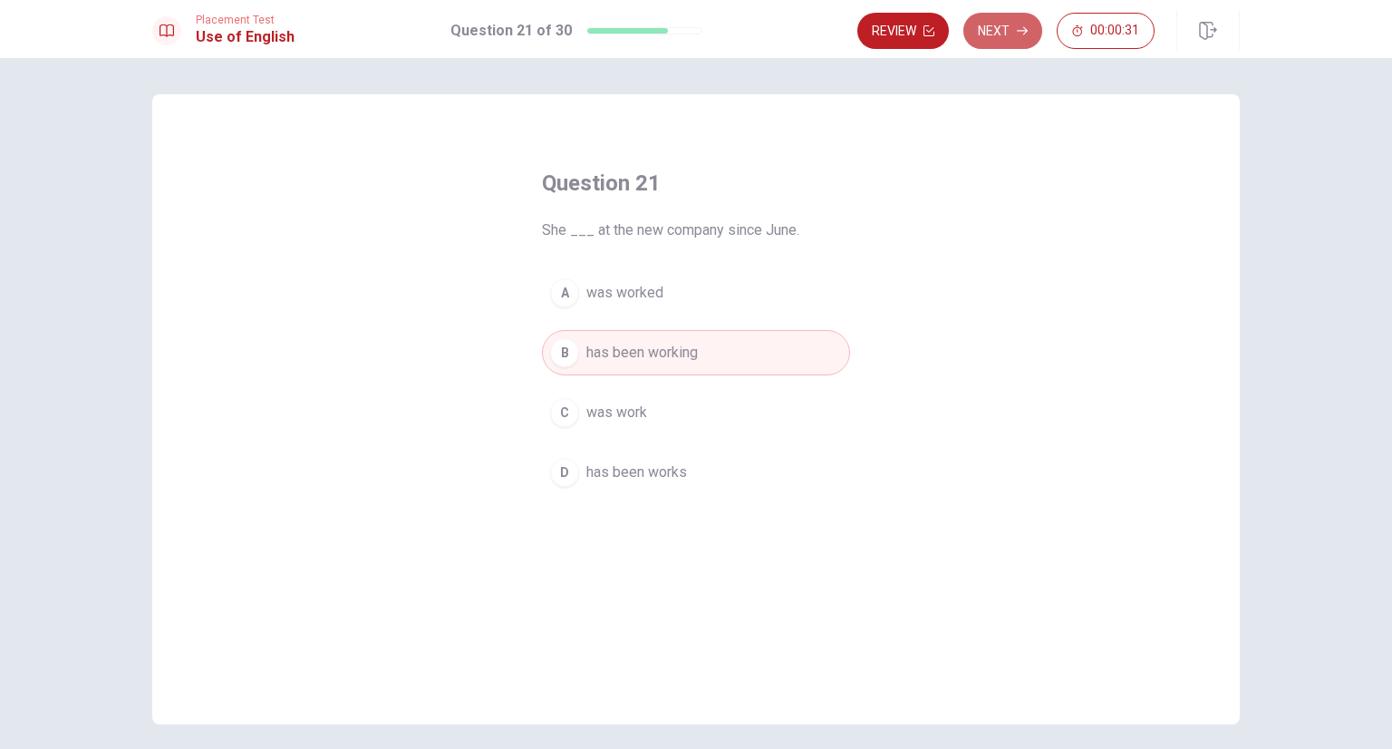
click at [984, 34] on button "Next" at bounding box center [1002, 31] width 79 height 36
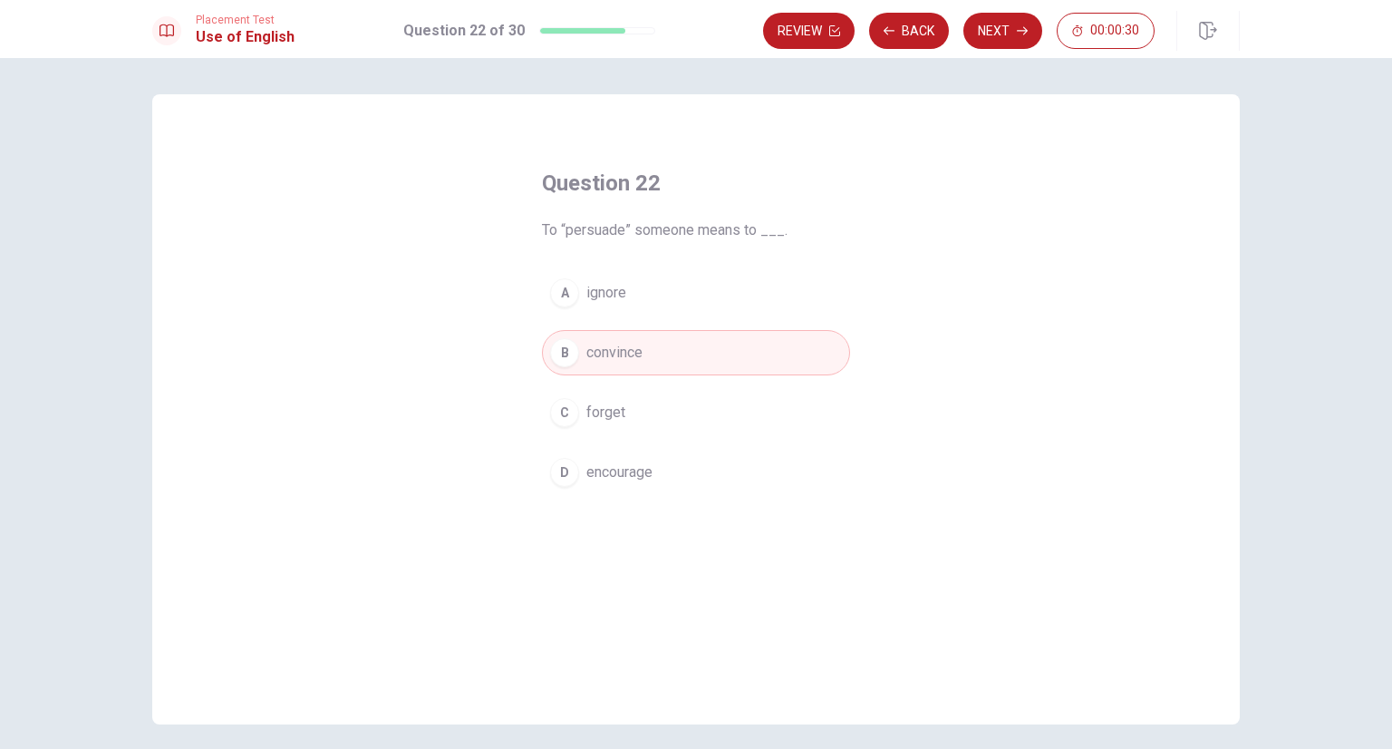
click at [984, 34] on button "Next" at bounding box center [1002, 31] width 79 height 36
click at [937, 35] on button "Back" at bounding box center [909, 31] width 80 height 36
click at [988, 32] on button "Next" at bounding box center [1002, 31] width 79 height 36
click at [988, 32] on div "Review Back Next 00:00:22" at bounding box center [959, 31] width 392 height 36
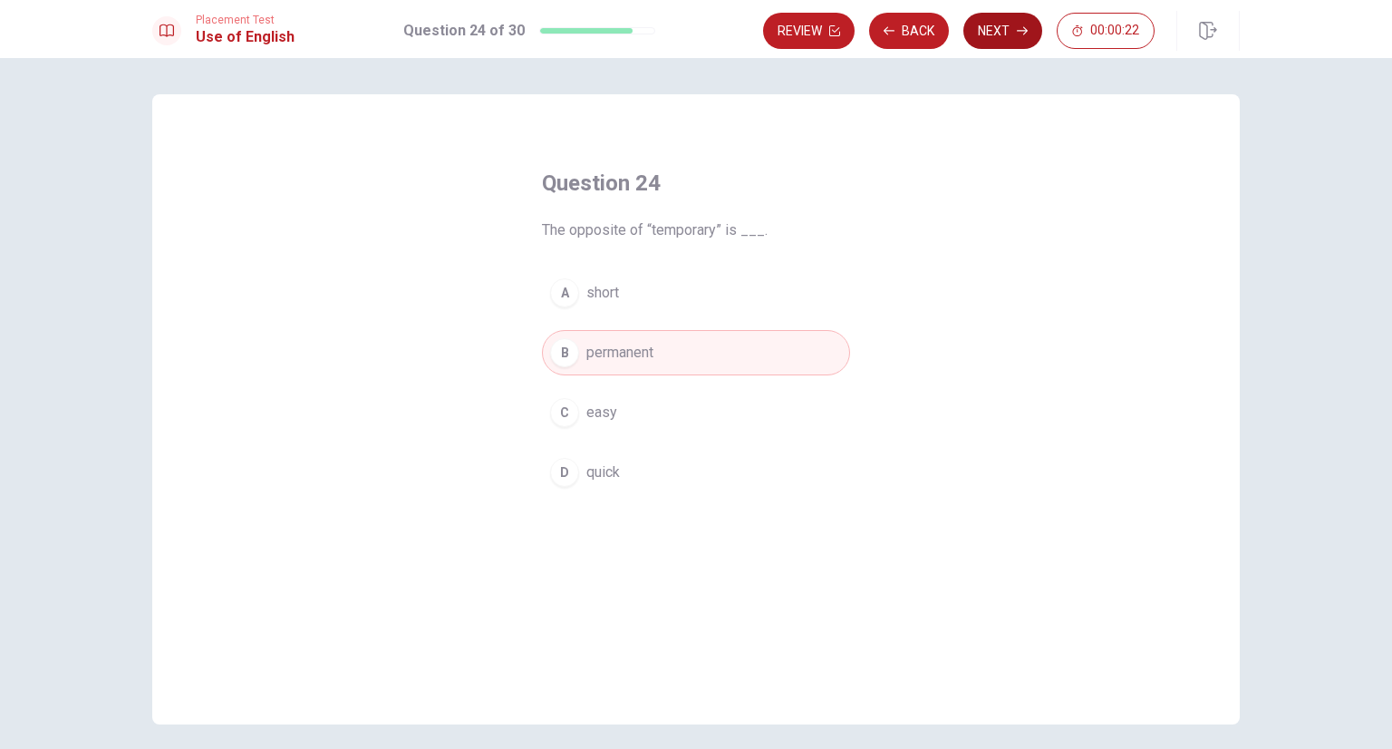
click at [988, 32] on button "Next" at bounding box center [1002, 31] width 79 height 36
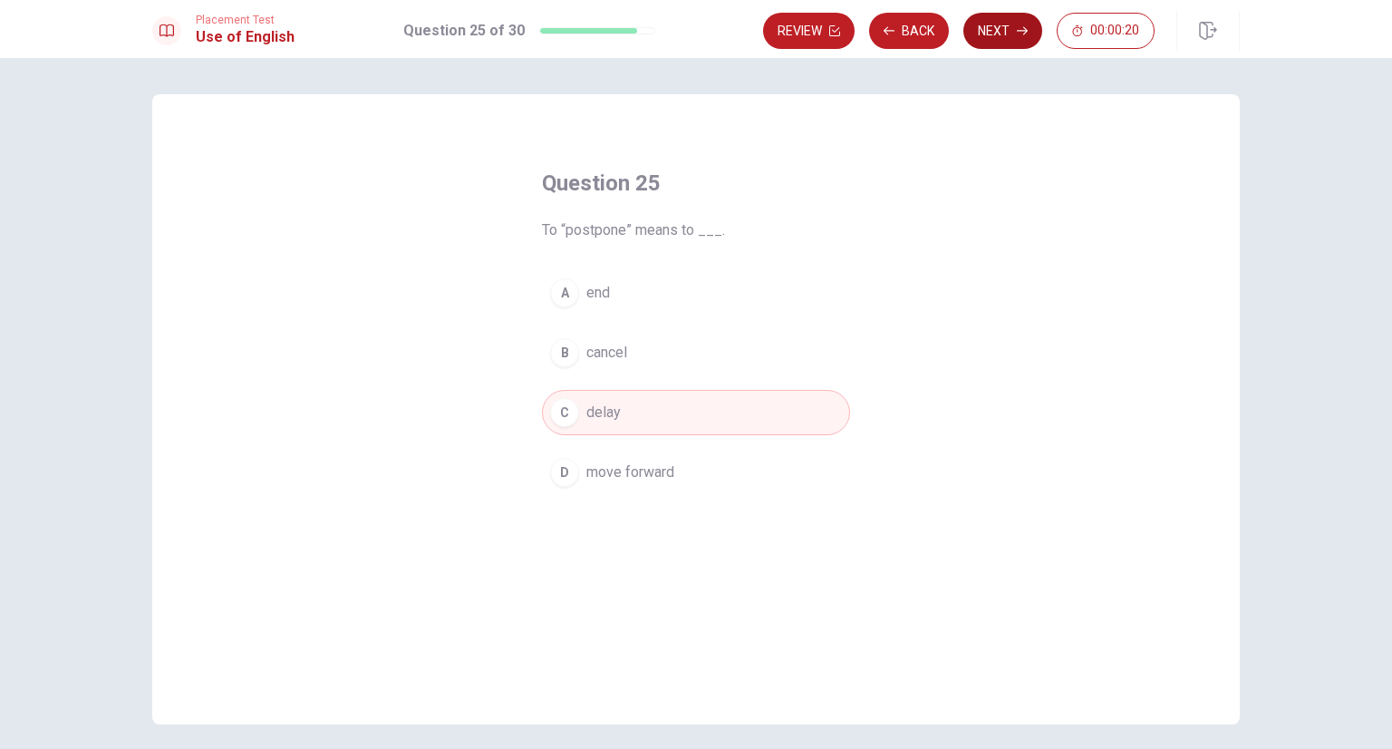
click at [988, 32] on button "Next" at bounding box center [1002, 31] width 79 height 36
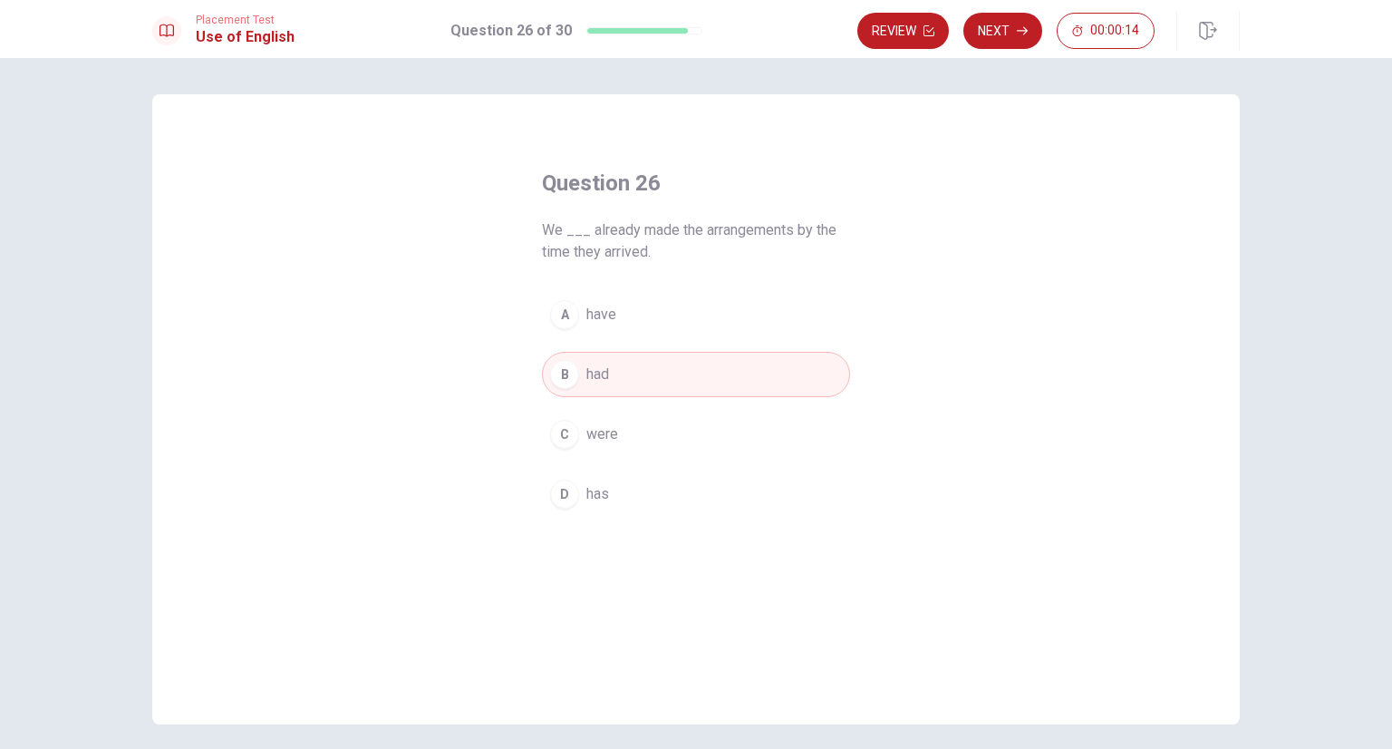
click at [992, 34] on button "Next" at bounding box center [1002, 31] width 79 height 36
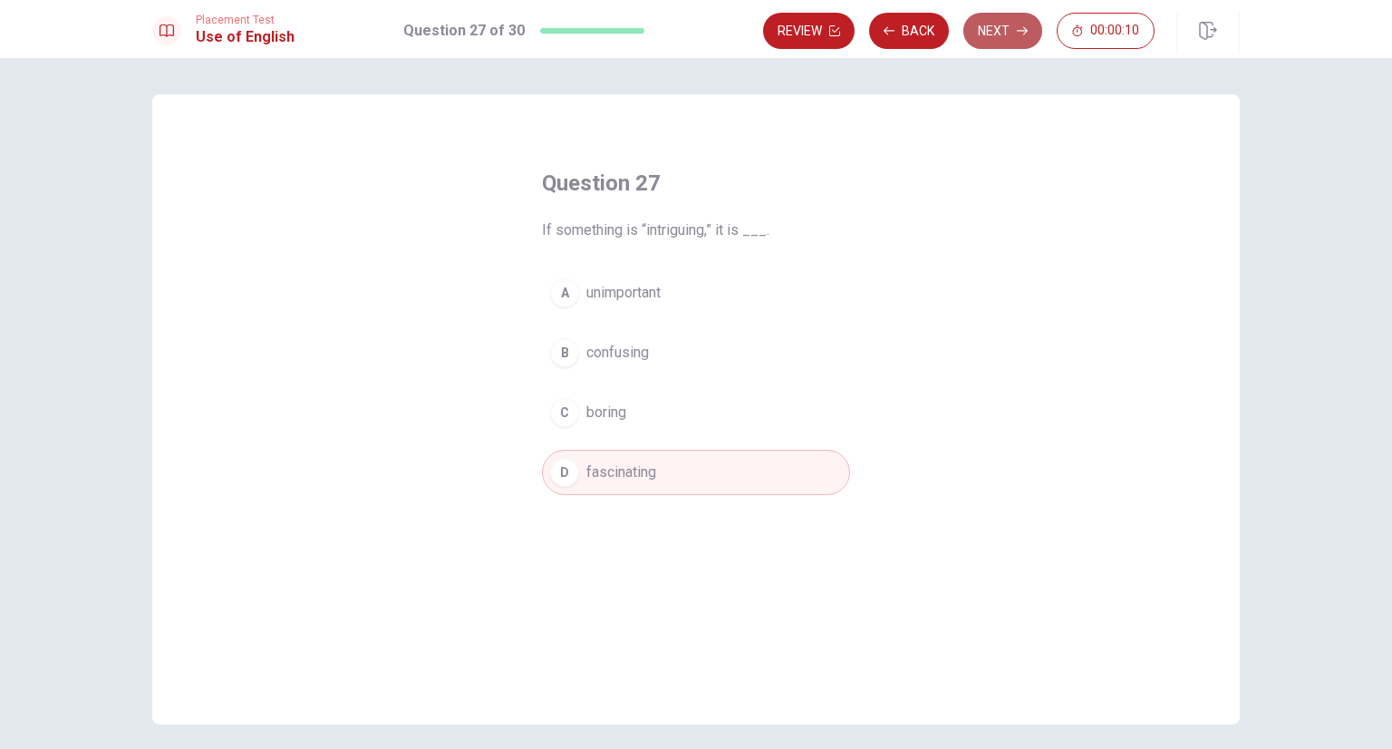
click at [1005, 34] on button "Next" at bounding box center [1002, 31] width 79 height 36
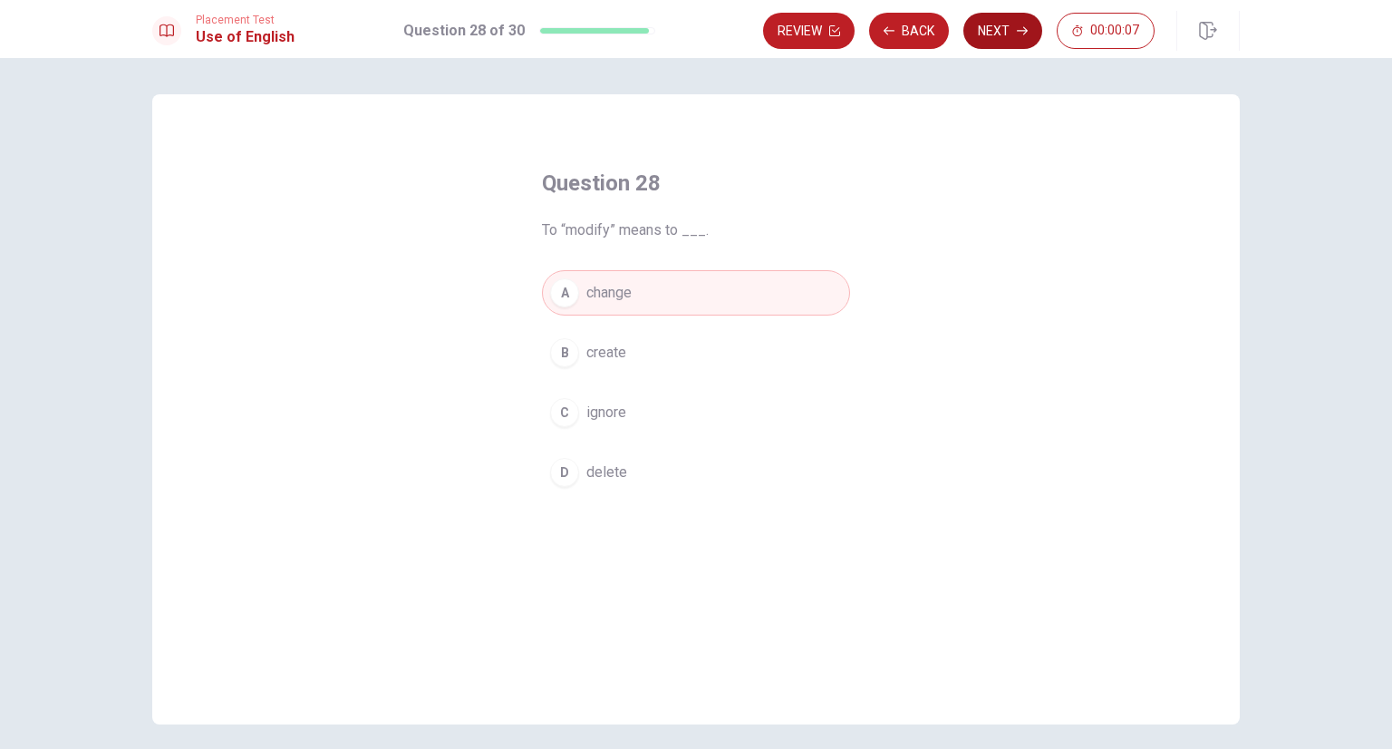
click at [1005, 34] on button "Next" at bounding box center [1002, 31] width 79 height 36
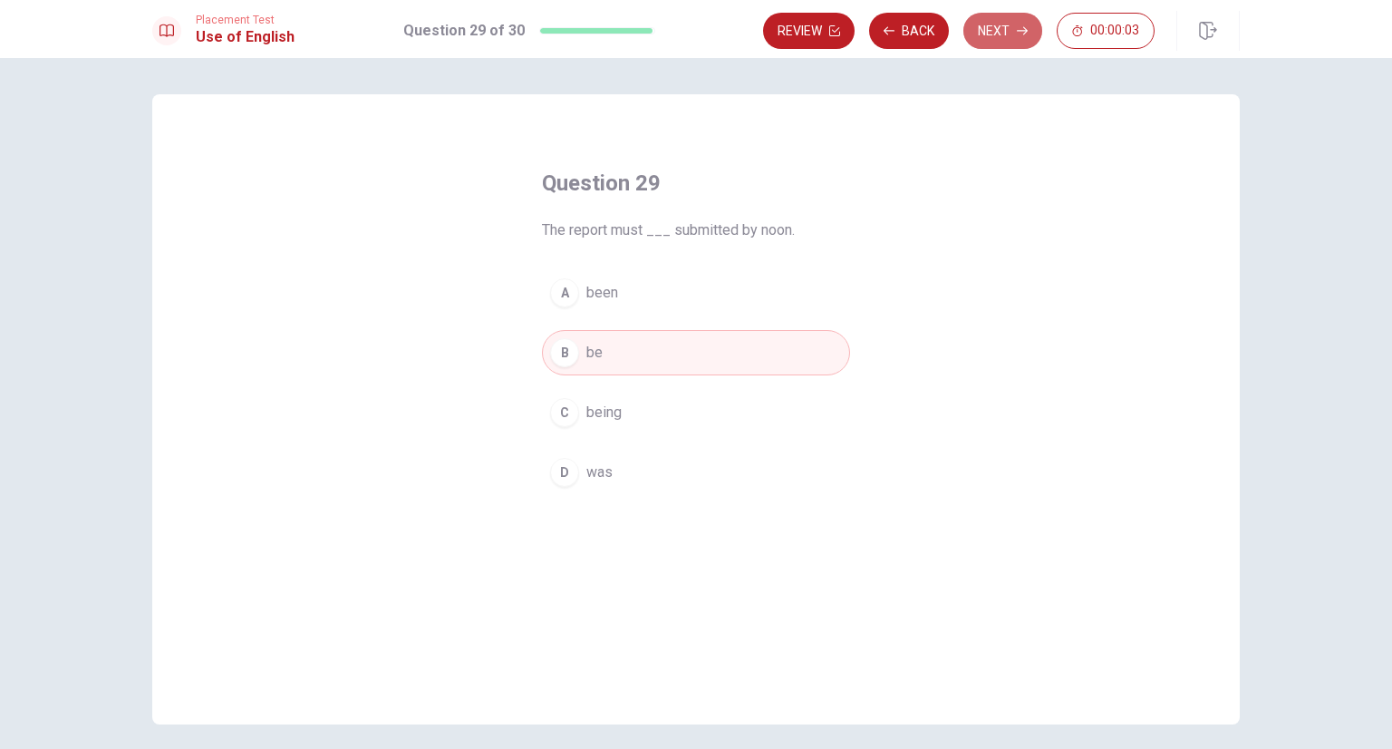
click at [1004, 35] on button "Next" at bounding box center [1002, 31] width 79 height 36
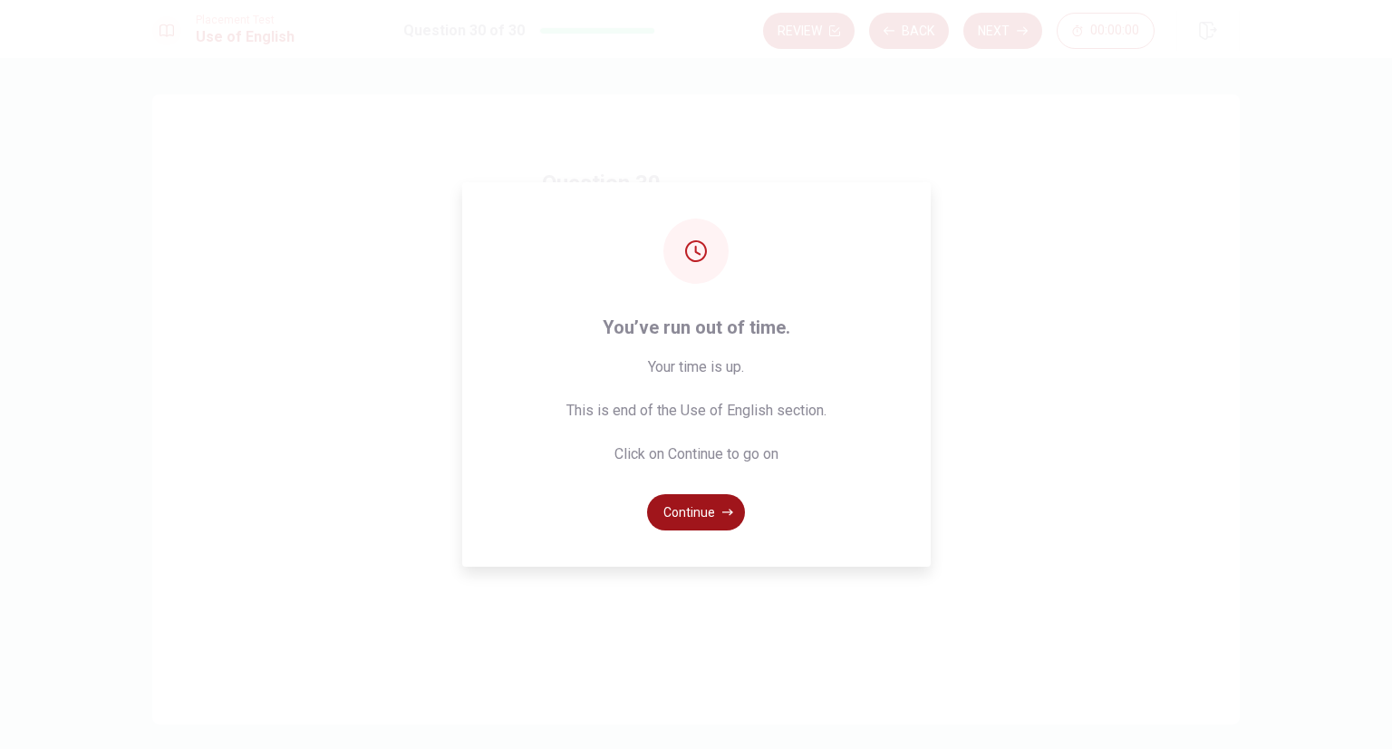
click at [687, 517] on button "Continue" at bounding box center [696, 512] width 98 height 36
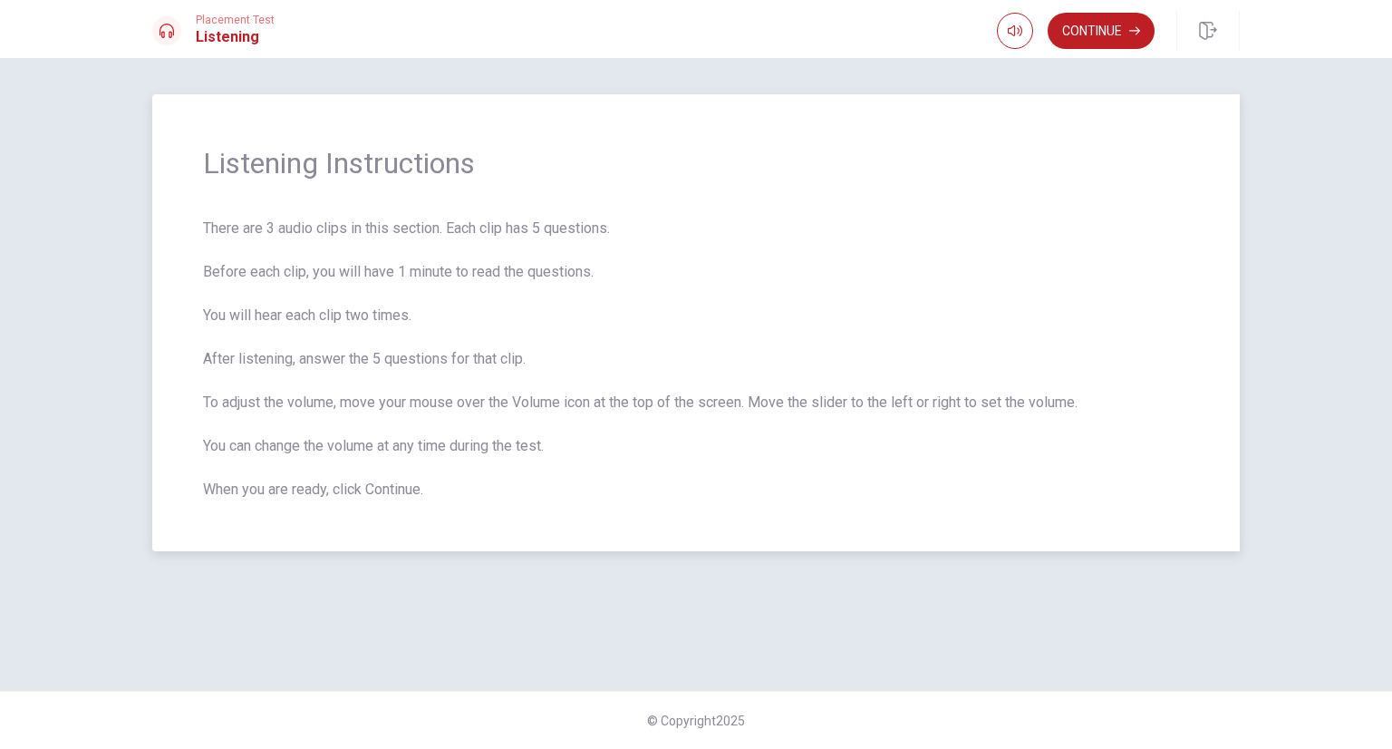
drag, startPoint x: 448, startPoint y: 227, endPoint x: 593, endPoint y: 237, distance: 145.3
click at [593, 237] on span "There are 3 audio clips in this section. Each clip has 5 questions. Before each…" at bounding box center [696, 359] width 986 height 283
click at [563, 231] on span "There are 3 audio clips in this section. Each clip has 5 questions. Before each…" at bounding box center [696, 359] width 986 height 283
click at [1113, 23] on button "Continue" at bounding box center [1101, 31] width 107 height 36
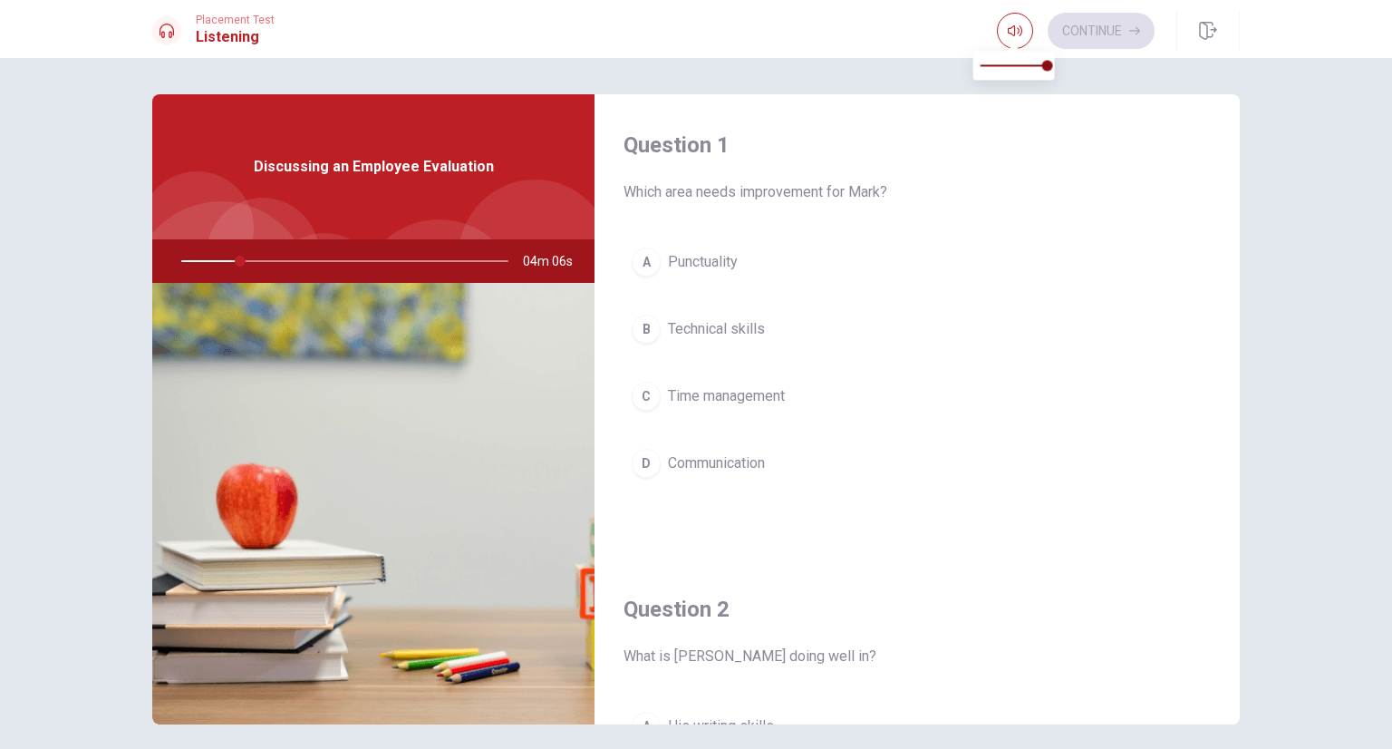
type input "18"
type input "0.7"
click at [1026, 62] on span at bounding box center [1014, 65] width 67 height 25
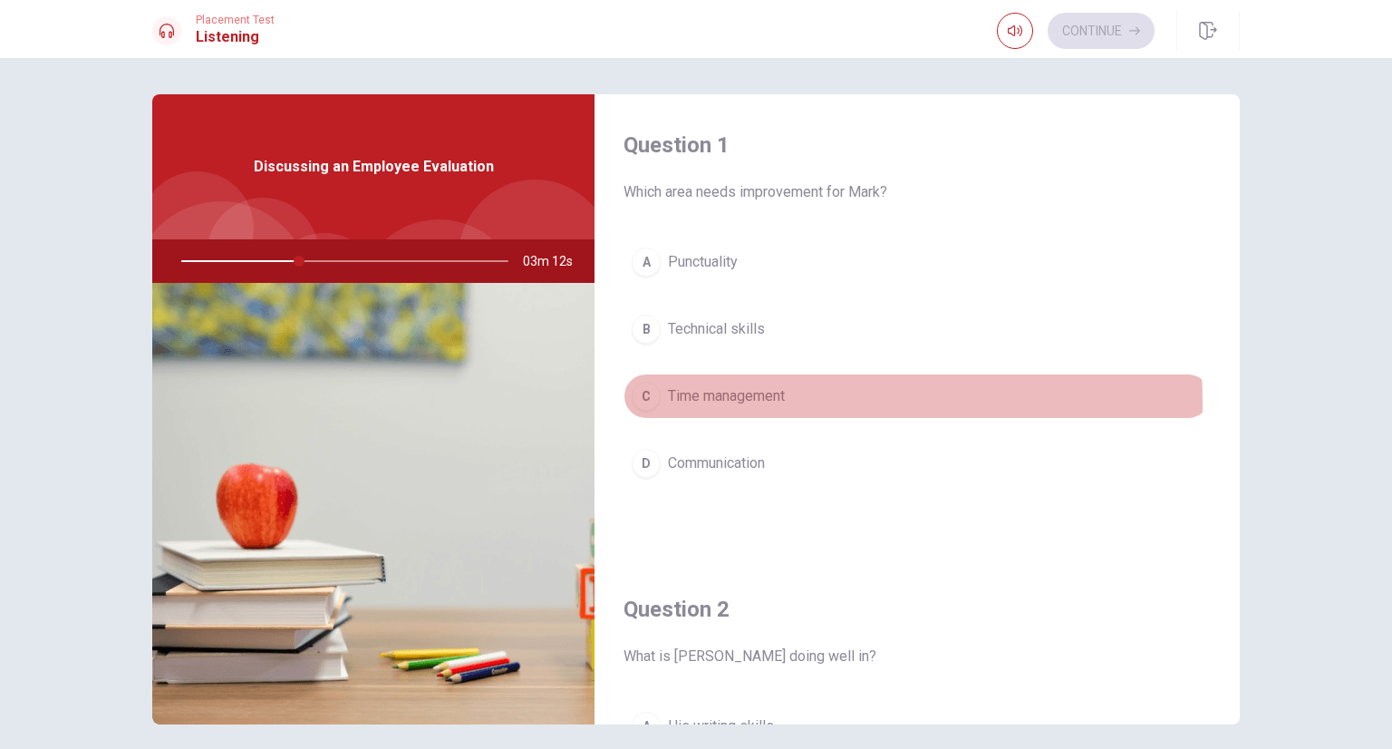
click at [643, 403] on div "C" at bounding box center [646, 396] width 29 height 29
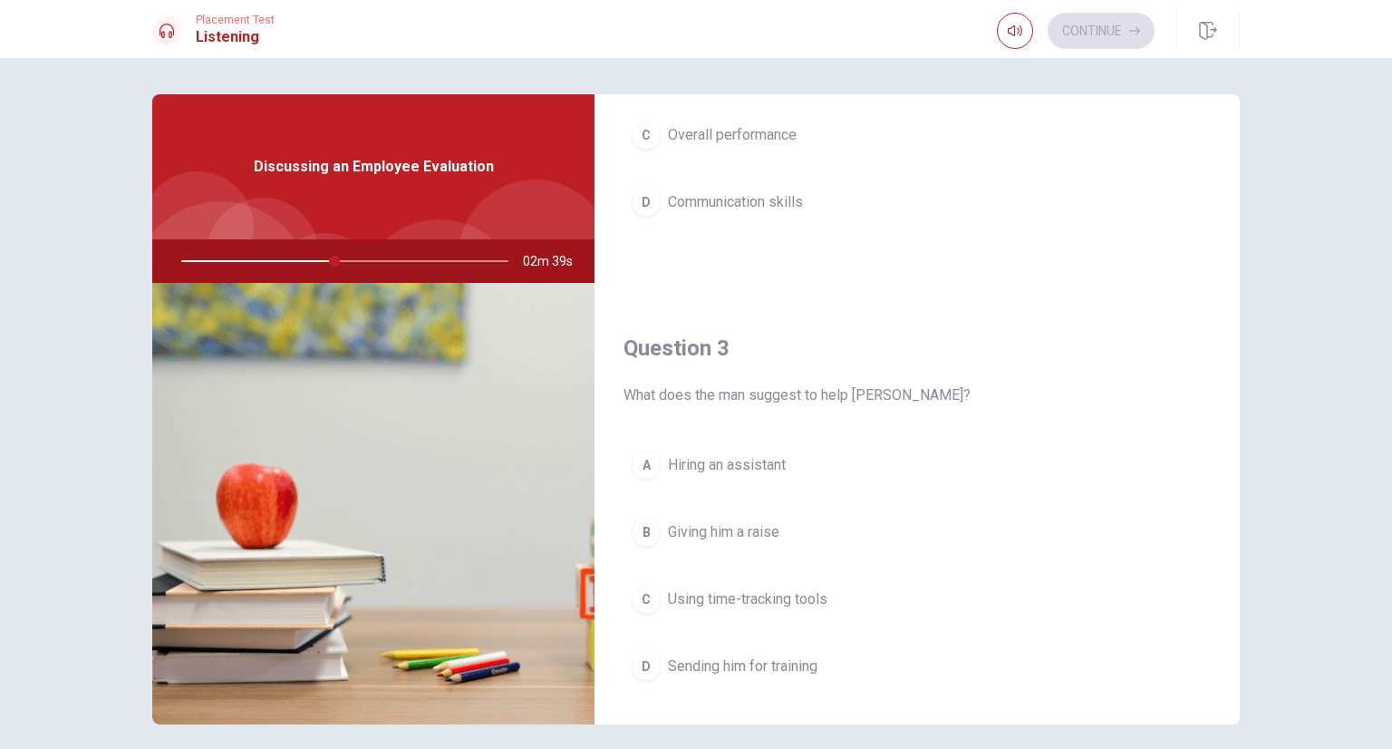
scroll to position [816, 0]
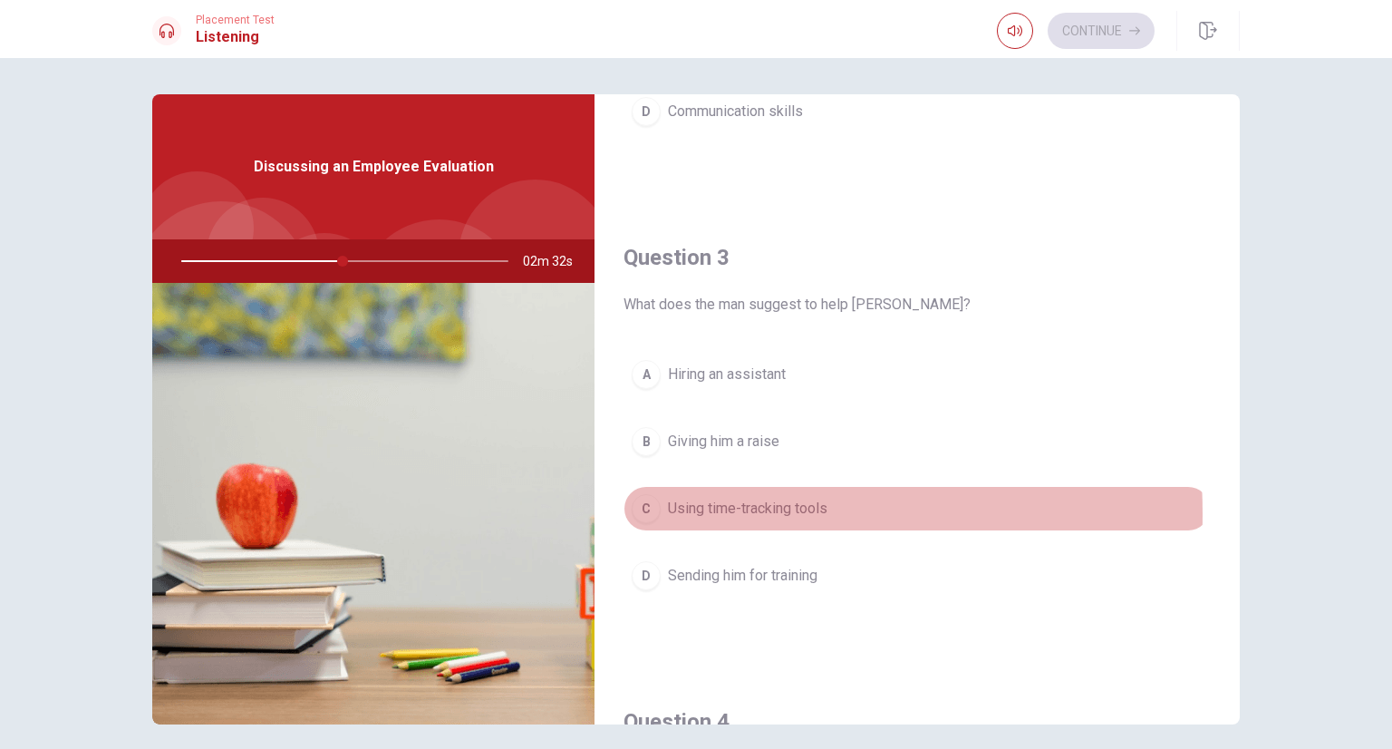
click at [645, 510] on div "C" at bounding box center [646, 508] width 29 height 29
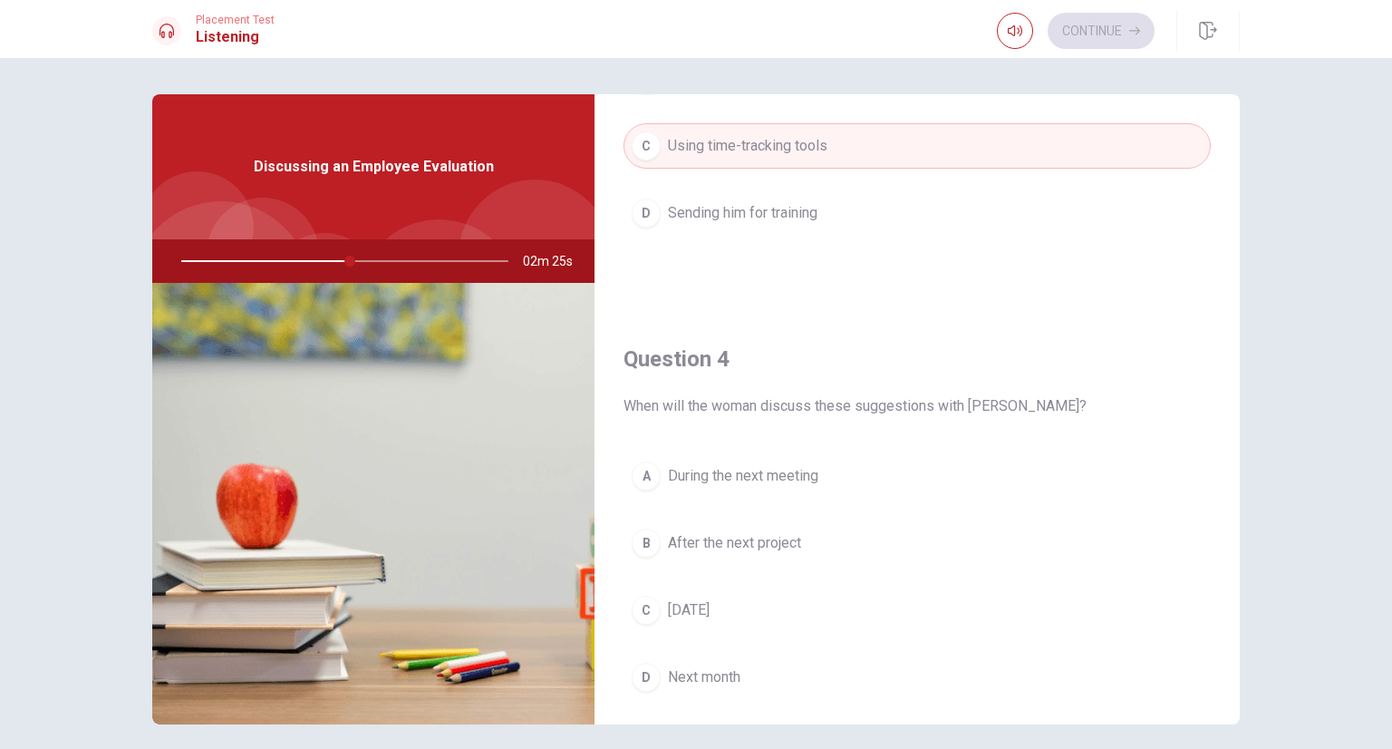
scroll to position [1269, 0]
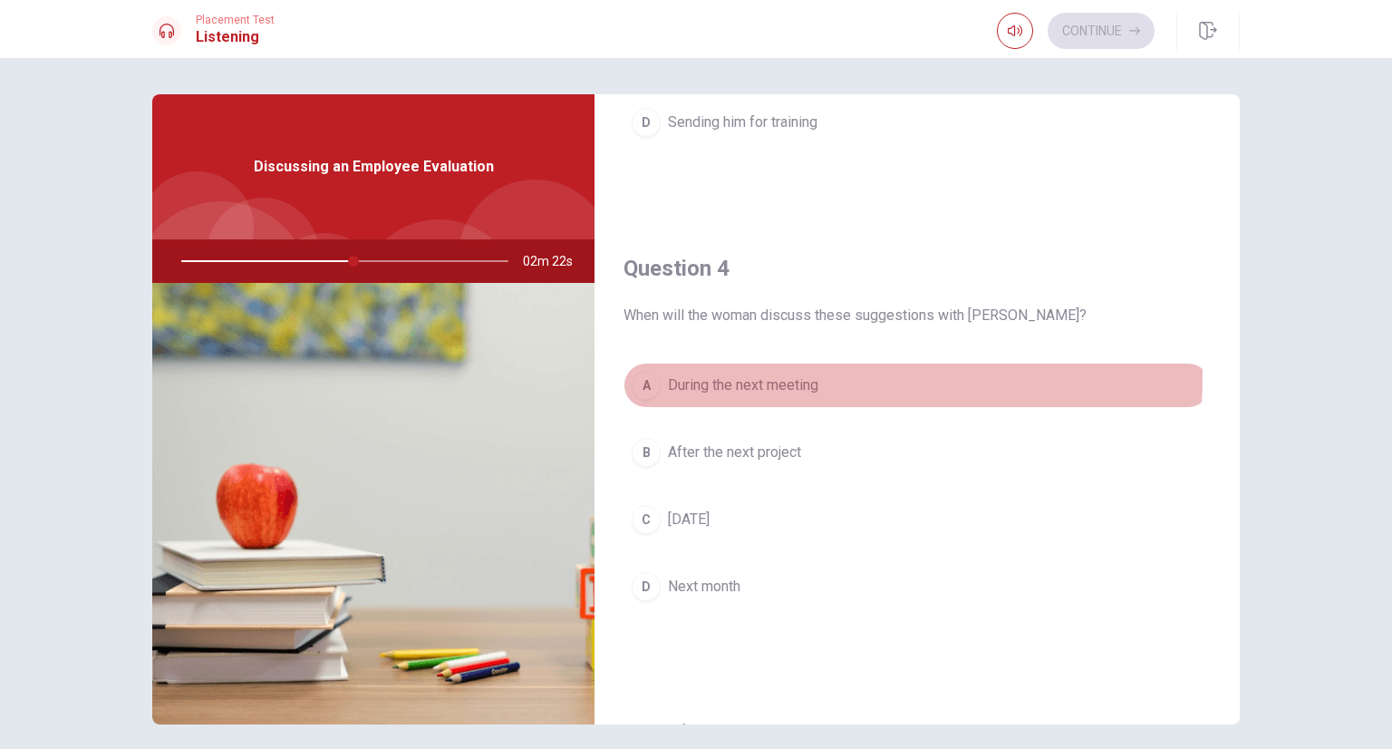
click at [692, 374] on span "During the next meeting" at bounding box center [743, 385] width 150 height 22
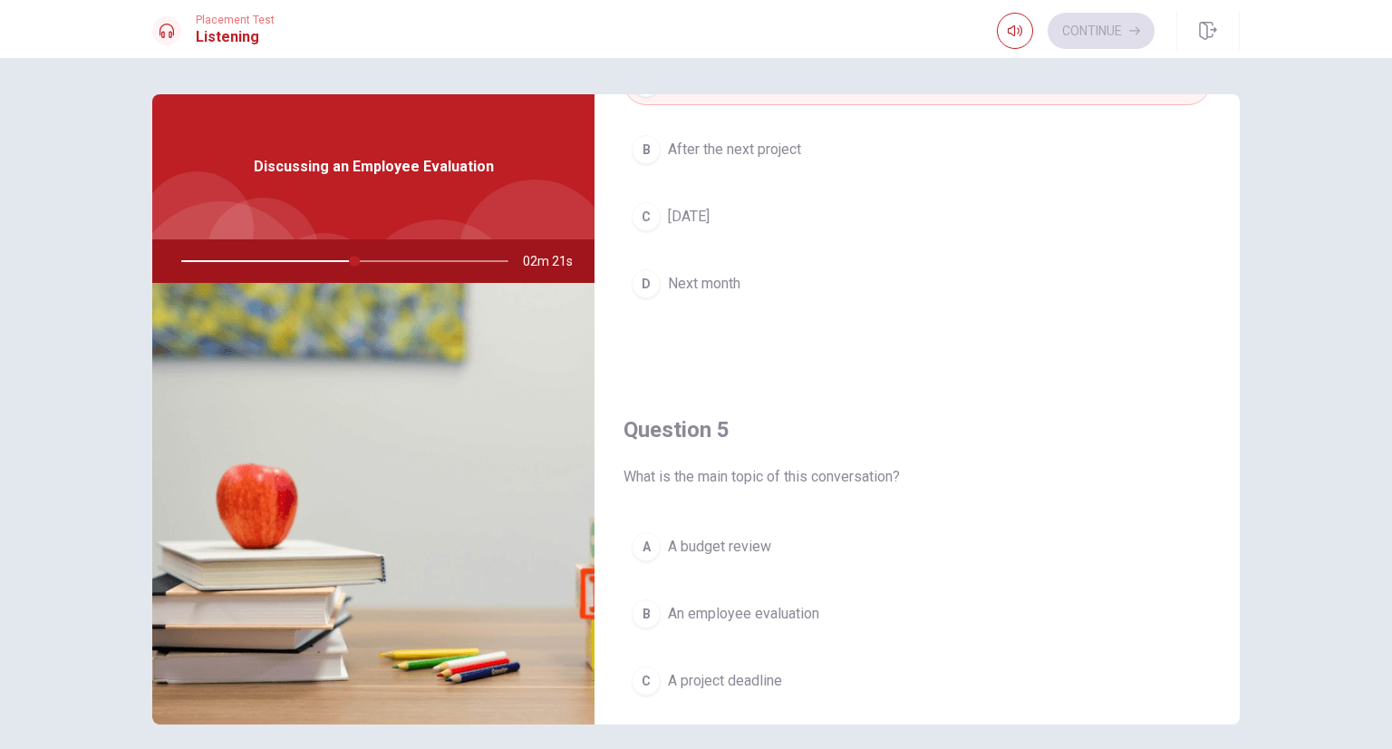
scroll to position [1631, 0]
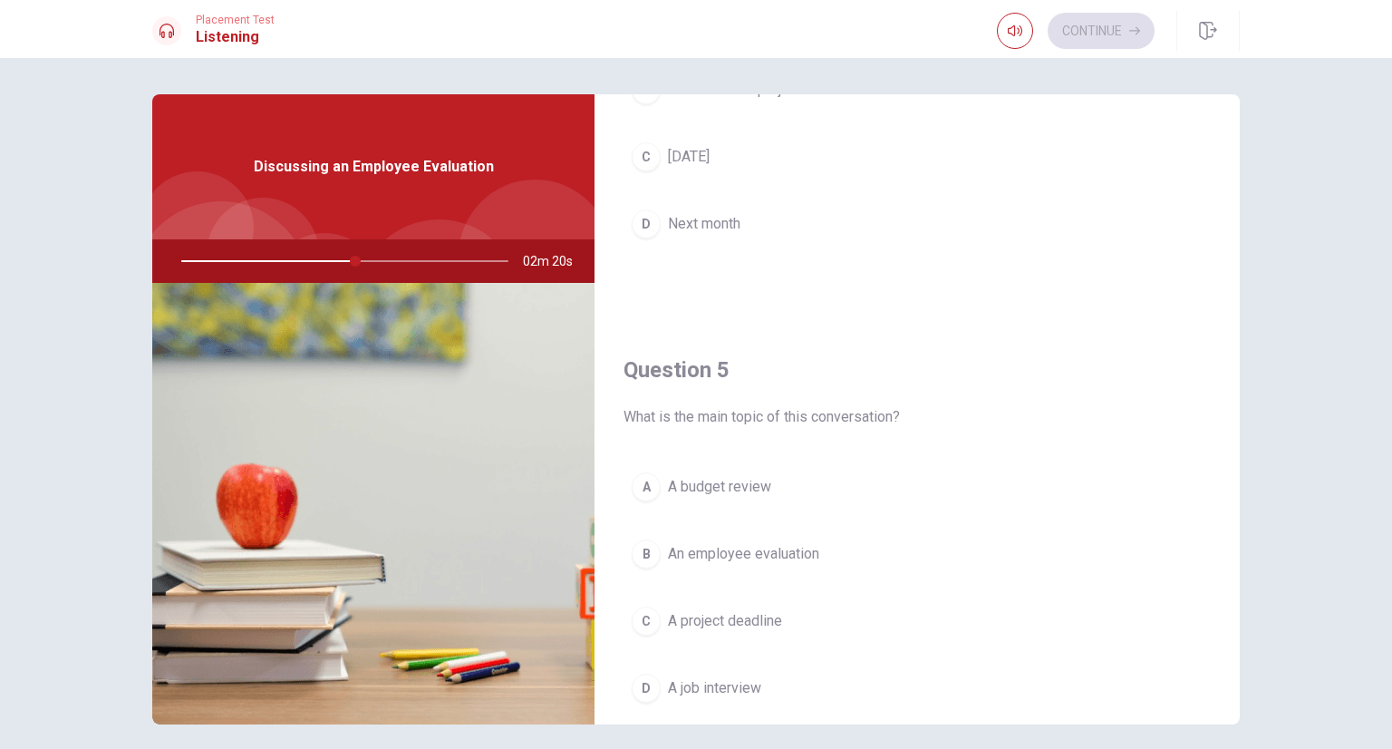
drag, startPoint x: 352, startPoint y: 258, endPoint x: 510, endPoint y: 255, distance: 158.6
click at [481, 255] on div at bounding box center [341, 261] width 363 height 44
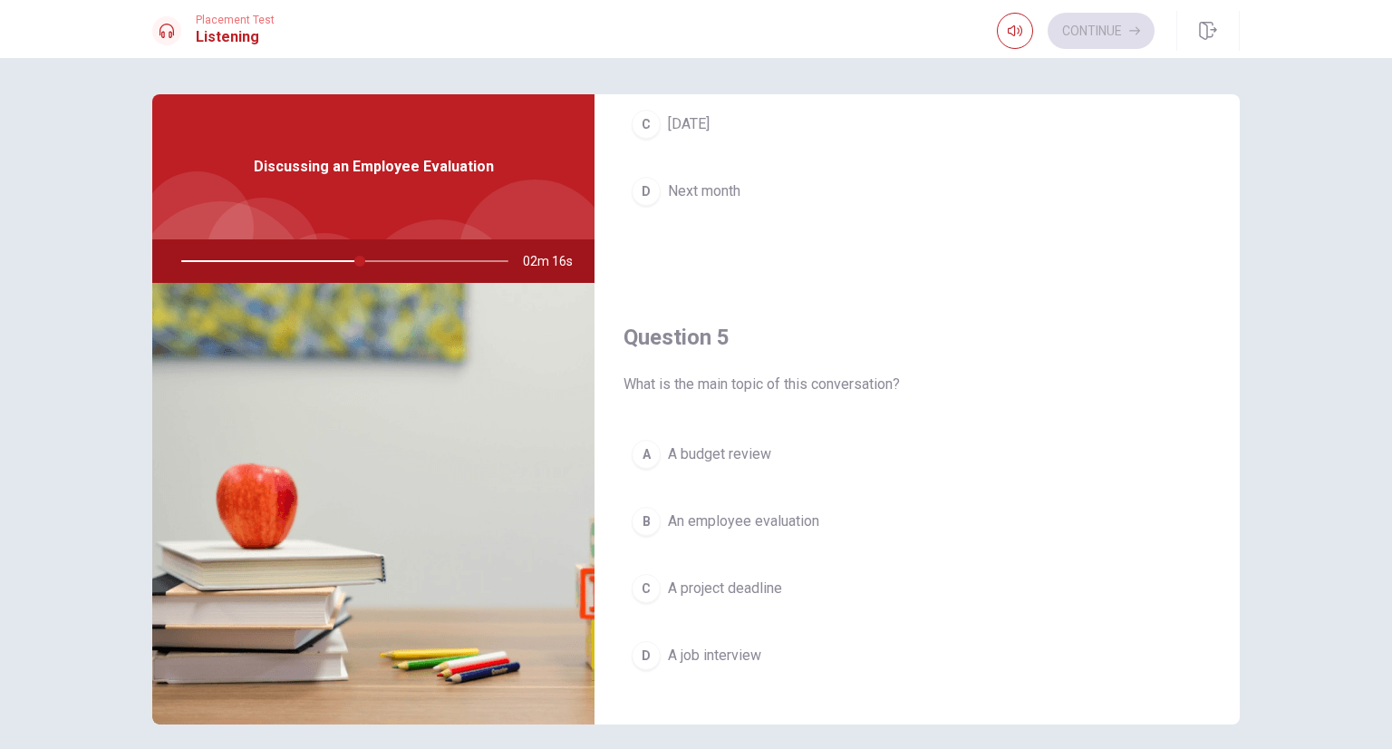
scroll to position [1682, 0]
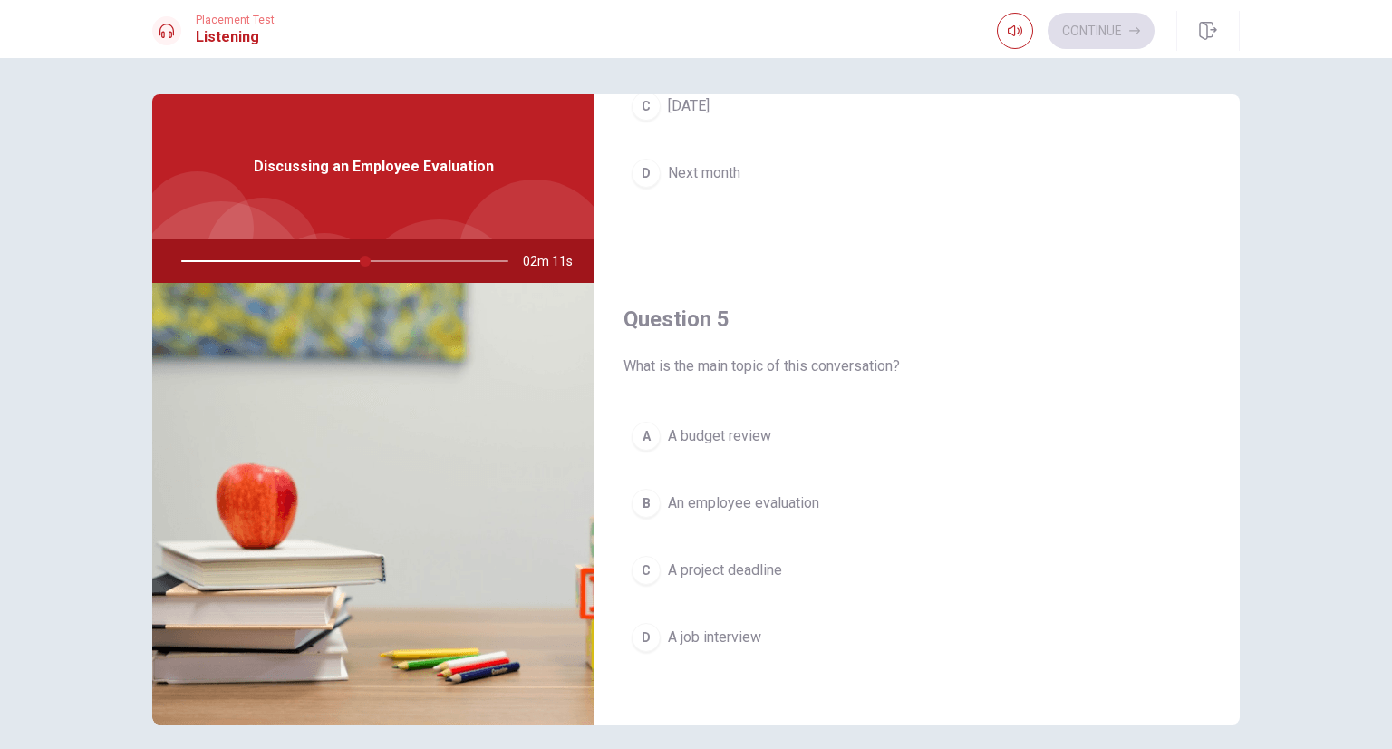
click at [638, 505] on div "B" at bounding box center [646, 502] width 29 height 29
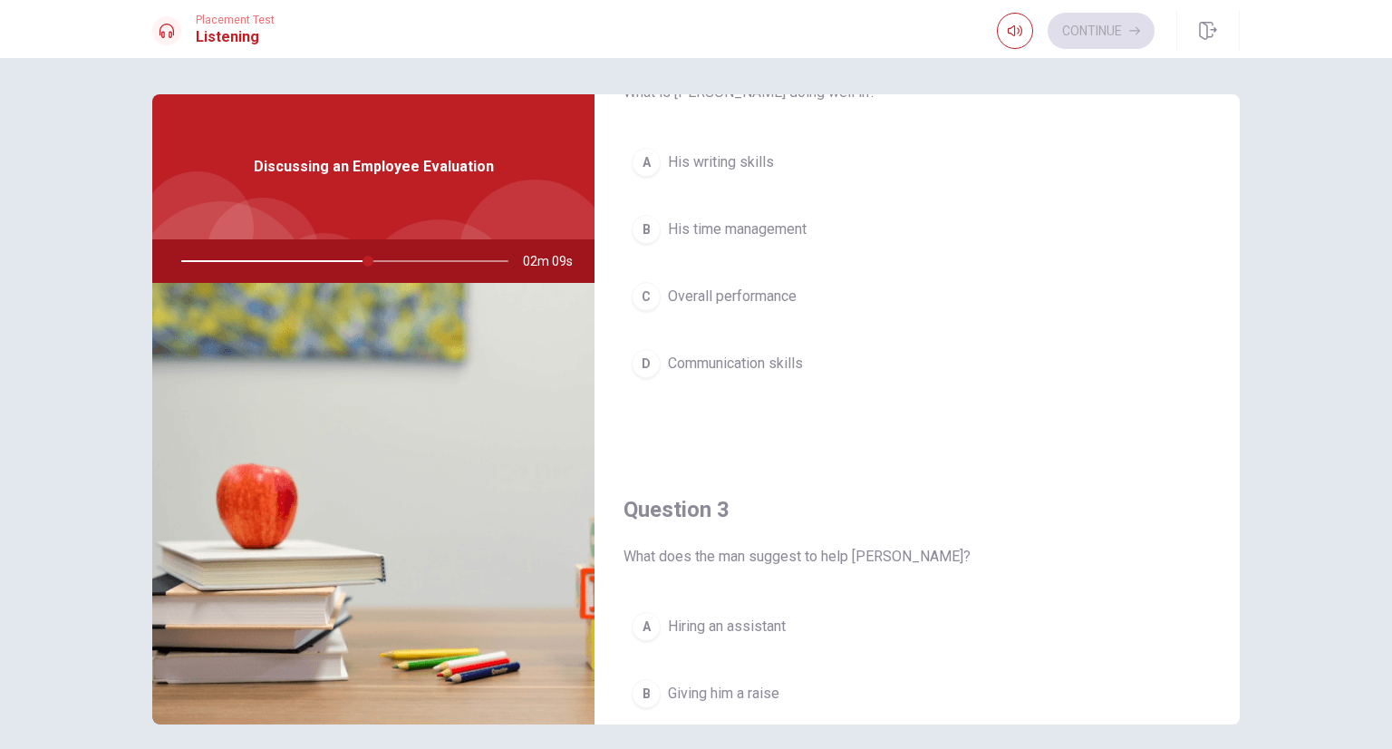
scroll to position [504, 0]
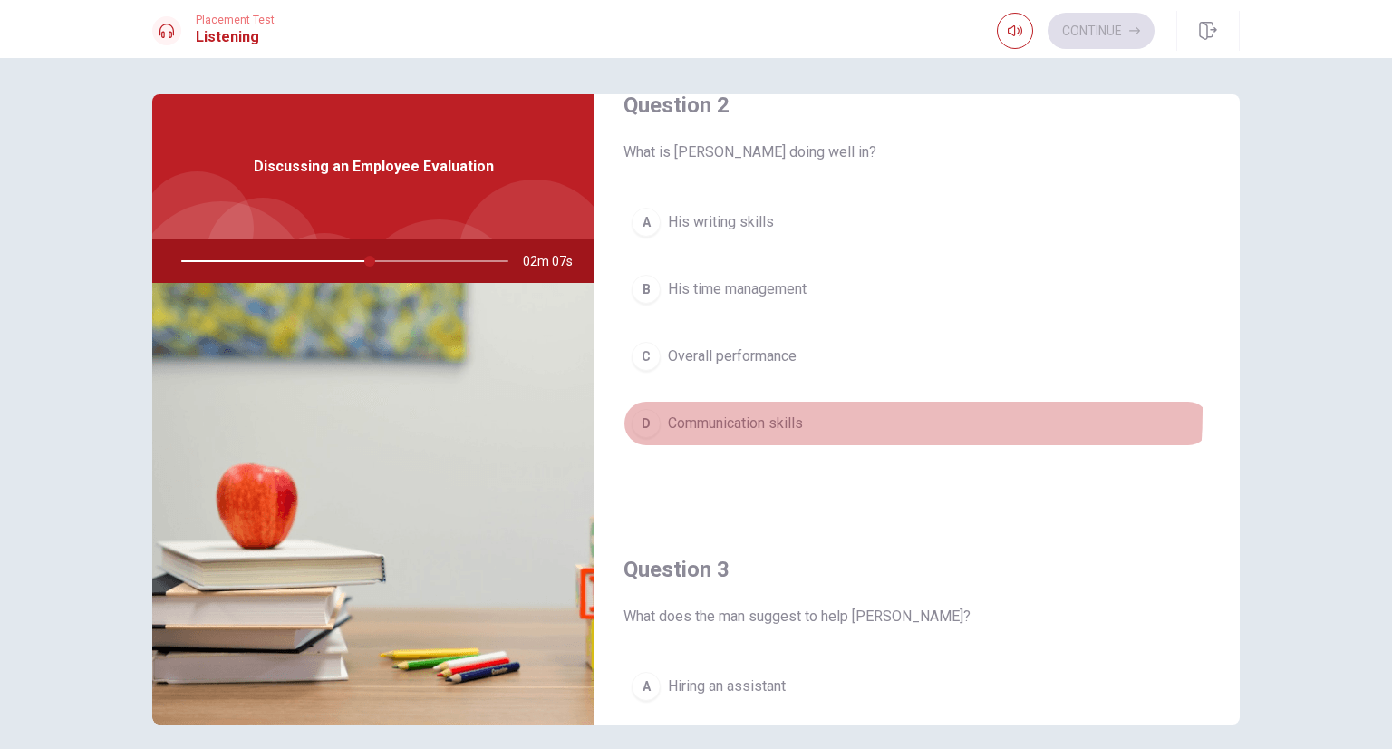
click at [717, 407] on button "D Communication skills" at bounding box center [917, 423] width 587 height 45
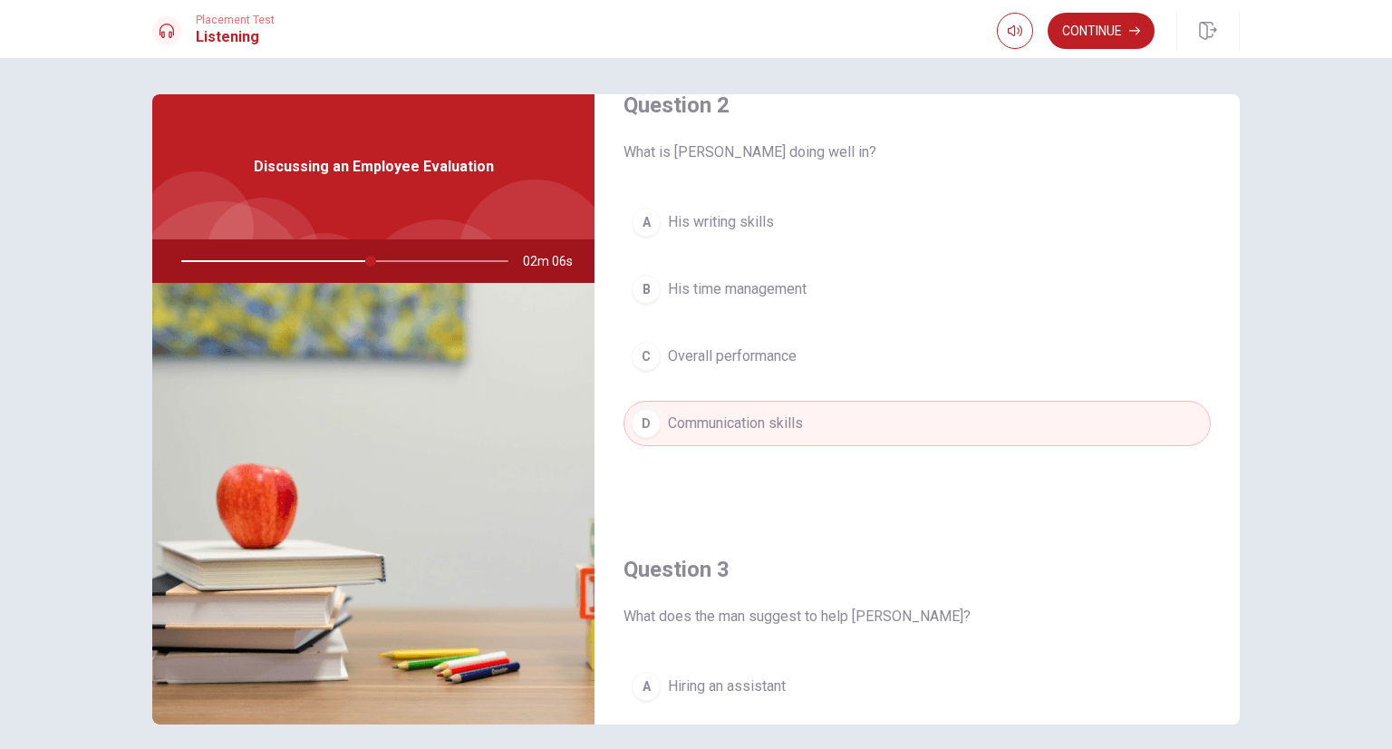
scroll to position [0, 0]
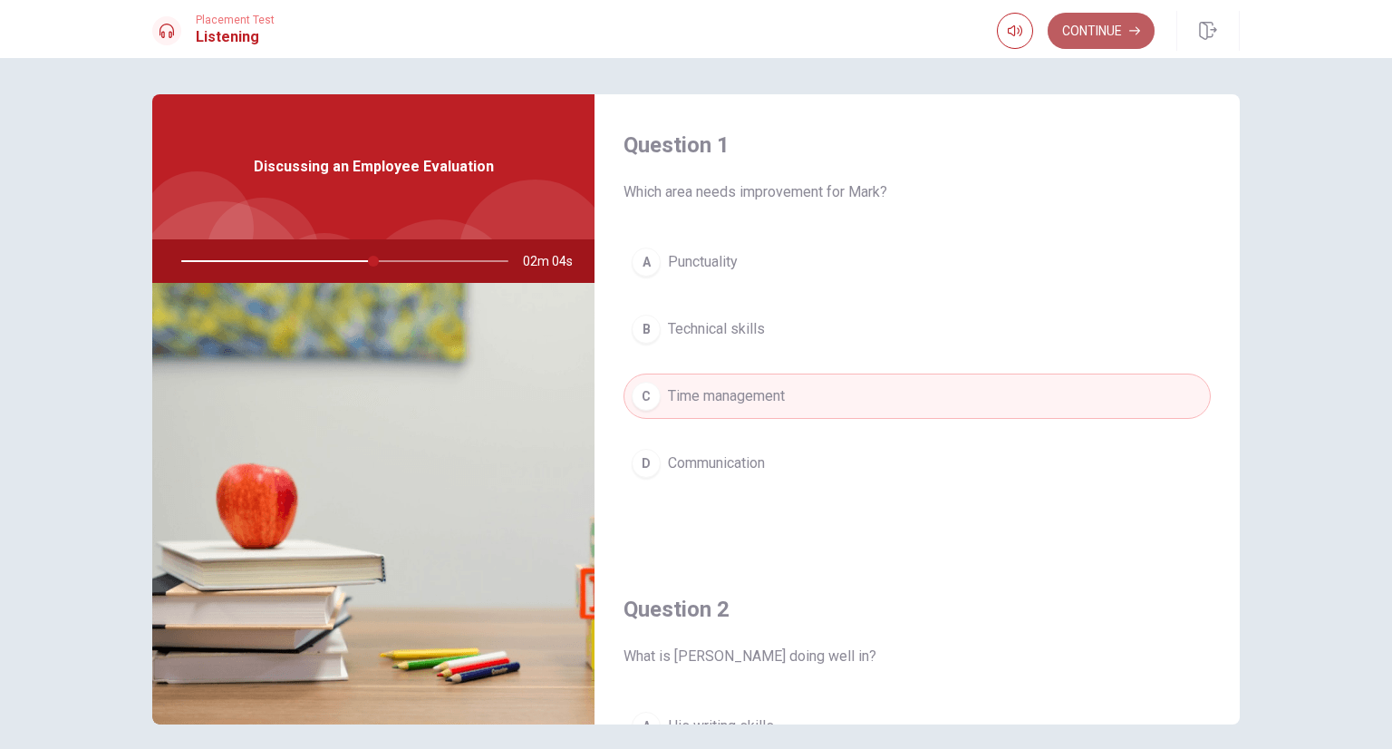
click at [1103, 37] on button "Continue" at bounding box center [1101, 31] width 107 height 36
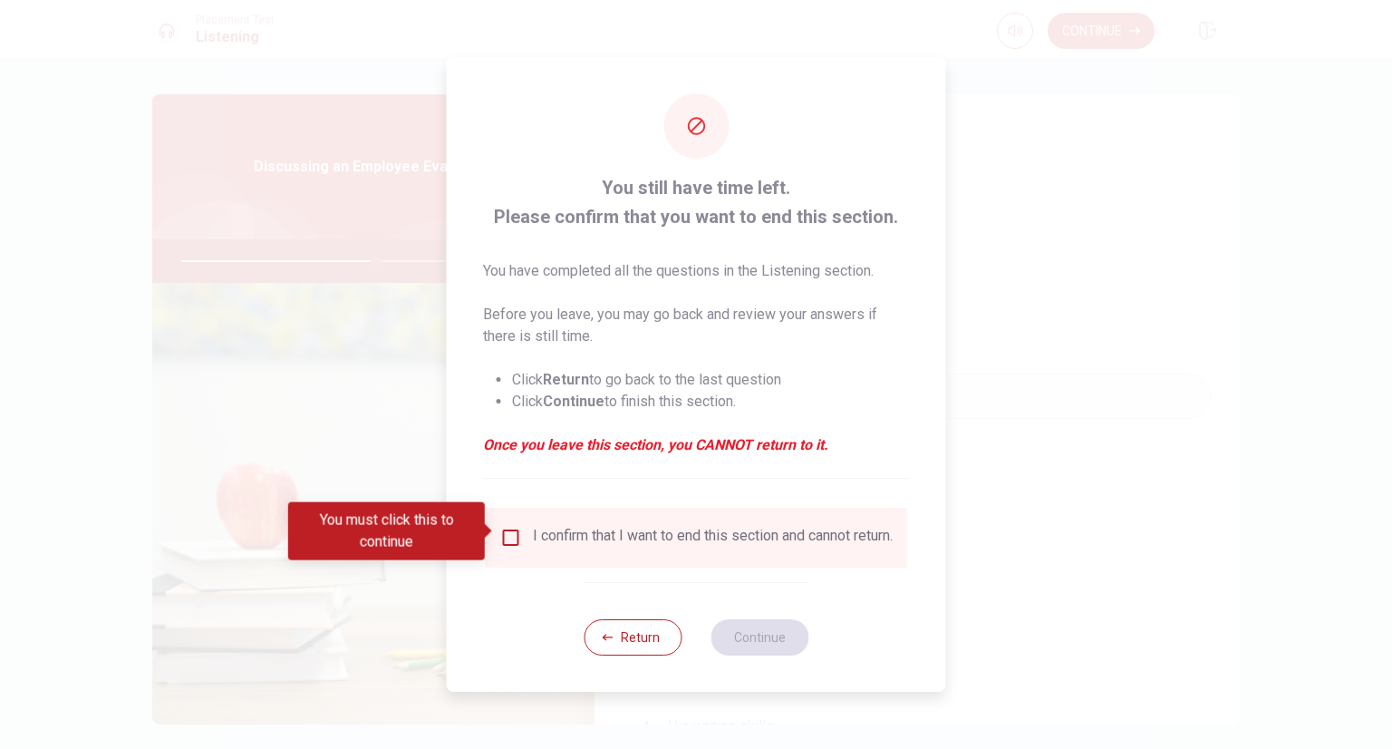
click at [518, 531] on div "I confirm that I want to end this section and cannot return." at bounding box center [696, 538] width 392 height 22
click at [505, 530] on input "You must click this to continue" at bounding box center [511, 538] width 22 height 22
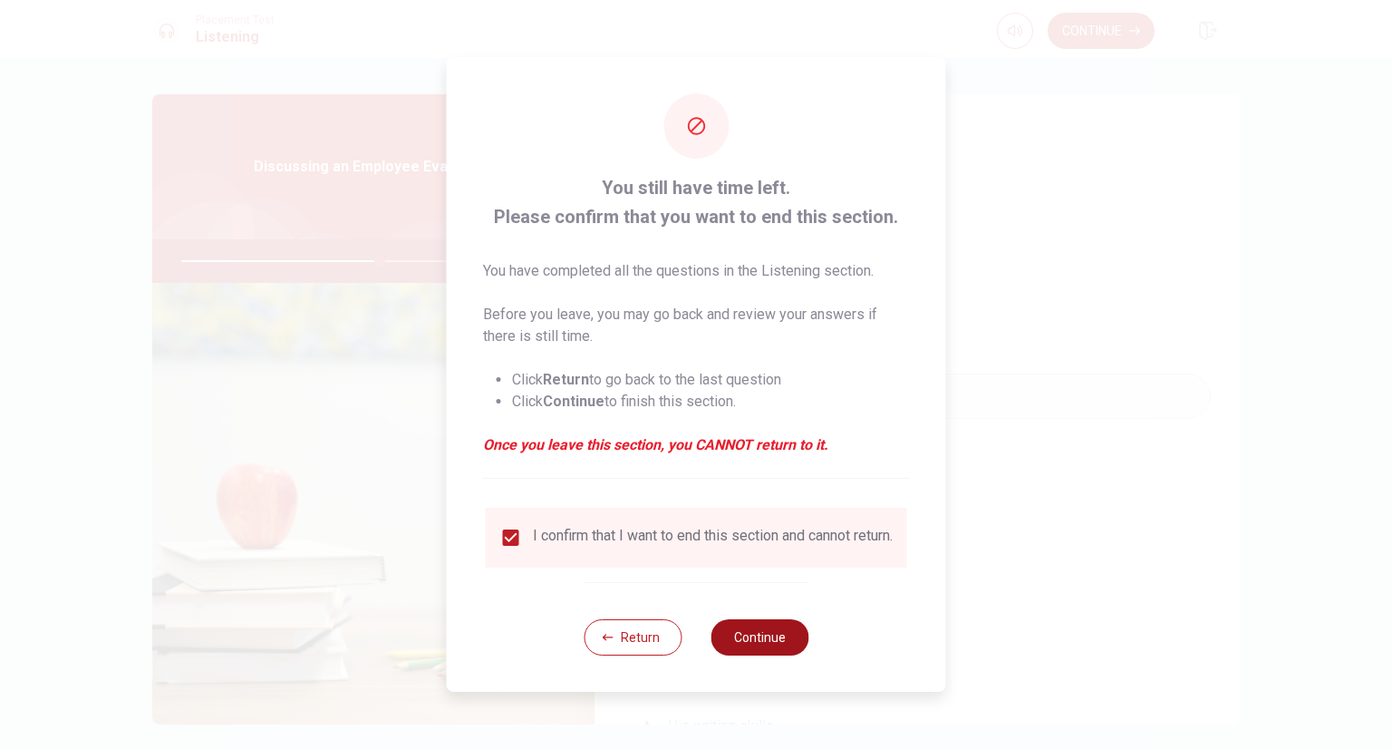
click at [746, 635] on button "Continue" at bounding box center [760, 637] width 98 height 36
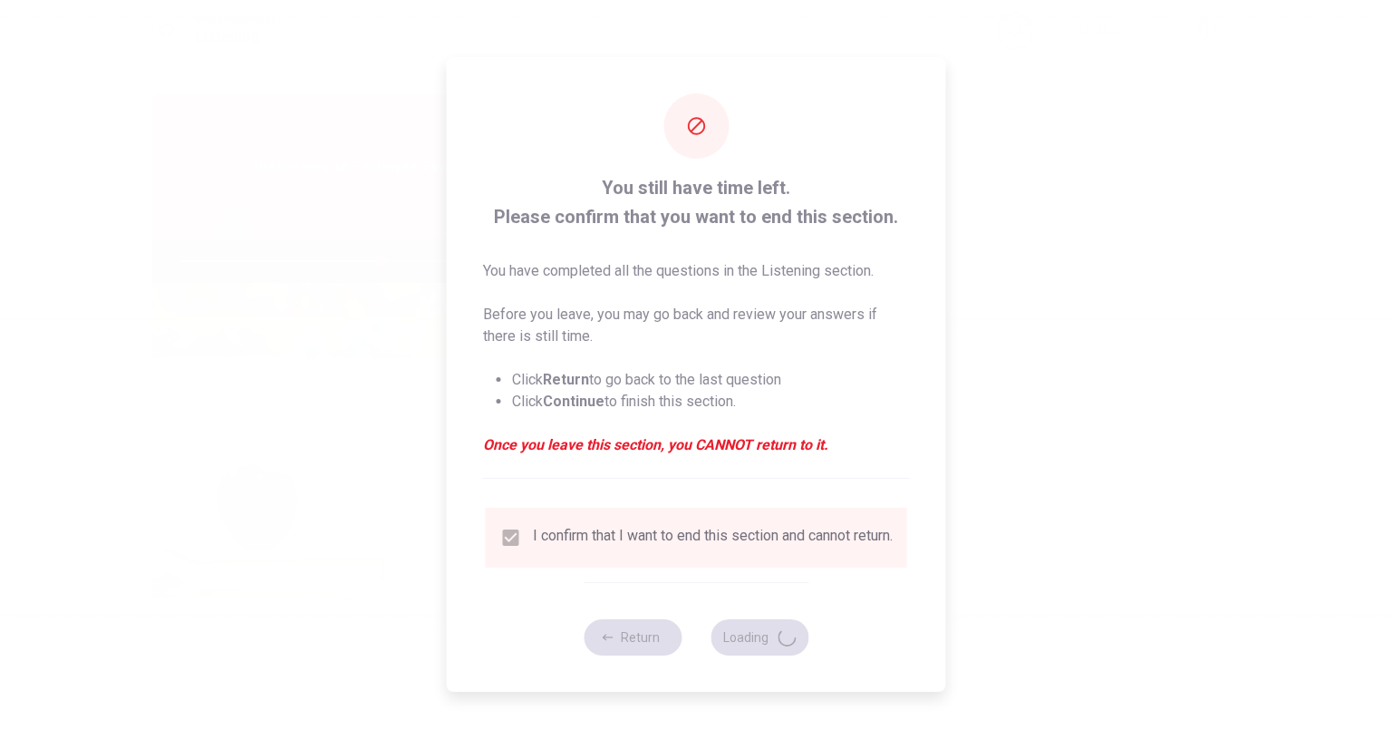
type input "62"
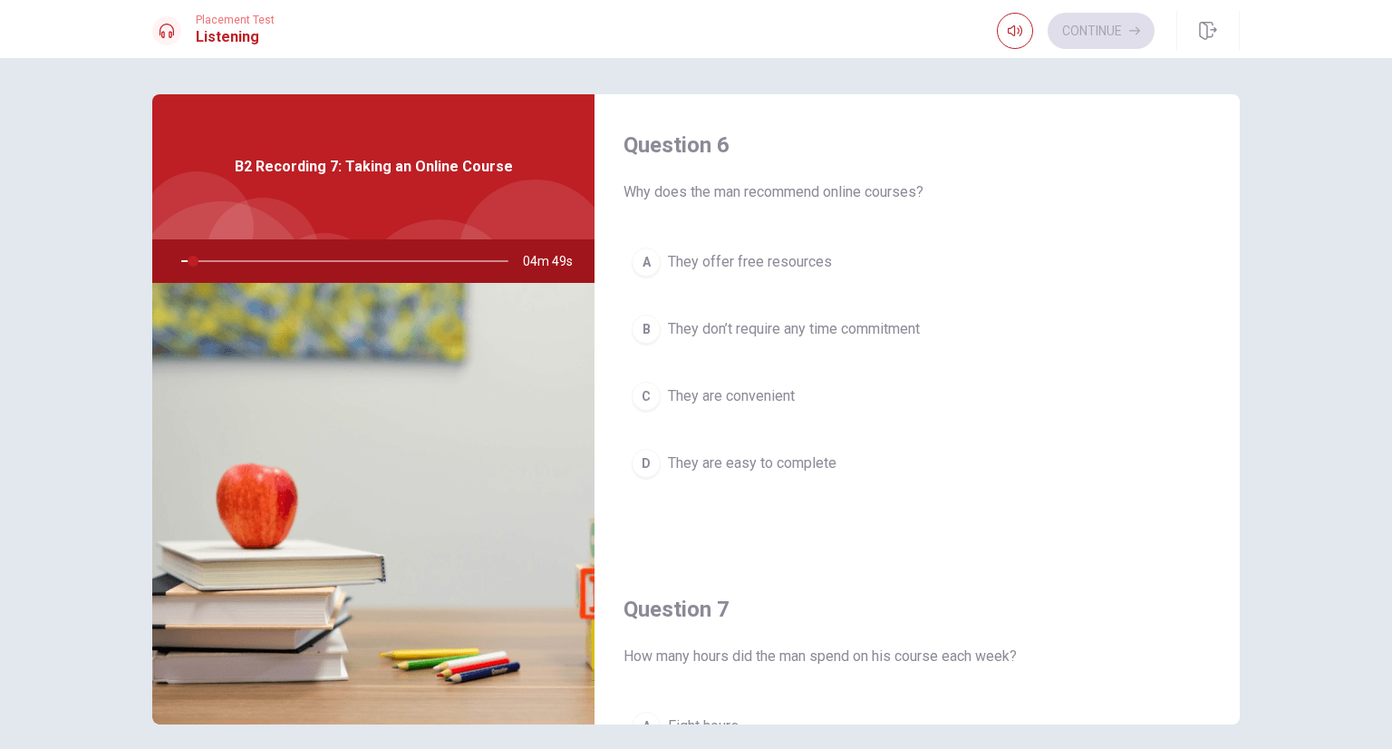
drag, startPoint x: 624, startPoint y: 198, endPoint x: 689, endPoint y: 196, distance: 65.3
click at [689, 196] on span "Why does the man recommend online courses?" at bounding box center [917, 192] width 587 height 22
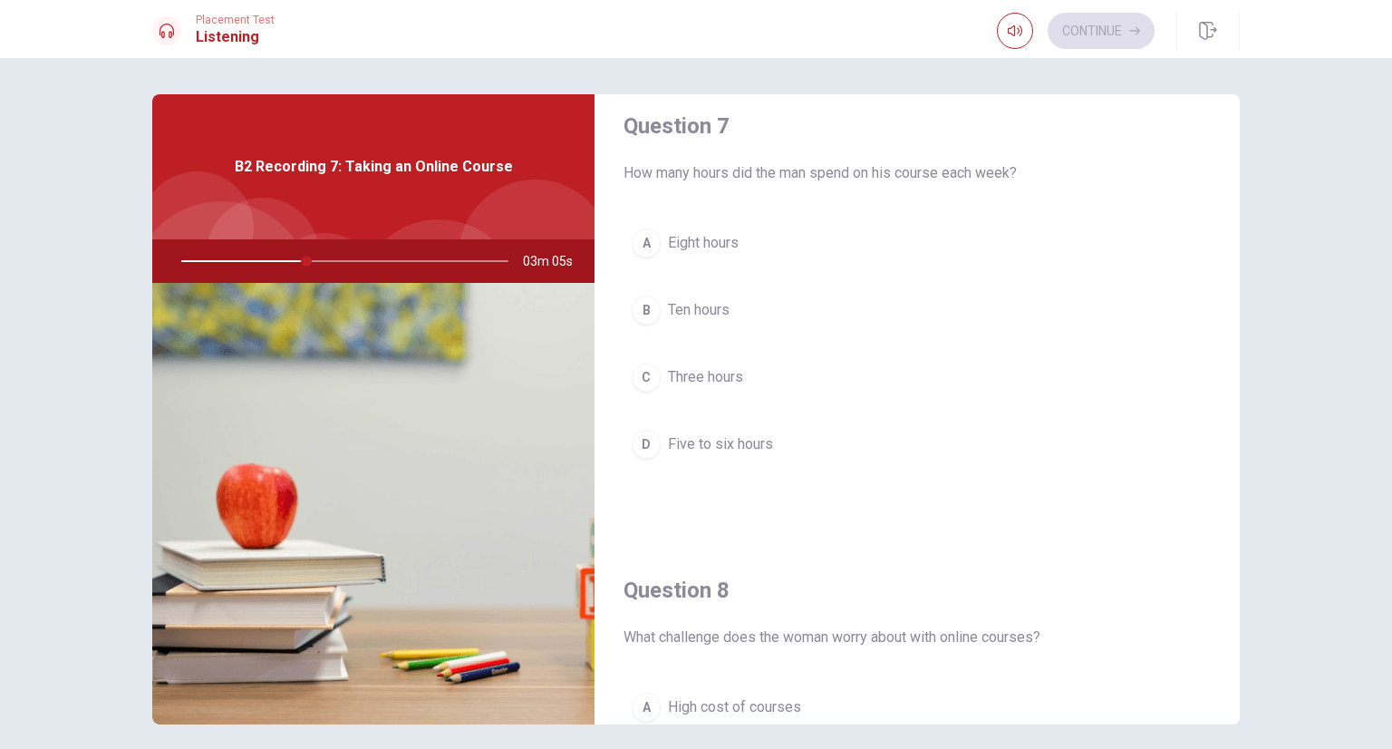
scroll to position [453, 0]
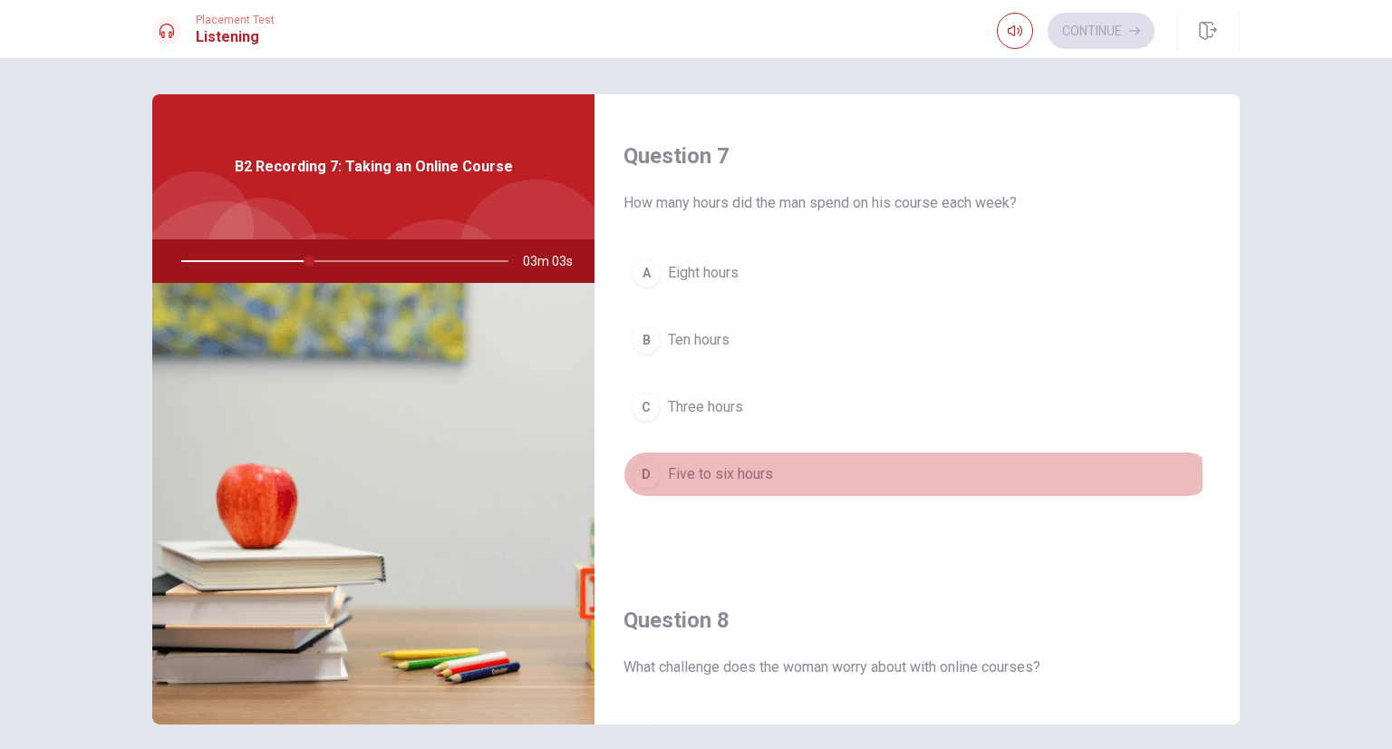
click at [644, 476] on div "D" at bounding box center [646, 473] width 29 height 29
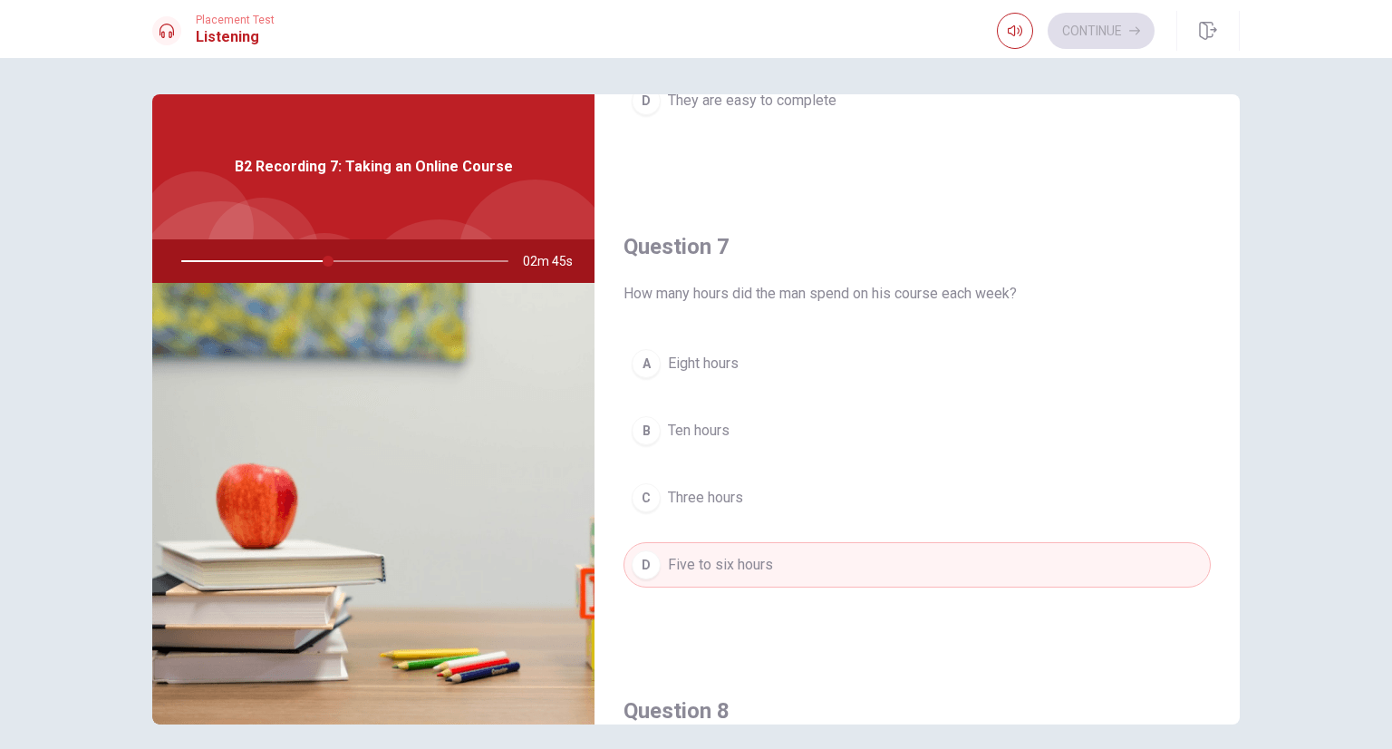
scroll to position [0, 0]
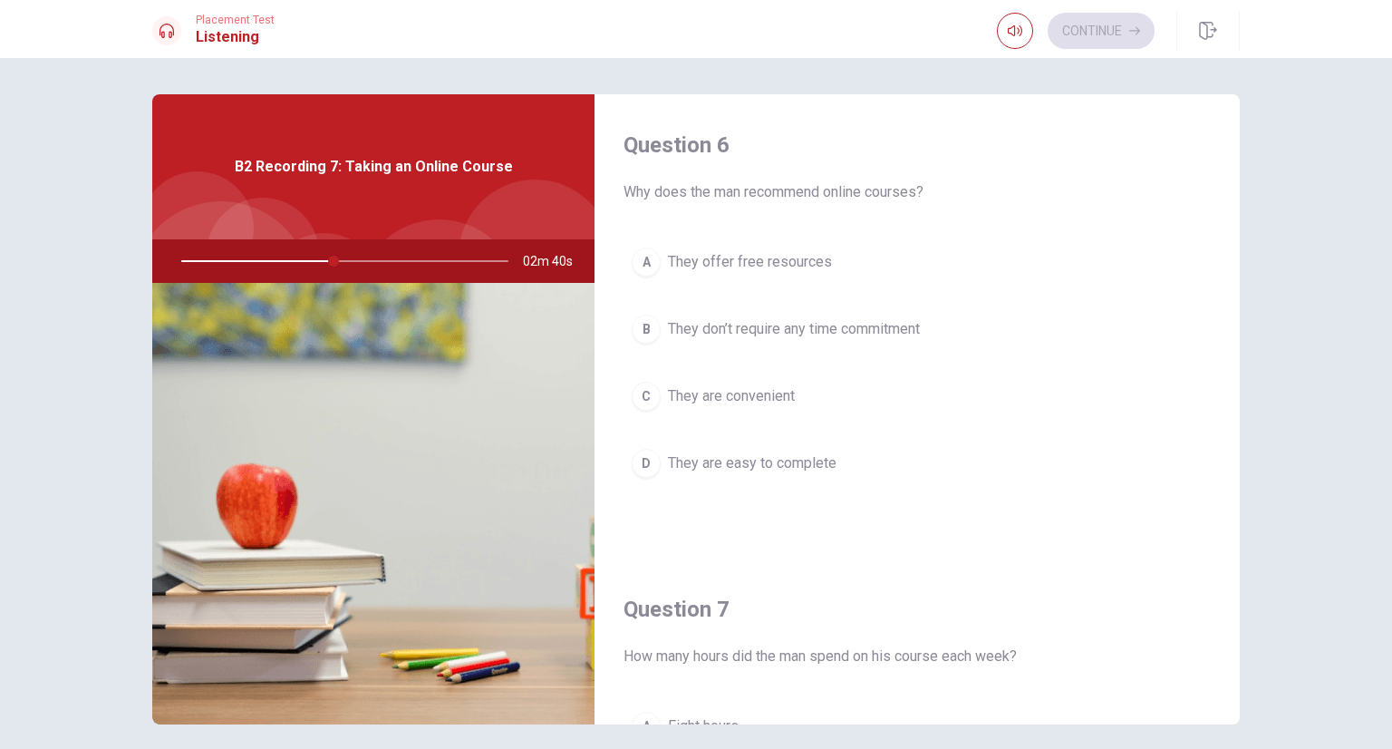
click at [716, 406] on button "C They are convenient" at bounding box center [917, 395] width 587 height 45
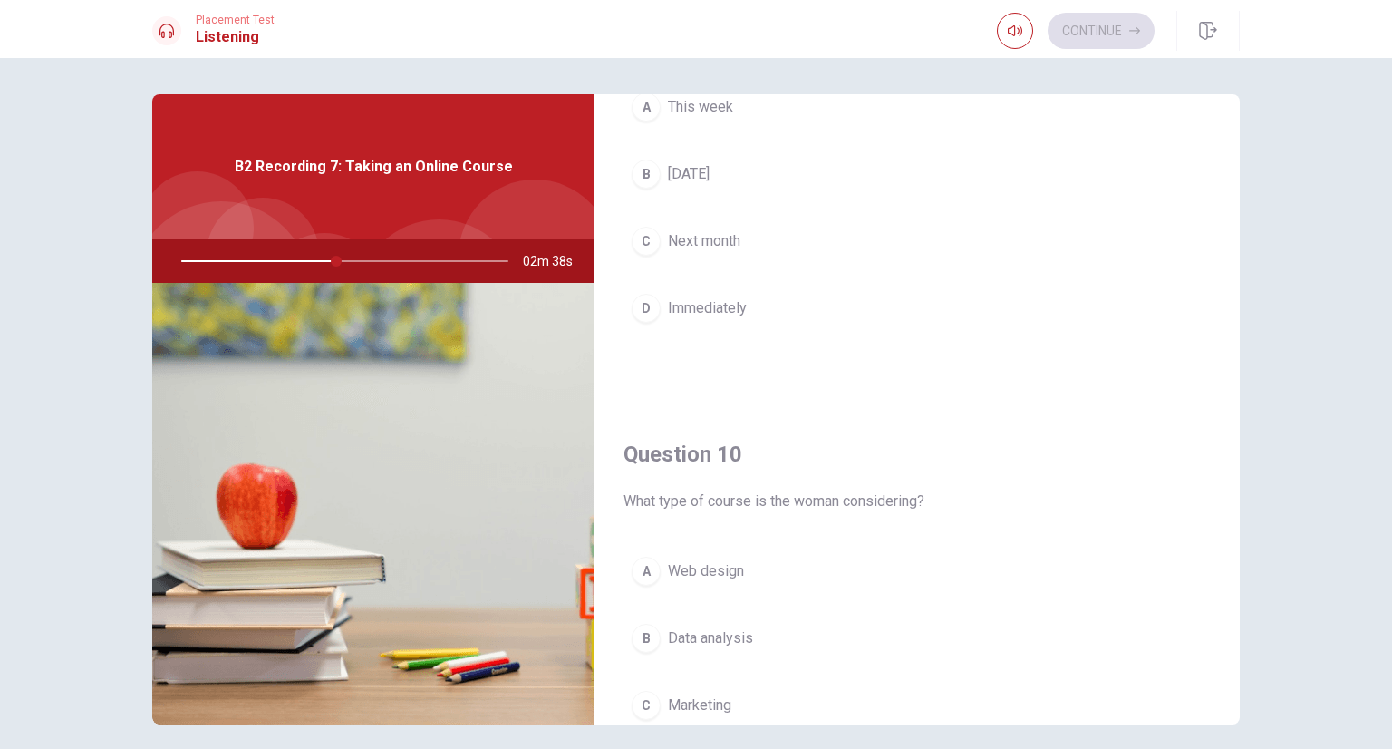
scroll to position [1682, 0]
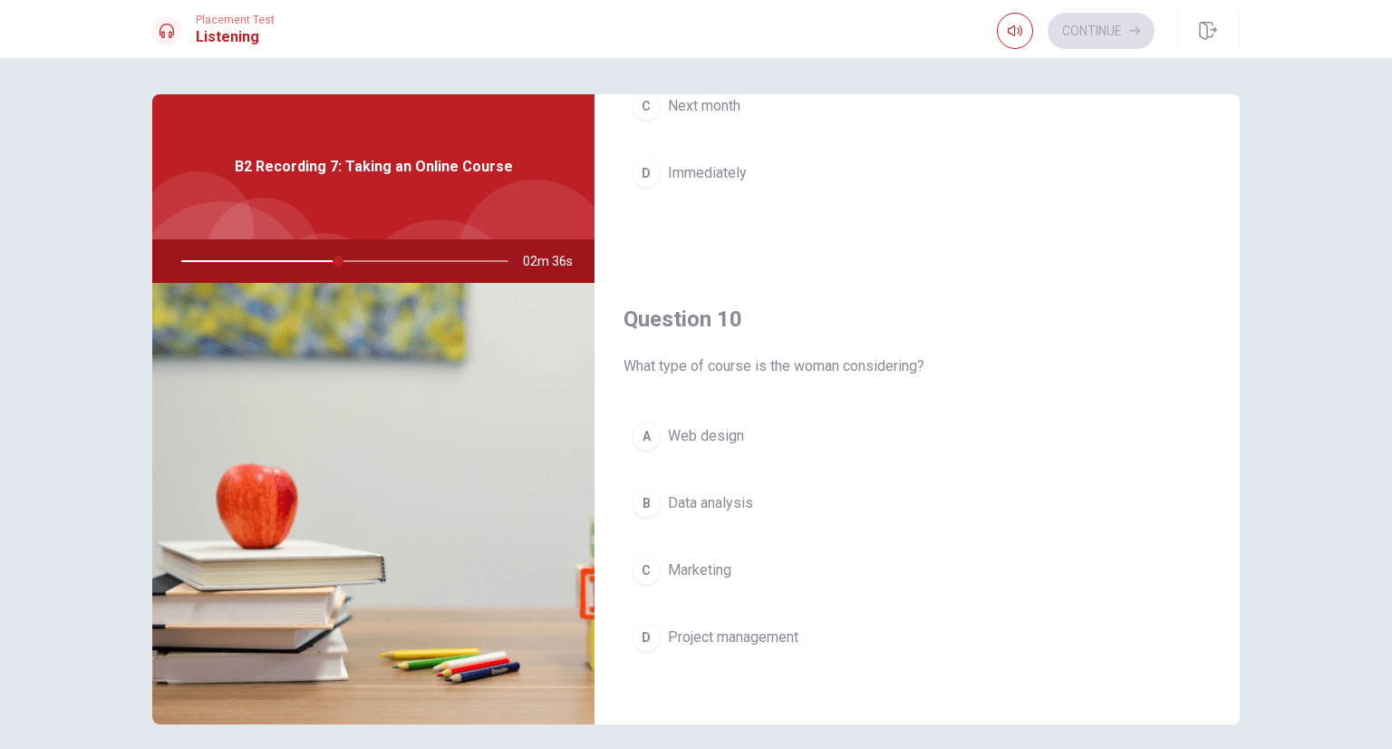
click at [722, 111] on button "C Next month" at bounding box center [917, 105] width 587 height 45
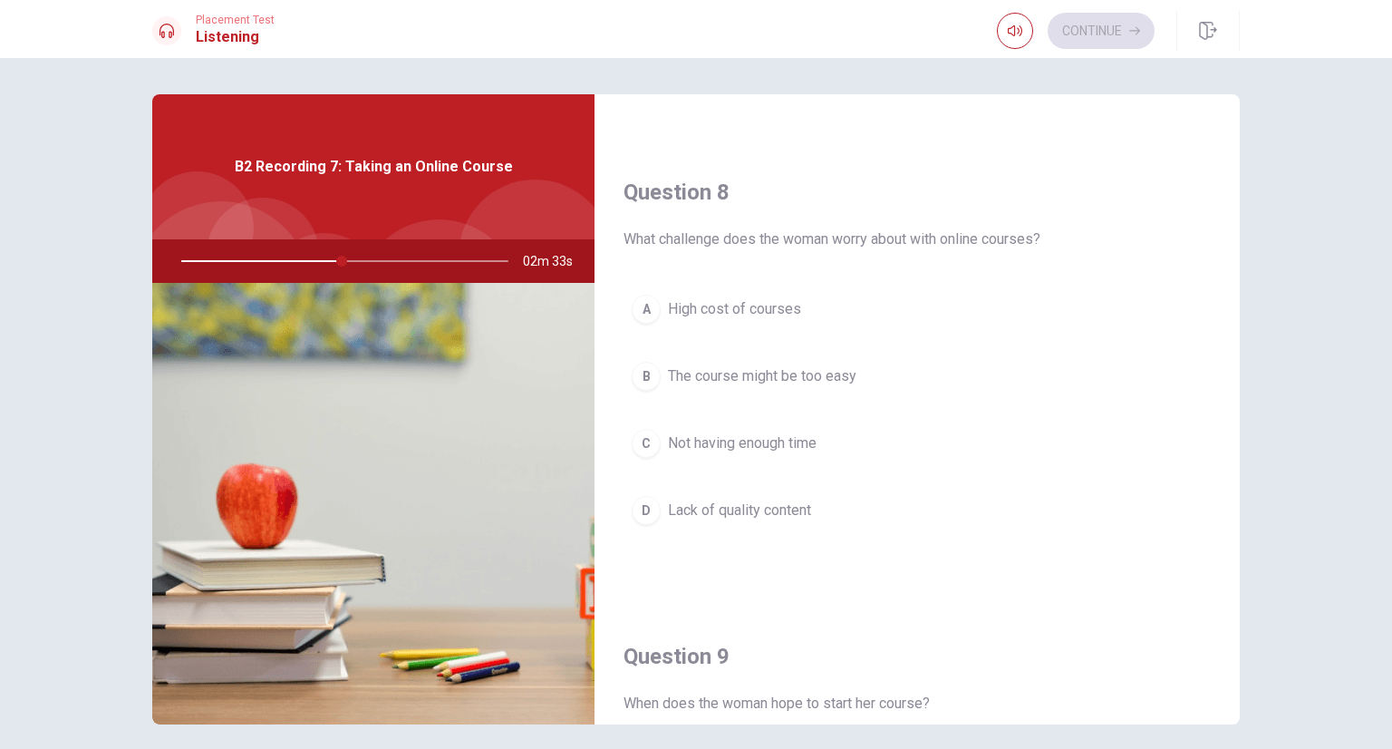
scroll to position [866, 0]
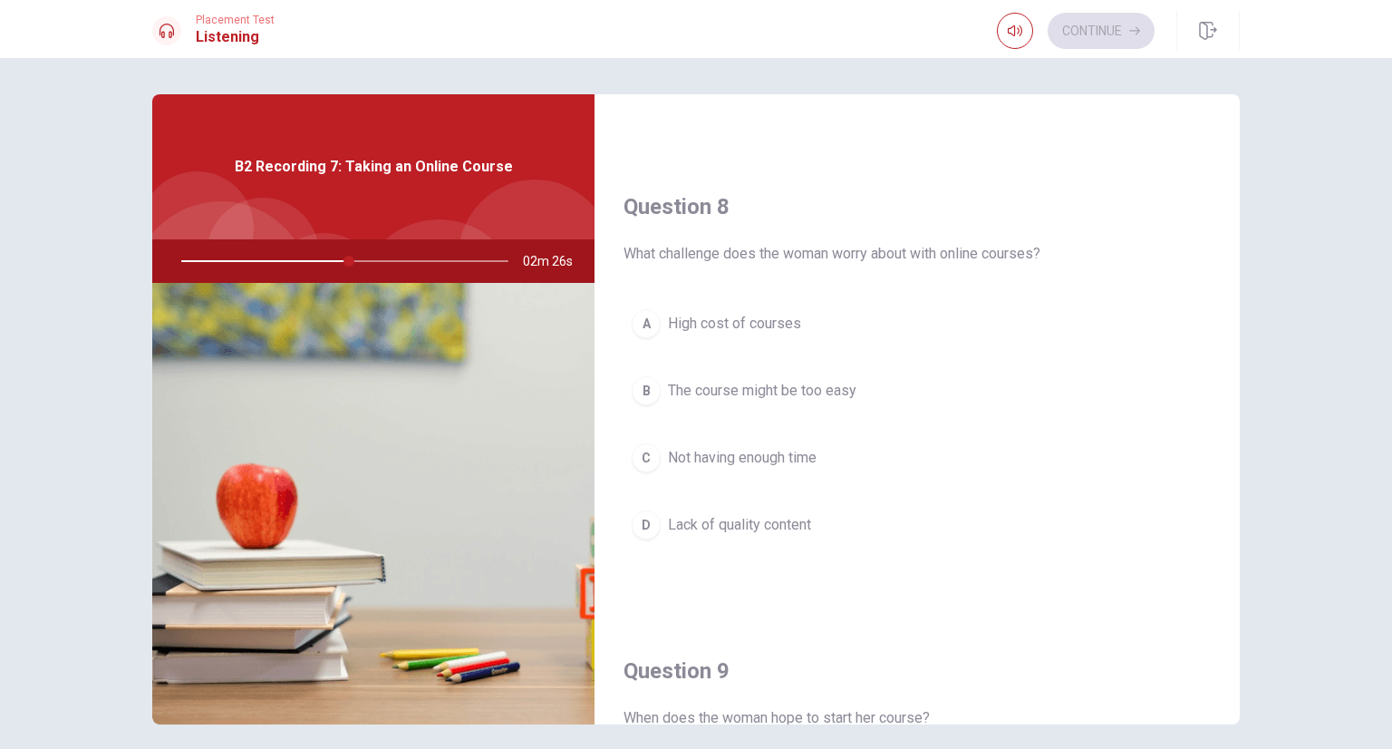
click at [754, 447] on span "Not having enough time" at bounding box center [742, 458] width 149 height 22
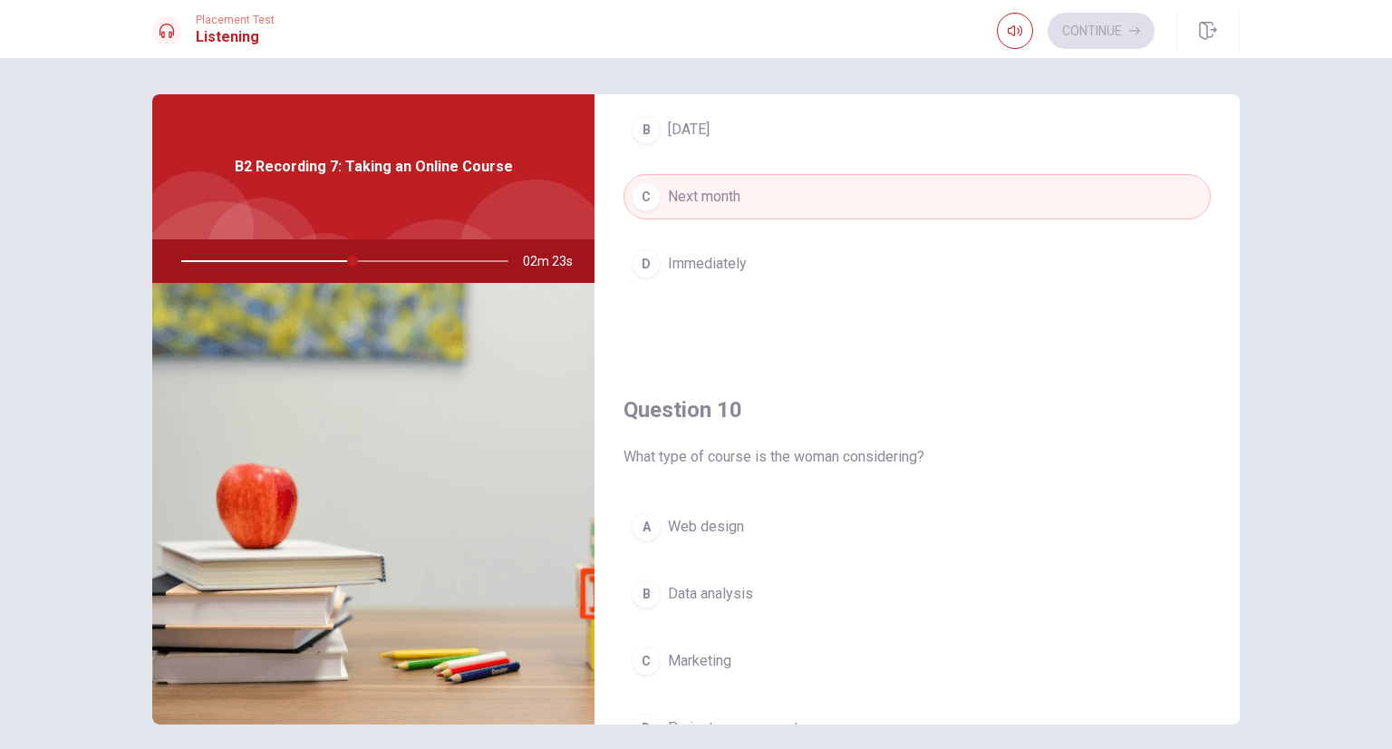
scroll to position [1682, 0]
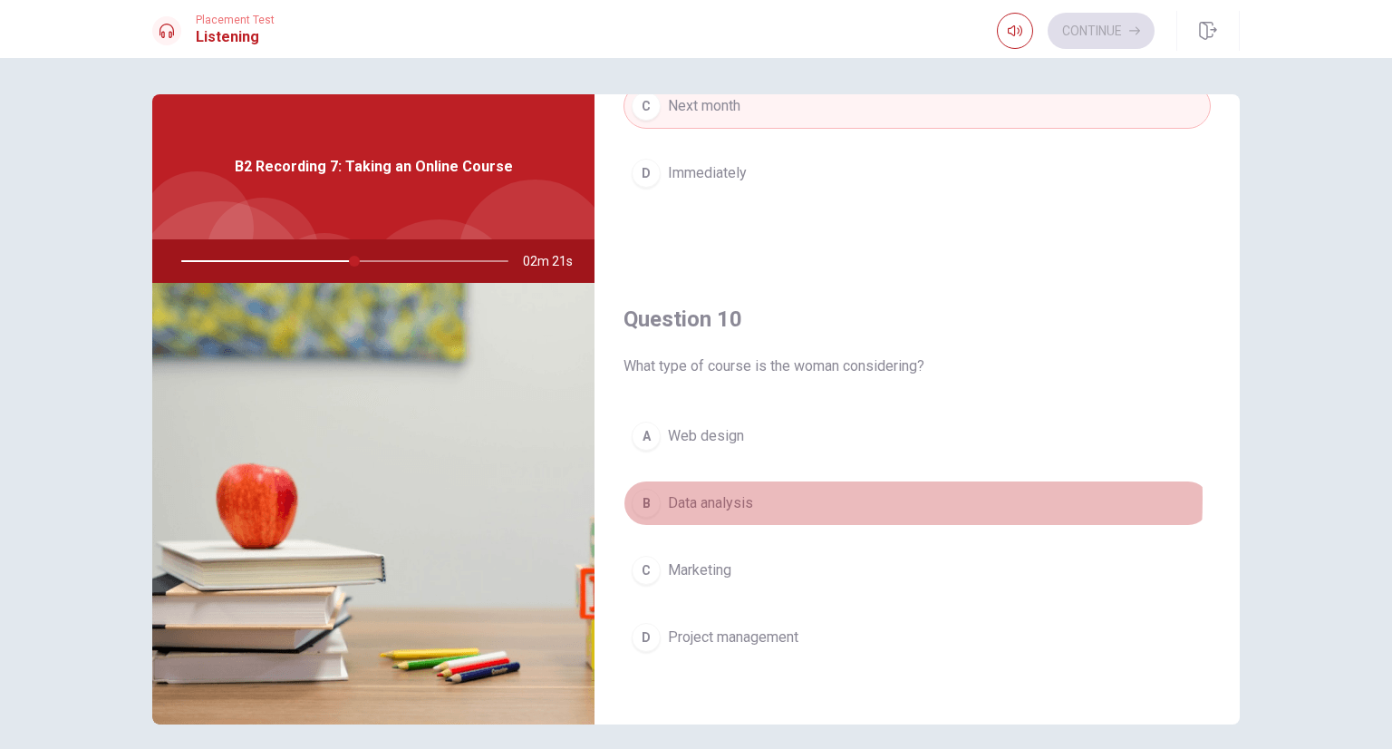
click at [724, 492] on span "Data analysis" at bounding box center [710, 503] width 85 height 22
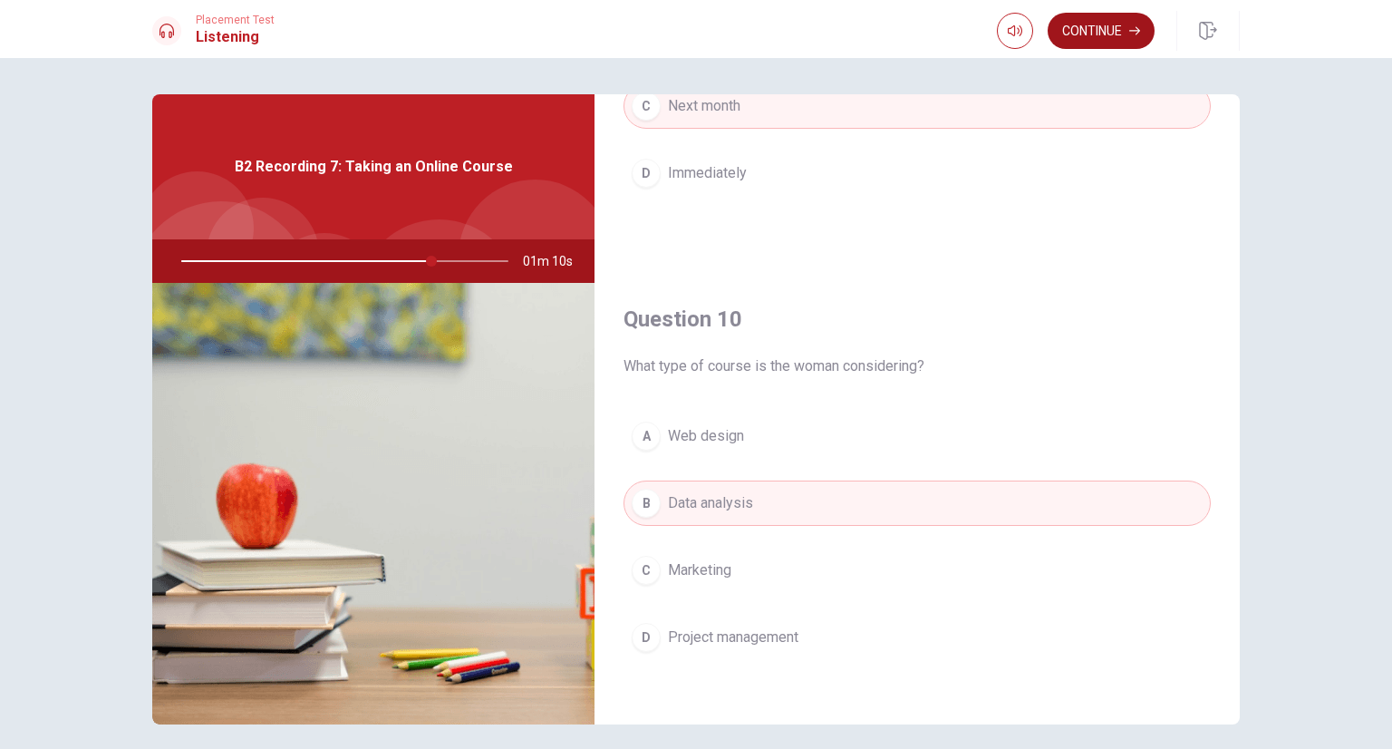
click at [1099, 37] on button "Continue" at bounding box center [1101, 31] width 107 height 36
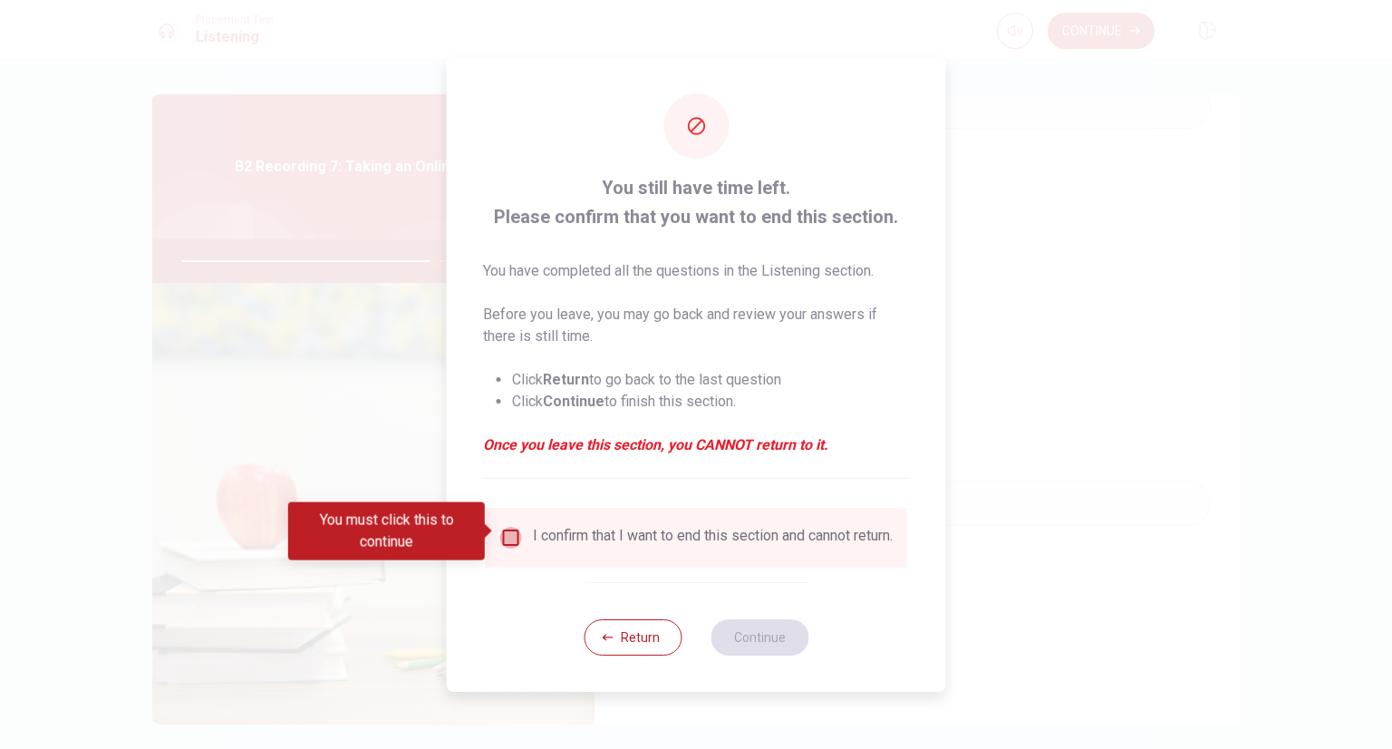
click at [517, 539] on input "You must click this to continue" at bounding box center [511, 538] width 22 height 22
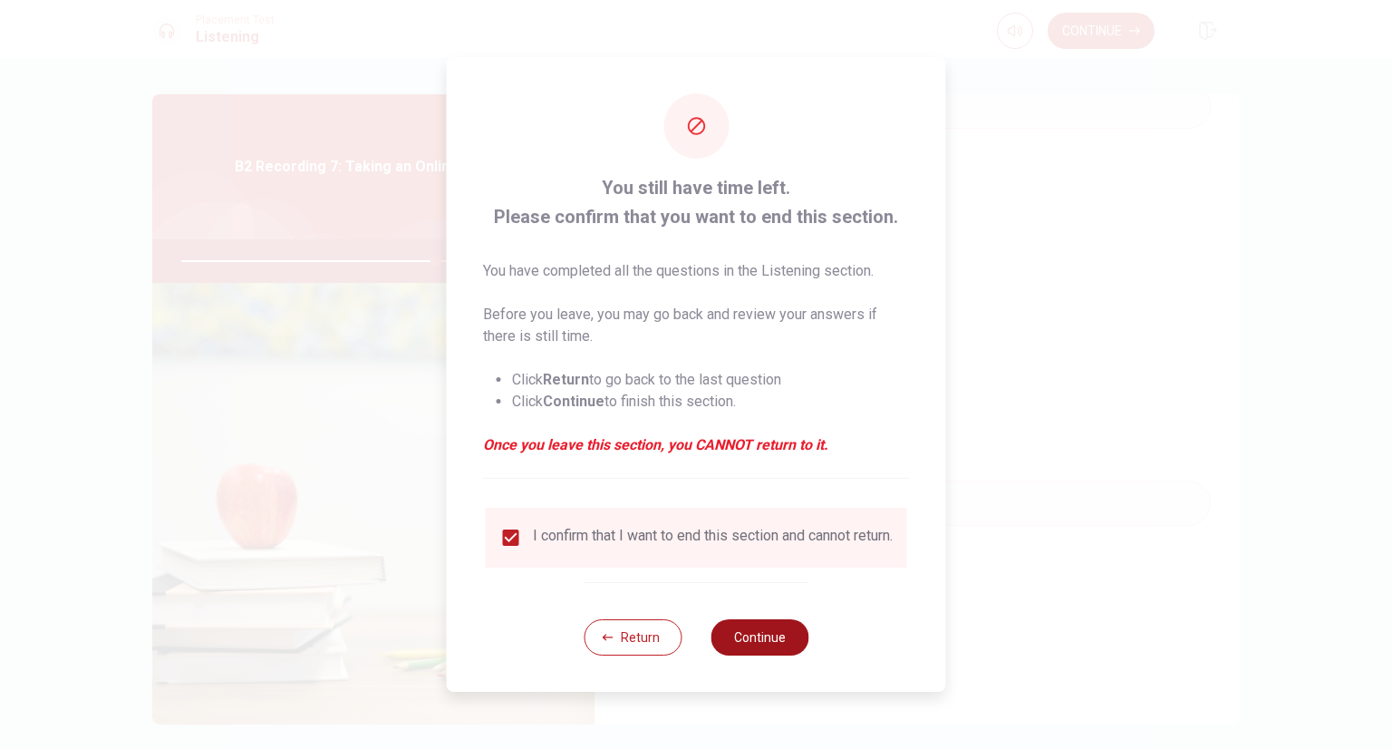
click at [746, 637] on button "Continue" at bounding box center [760, 637] width 98 height 36
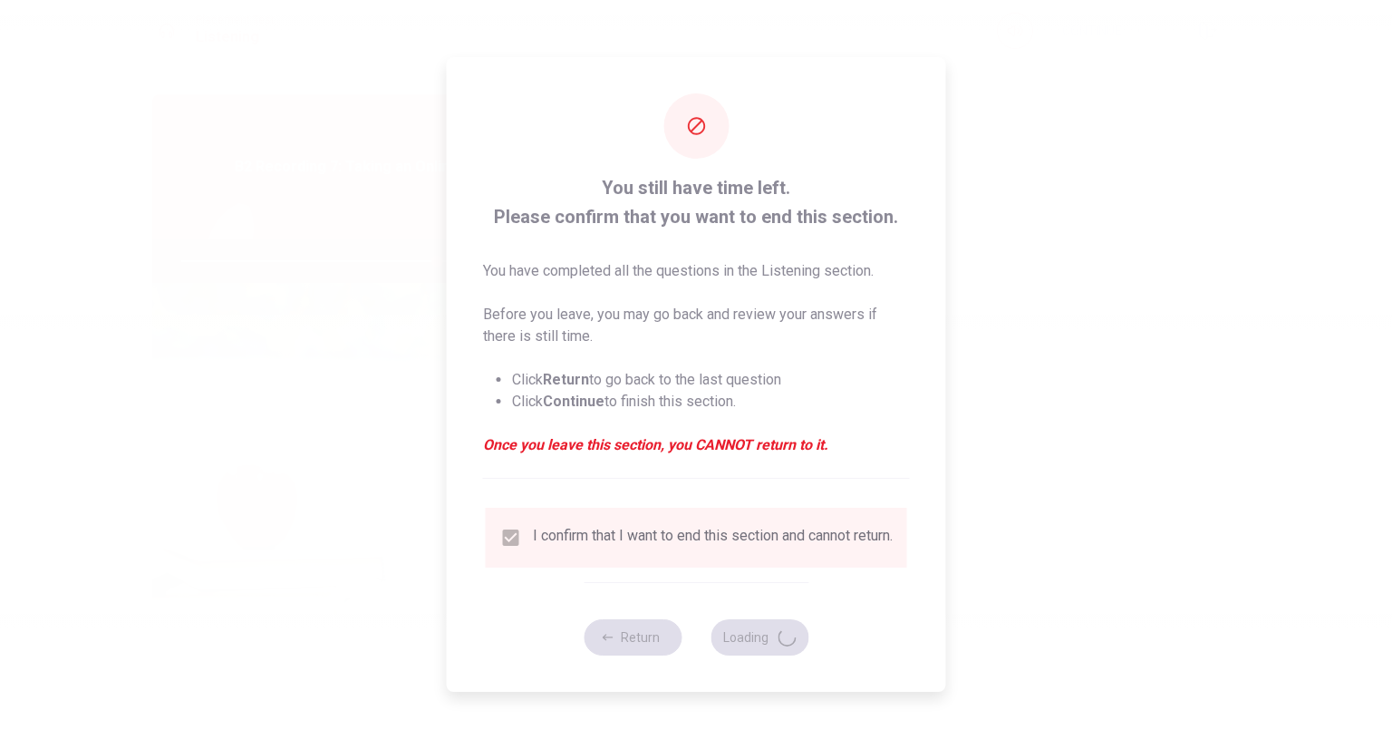
type input "79"
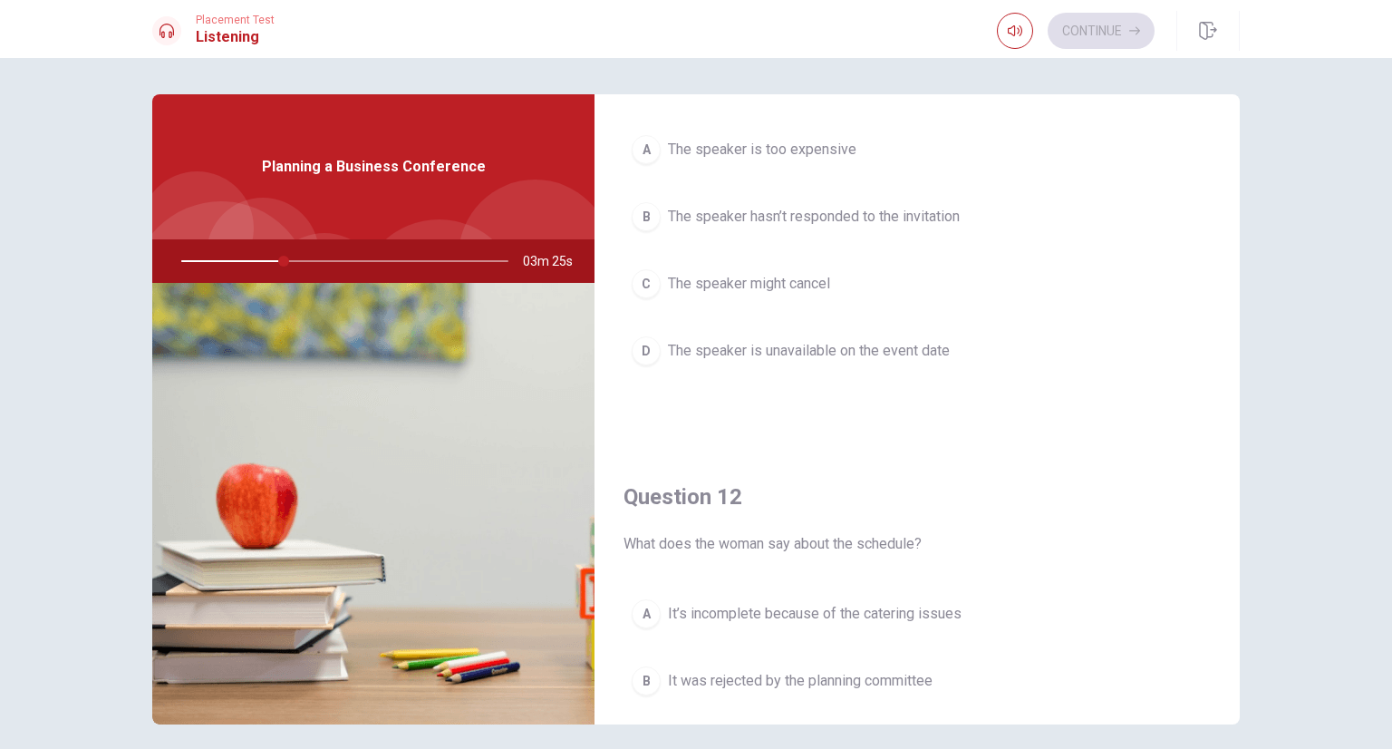
scroll to position [0, 0]
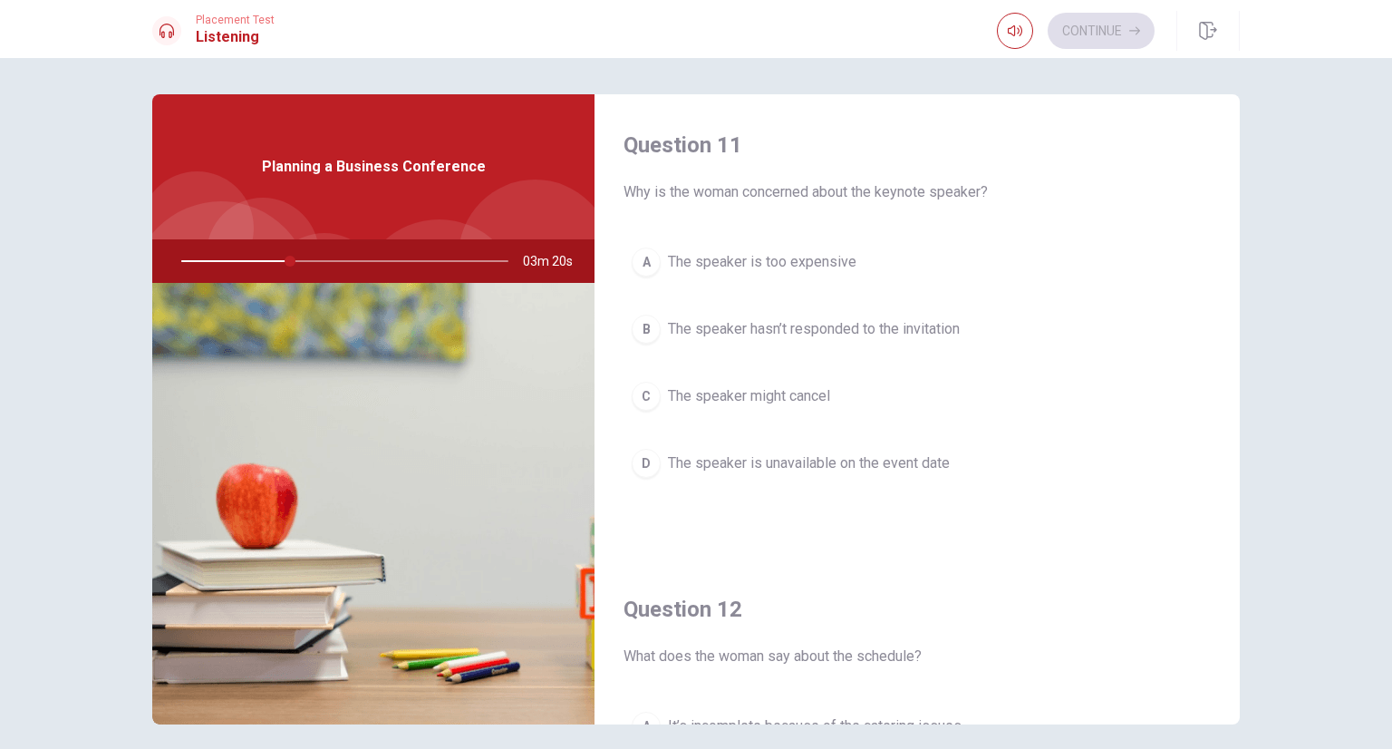
click at [772, 324] on span "The speaker hasn’t responded to the invitation" at bounding box center [814, 329] width 292 height 22
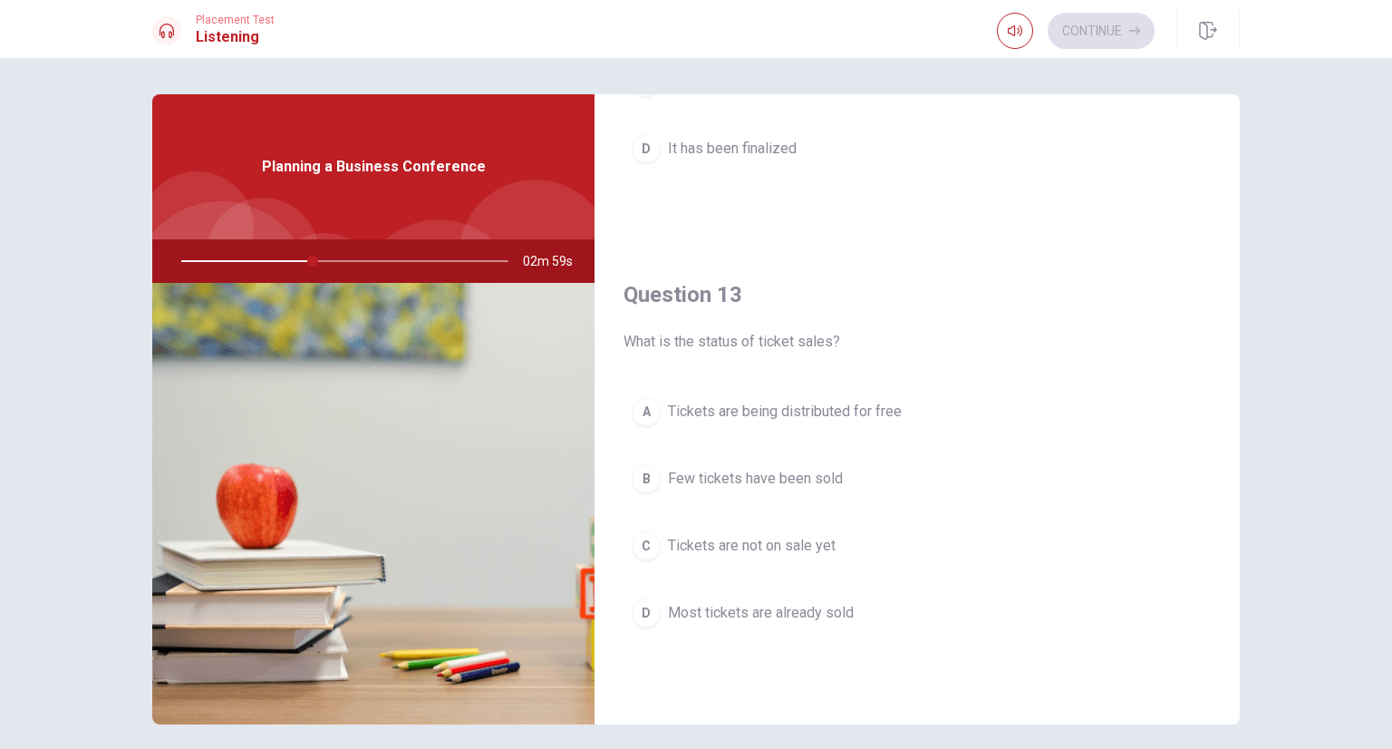
scroll to position [816, 0]
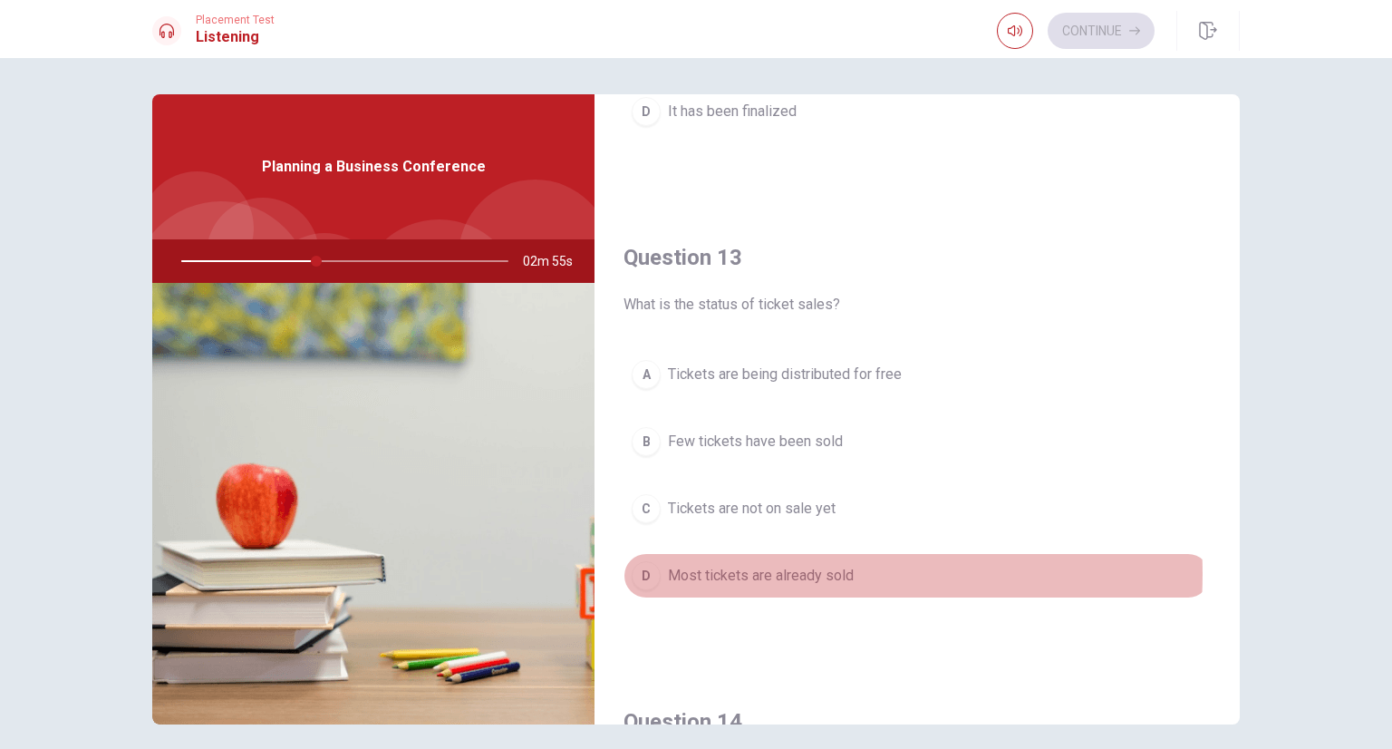
click at [787, 569] on span "Most tickets are already sold" at bounding box center [761, 576] width 186 height 22
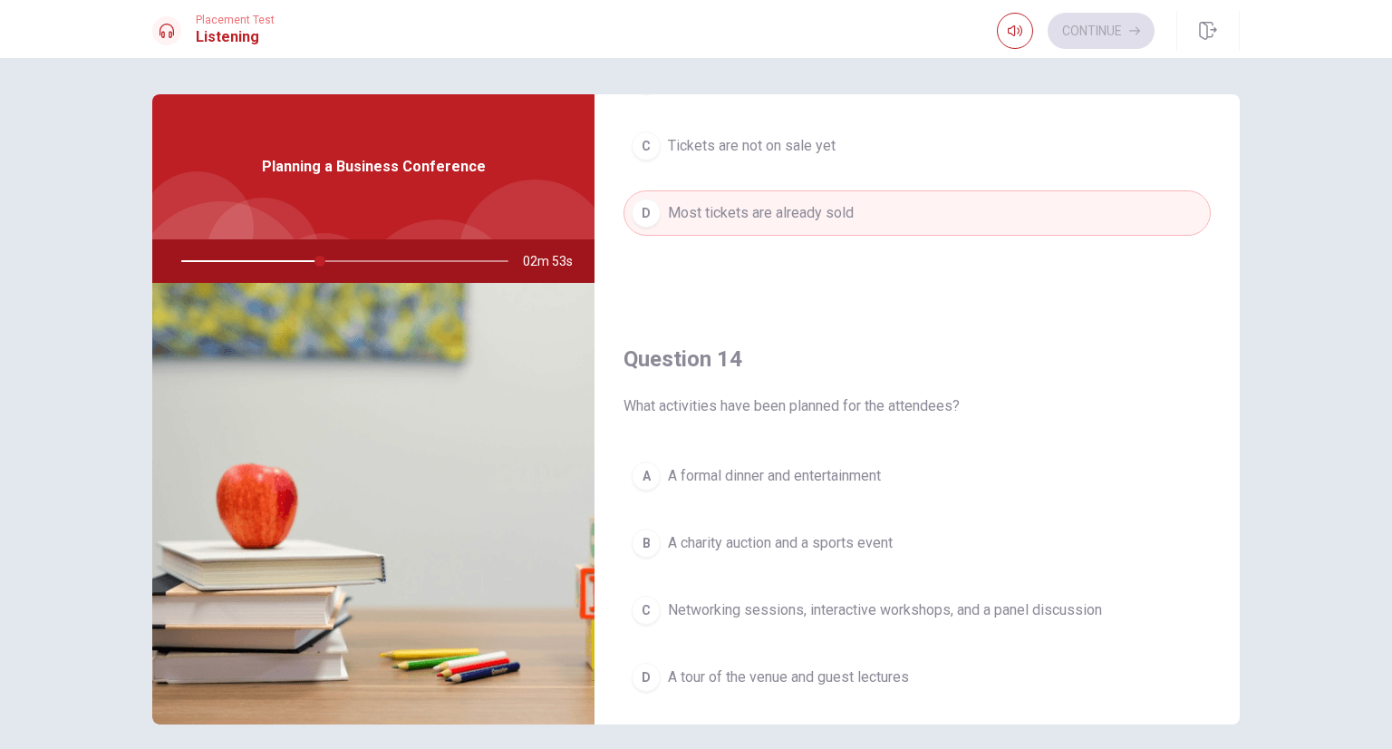
scroll to position [1269, 0]
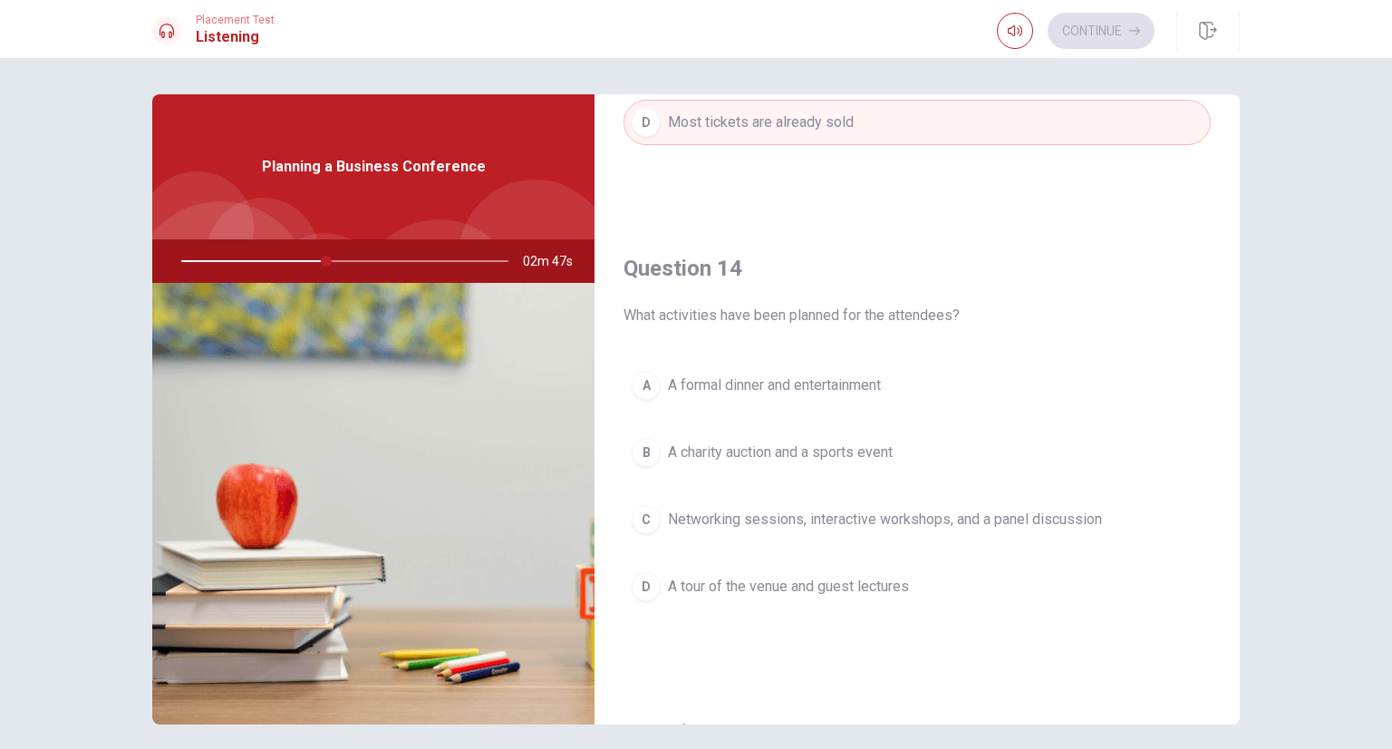
click at [810, 515] on span "Networking sessions, interactive workshops, and a panel discussion" at bounding box center [885, 519] width 434 height 22
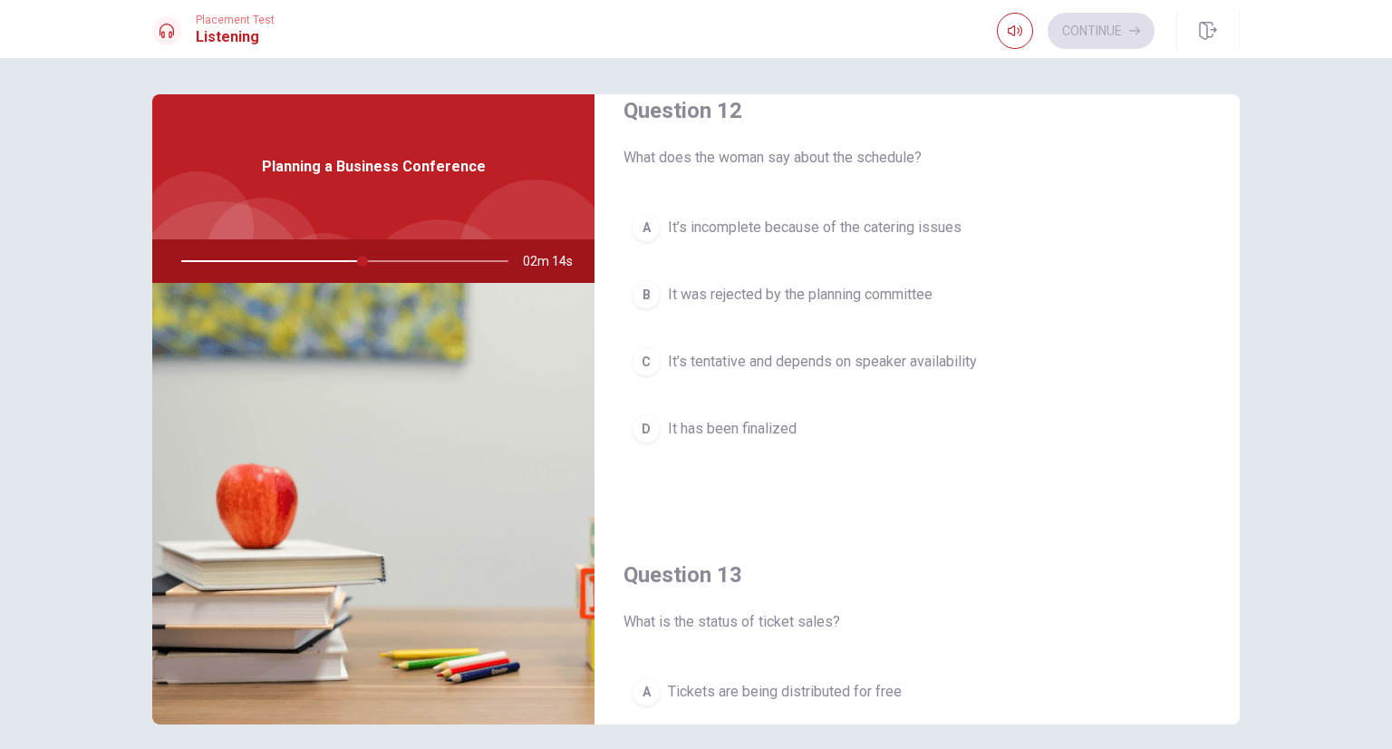
scroll to position [413, 0]
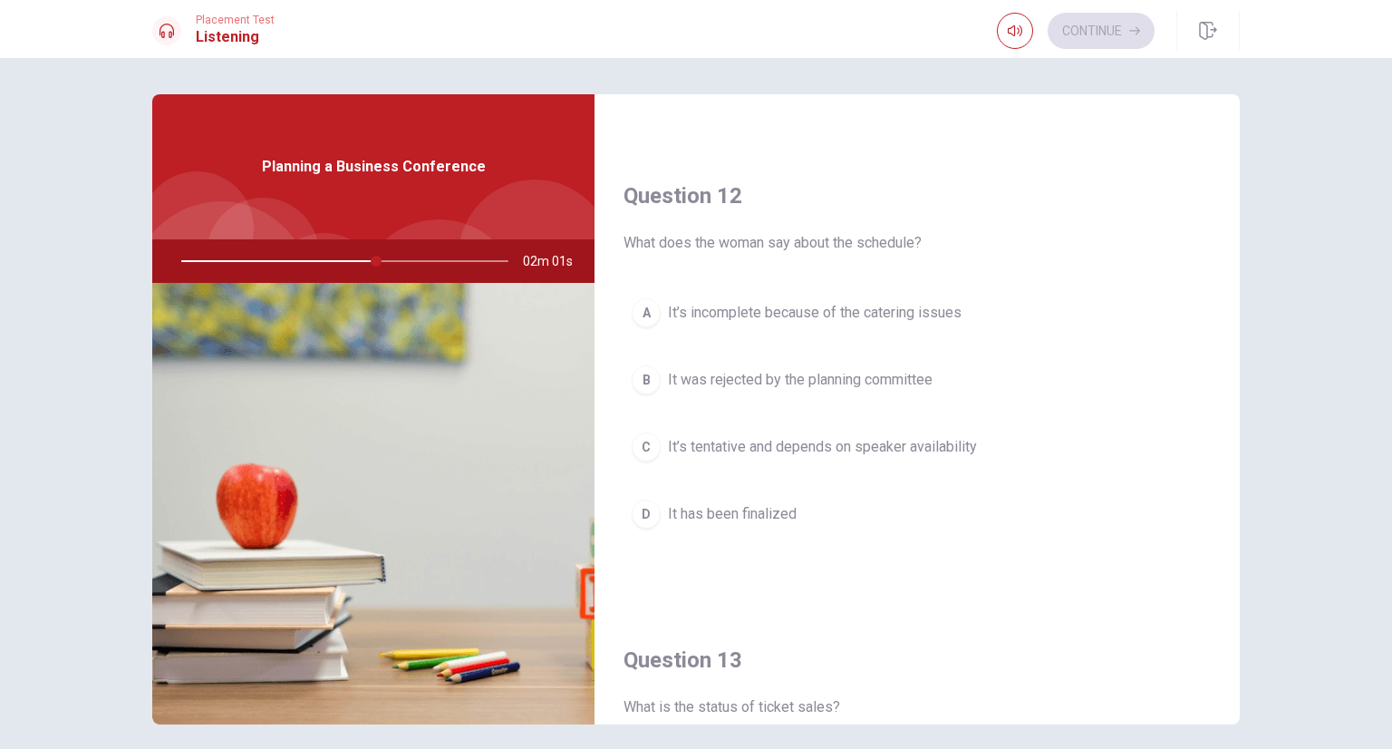
click at [788, 436] on span "It’s tentative and depends on speaker availability" at bounding box center [822, 447] width 309 height 22
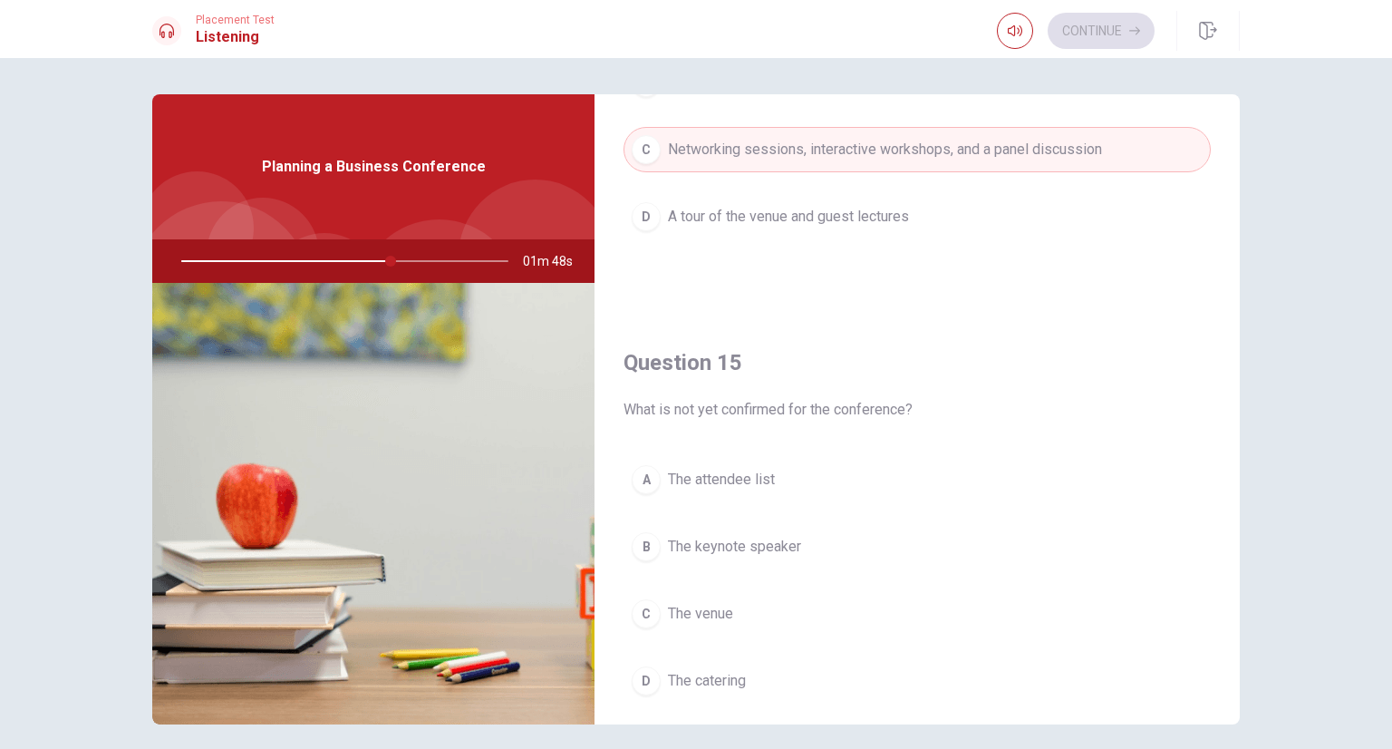
scroll to position [1682, 0]
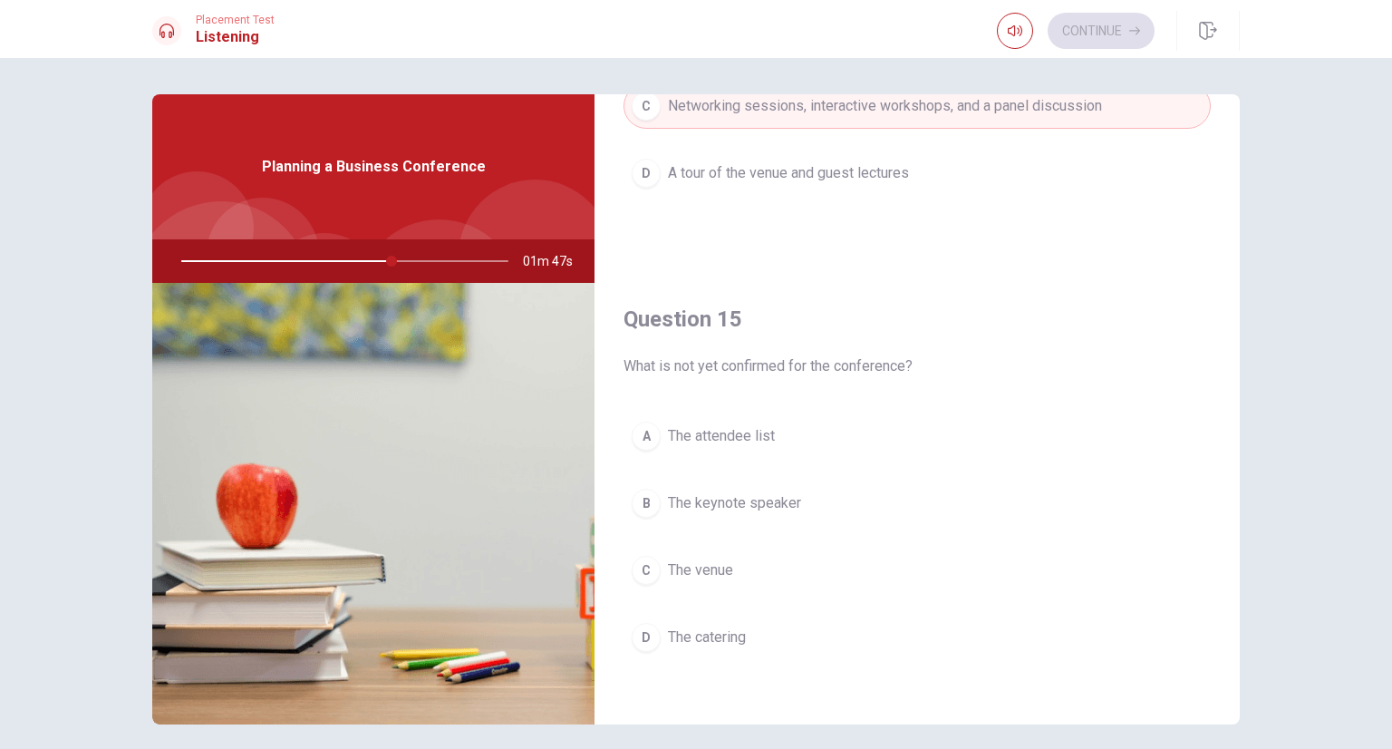
click at [772, 492] on span "The keynote speaker" at bounding box center [734, 503] width 133 height 22
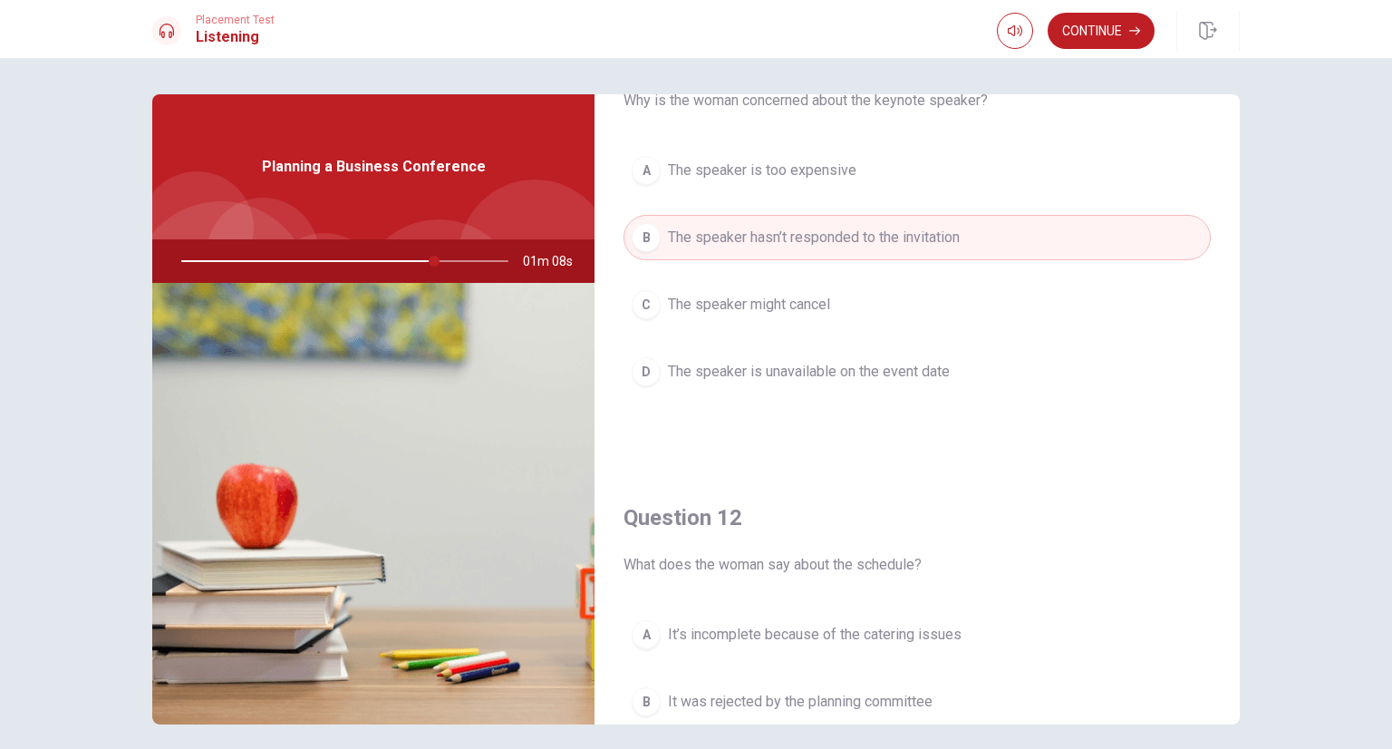
scroll to position [0, 0]
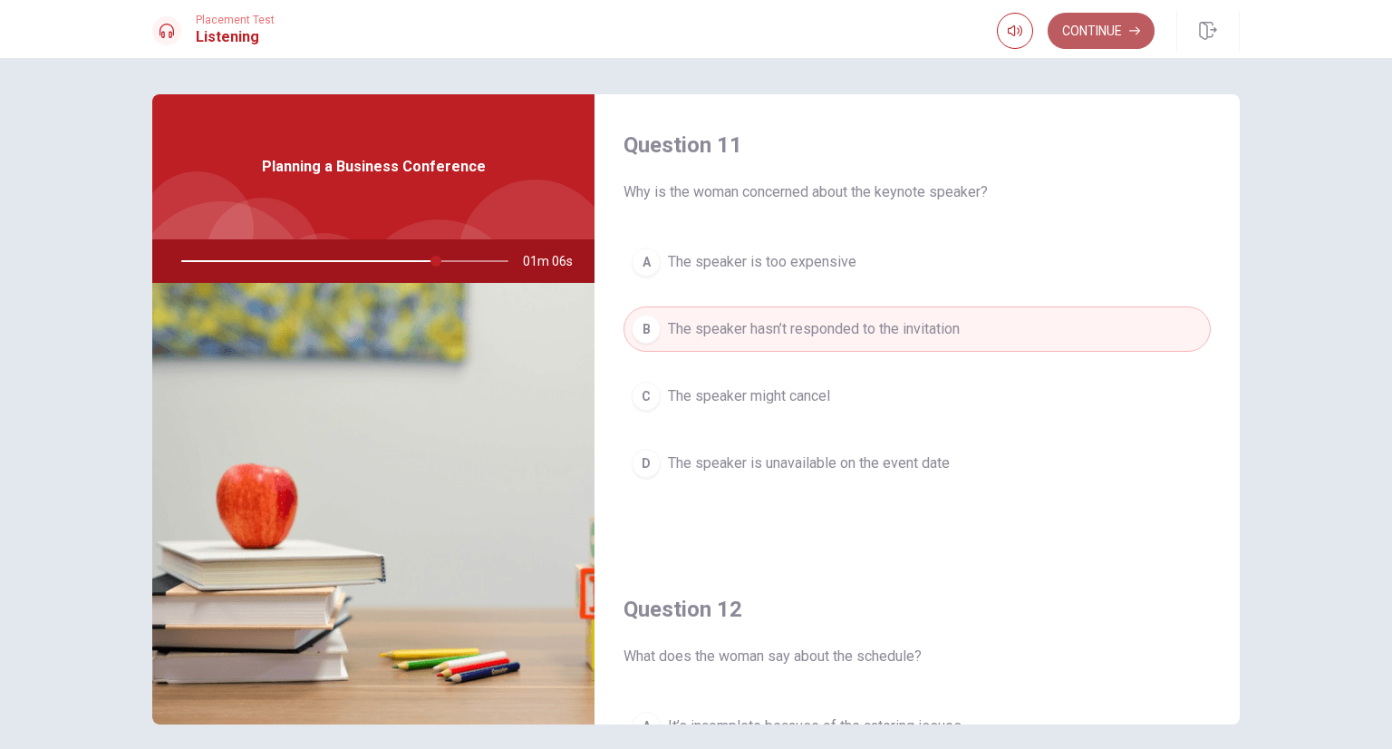
click at [1074, 34] on button "Continue" at bounding box center [1101, 31] width 107 height 36
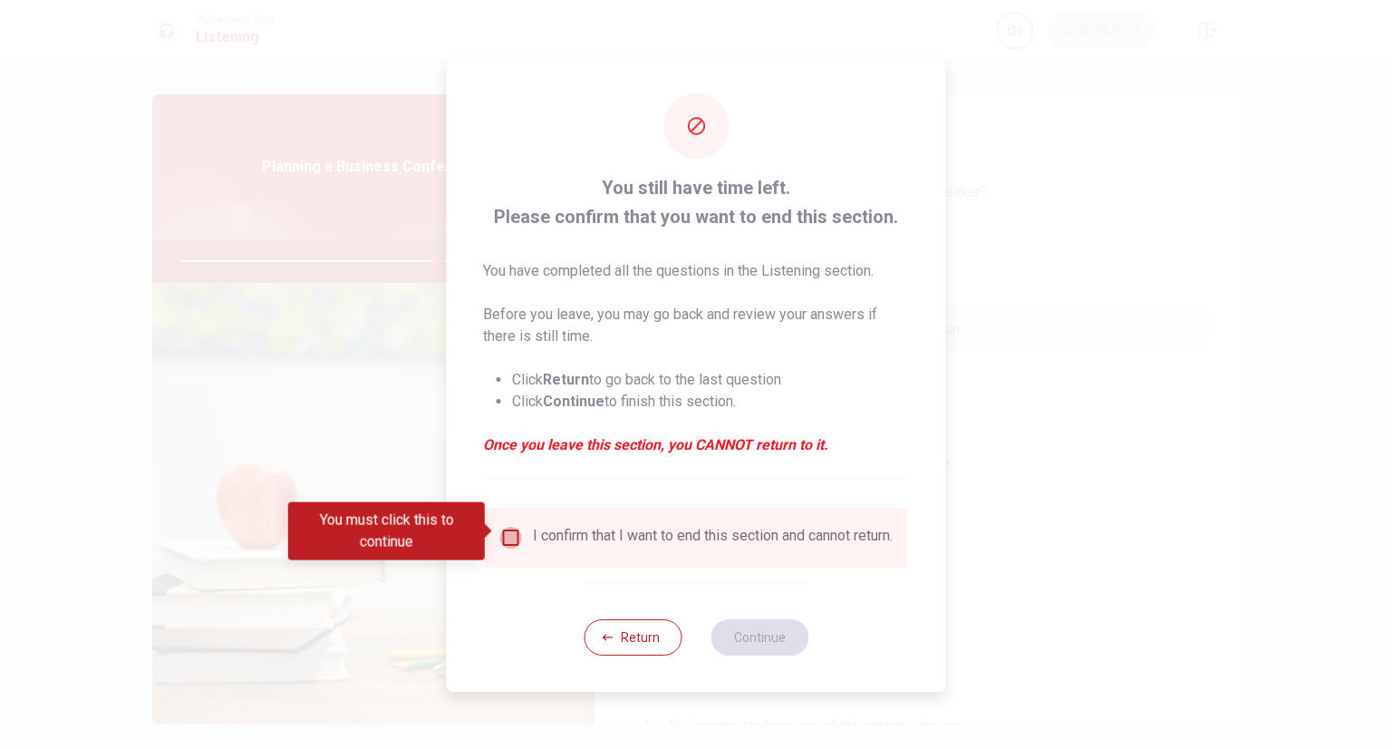
click at [515, 527] on input "You must click this to continue" at bounding box center [511, 538] width 22 height 22
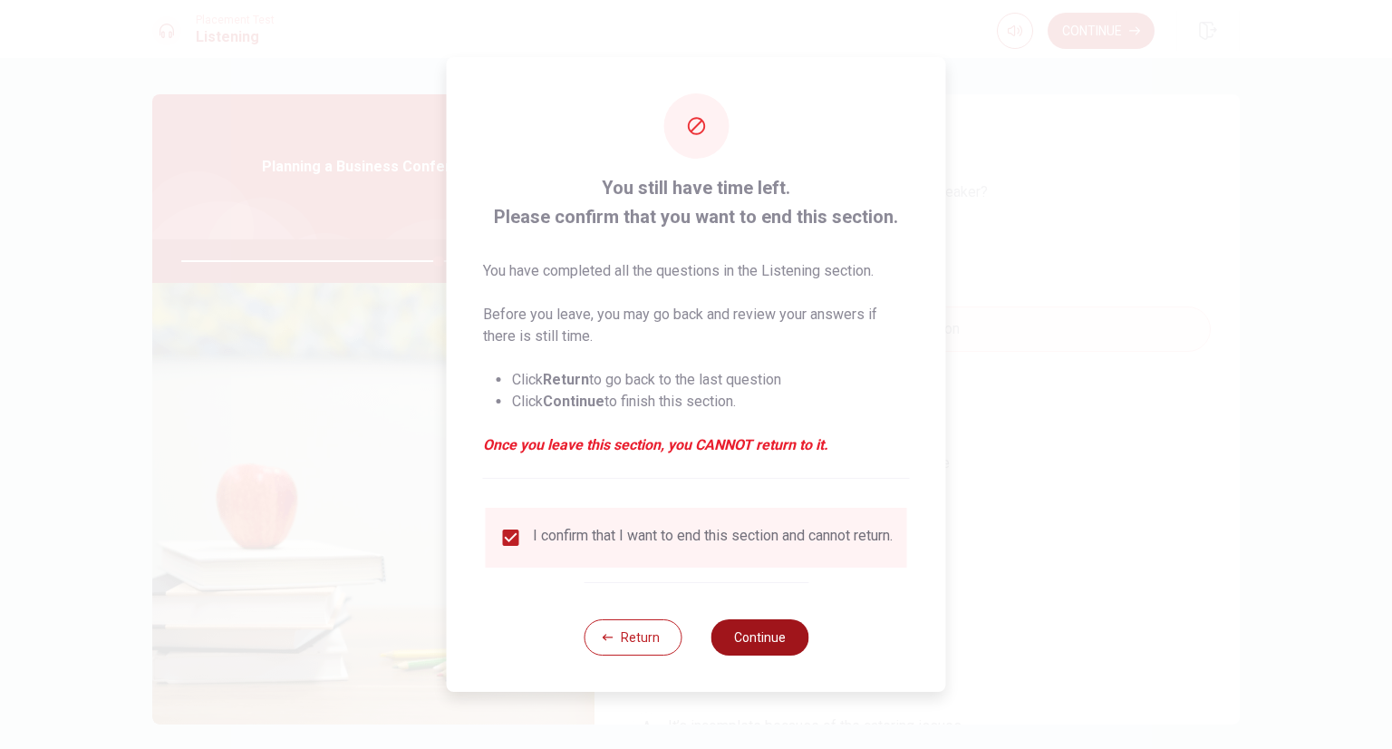
click at [761, 642] on button "Continue" at bounding box center [760, 637] width 98 height 36
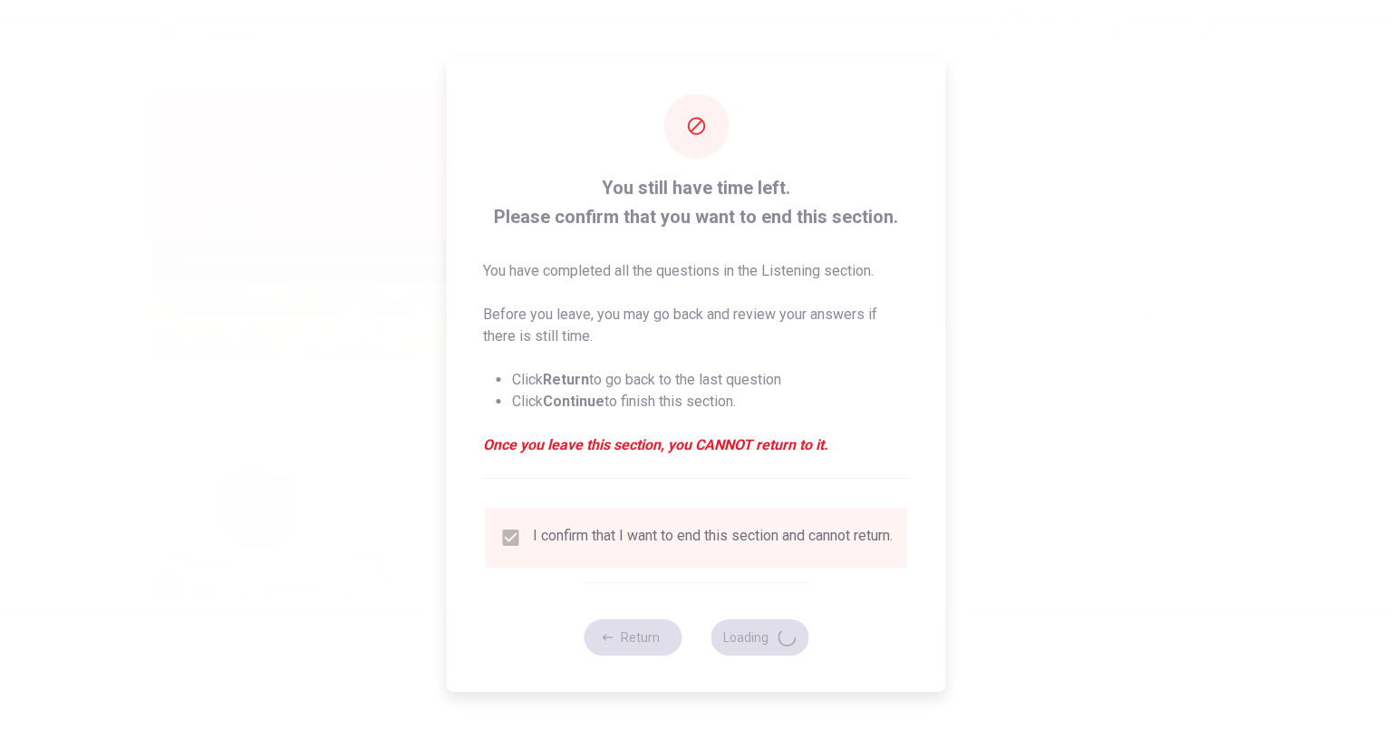
type input "79"
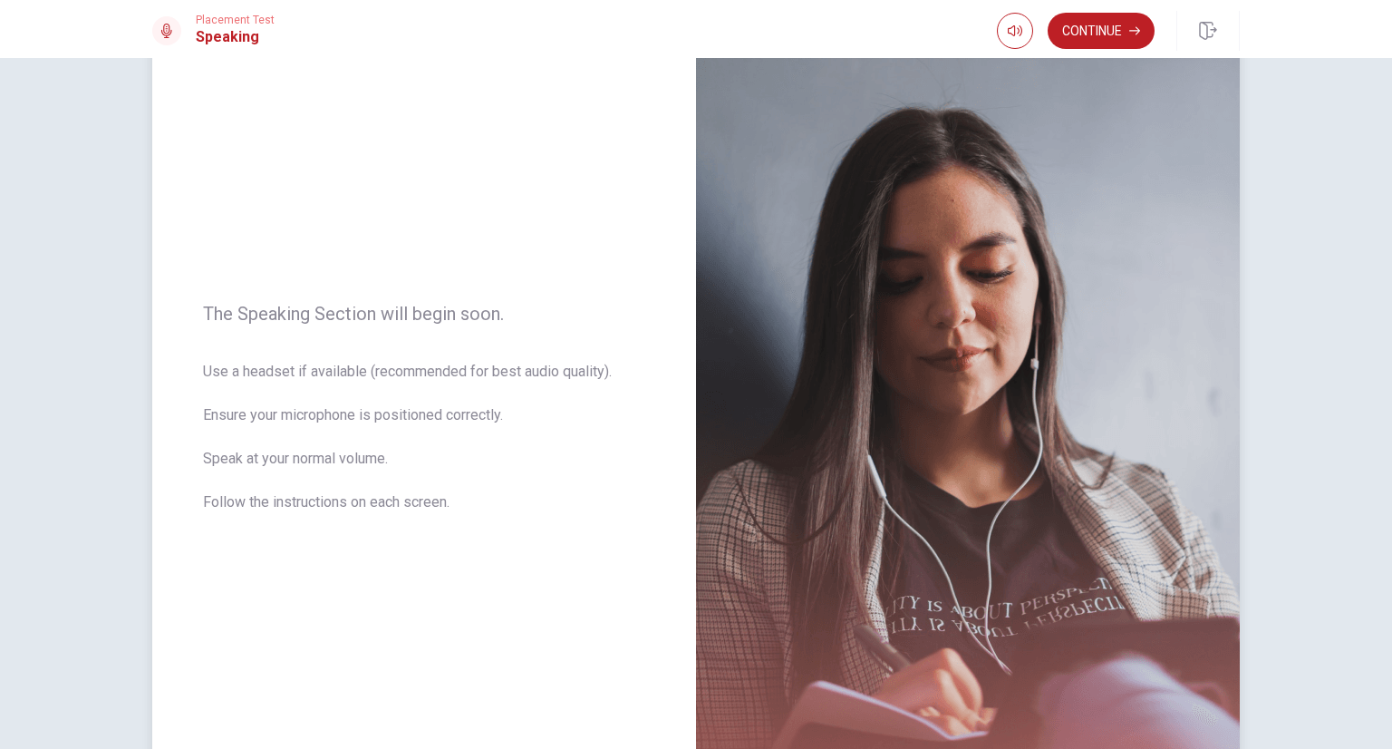
scroll to position [49, 0]
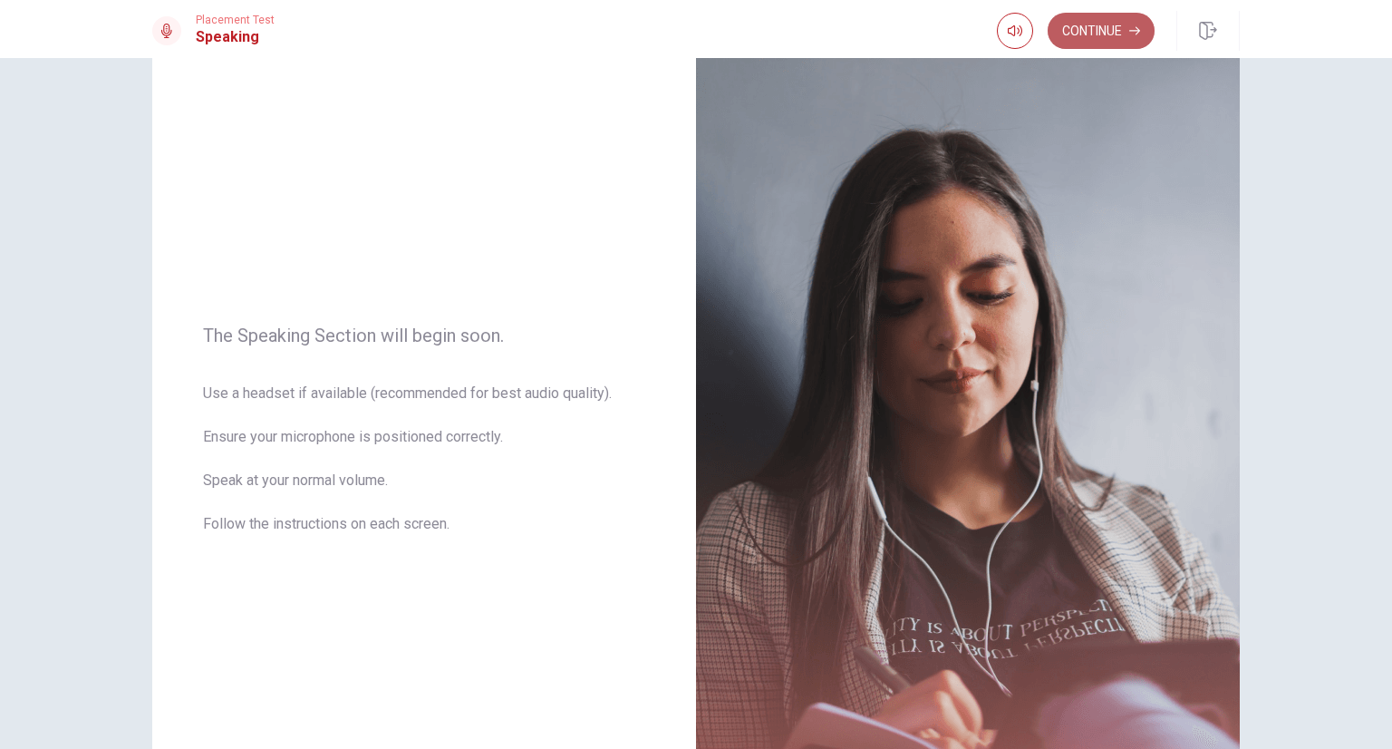
click at [1118, 45] on button "Continue" at bounding box center [1101, 31] width 107 height 36
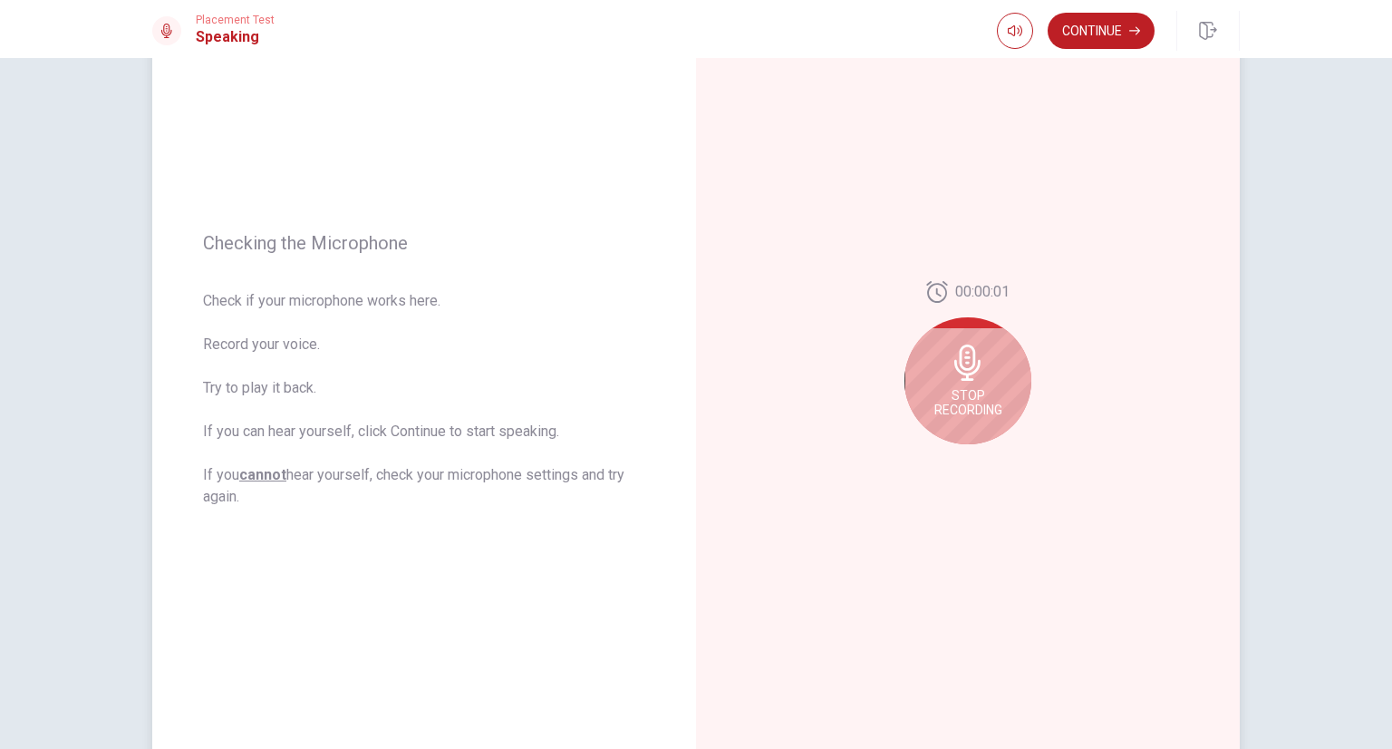
scroll to position [230, 0]
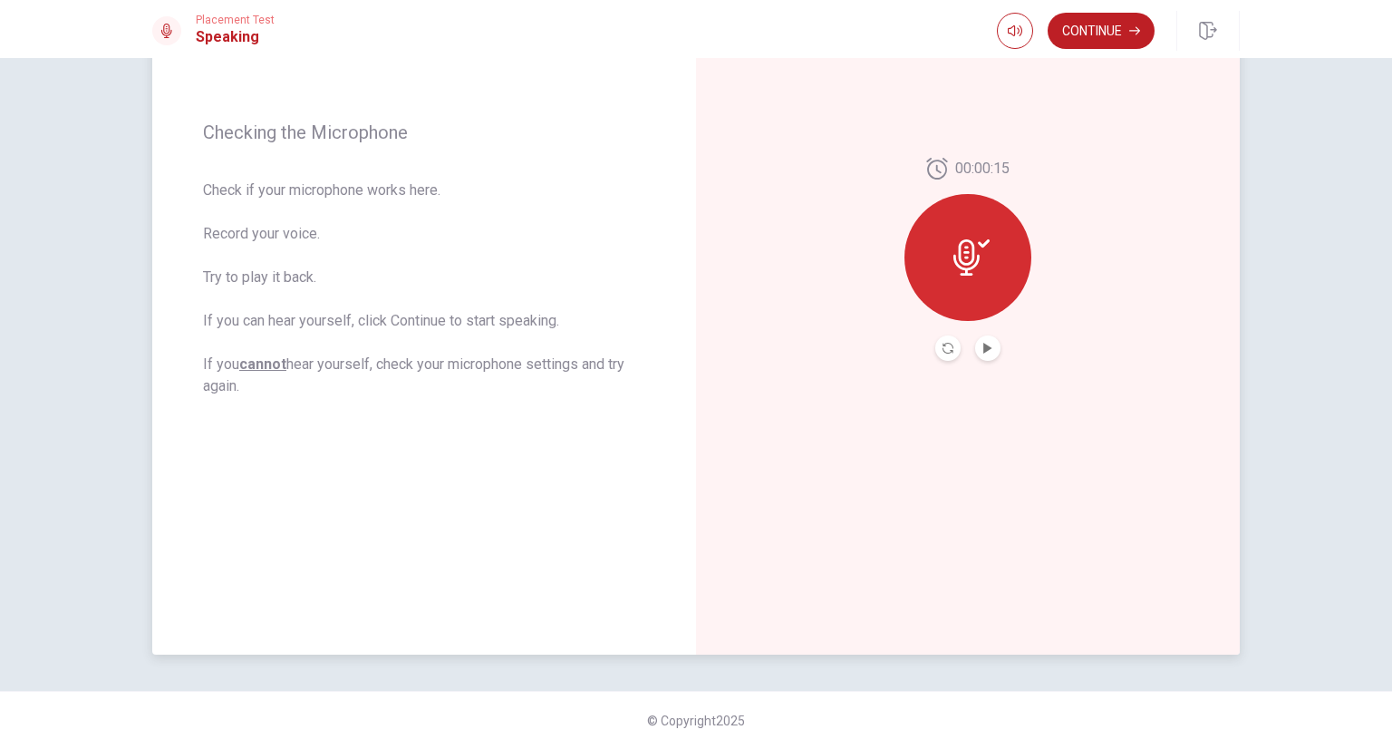
click at [982, 357] on button "Play Audio" at bounding box center [987, 347] width 25 height 25
click at [983, 345] on icon "Pause Audio" at bounding box center [987, 348] width 11 height 11
click at [1126, 37] on button "Continue" at bounding box center [1101, 31] width 107 height 36
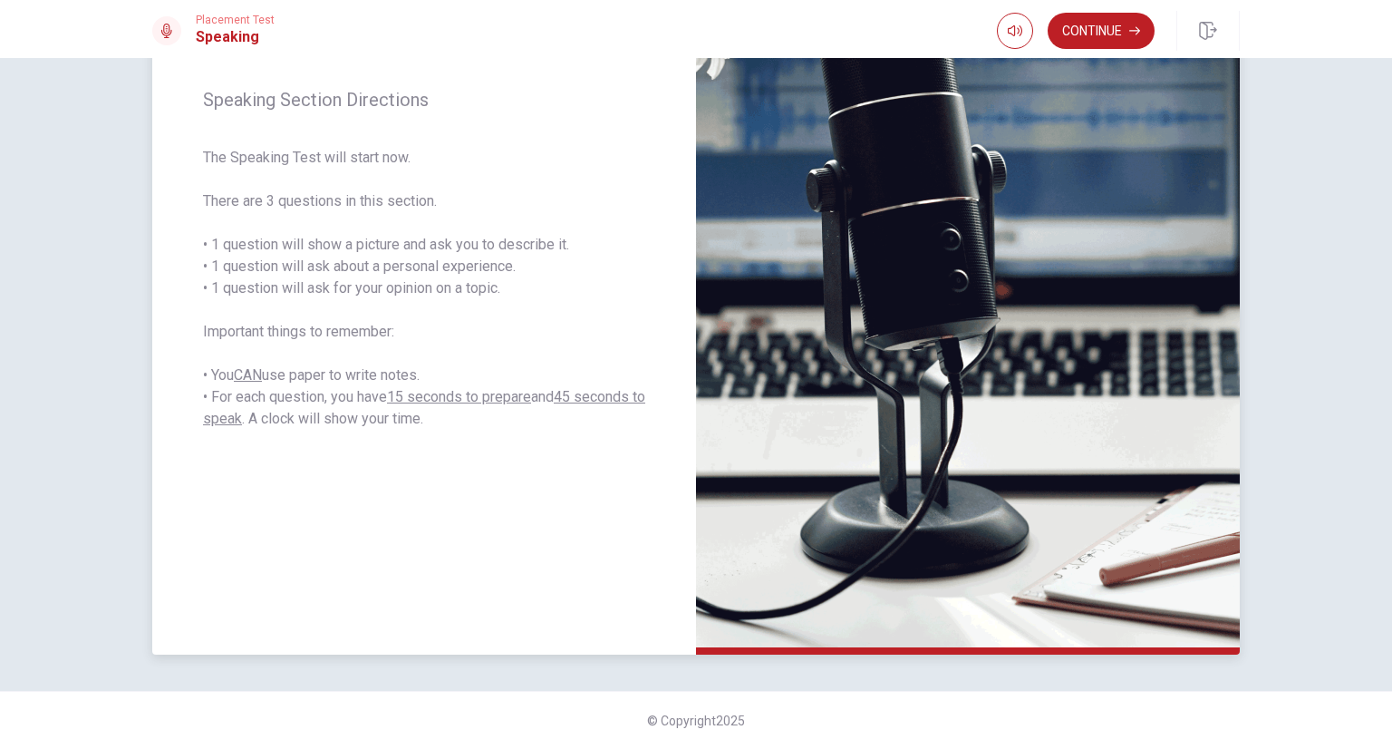
scroll to position [140, 0]
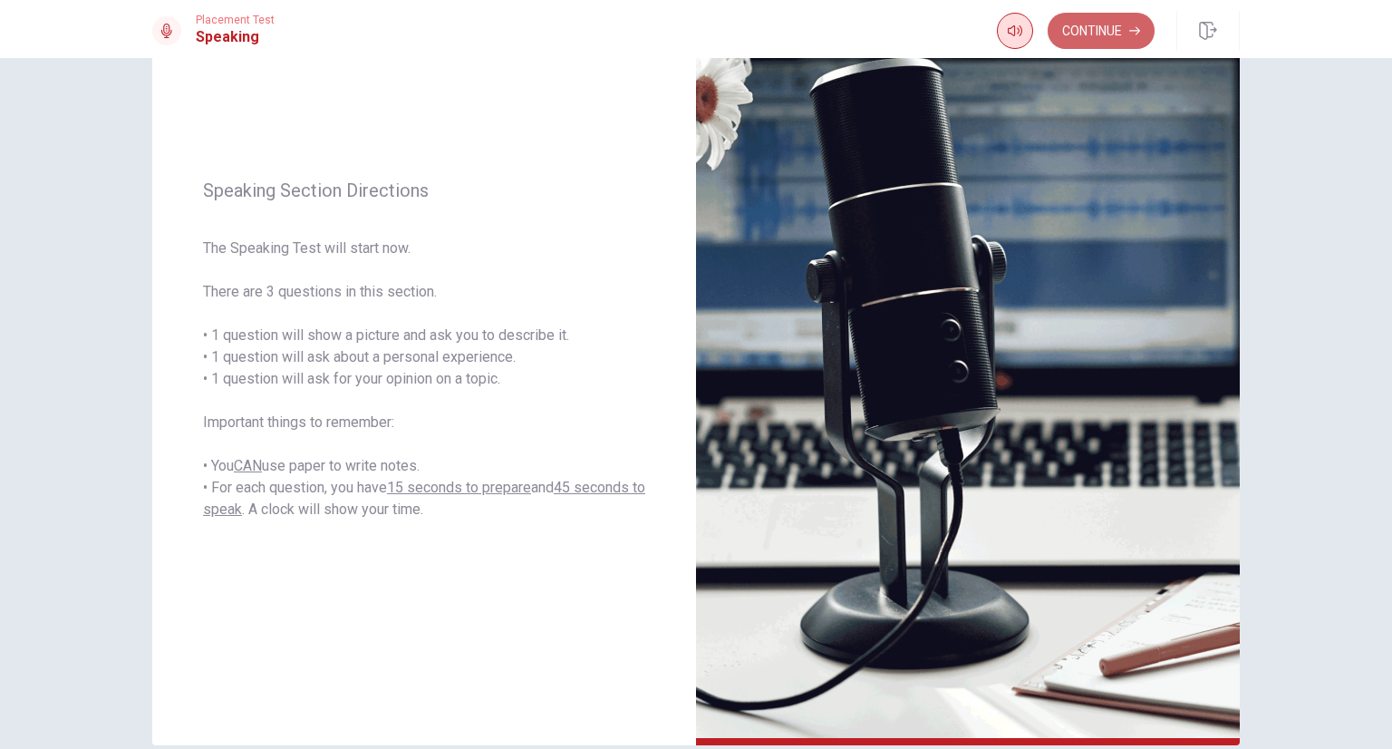
click at [1130, 30] on icon "button" at bounding box center [1134, 30] width 11 height 11
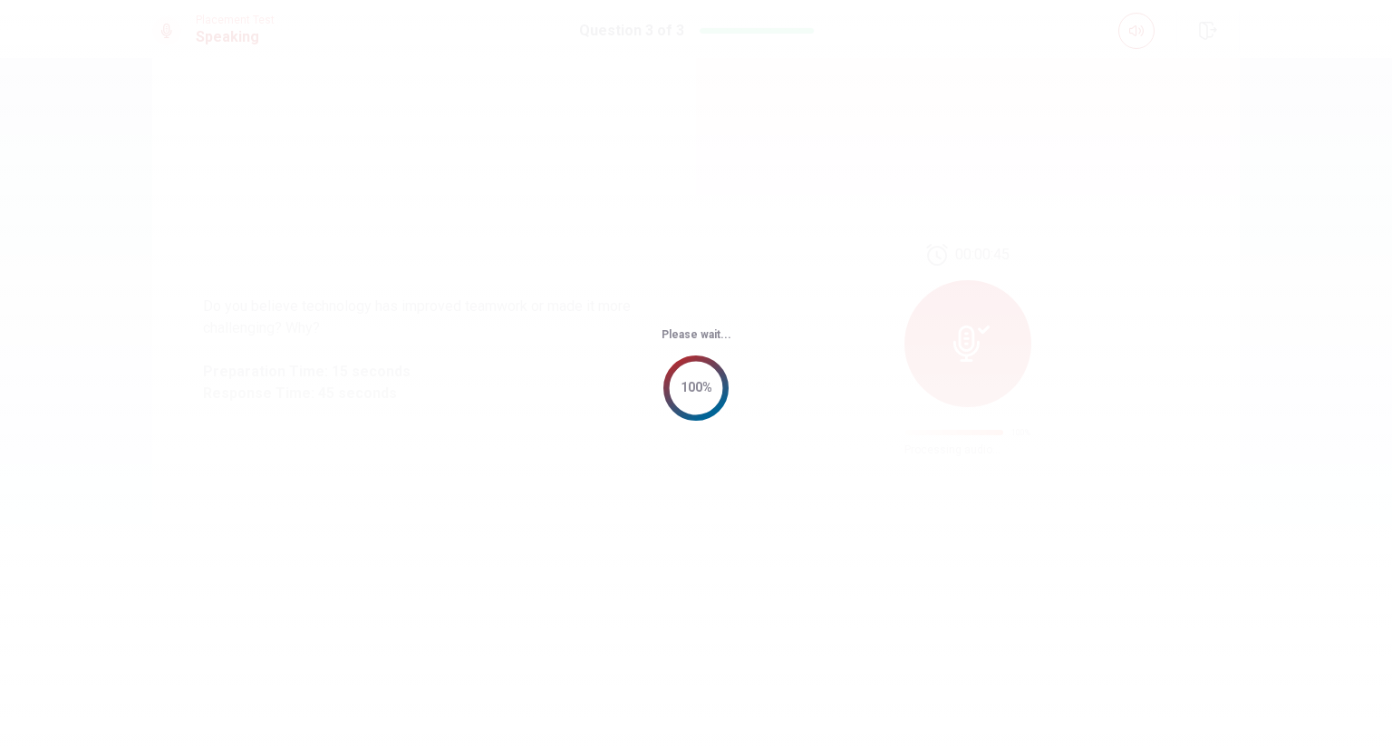
scroll to position [0, 0]
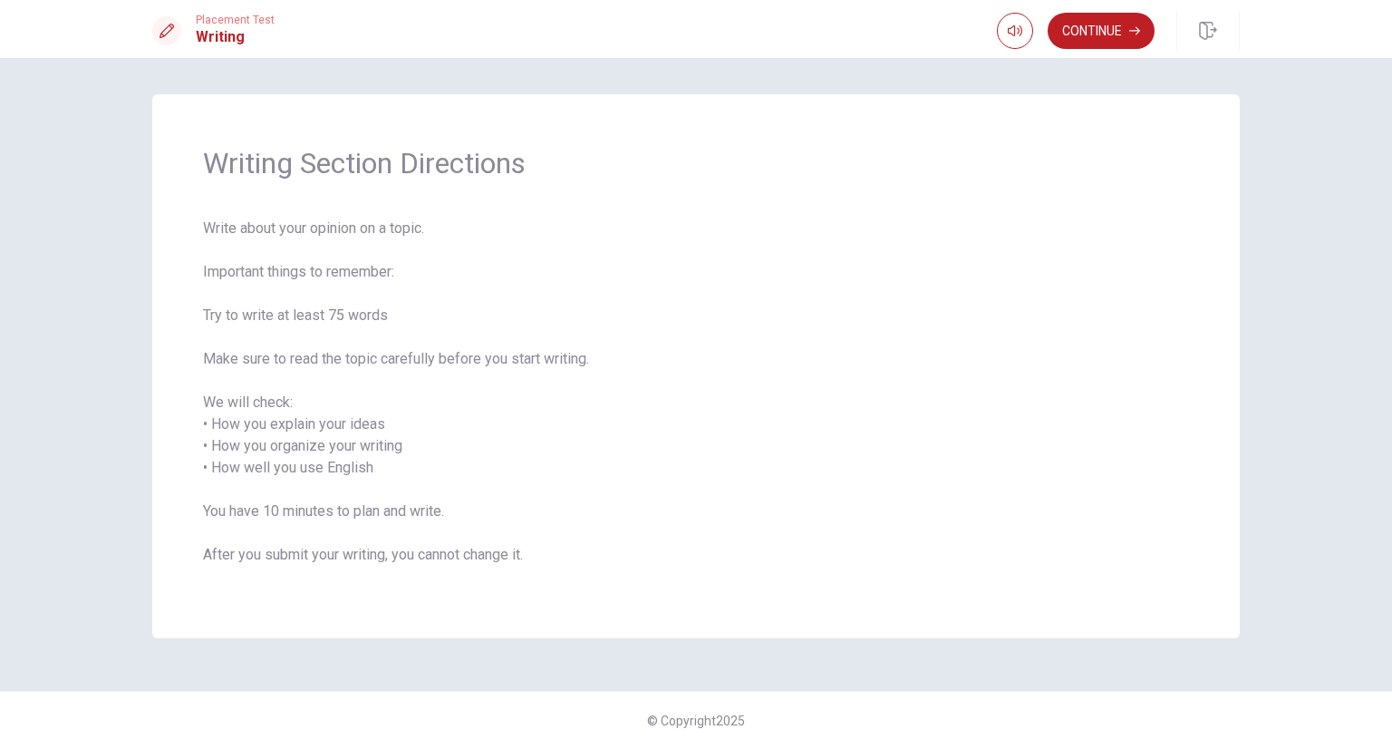
click at [166, 32] on icon at bounding box center [167, 31] width 15 height 15
click at [213, 42] on h1 "Writing" at bounding box center [235, 37] width 79 height 22
click at [1110, 41] on button "Continue" at bounding box center [1101, 31] width 107 height 36
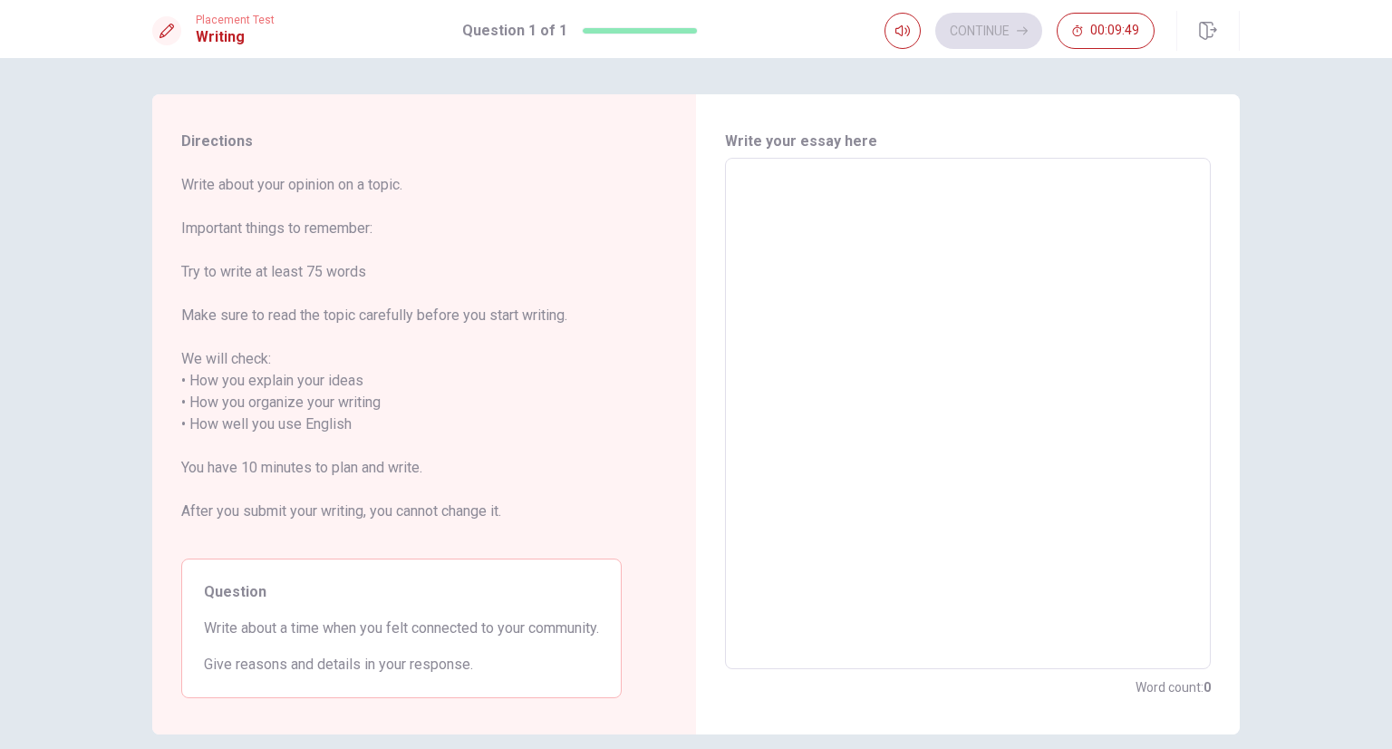
click at [806, 252] on textarea at bounding box center [968, 413] width 460 height 481
type textarea "I"
type textarea "x"
type textarea "I'"
type textarea "x"
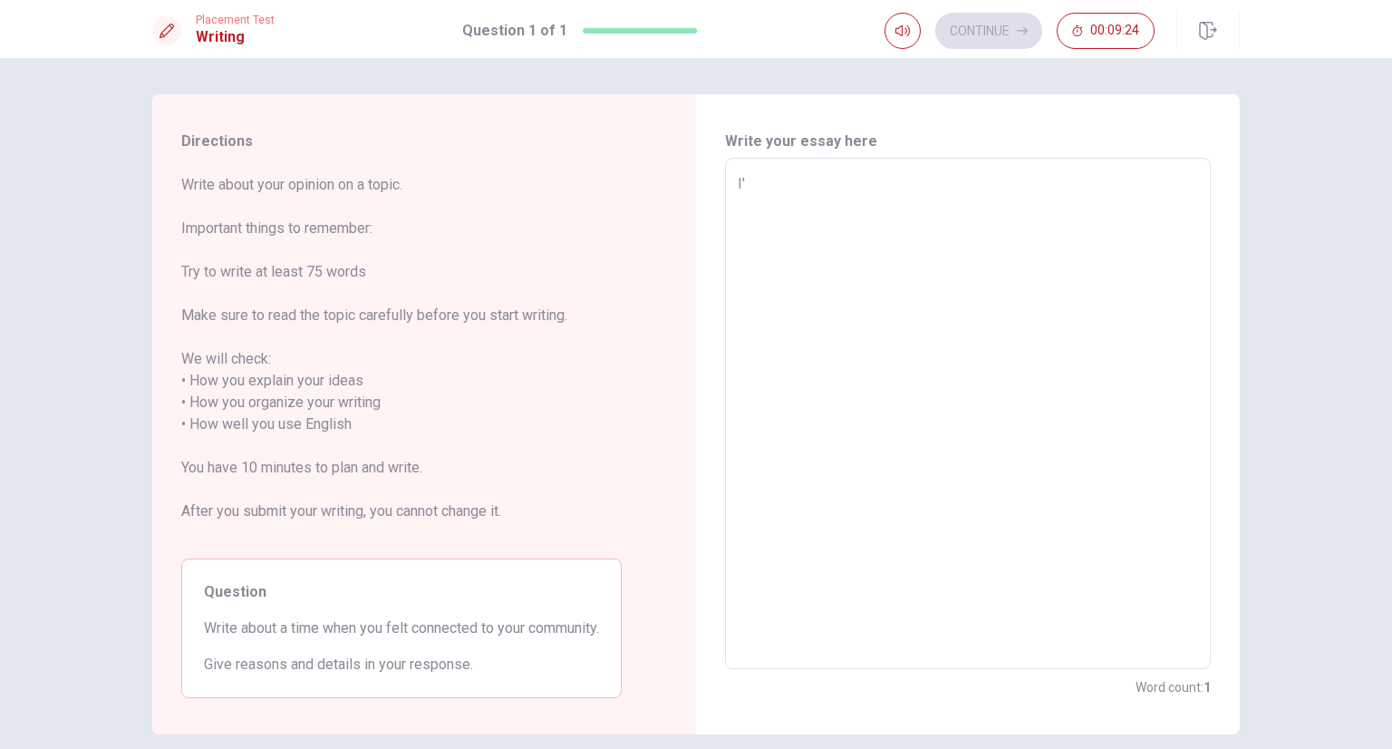
type textarea "I'c"
type textarea "x"
type textarea "I'"
type textarea "x"
type textarea "I'v"
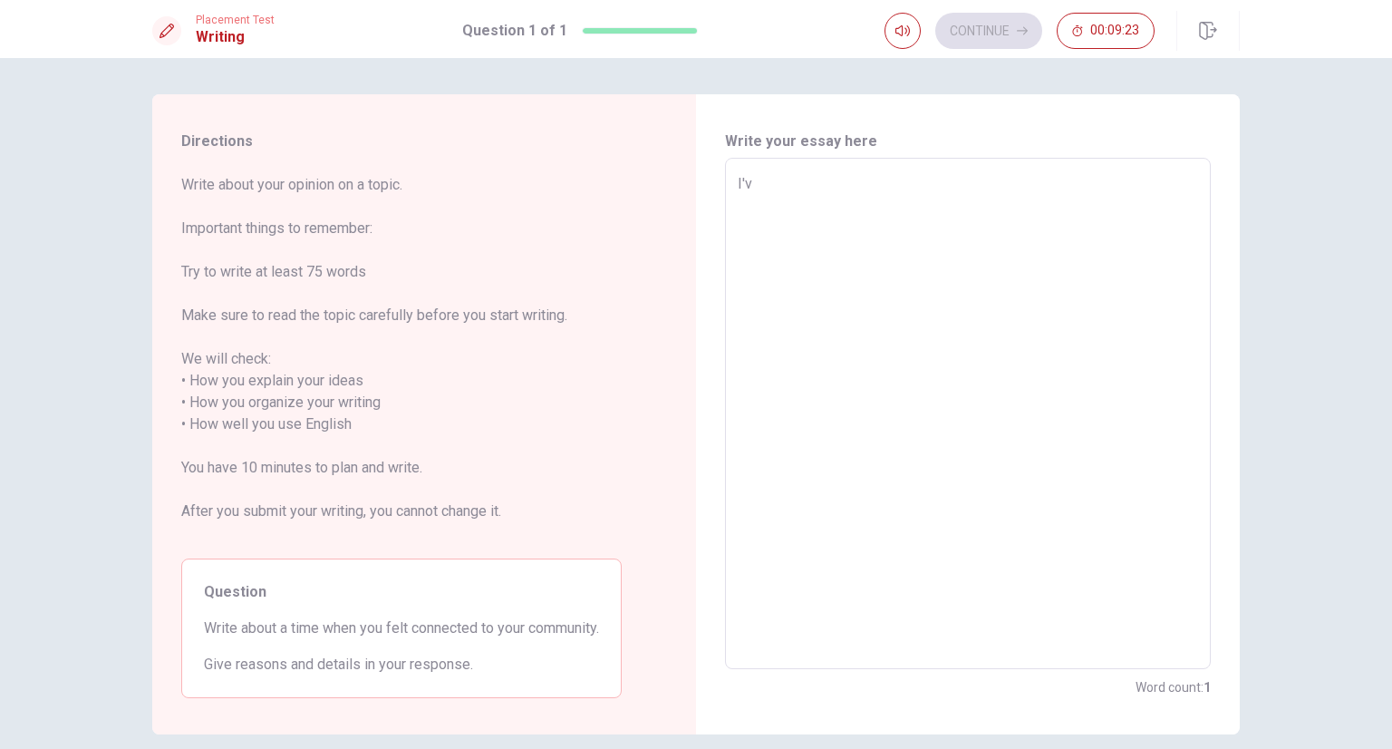
type textarea "x"
type textarea "I've"
type textarea "x"
type textarea "I've"
type textarea "x"
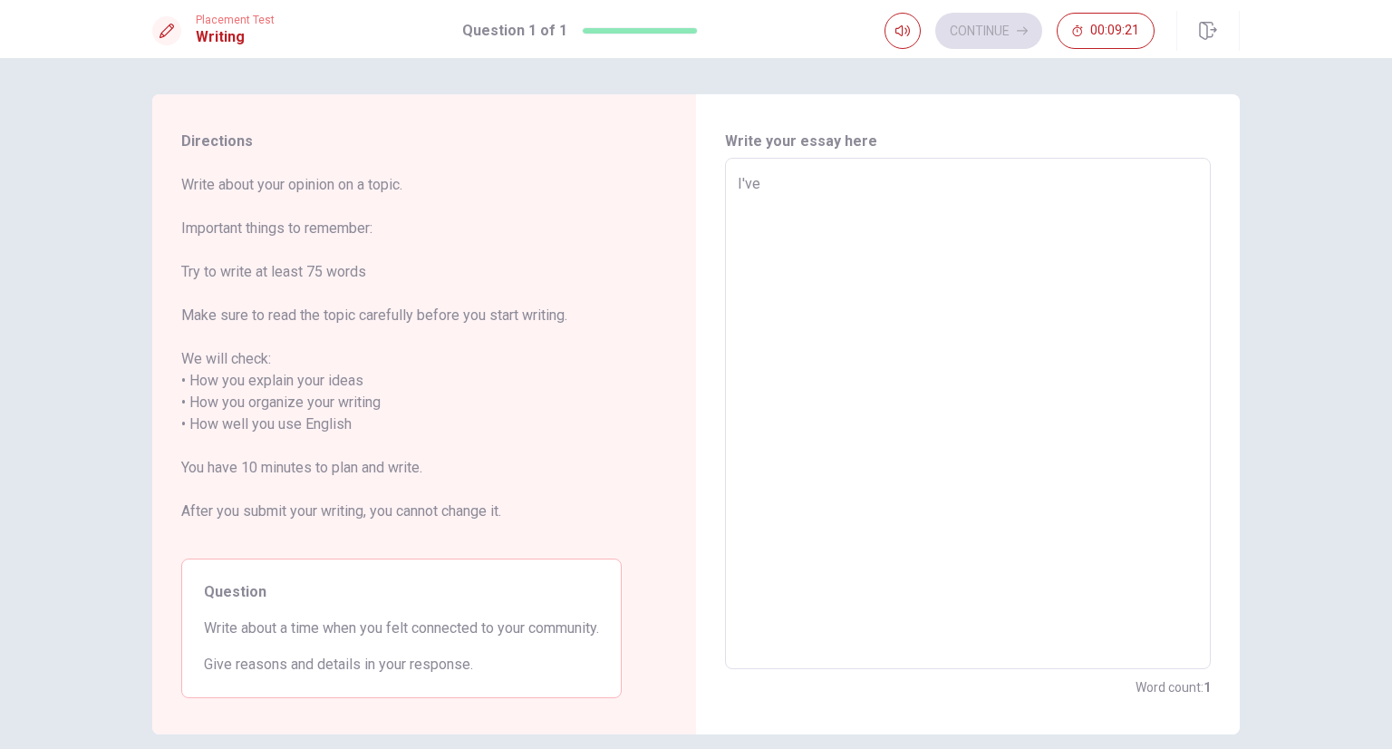
type textarea "I've a"
type textarea "x"
type textarea "I've al"
type textarea "x"
type textarea "I've alw"
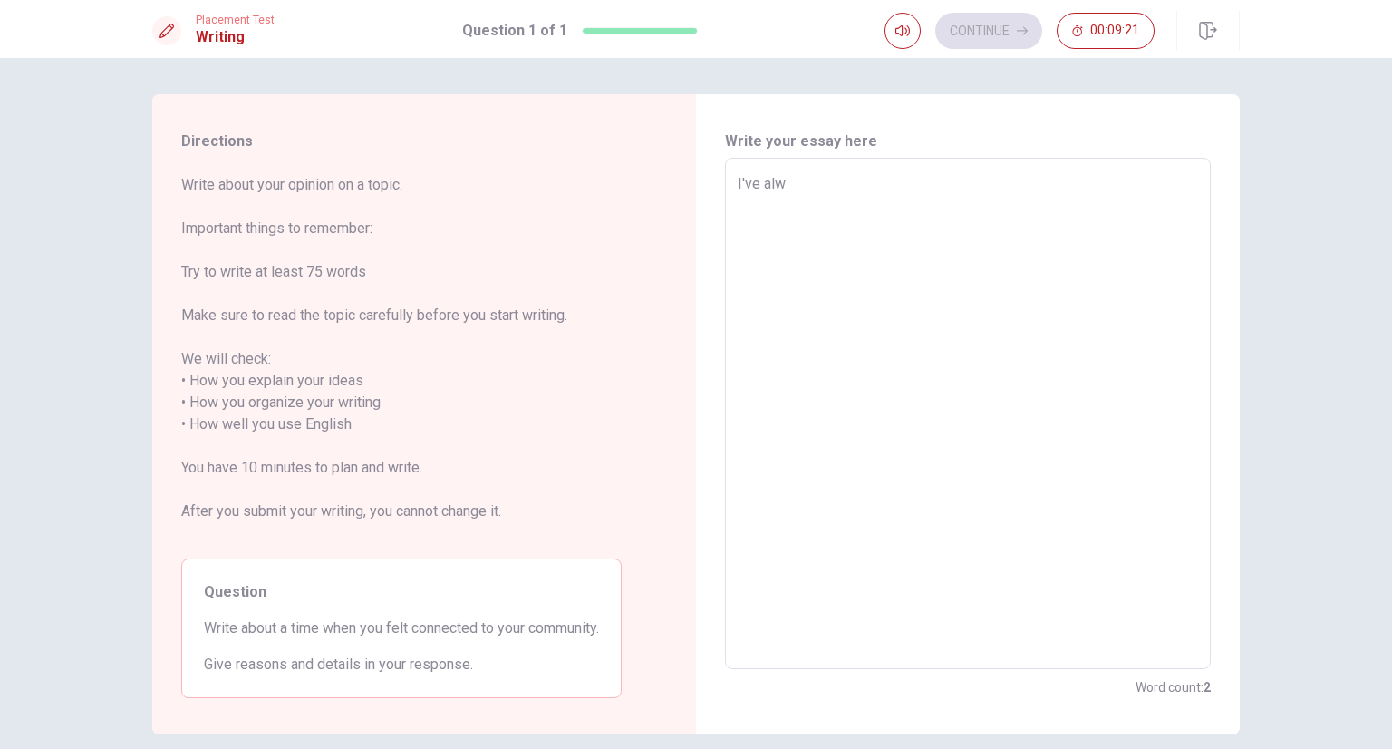
type textarea "x"
type textarea "I've alwa"
type textarea "x"
type textarea "I've alway"
type textarea "x"
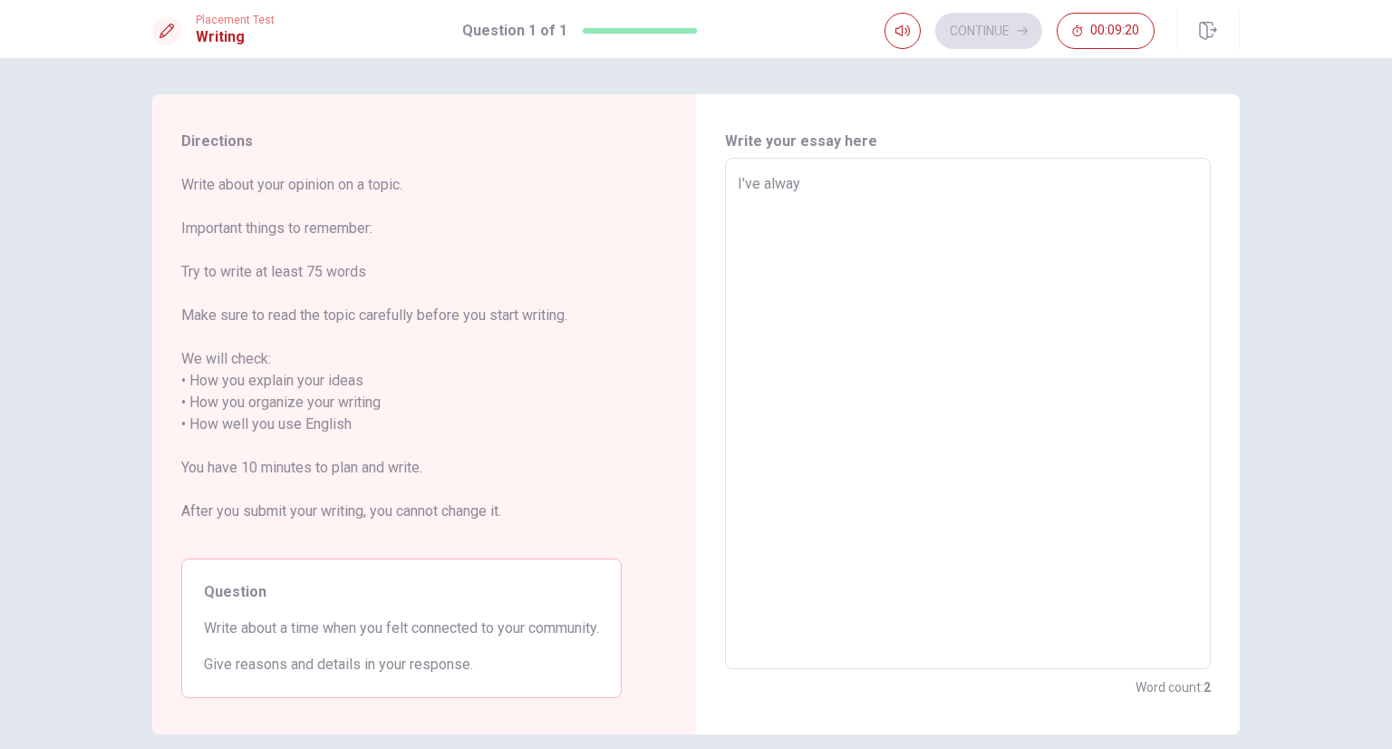
type textarea "I've always"
type textarea "x"
type textarea "I've always"
type textarea "x"
type textarea "I've always h"
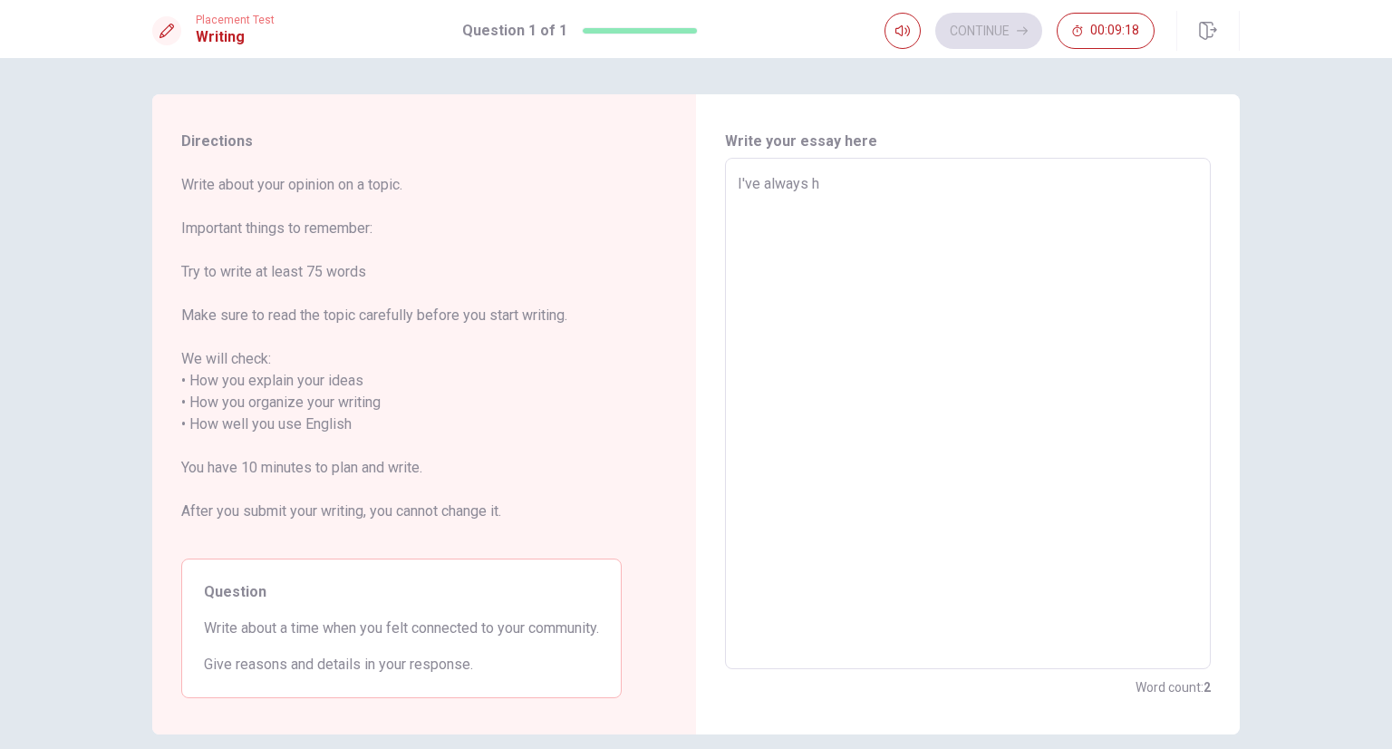
type textarea "x"
type textarea "I've always ha"
type textarea "x"
type textarea "I've always had"
type textarea "x"
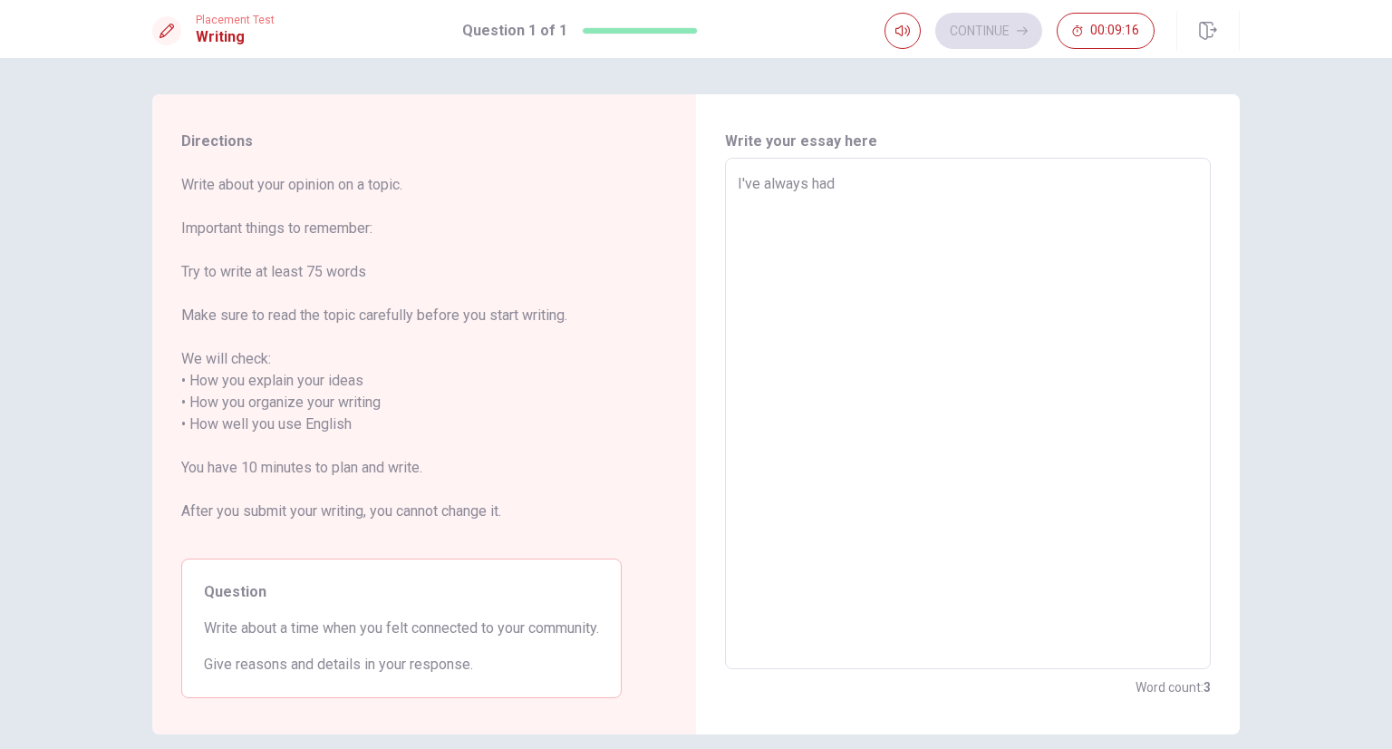
type textarea "I've always had"
type textarea "x"
type textarea "I've always had t"
type textarea "x"
type textarea "I've always had th"
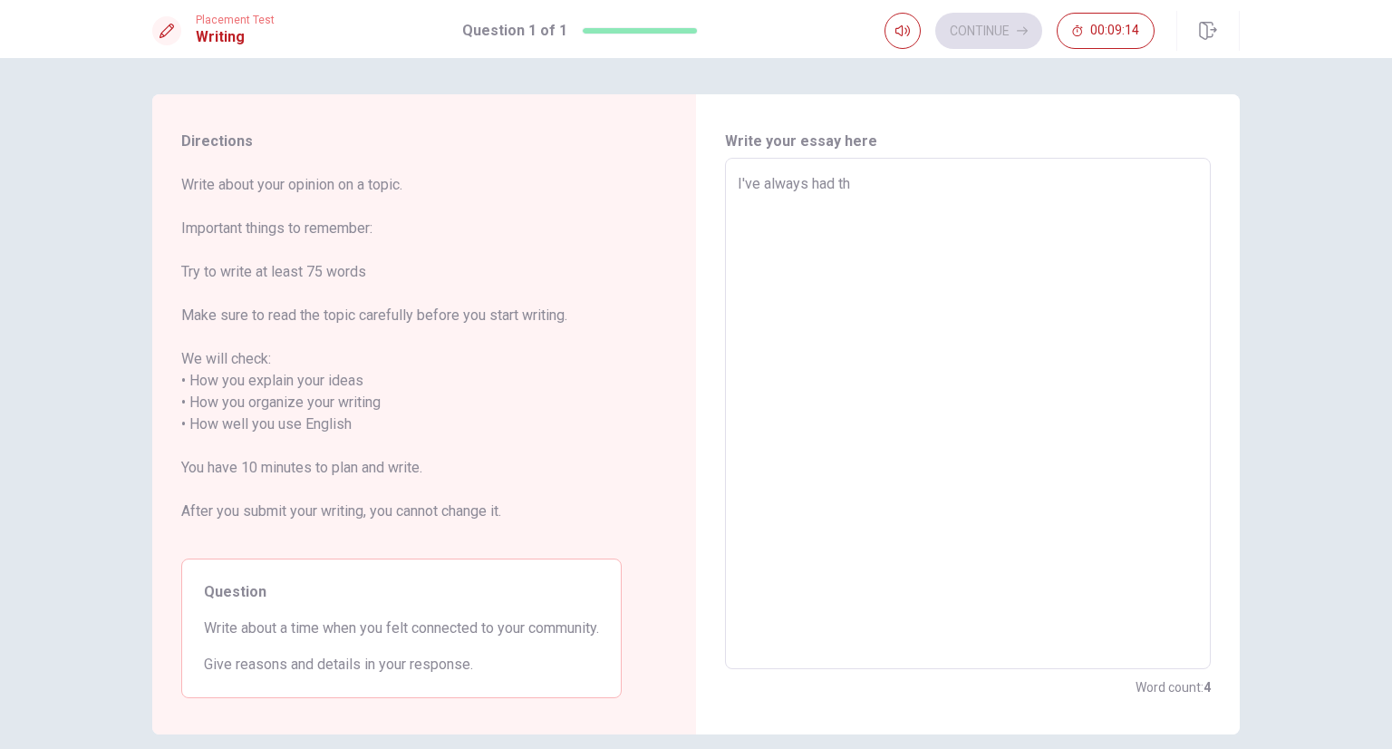
type textarea "x"
type textarea "I've always had the"
type textarea "x"
type textarea "I've always had the"
type textarea "x"
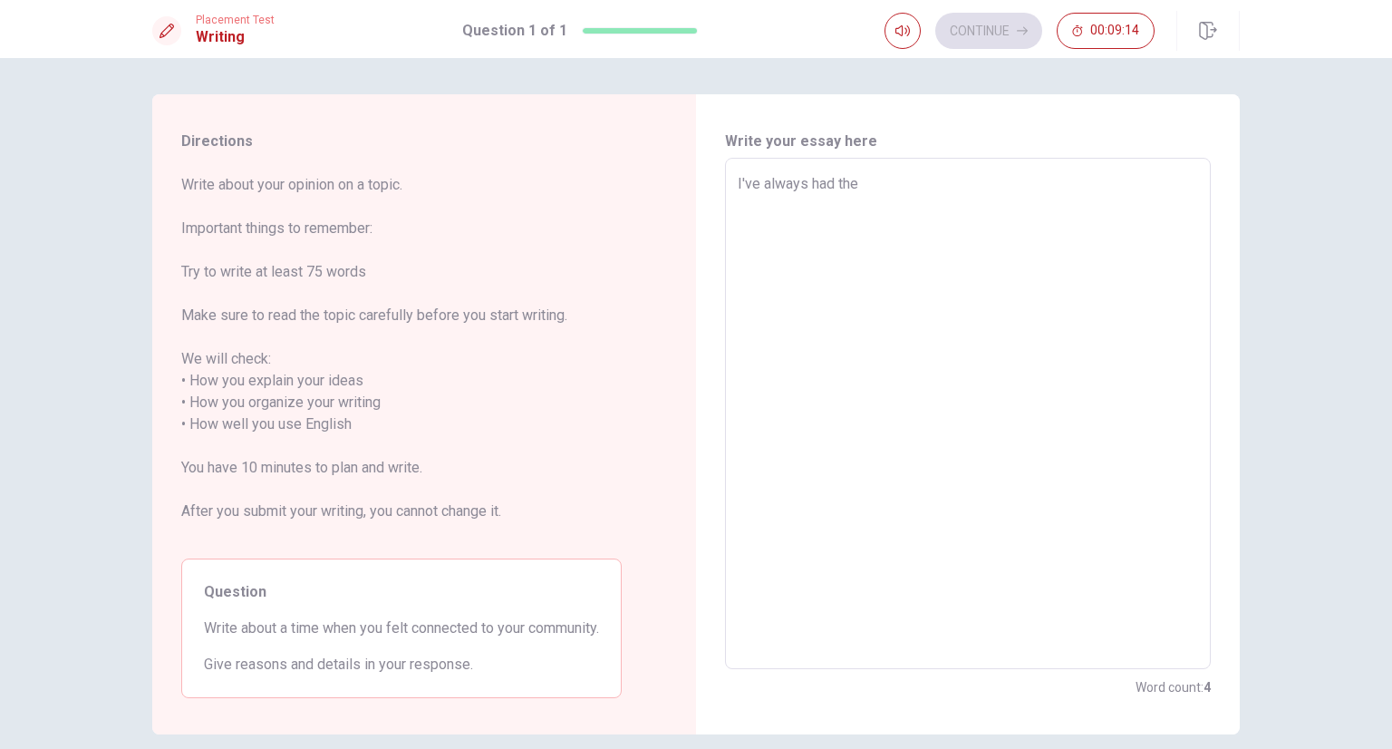
type textarea "I've always had the f"
type textarea "x"
type textarea "I've always had the fe"
type textarea "x"
type textarea "I've always had the fee"
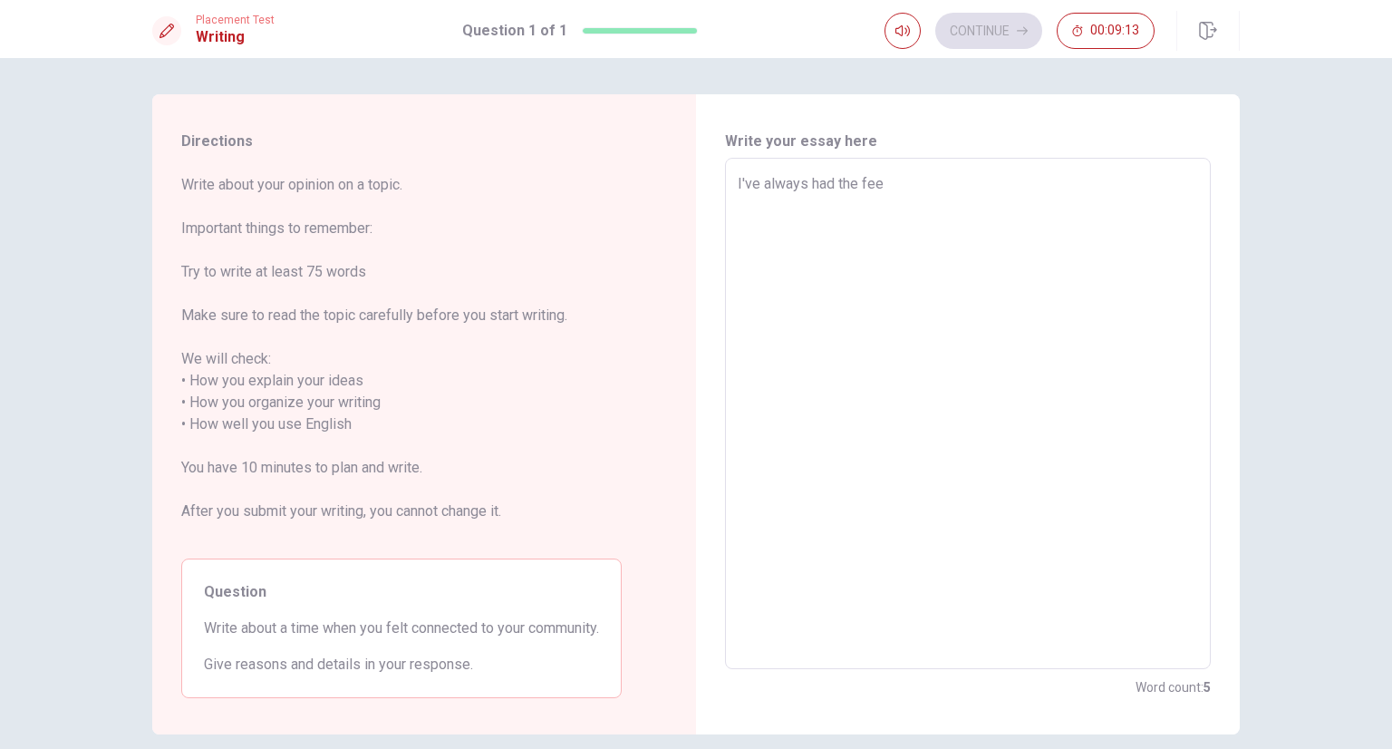
type textarea "x"
type textarea "I've always had the feel"
type textarea "x"
type textarea "I've always had the feeli"
type textarea "x"
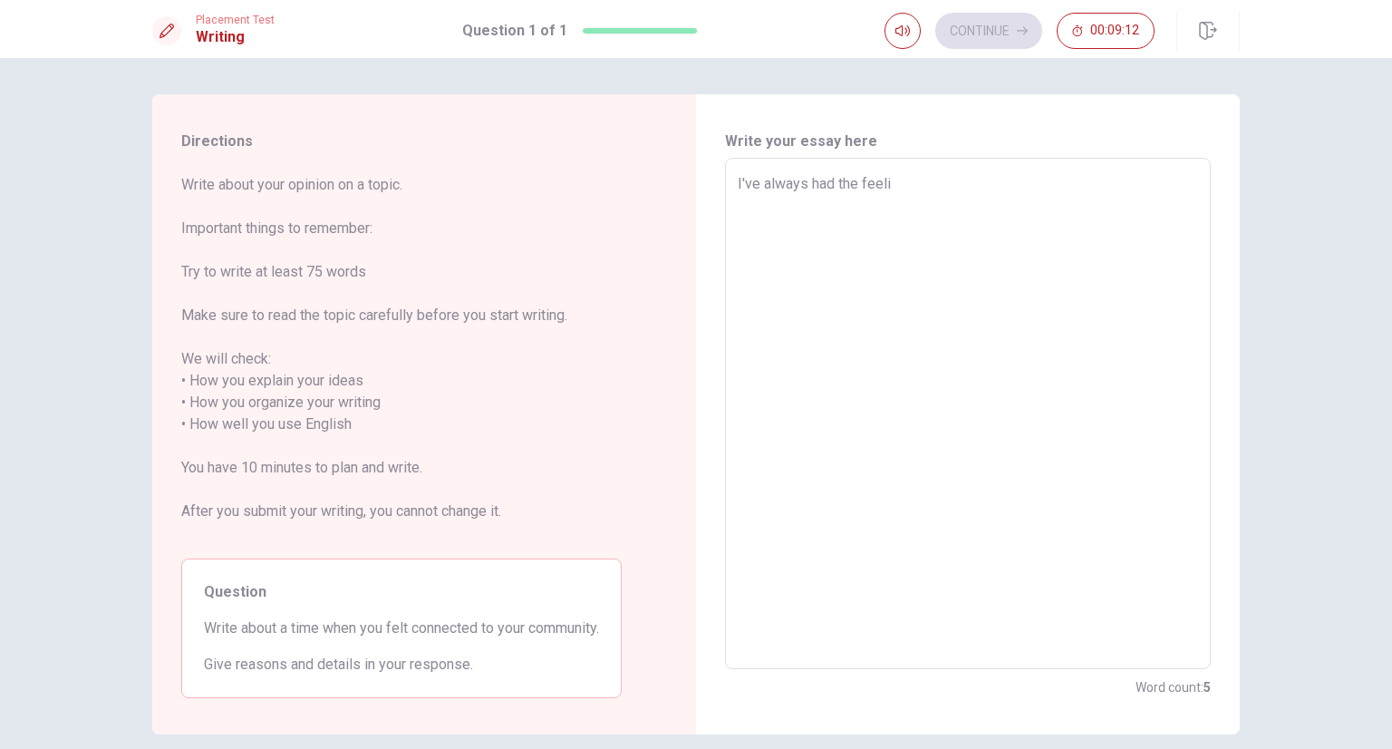
type textarea "I've always had the feelin"
type textarea "x"
type textarea "I've always had the feeling"
type textarea "x"
type textarea "I've always had the feeling"
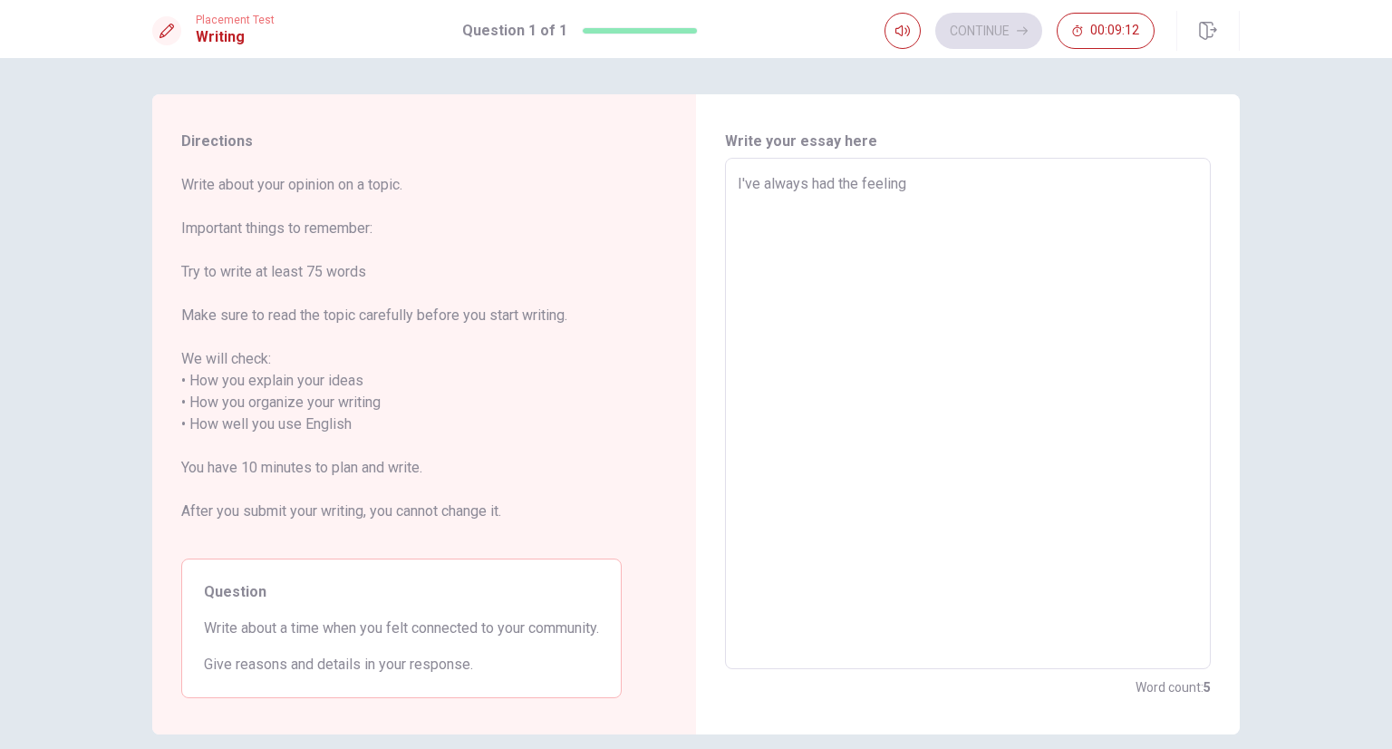
type textarea "x"
type textarea "I've always had the feeling t"
type textarea "x"
type textarea "I've always had the feeling th"
type textarea "x"
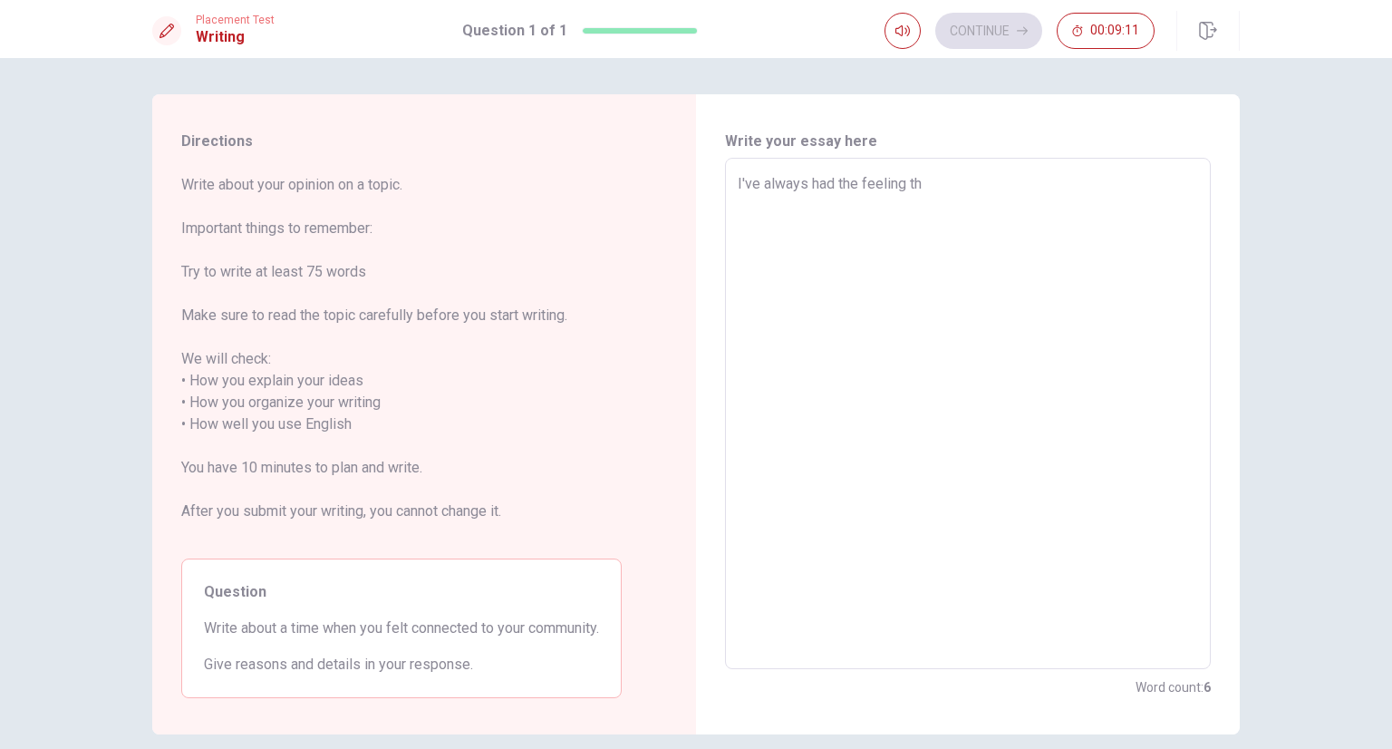
type textarea "I've always had the feeling tha"
type textarea "x"
type textarea "I've always had the feeling that"
type textarea "x"
type textarea "I've always had the feeling that"
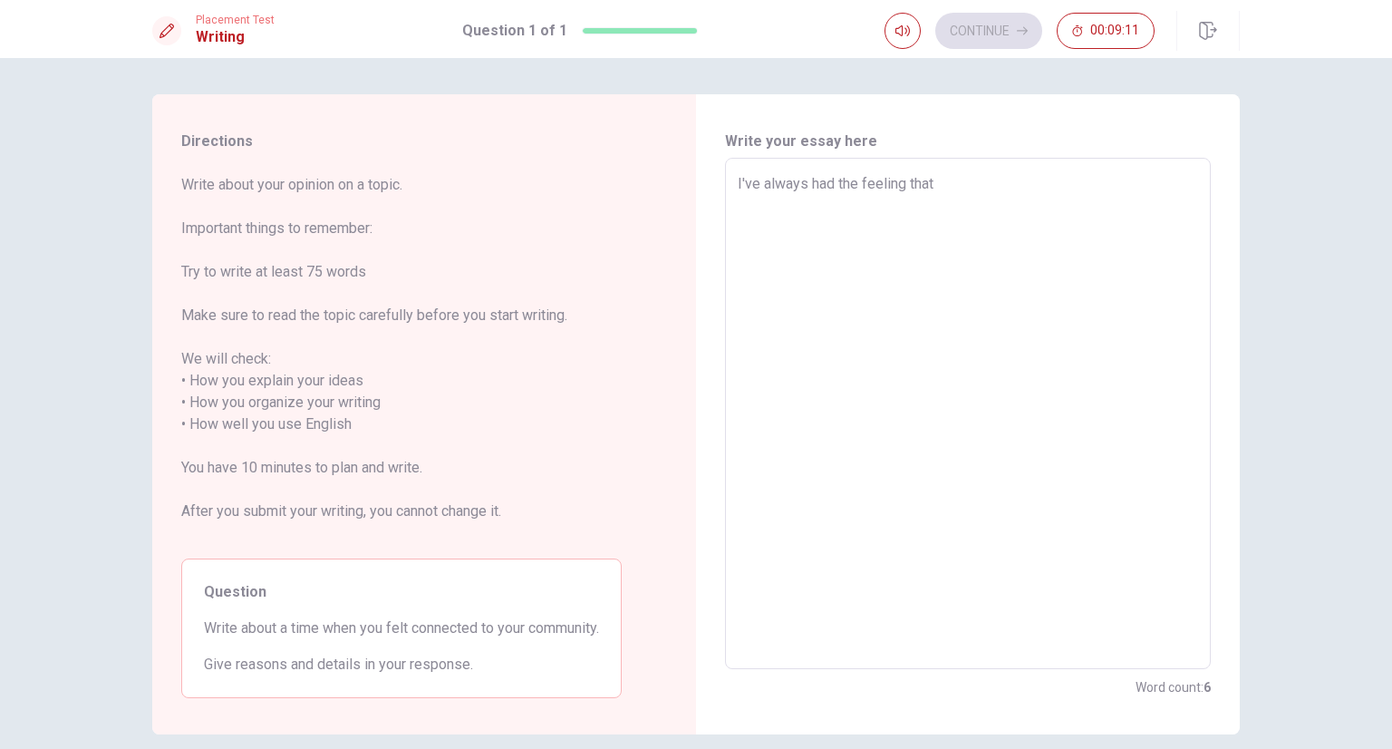
type textarea "x"
type textarea "I've always had the feeling that I"
type textarea "x"
type textarea "I've always had the feeling that I"
type textarea "x"
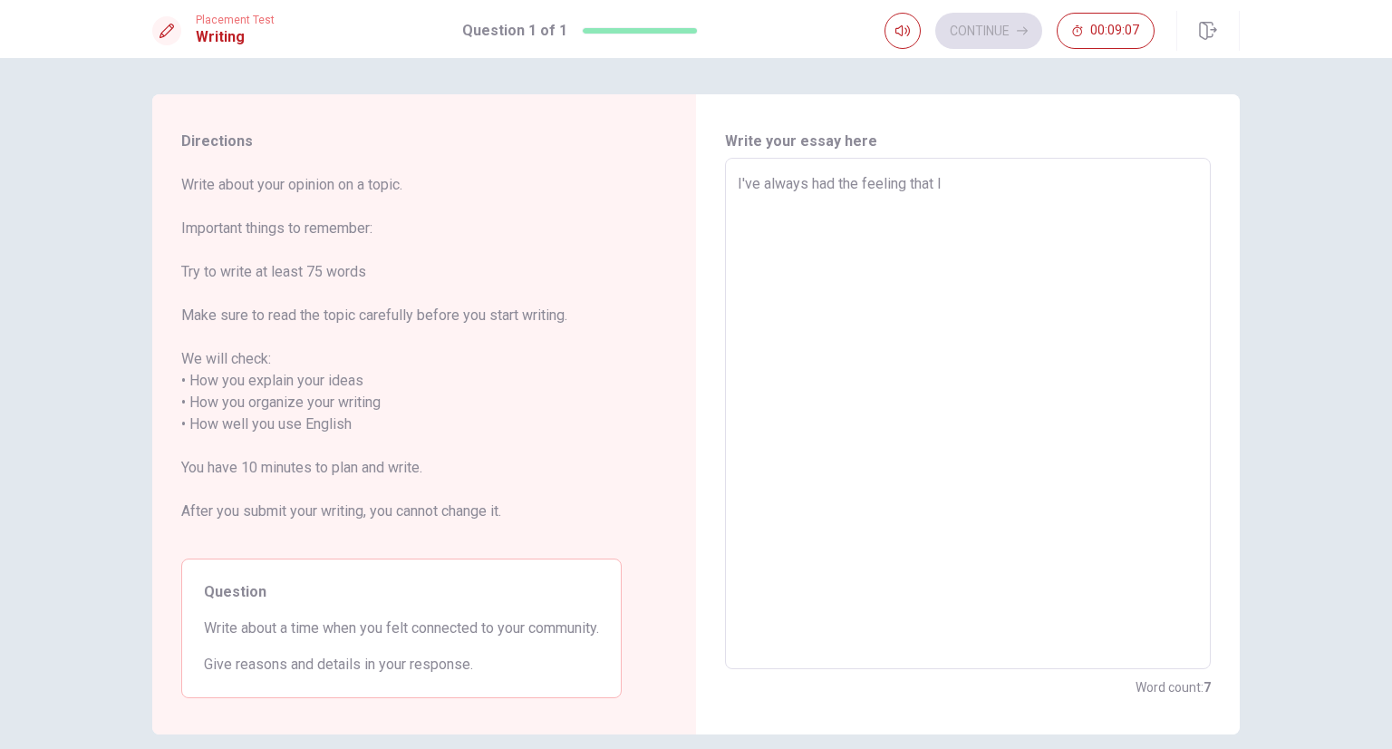
type textarea "I've always had the feeling that I a"
type textarea "x"
type textarea "I've always had the feeling that I am"
type textarea "x"
type textarea "I've always had the feeling that I a"
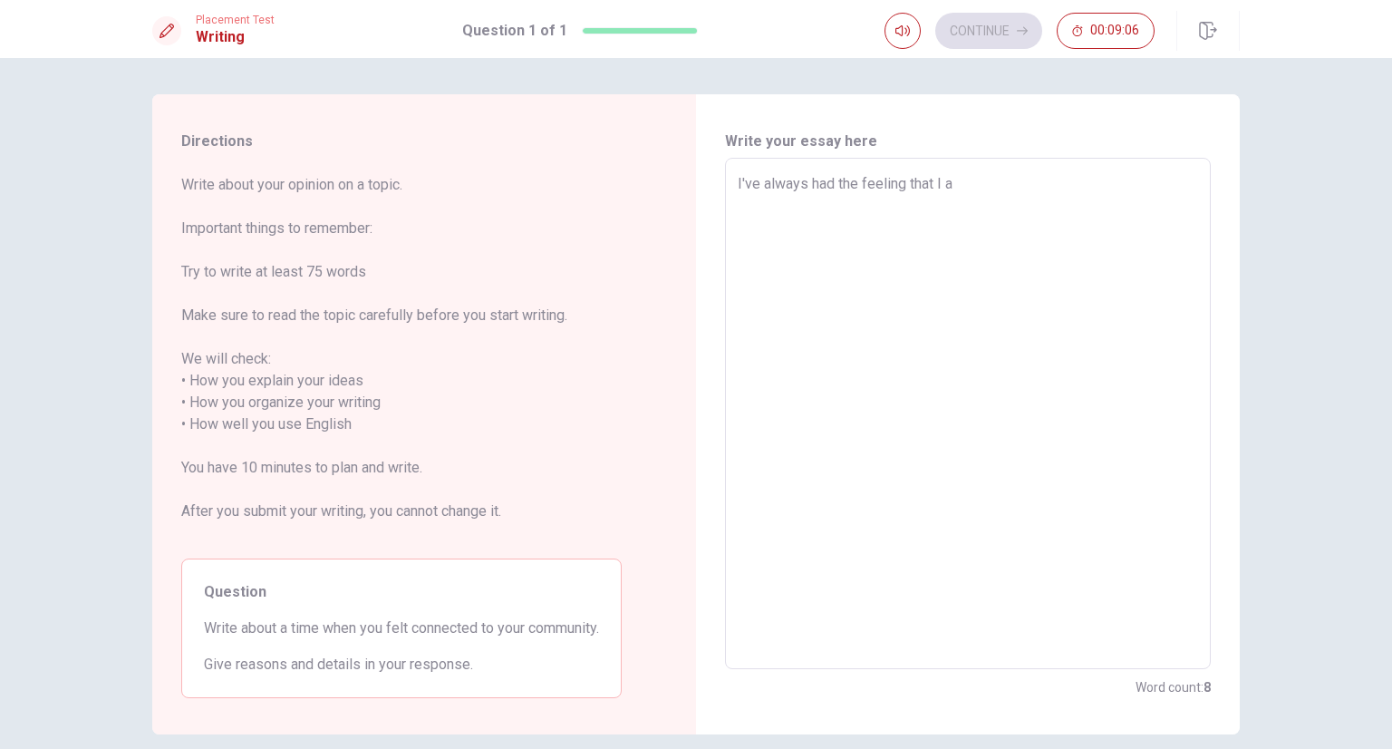
type textarea "x"
type textarea "I've always had the feeling that I"
type textarea "x"
type textarea "I've always had the feeling that I"
type textarea "x"
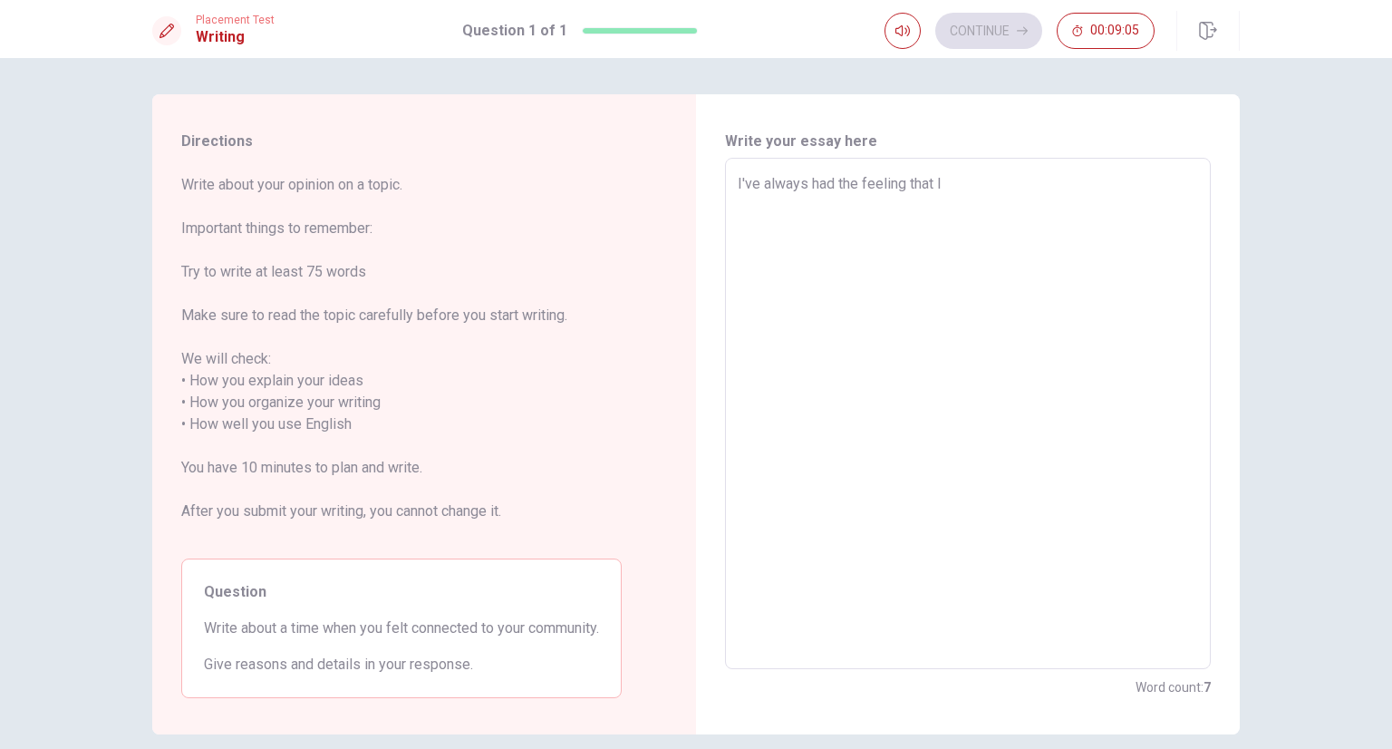
type textarea "I've always had the feeling that I"
type textarea "x"
type textarea "I've always had the feeling that I a"
type textarea "x"
type textarea "I've always had the feeling that I am"
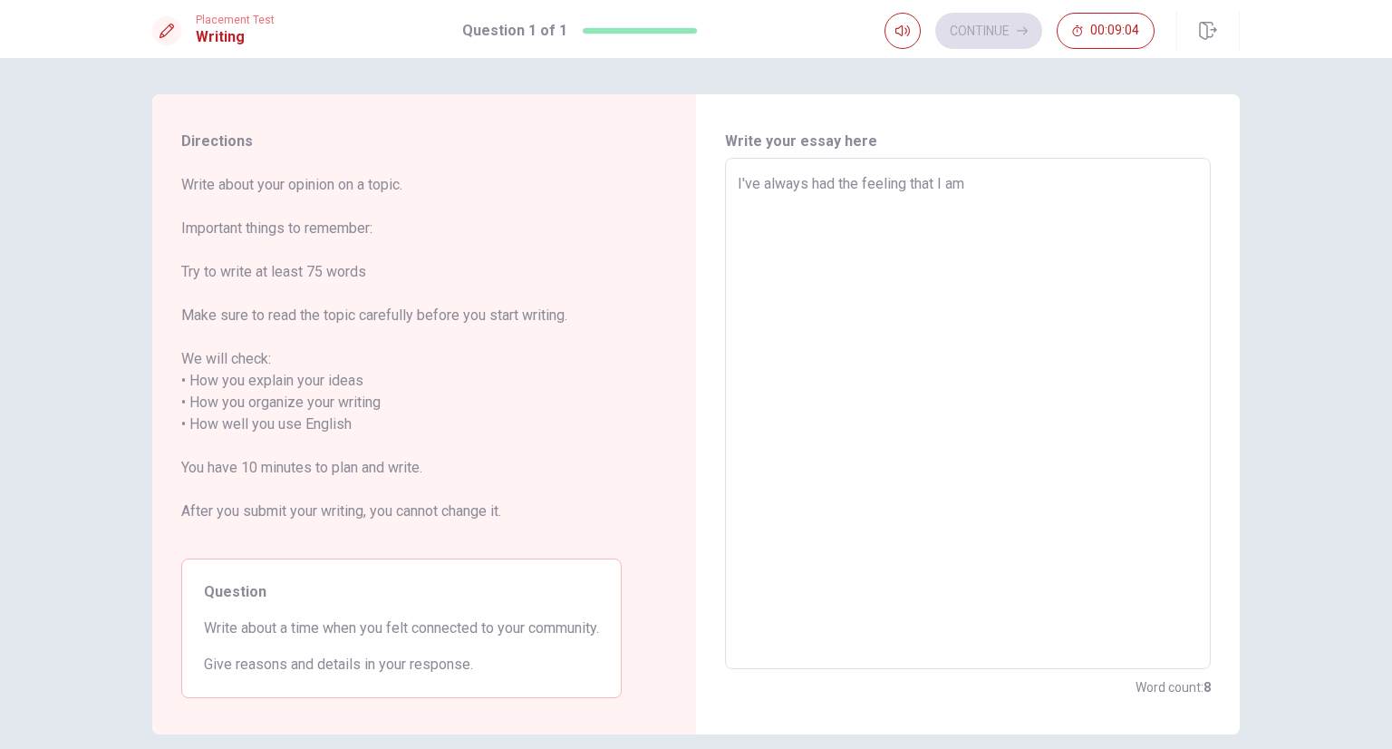
type textarea "x"
type textarea "I've always had the feeling that I am"
type textarea "x"
type textarea "I've always had the feeling that I am i"
type textarea "x"
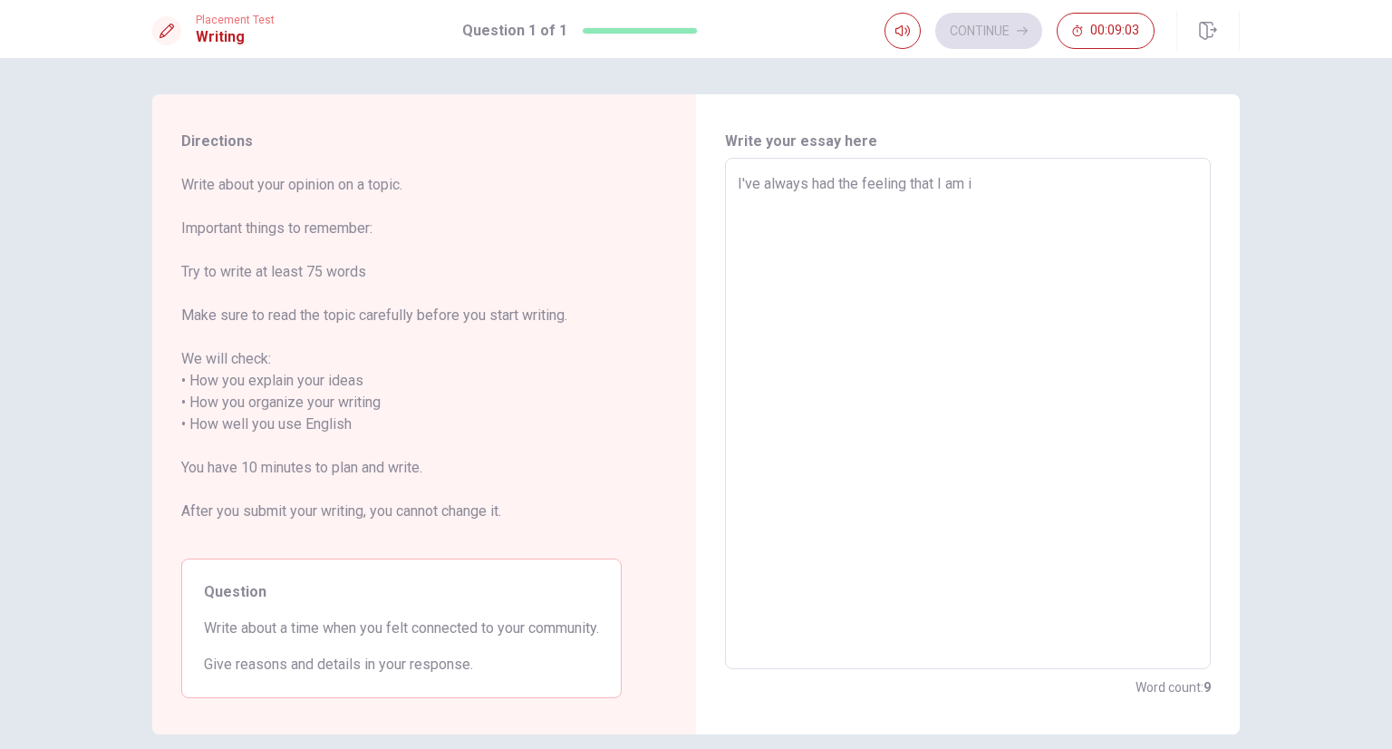
type textarea "I've always had the feeling that I am in"
type textarea "x"
type textarea "I've always had the feeling that I am in"
type textarea "x"
type textarea "I've always had the feeling that I am in t"
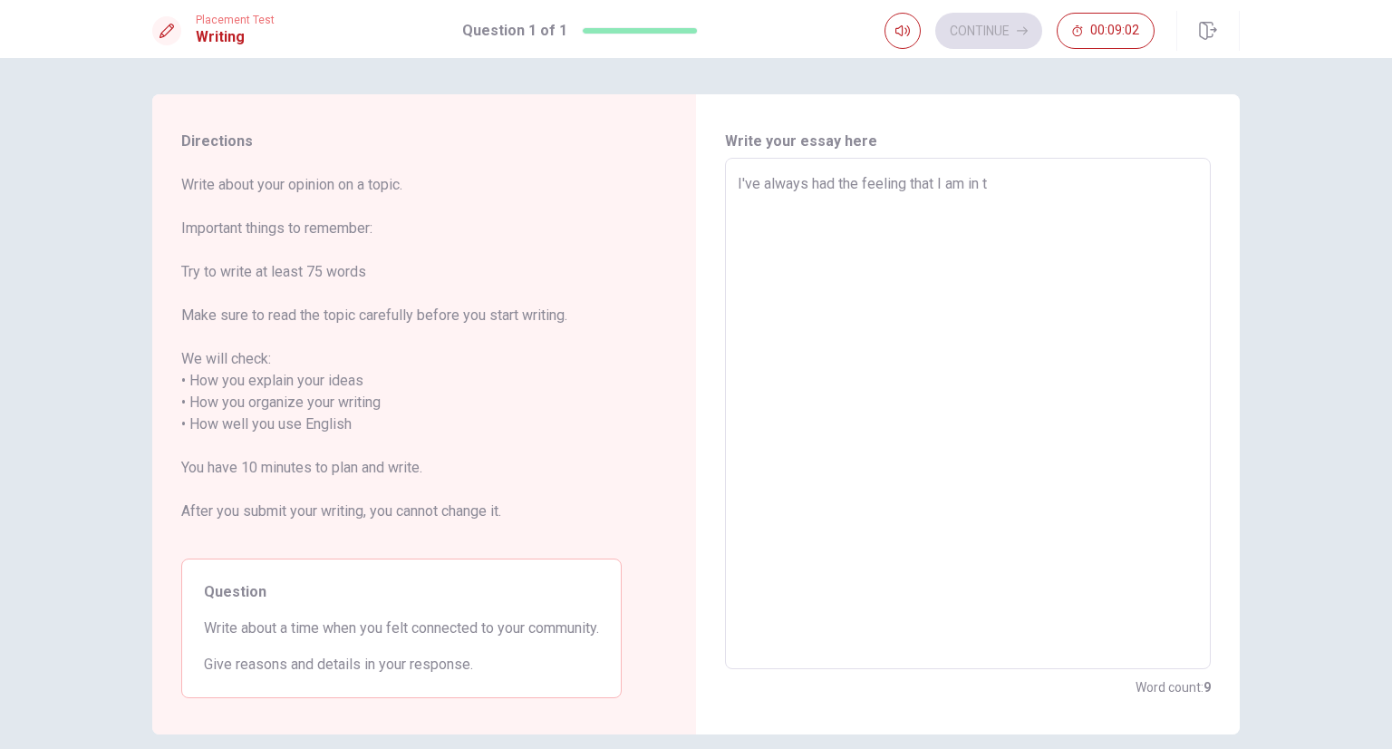
type textarea "x"
type textarea "I've always had the feeling that I am in th"
type textarea "x"
type textarea "I've always had the feeling that I am in the"
type textarea "x"
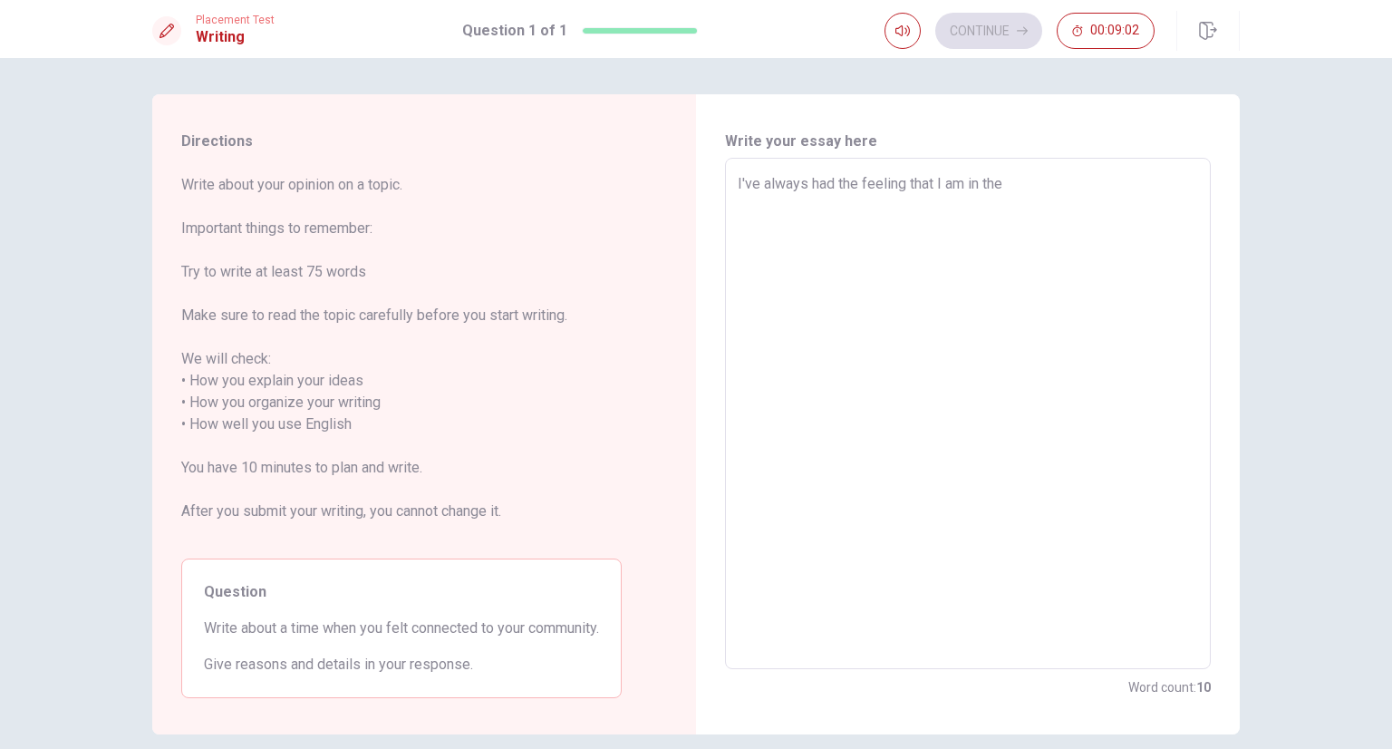
type textarea "I've always had the feeling that I am in the"
type textarea "x"
type textarea "I've always had the feeling that I am in the r"
type textarea "x"
type textarea "I've always had the feeling that I am in the ri"
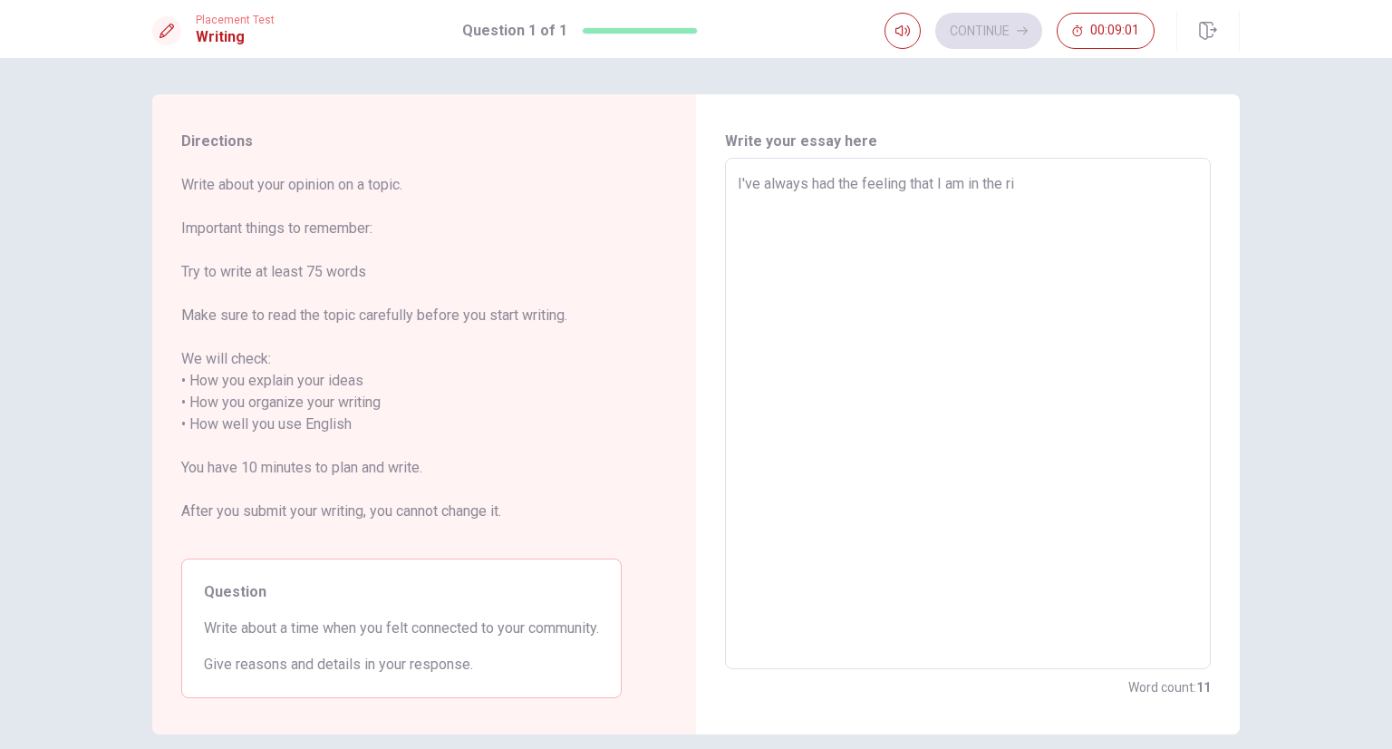
type textarea "x"
type textarea "I've always had the feeling that I am in the rig"
type textarea "x"
type textarea "I've always had the feeling that I am in the righ"
type textarea "x"
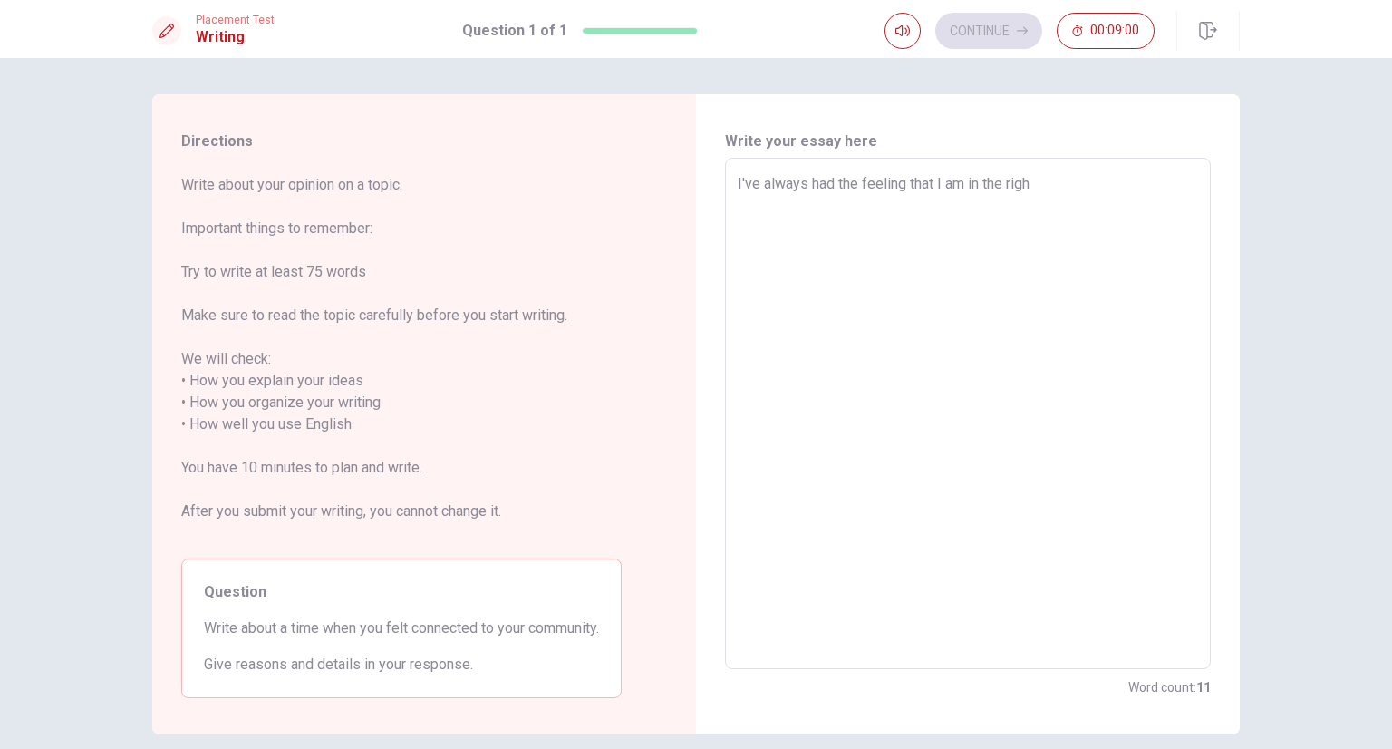
type textarea "I've always had the feeling that I am in the right"
type textarea "x"
type textarea "I've always had the feeling that I am in the right"
type textarea "x"
type textarea "I've always had the feeling that I am in the right p"
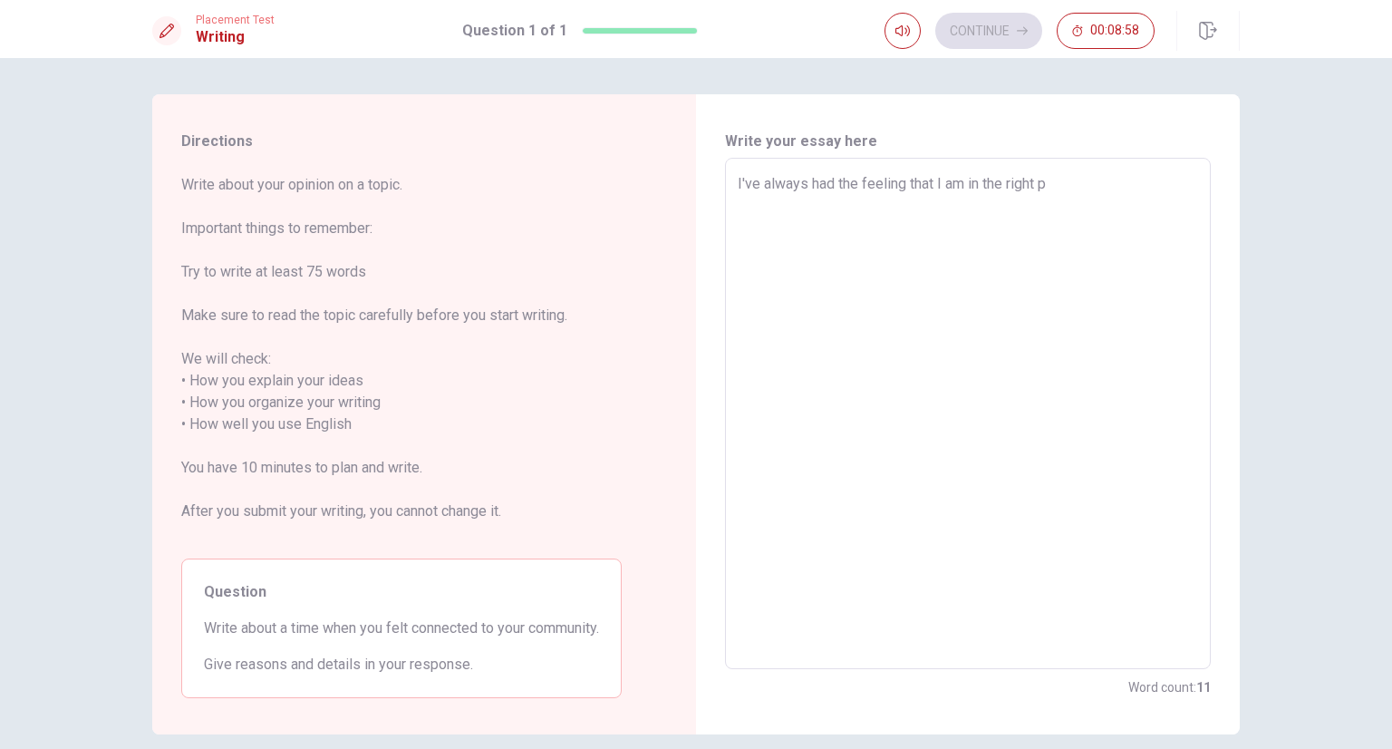
type textarea "x"
type textarea "I've always had the feeling that I am in the right pl"
type textarea "x"
type textarea "I've always had the feeling that I am in the right pla"
type textarea "x"
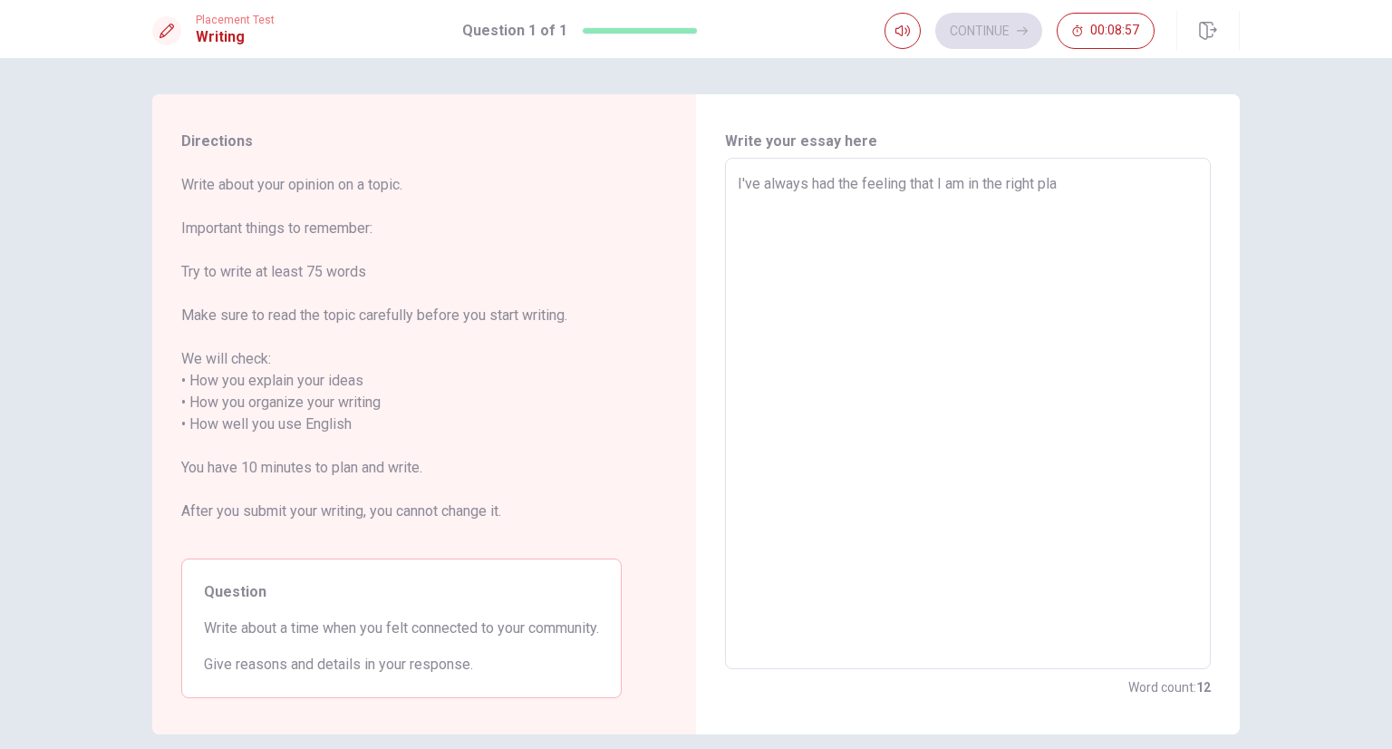
type textarea "I've always had the feeling that I am in the right plac"
type textarea "x"
type textarea "I've always had the feeling that I am in the right place"
type textarea "x"
type textarea "I've always had the feeling that I am in the right place,"
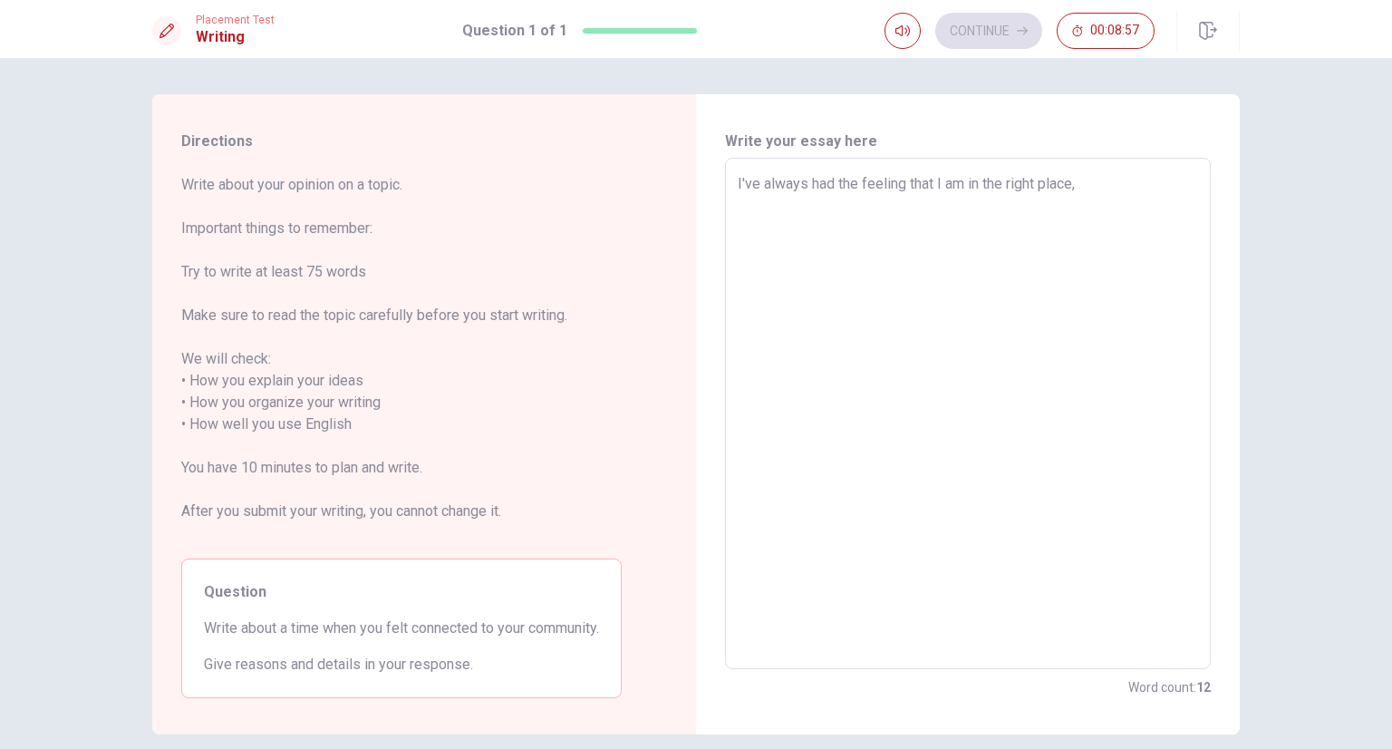
type textarea "x"
type textarea "I've always had the feeling that I am in the right place,"
type textarea "x"
type textarea "I've always had the feeling that I am in the right place, w"
type textarea "x"
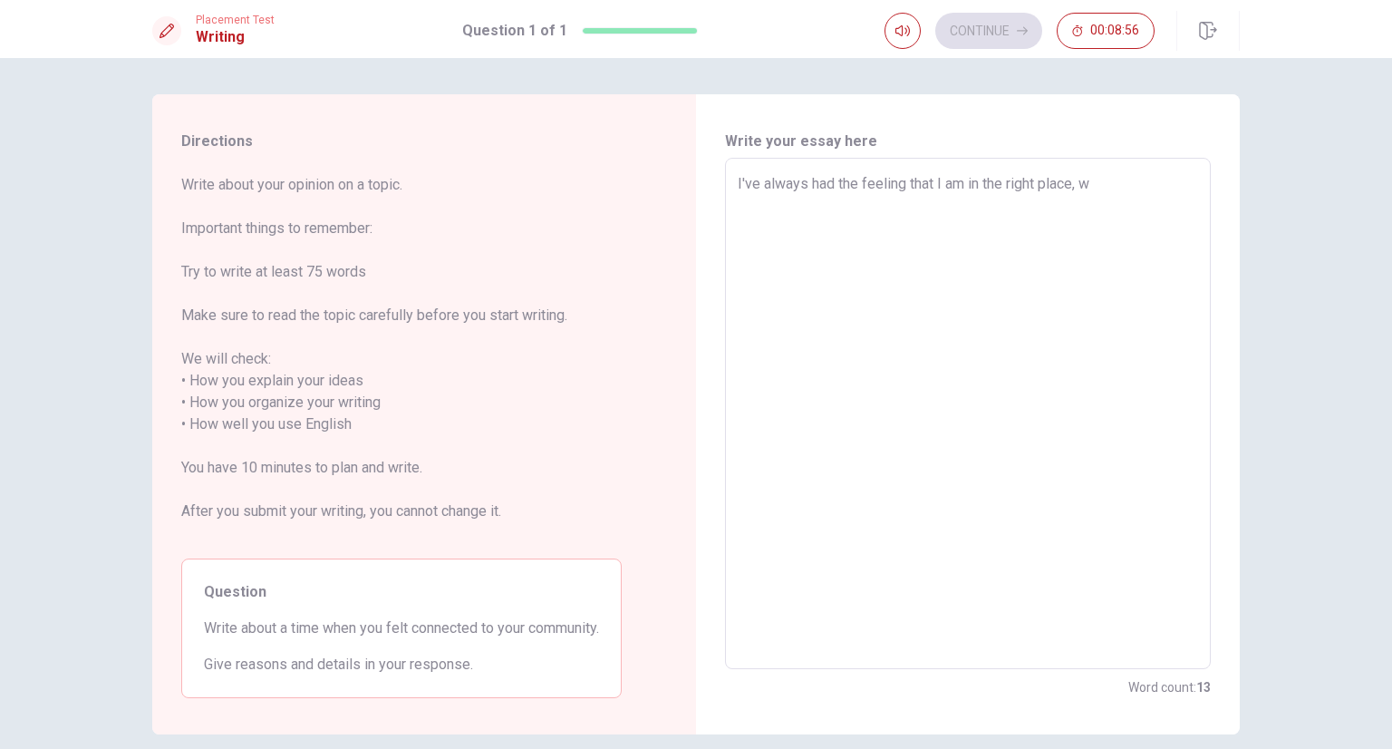
type textarea "I've always had the feeling that I am in the right place, [GEOGRAPHIC_DATA]"
type textarea "x"
type textarea "I've always had the feeling that I am in the right place, wit"
type textarea "x"
type textarea "I've always had the feeling that I am in the right place, with"
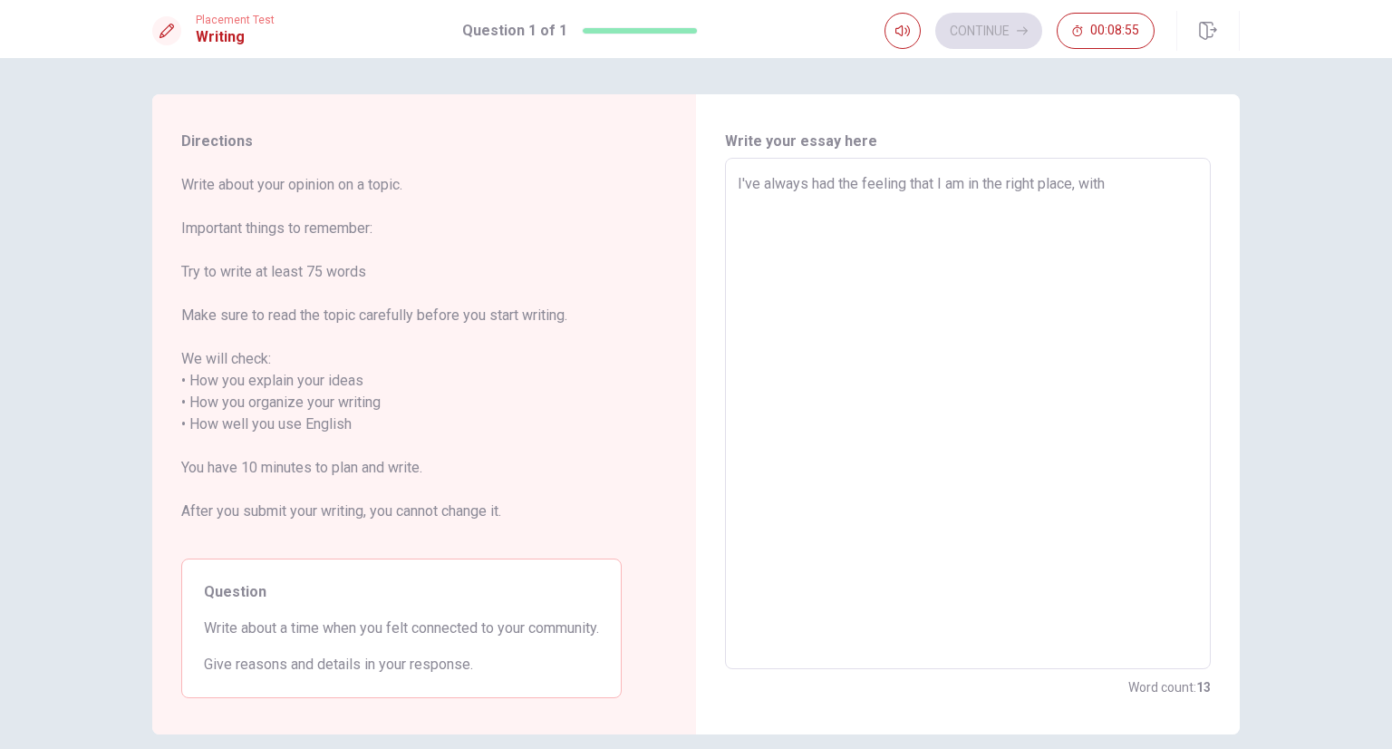
type textarea "x"
type textarea "I've always had the feeling that I am in the right place, with"
type textarea "x"
type textarea "I've always had the feeling that I am in the right place, with p"
type textarea "x"
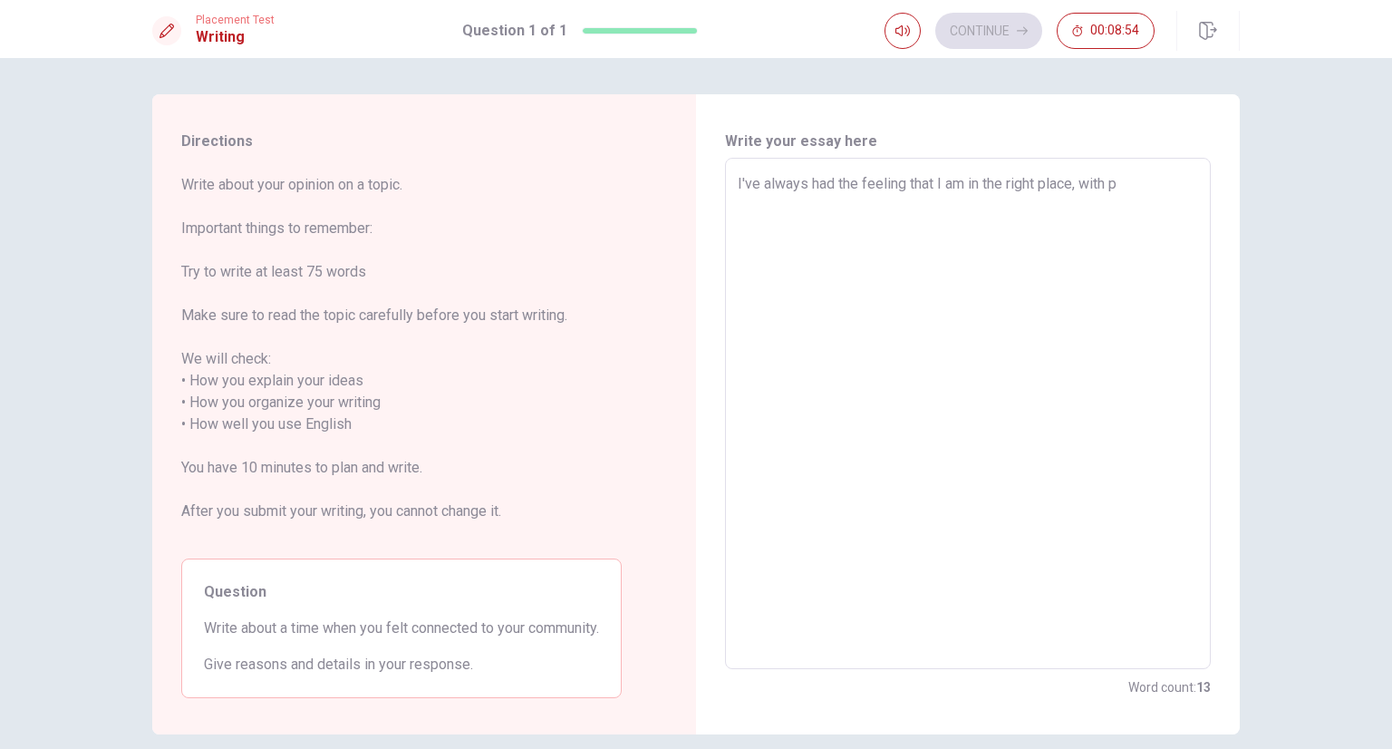
type textarea "I've always had the feeling that I am in the right place, with pe"
type textarea "x"
type textarea "I've always had the feeling that I am in the right place, with peo"
type textarea "x"
type textarea "I've always had the feeling that I am in the right place, with peop"
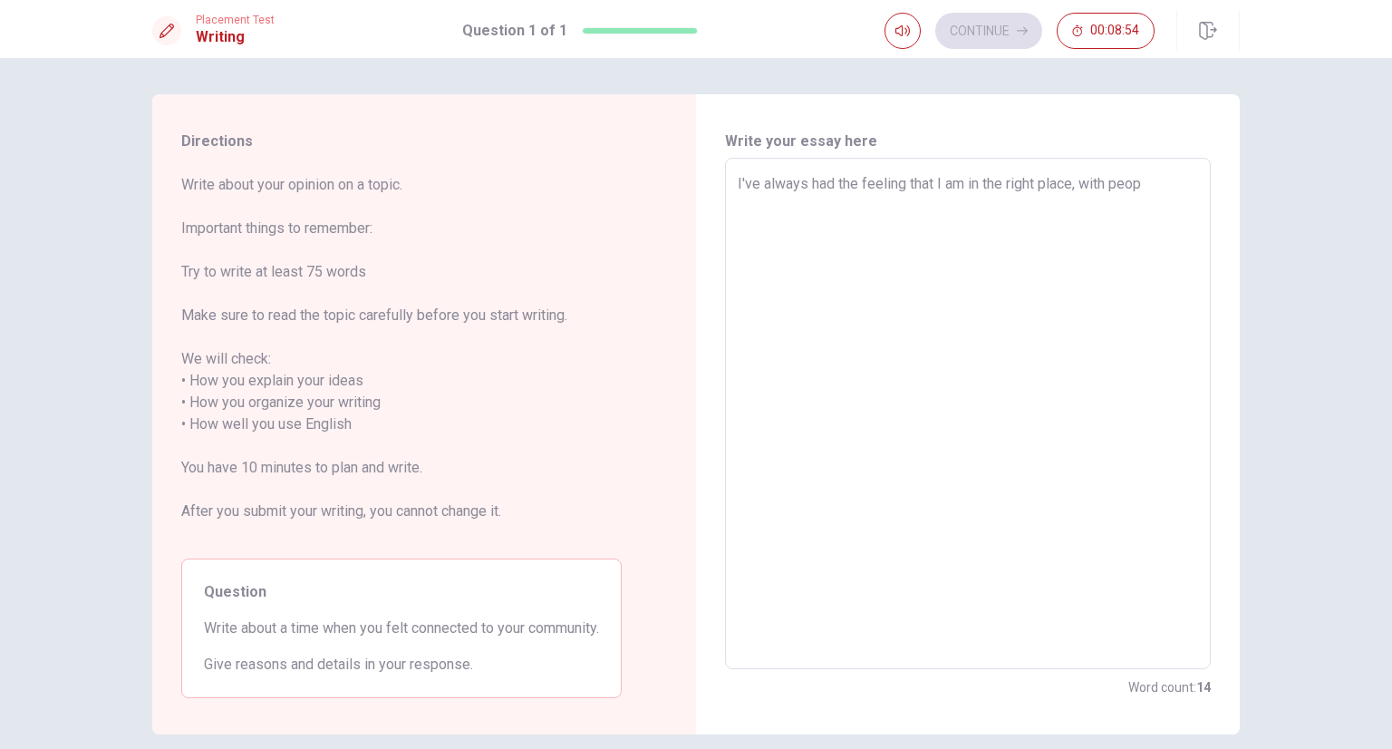
type textarea "x"
type textarea "I've always had the feeling that I am in the right place, with peopl"
type textarea "x"
type textarea "I've always had the feeling that I am in the right place, with people"
type textarea "x"
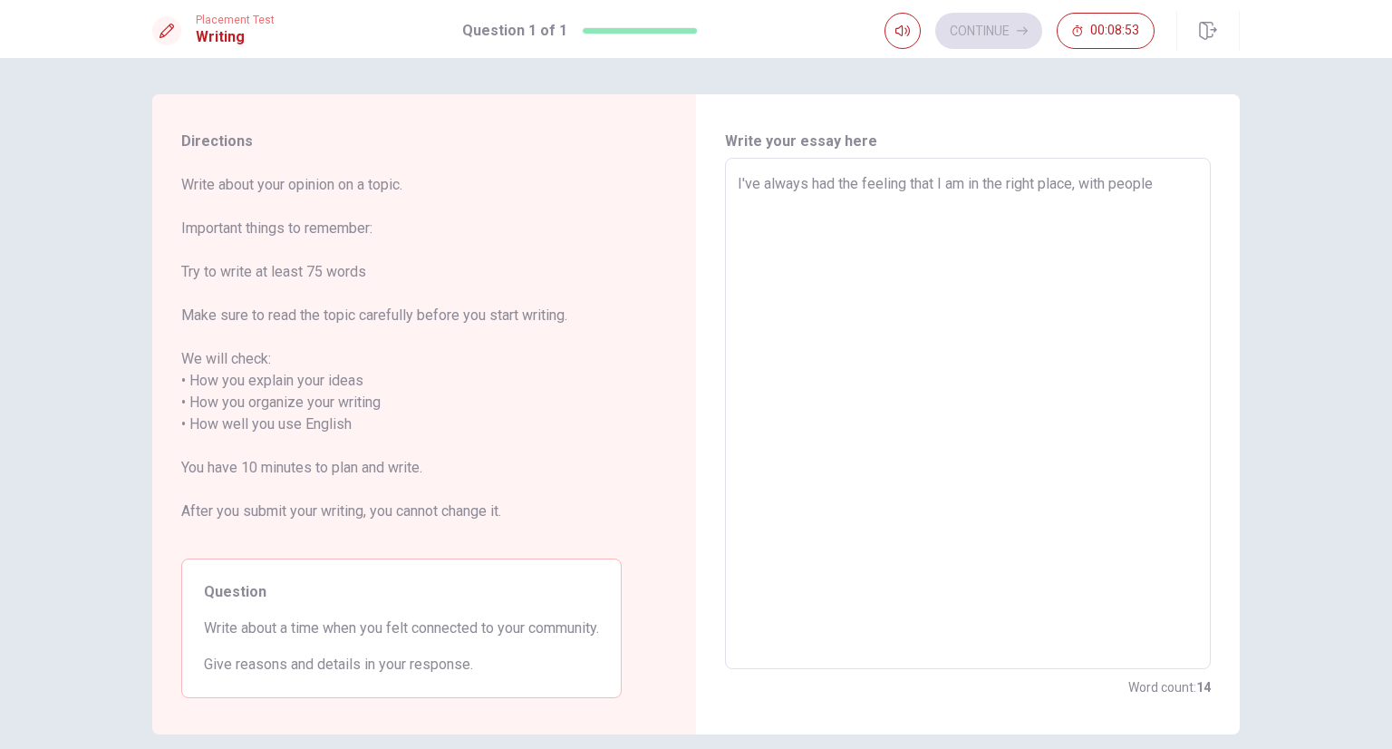
type textarea "I've always had the feeling that I am in the right place, with people"
type textarea "x"
type textarea "I've always had the feeling that I am in the right place, with people I"
type textarea "x"
type textarea "I've always had the feeling that I am in the right place, with people I"
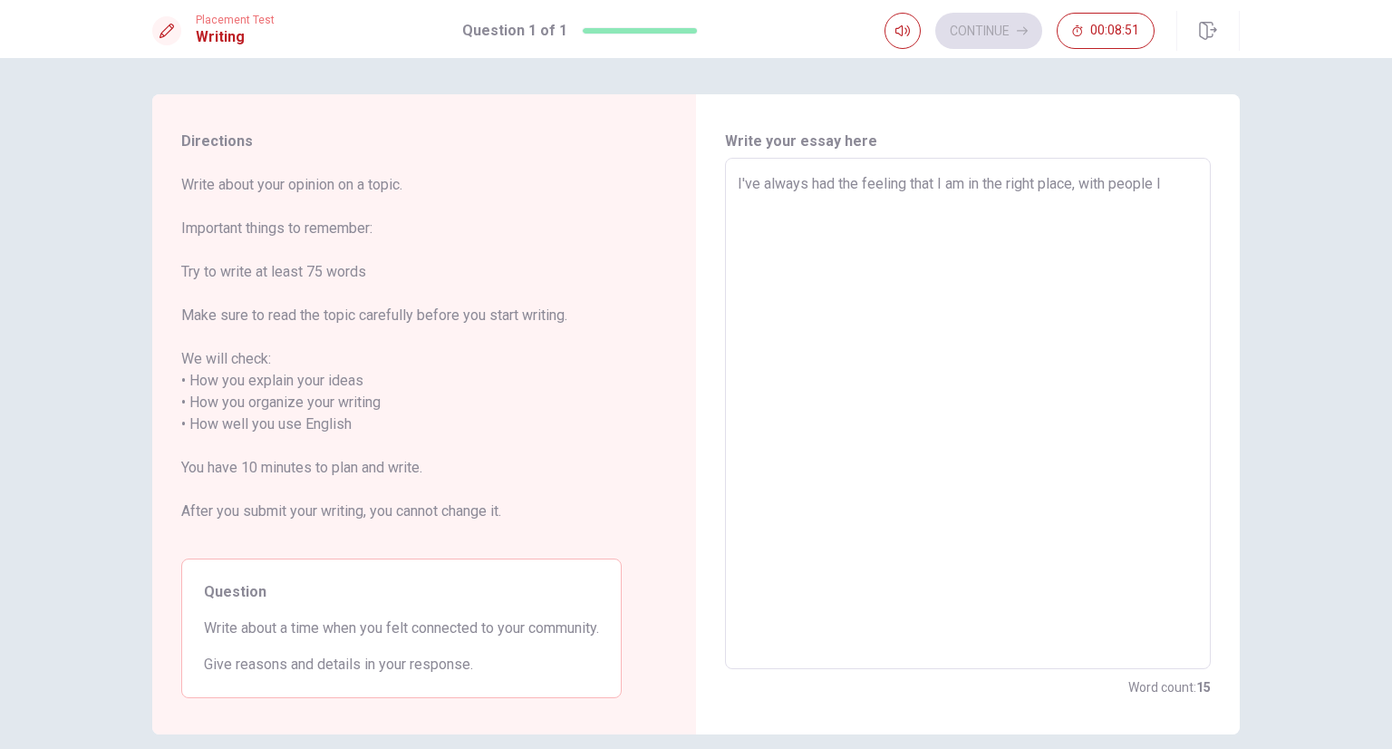
type textarea "x"
type textarea "I've always had the feeling that I am in the right place, with people I c"
type textarea "x"
type textarea "I've always had the feeling that I am in the right place, with people I ca"
type textarea "x"
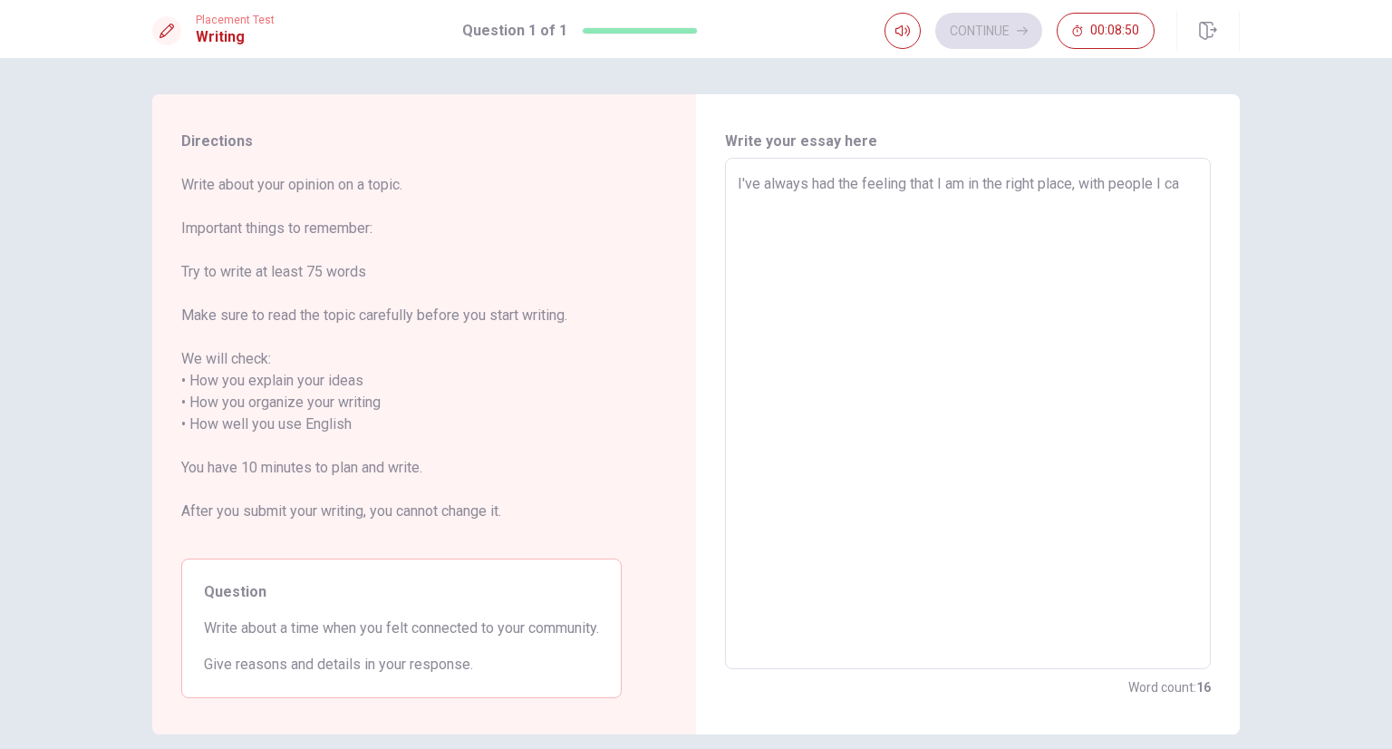
type textarea "I've always had the feeling that I am in the right place, with people I car"
type textarea "x"
type textarea "I've always had the feeling that I am in the right place, with people I care"
type textarea "x"
type textarea "I've always had the feeling that I am in the right place, with people I care"
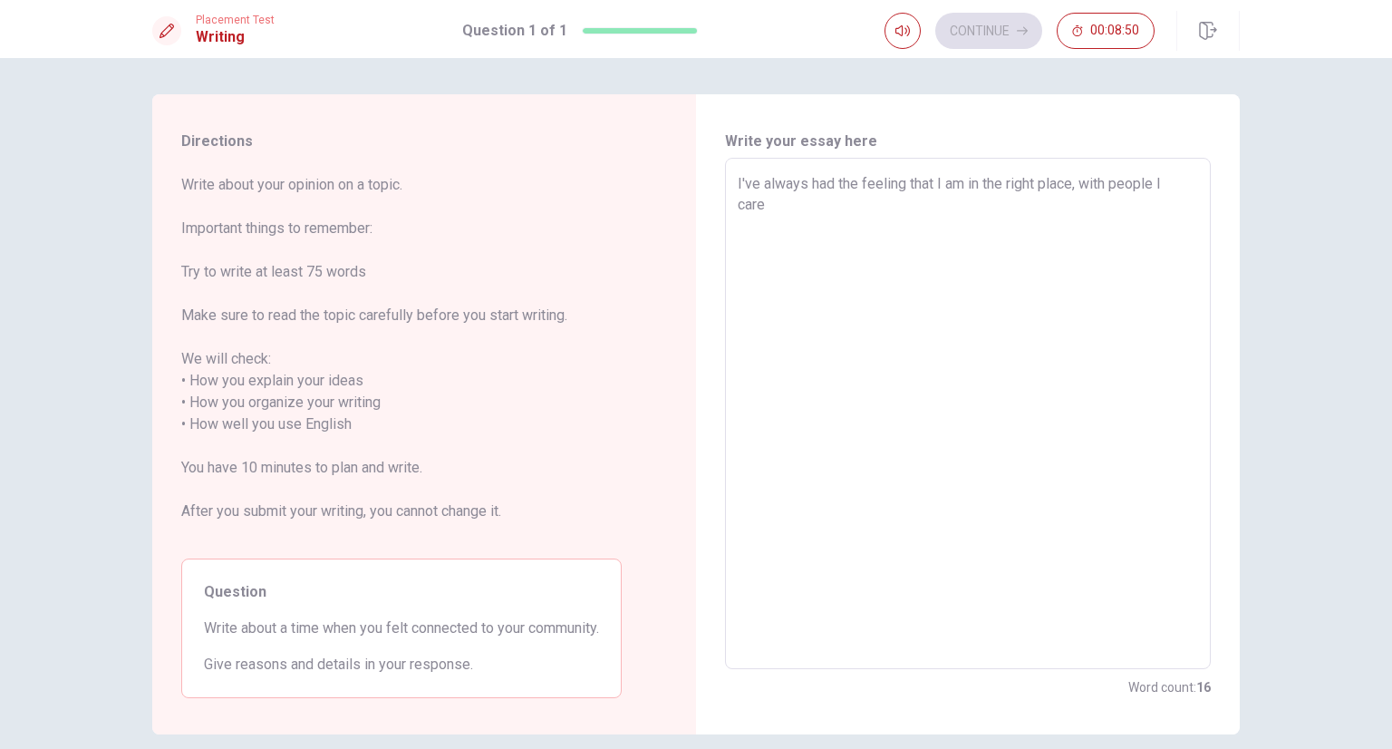
type textarea "x"
type textarea "I've always had the feeling that I am in the right place, with people I care a"
type textarea "x"
type textarea "I've always had the feeling that I am in the right place, with people I care ab"
type textarea "x"
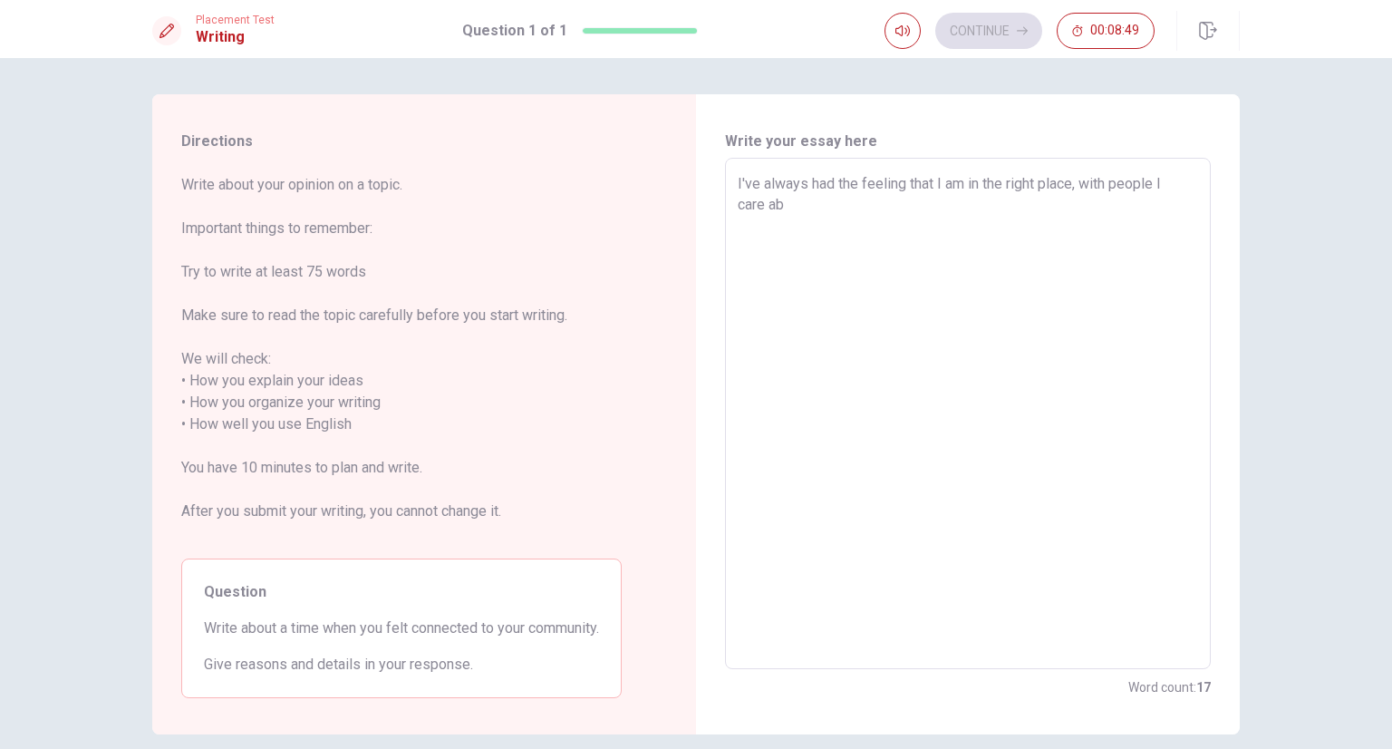
type textarea "I've always had the feeling that I am in the right place, with people I care abo"
type textarea "x"
type textarea "I've always had the feeling that I am in the right place, with people I care ab…"
type textarea "x"
type textarea "I've always had the feeling that I am in the right place, with people I care ab…"
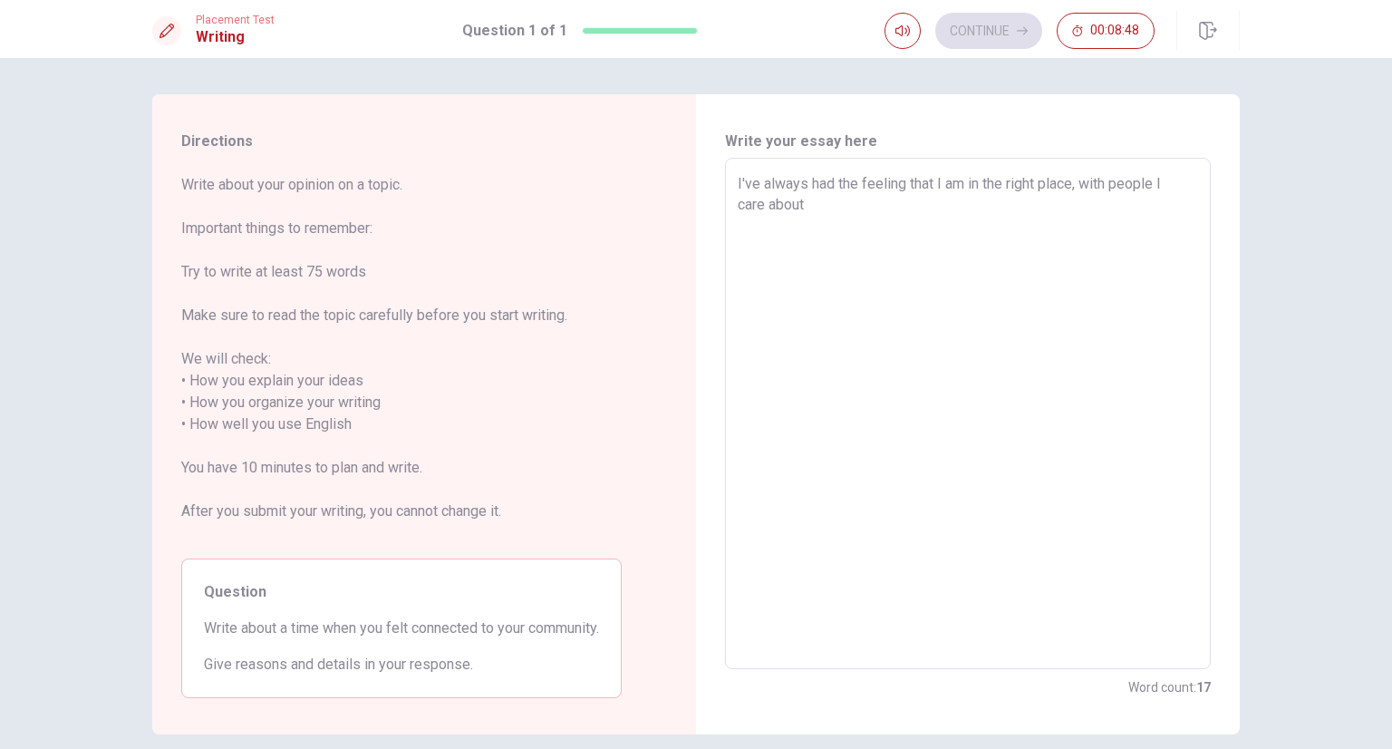
type textarea "x"
type textarea "I've always had the feeling that I am in the right place, with people I care ab…"
type textarea "x"
type textarea "I've always had the feeling that I am in the right place, with people I care ab…"
type textarea "x"
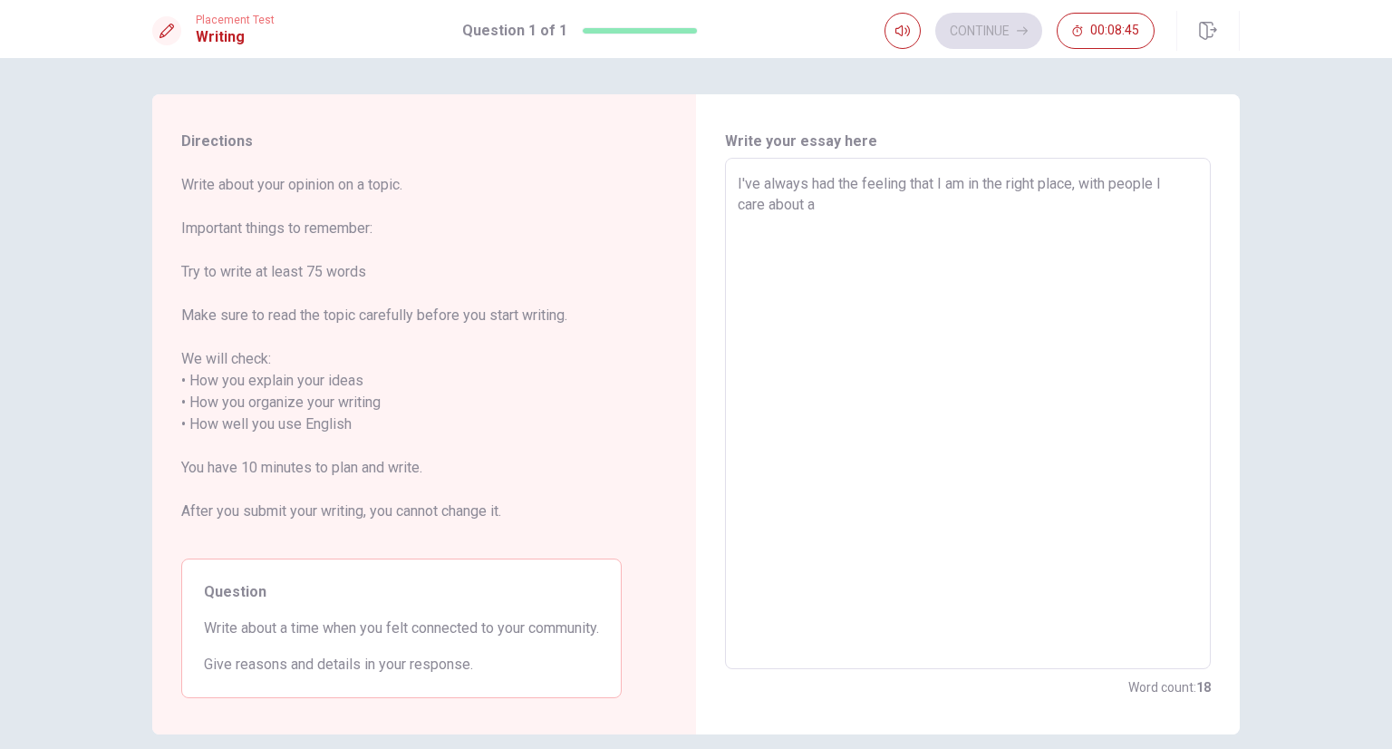
type textarea "I've always had the feeling that I am in the right place, with people I care ab…"
type textarea "x"
type textarea "I've always had the feeling that I am in the right place, with people I care ab…"
type textarea "x"
type textarea "I've always had the feeling that I am in the right place, with people I care ab…"
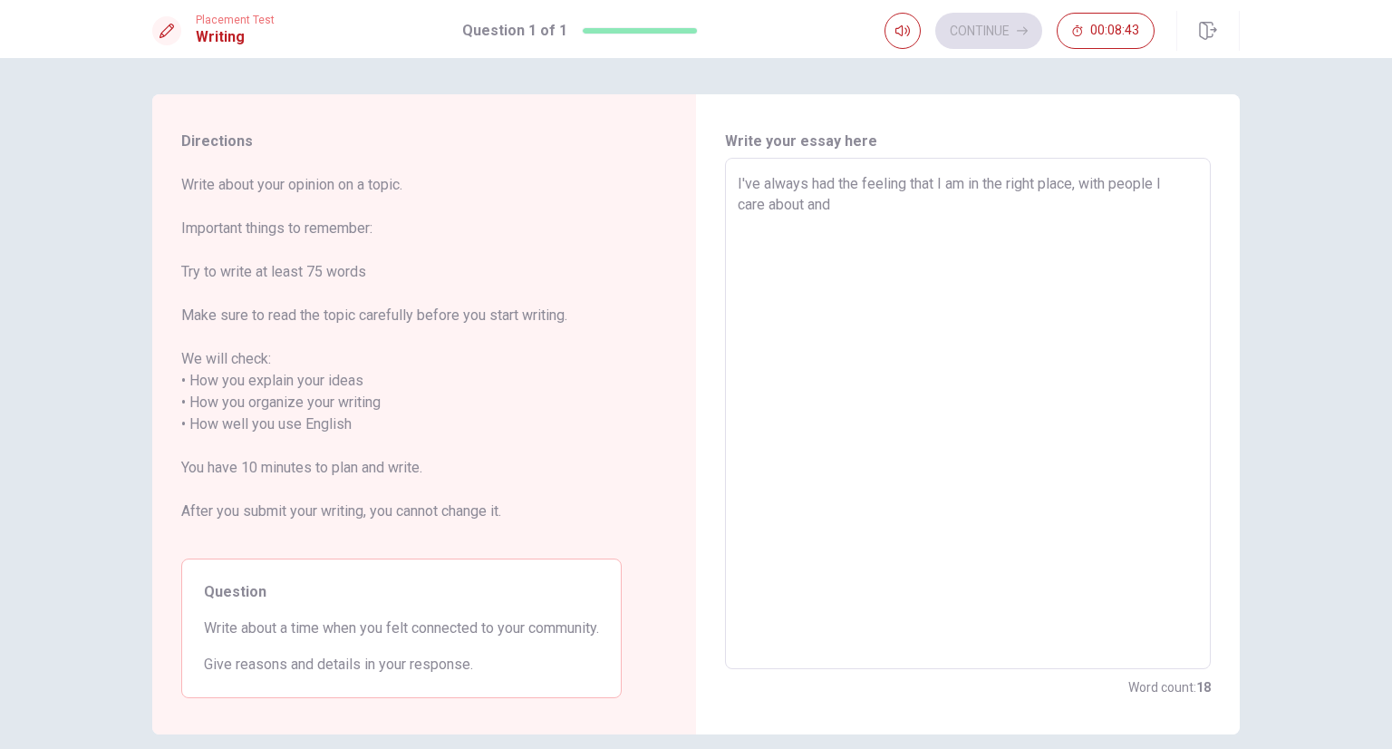
type textarea "x"
type textarea "I've always had the feeling that I am in the right place, with people I care ab…"
type textarea "x"
type textarea "I've always had the feeling that I am in the right place, with people I care ab…"
type textarea "x"
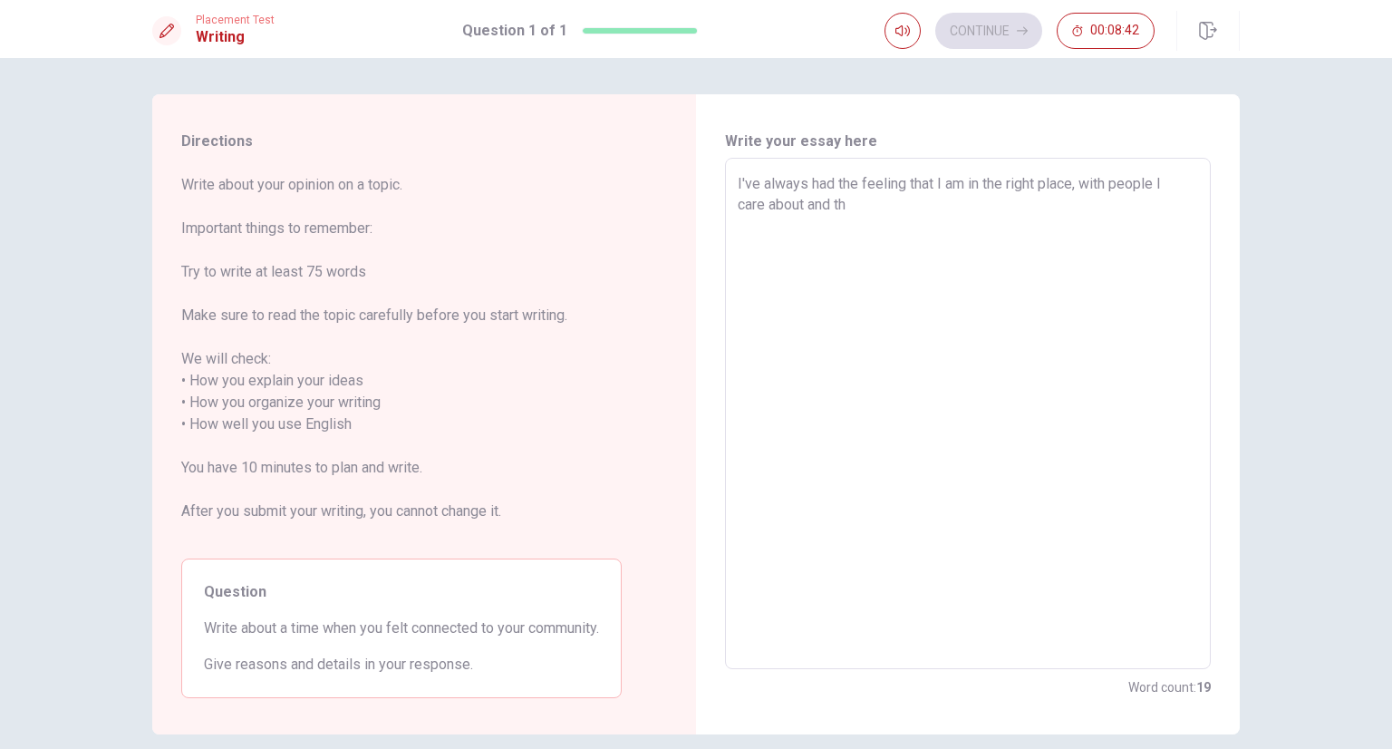
type textarea "I've always had the feeling that I am in the right place, with people I care ab…"
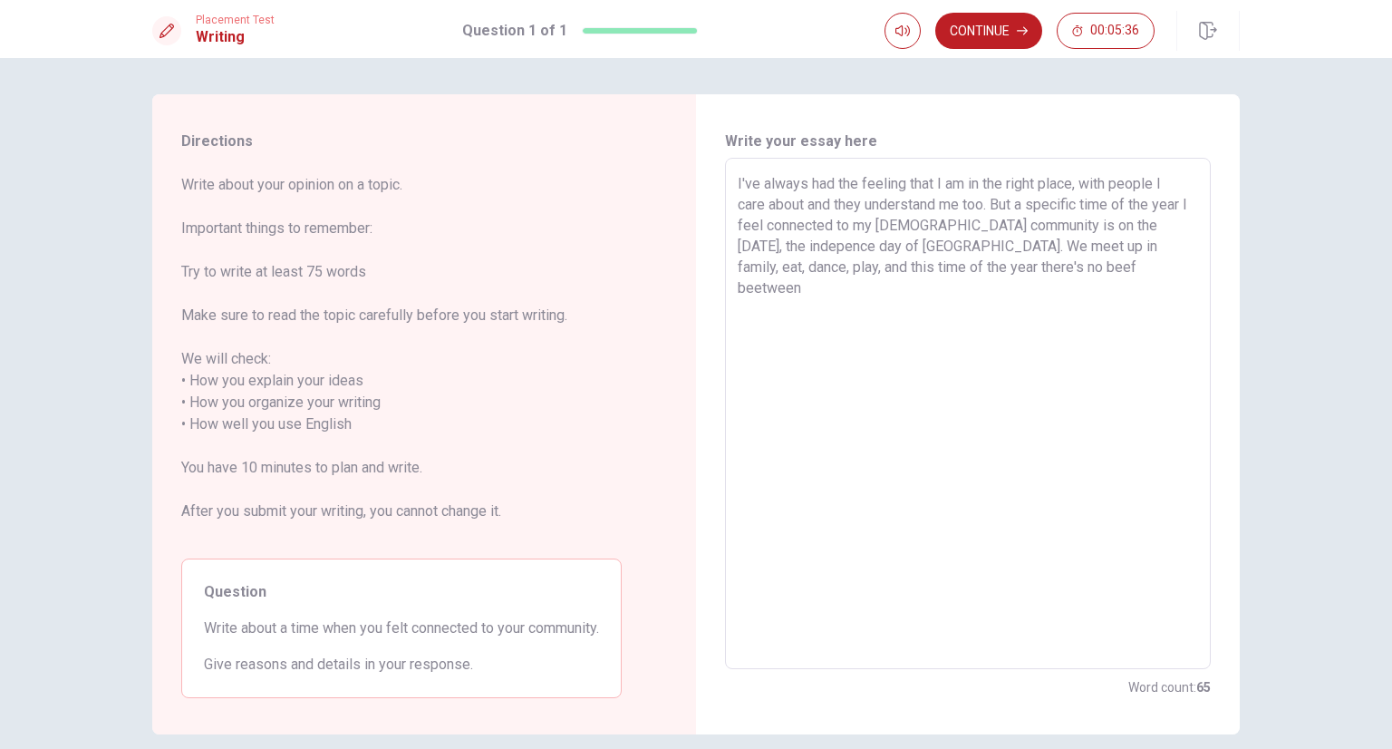
click at [1080, 265] on textarea "I've always had the feeling that I am in the right place, with people I care ab…" at bounding box center [968, 413] width 460 height 481
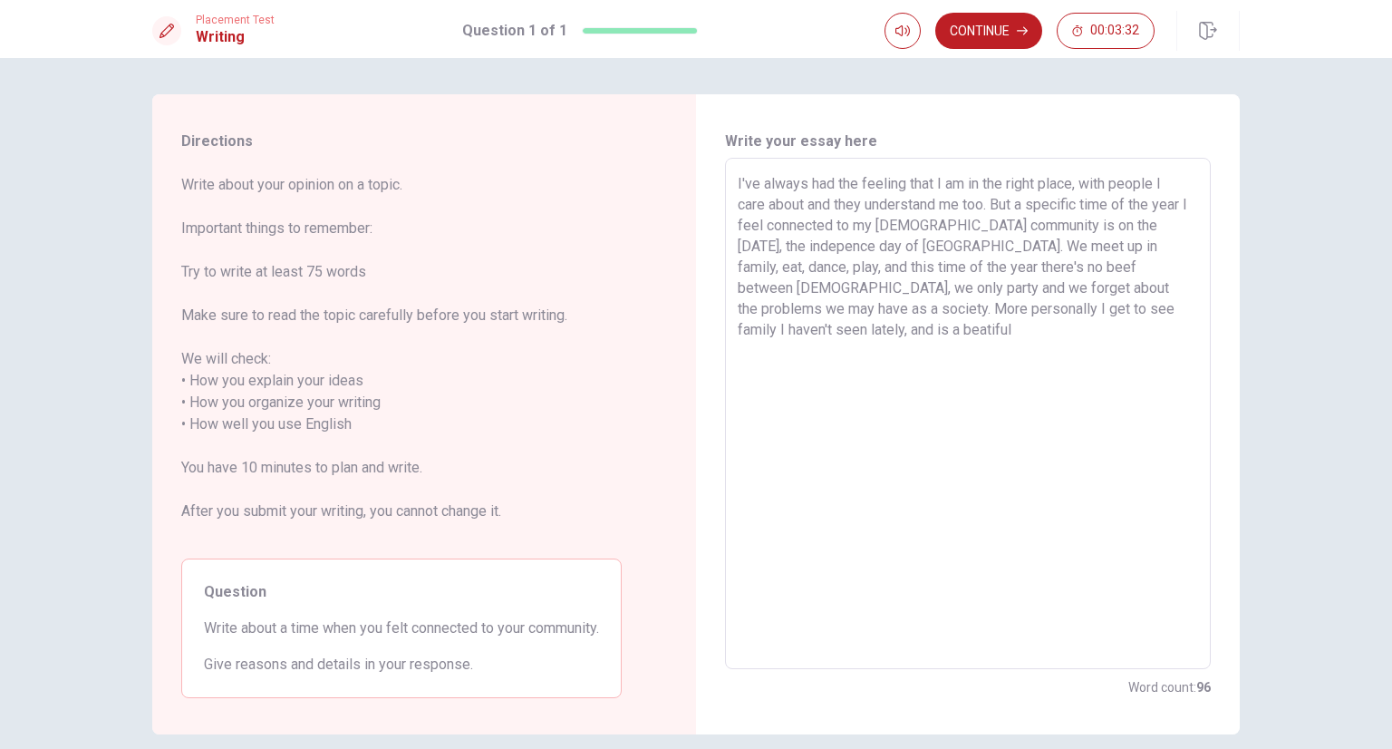
drag, startPoint x: 1017, startPoint y: 311, endPoint x: 1130, endPoint y: 305, distance: 113.4
click at [1134, 304] on textarea "I've always had the feeling that I am in the right place, with people I care ab…" at bounding box center [968, 413] width 460 height 481
click at [809, 334] on textarea "I've always had the feeling that I am in the right place, with people I care ab…" at bounding box center [968, 413] width 460 height 481
click at [1249, 234] on div "Directions Write about your opinion on a topic. Important things to remember: T…" at bounding box center [696, 414] width 1146 height 640
click at [1009, 29] on button "Continue" at bounding box center [988, 31] width 107 height 36
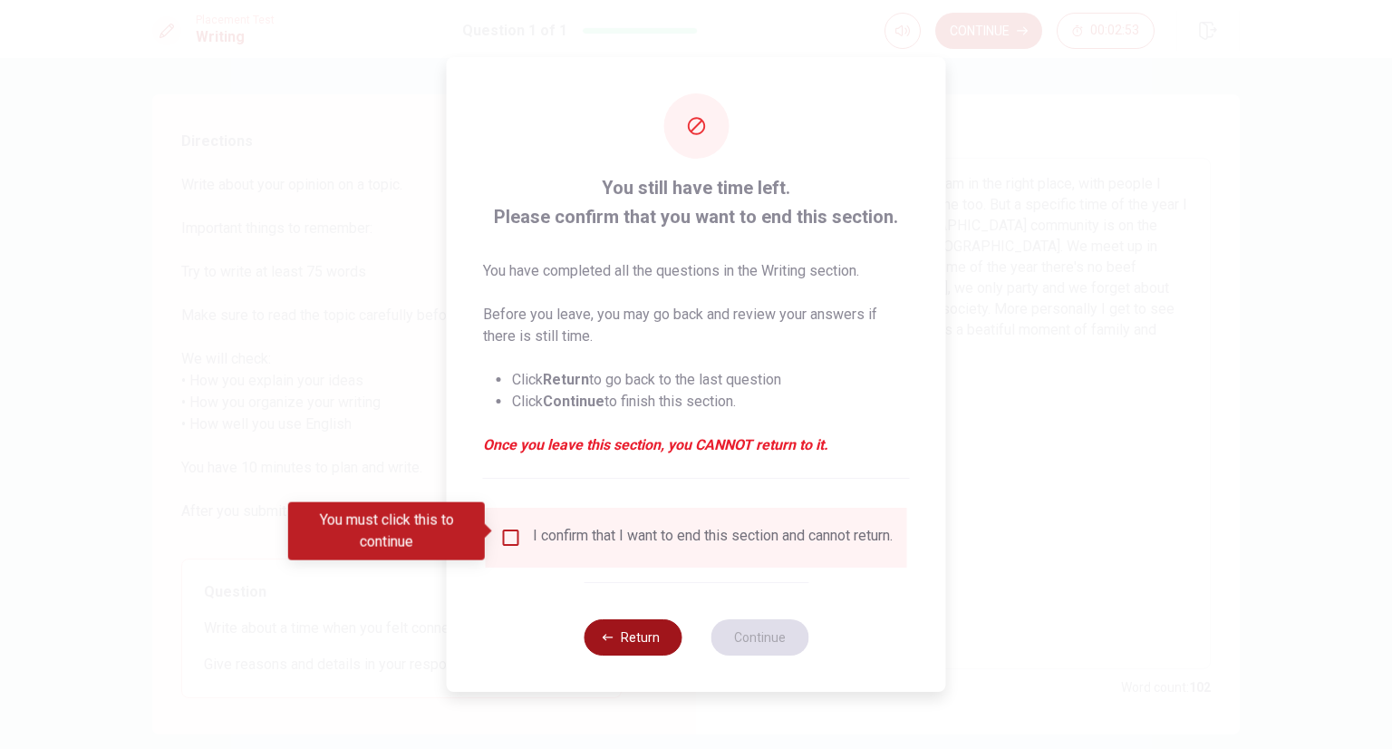
click at [638, 646] on button "Return" at bounding box center [633, 637] width 98 height 36
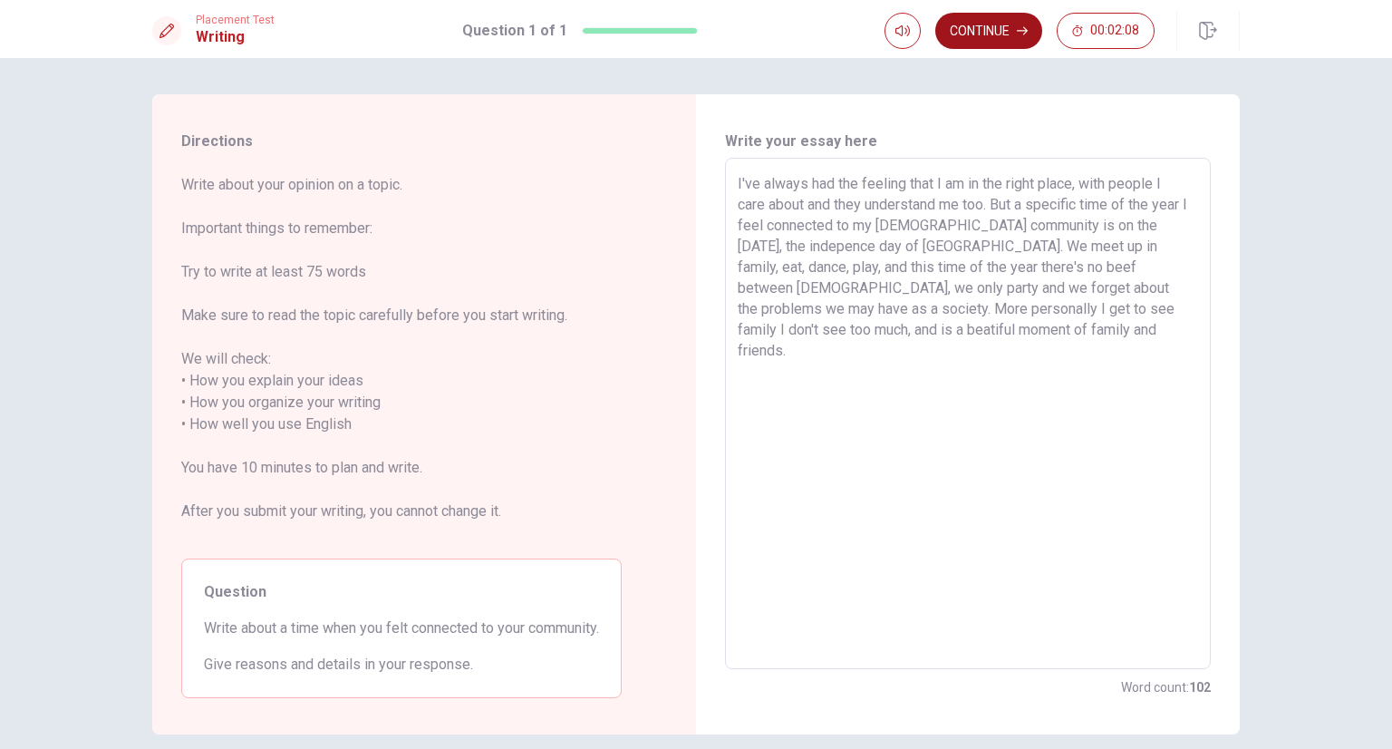
click at [968, 43] on button "Continue" at bounding box center [988, 31] width 107 height 36
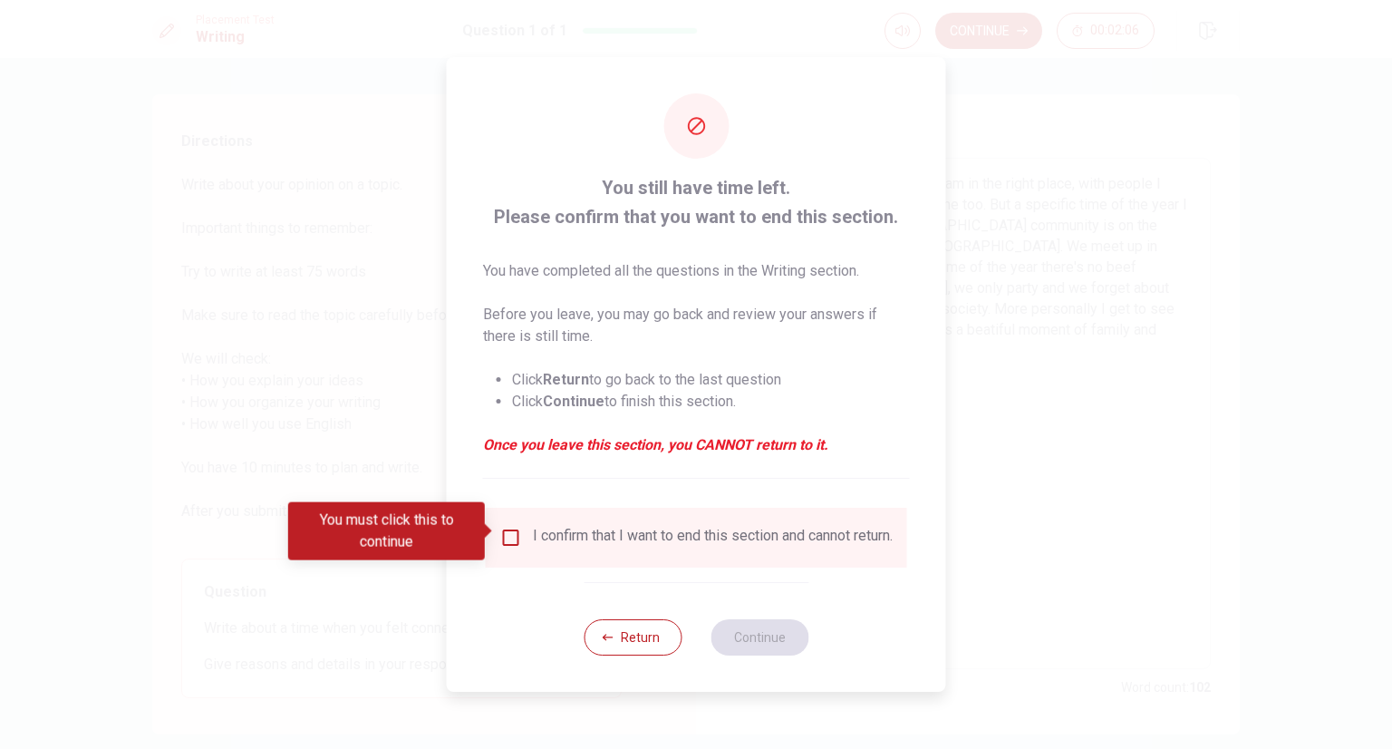
click at [520, 533] on div "I confirm that I want to end this section and cannot return." at bounding box center [696, 538] width 392 height 22
drag, startPoint x: 513, startPoint y: 526, endPoint x: 634, endPoint y: 543, distance: 122.7
click at [512, 527] on input "You must click this to continue" at bounding box center [511, 538] width 22 height 22
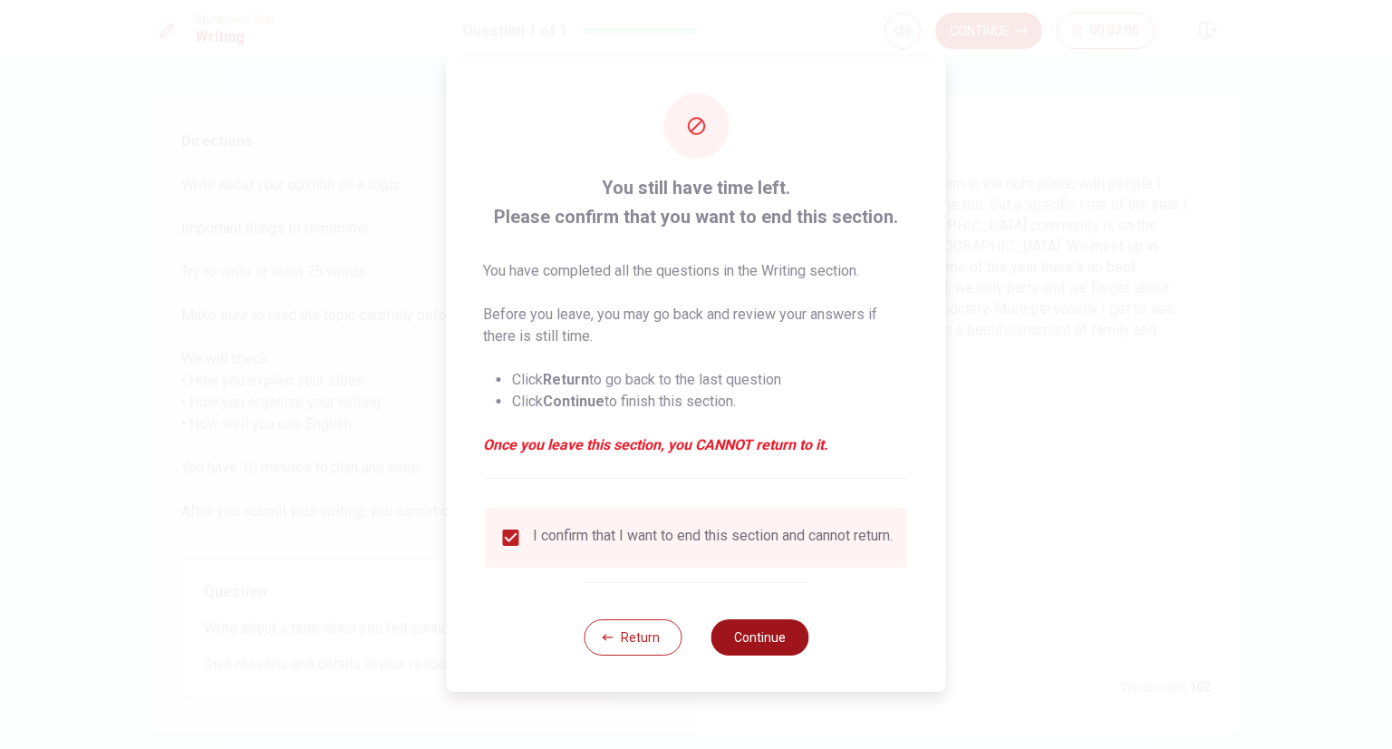
click at [765, 628] on div "Return Continue" at bounding box center [696, 637] width 225 height 110
click at [759, 637] on button "Continue" at bounding box center [760, 637] width 98 height 36
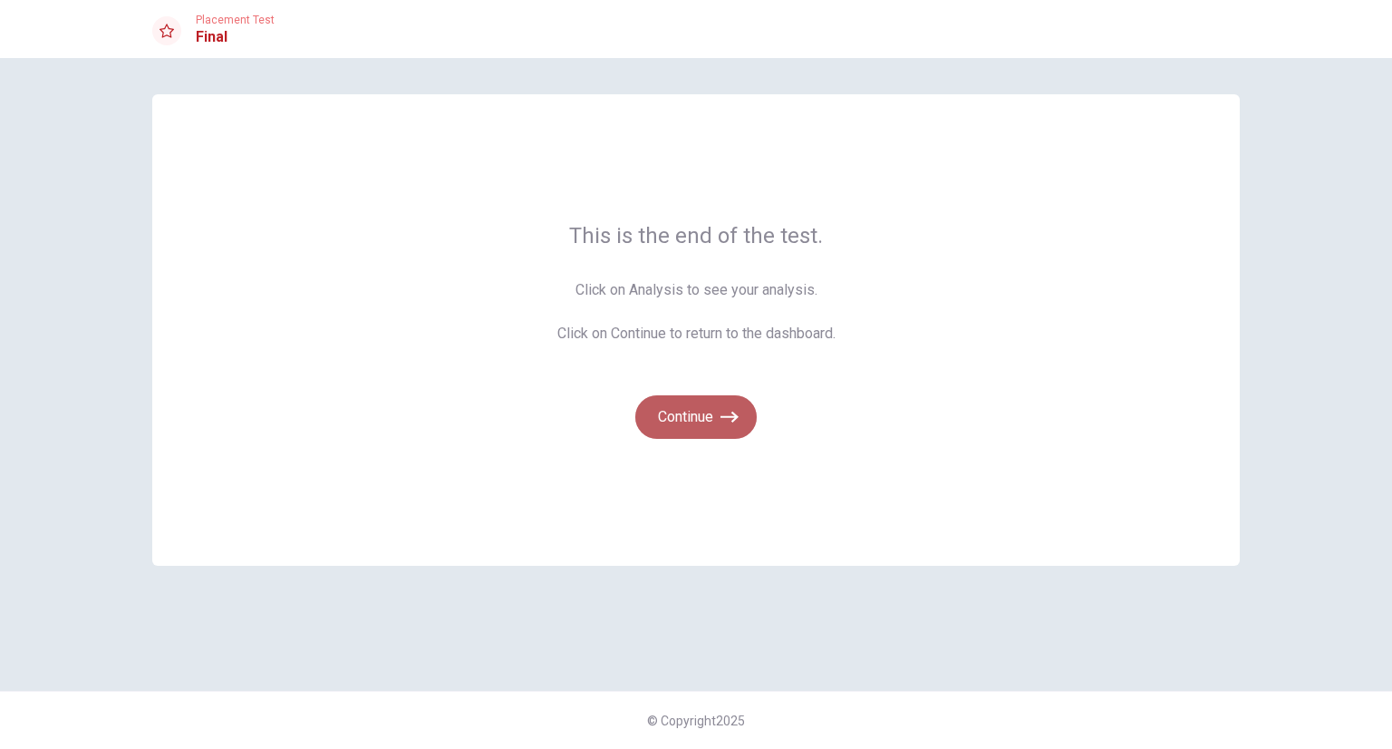
click at [678, 422] on button "Continue" at bounding box center [695, 417] width 121 height 44
